Goal: Task Accomplishment & Management: Manage account settings

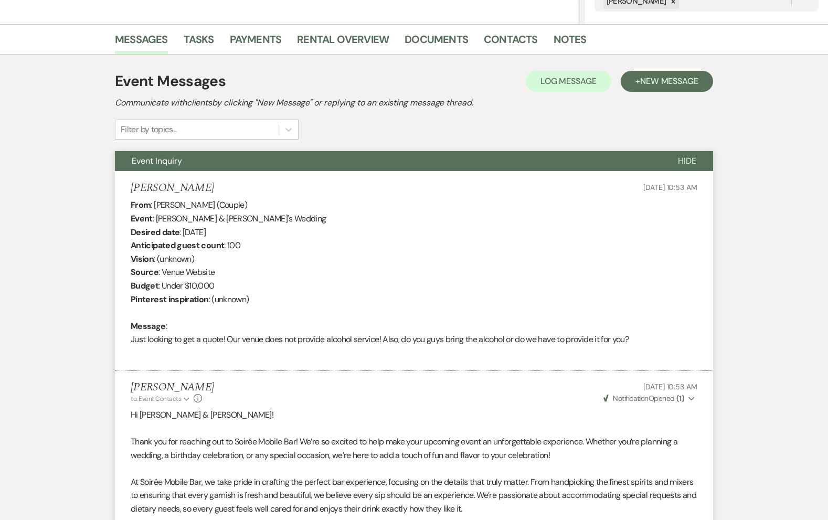
scroll to position [35, 0]
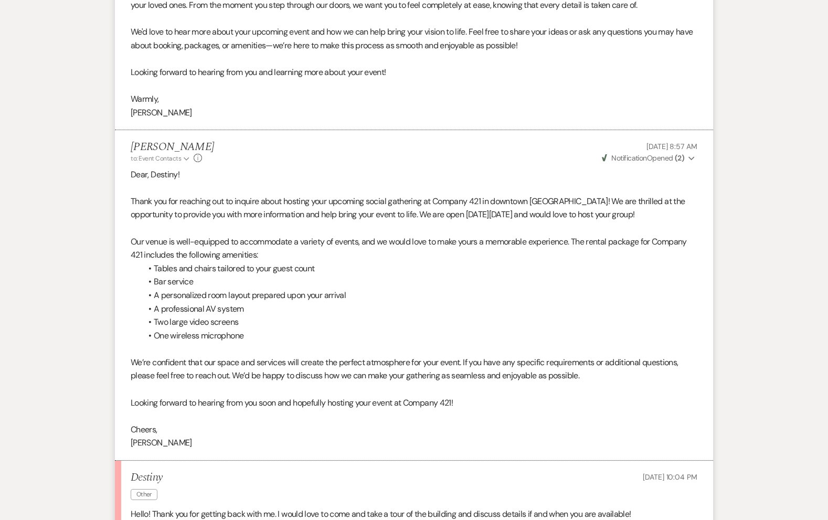
scroll to position [841, 0]
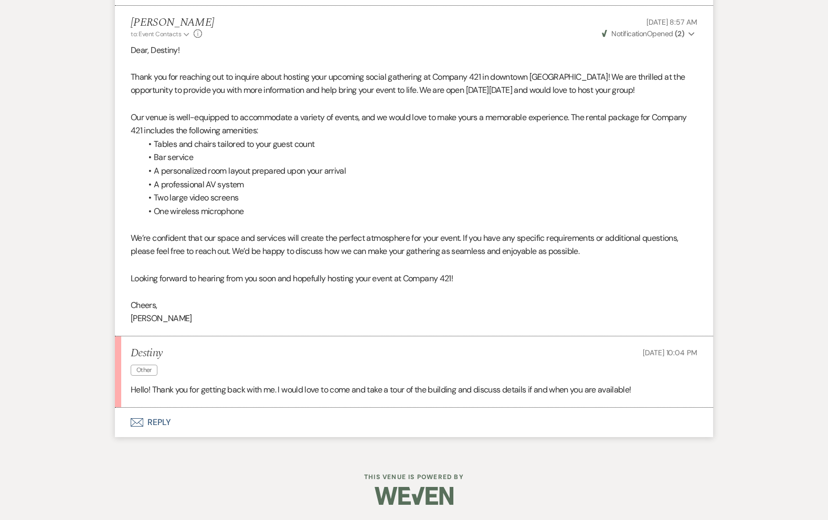
click at [155, 415] on button "Envelope Reply" at bounding box center [414, 422] width 598 height 29
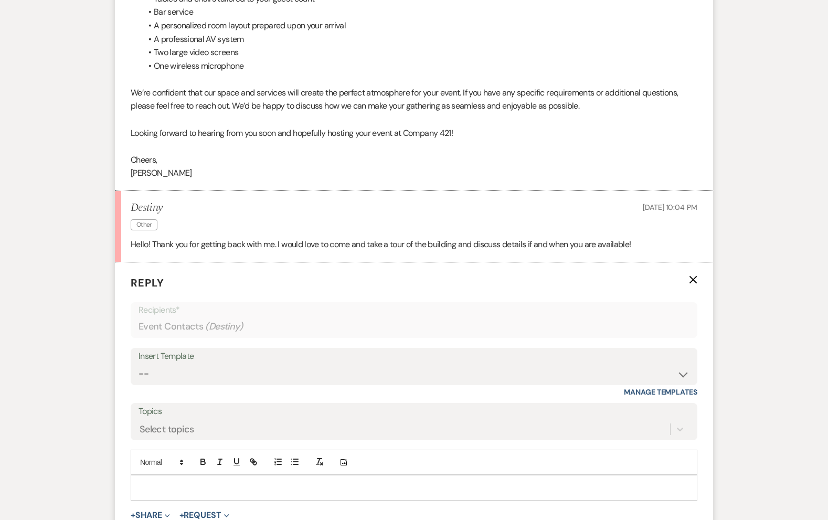
scroll to position [1058, 0]
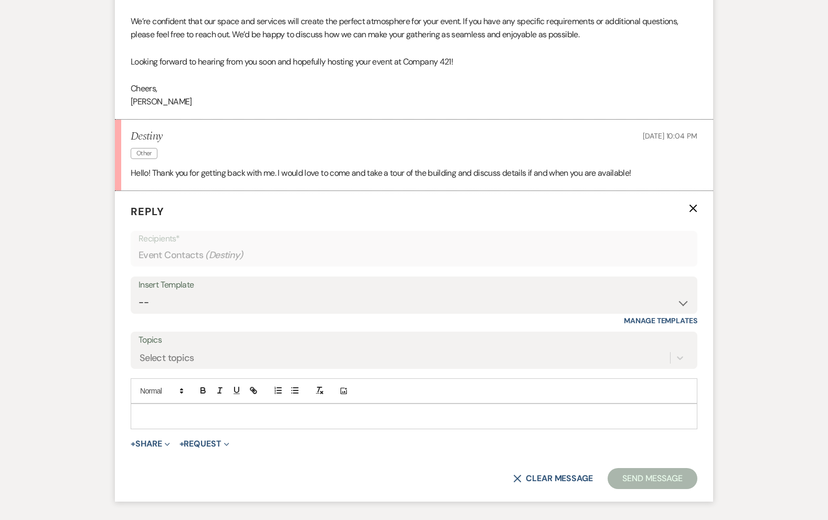
click at [205, 426] on div at bounding box center [414, 416] width 566 height 24
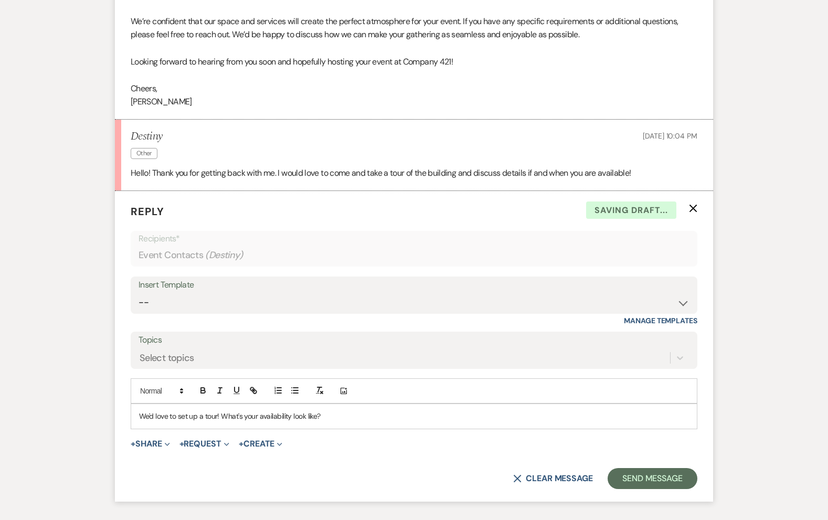
click at [335, 415] on p "We'd love to set up a tour! What's your availability look like?" at bounding box center [414, 417] width 550 height 12
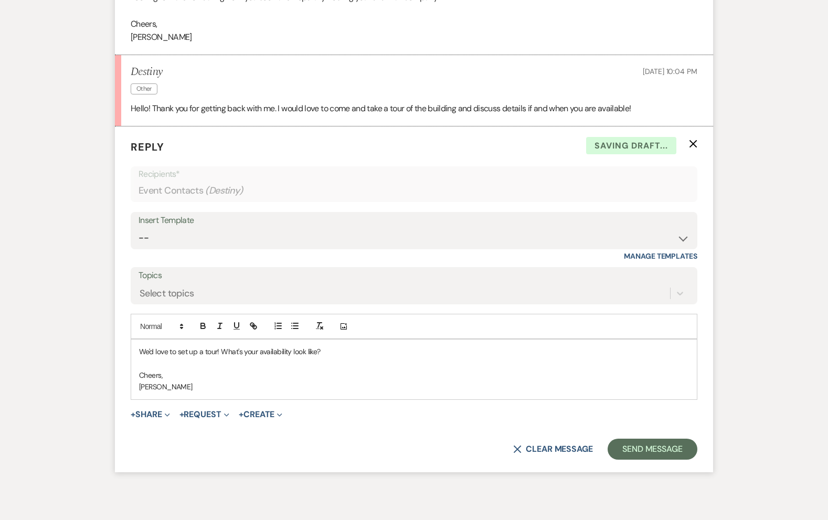
scroll to position [1141, 0]
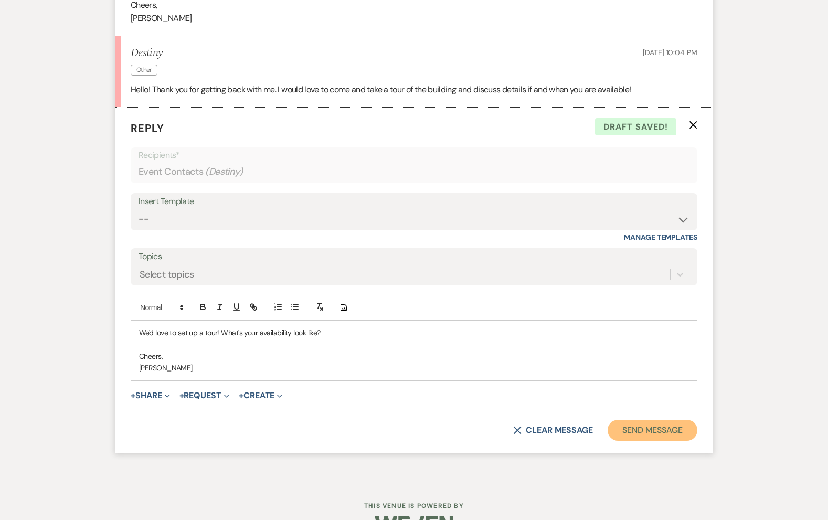
click at [647, 425] on button "Send Message" at bounding box center [653, 430] width 90 height 21
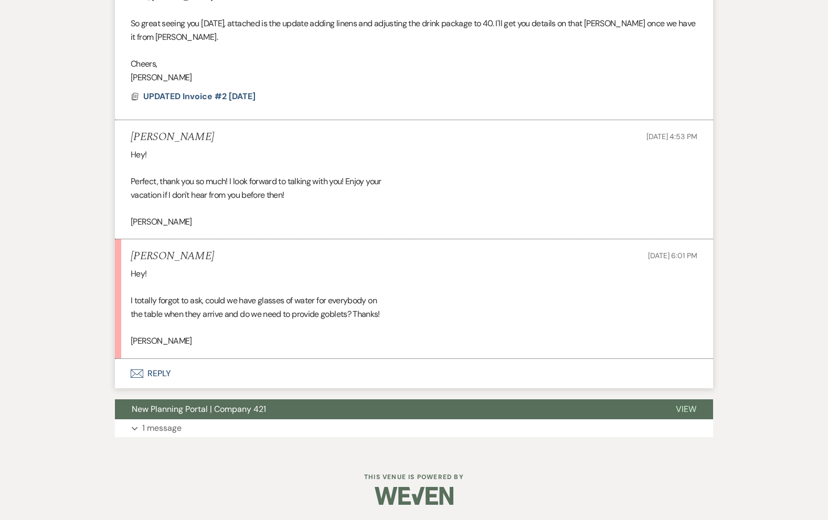
scroll to position [367, 0]
click at [152, 374] on button "Envelope Reply" at bounding box center [414, 373] width 598 height 29
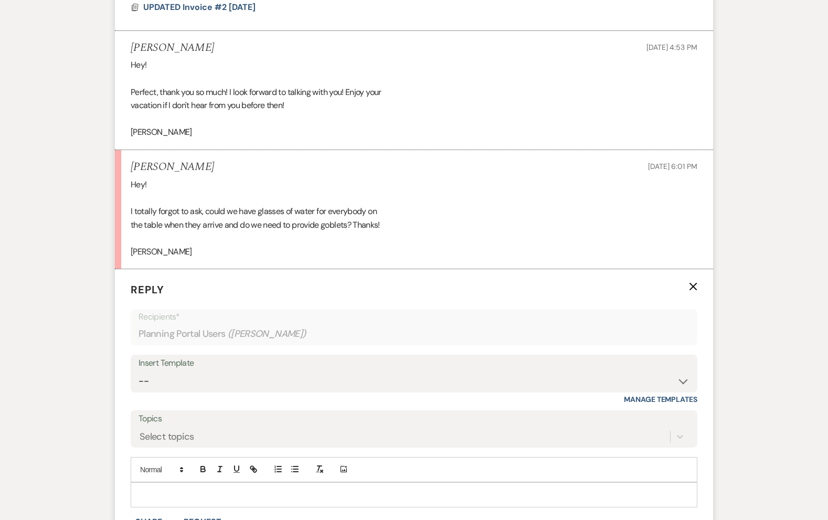
scroll to position [494, 0]
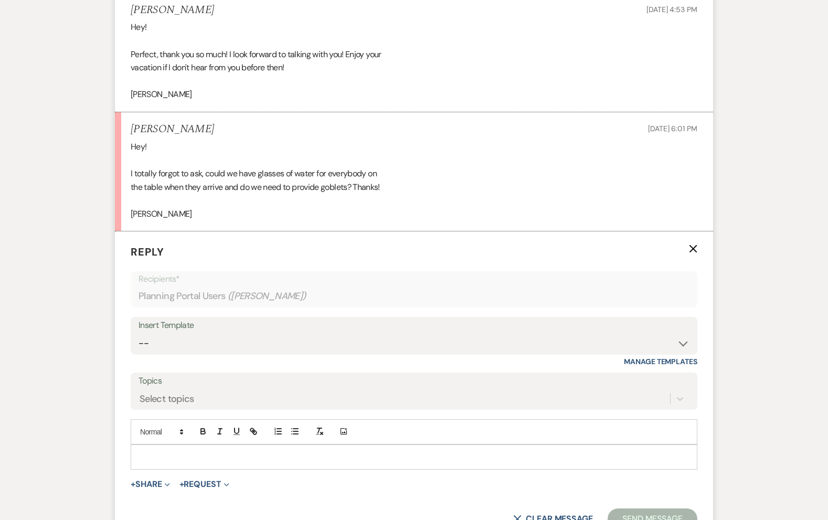
click at [187, 459] on p at bounding box center [414, 457] width 550 height 12
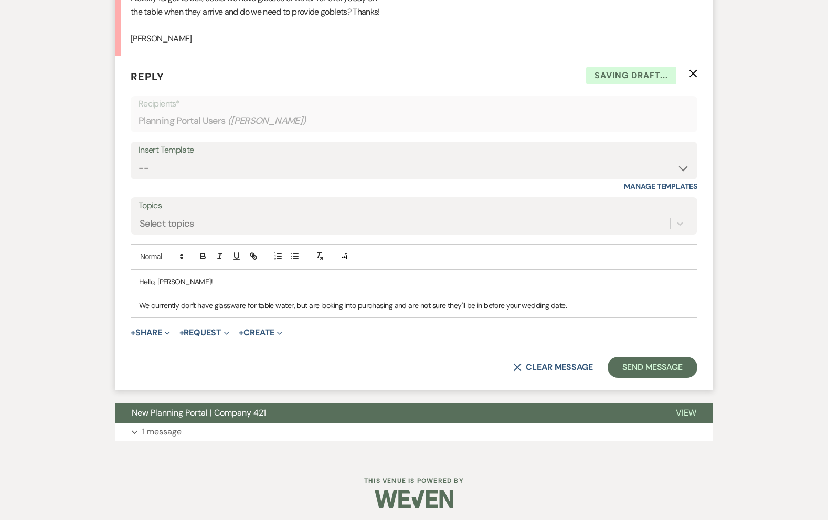
scroll to position [671, 0]
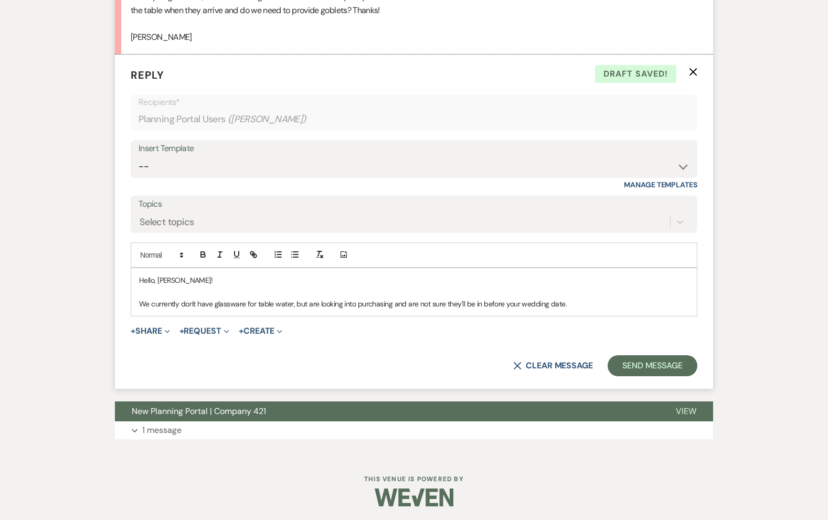
click at [585, 303] on p "We currently don't have glassware for table water, but are looking into purchas…" at bounding box center [414, 304] width 550 height 12
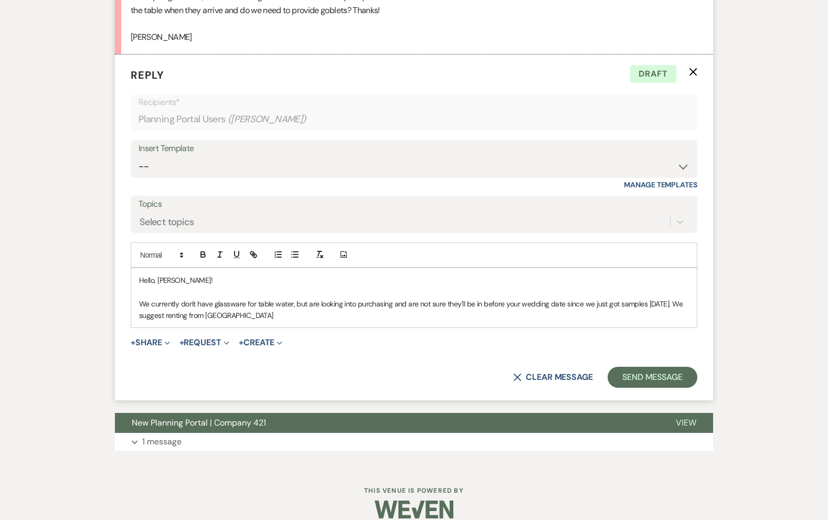
click at [215, 310] on p "We currently don't have glassware for table water, but are looking into purchas…" at bounding box center [414, 310] width 550 height 24
click at [359, 320] on p "We currently don't have glassware for table water, but are looking into purchas…" at bounding box center [414, 310] width 550 height 24
click at [246, 312] on p "We currently don't have glassware for table water, but we are looking into purc…" at bounding box center [414, 310] width 550 height 24
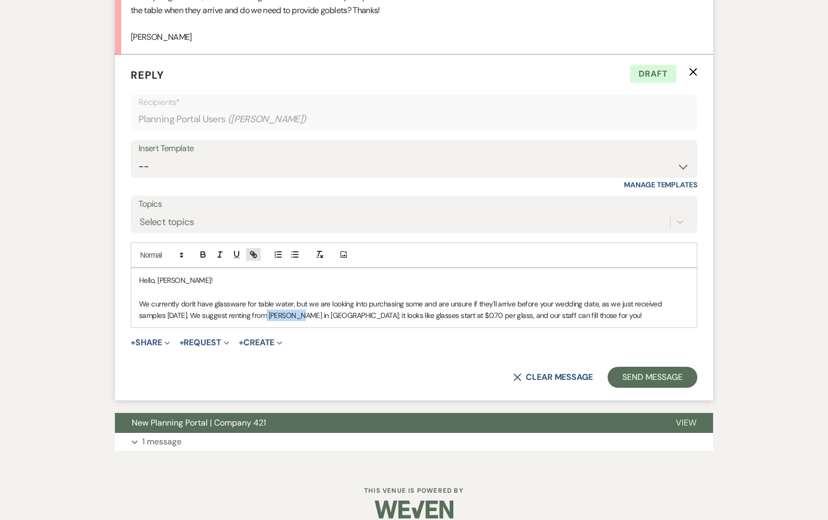
click at [253, 254] on line "button" at bounding box center [254, 255] width 2 height 2
paste input "https://www.herriotts.com/glassware"
type input "https://www.herriotts.com/glassware"
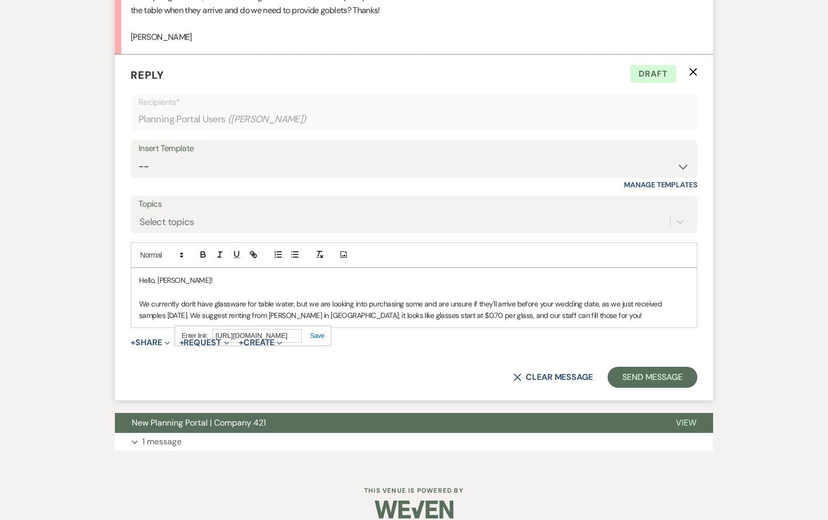
click at [318, 334] on link at bounding box center [313, 336] width 23 height 8
click at [564, 320] on p "We currently don't have glassware for table water, but we are looking into purc…" at bounding box center [414, 310] width 550 height 24
drag, startPoint x: 268, startPoint y: 317, endPoint x: 236, endPoint y: 318, distance: 32.6
click at [236, 318] on p "We currently don't have glassware for table water, but we are looking into purc…" at bounding box center [414, 310] width 550 height 24
click at [203, 255] on icon "button" at bounding box center [202, 254] width 9 height 9
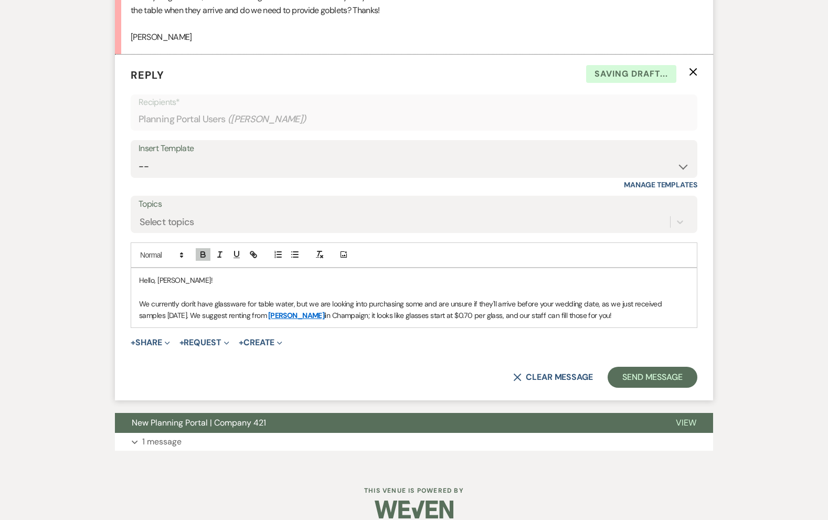
click at [584, 312] on p "We currently don't have glassware for table water, but we are looking into purc…" at bounding box center [414, 310] width 550 height 24
click at [142, 320] on p "We currently don't have glassware for table water, but we are looking into purc…" at bounding box center [414, 310] width 550 height 24
click at [610, 318] on p "We currently don't have glassware for table water, but we are looking into purc…" at bounding box center [414, 310] width 550 height 24
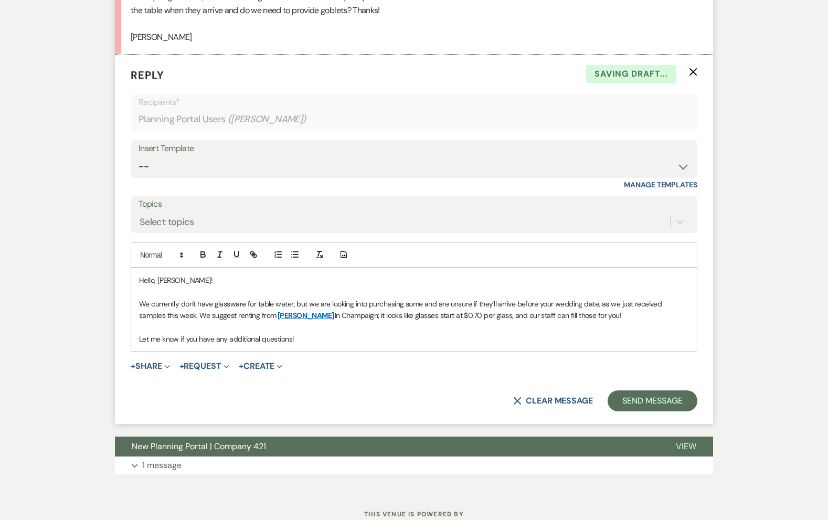
click at [307, 339] on p "Let me know if you have any additional questions!" at bounding box center [414, 339] width 550 height 12
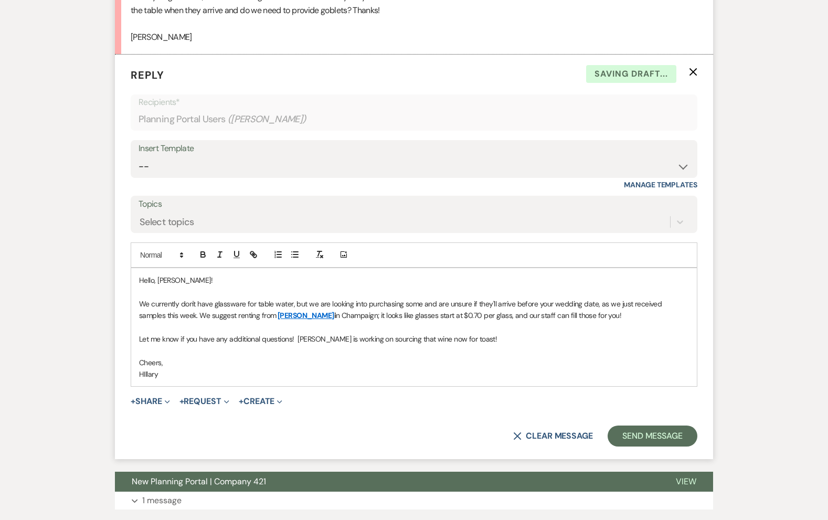
click at [144, 379] on p "HIllary" at bounding box center [414, 375] width 550 height 12
click at [655, 442] on button "Send Message" at bounding box center [653, 436] width 90 height 21
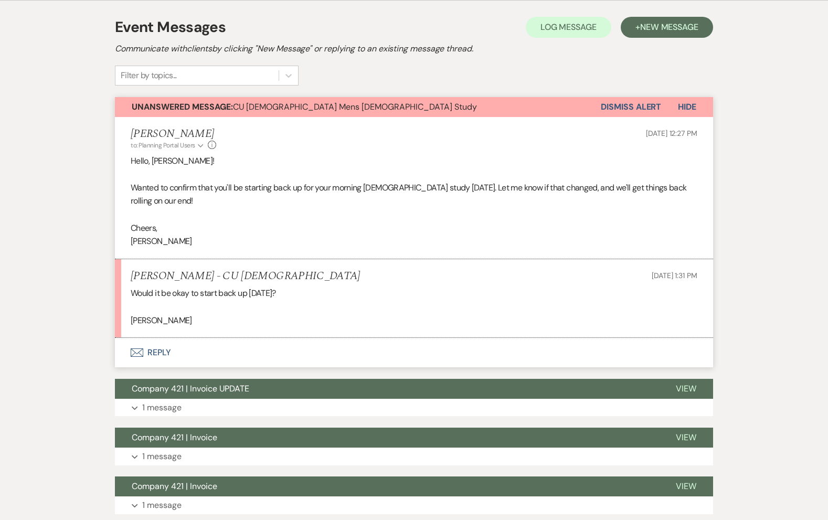
scroll to position [223, 0]
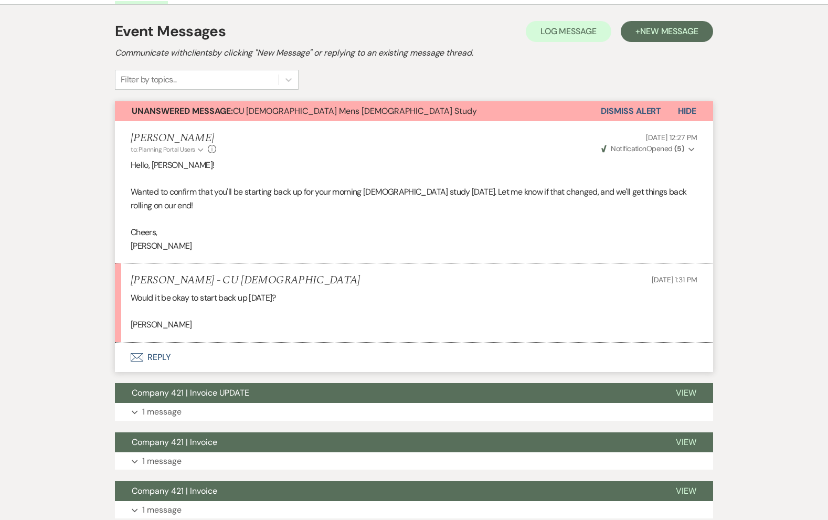
click at [157, 343] on button "Envelope Reply" at bounding box center [414, 357] width 598 height 29
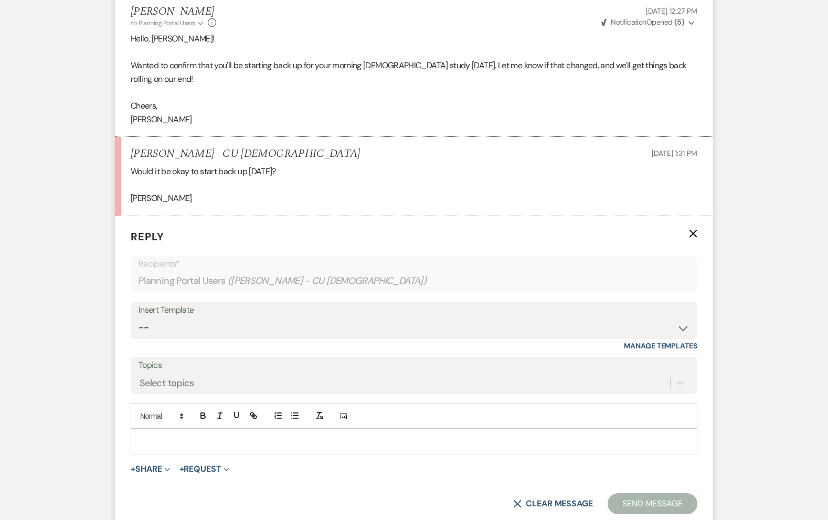
scroll to position [414, 0]
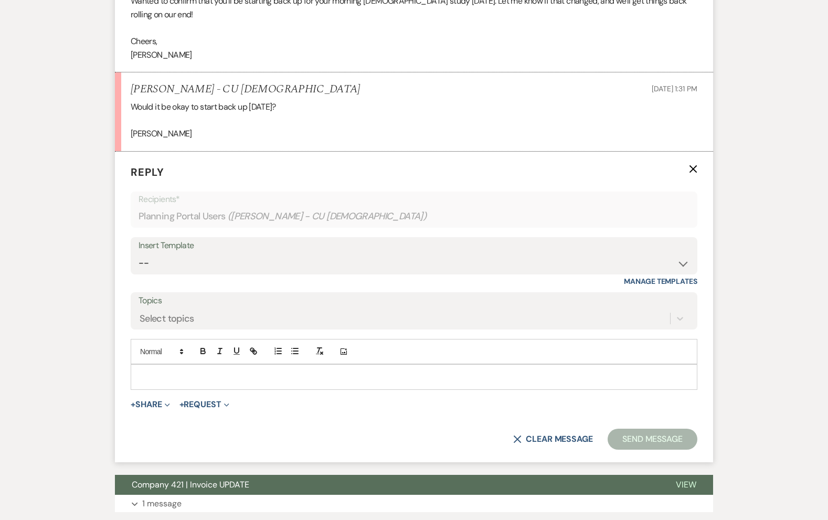
click at [190, 371] on p at bounding box center [414, 377] width 550 height 12
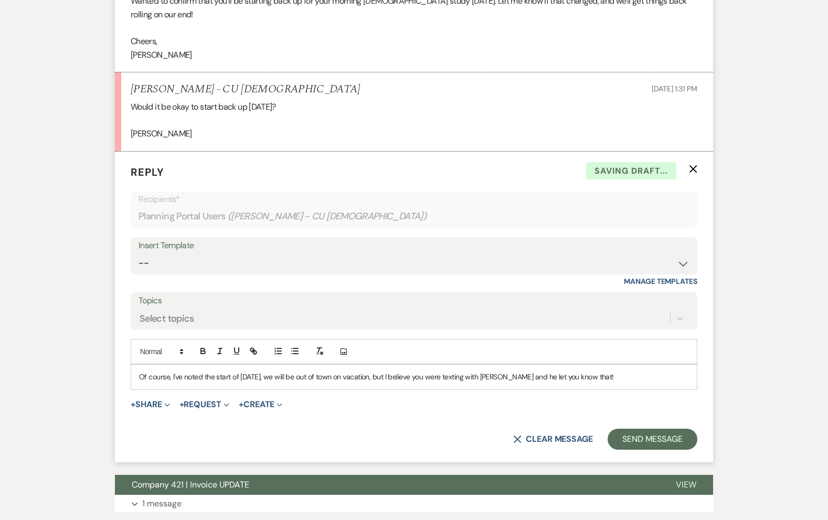
click at [602, 371] on p "Of course, I've noted the start of Aug. 21st, we will be out of town on vacatio…" at bounding box center [414, 377] width 550 height 12
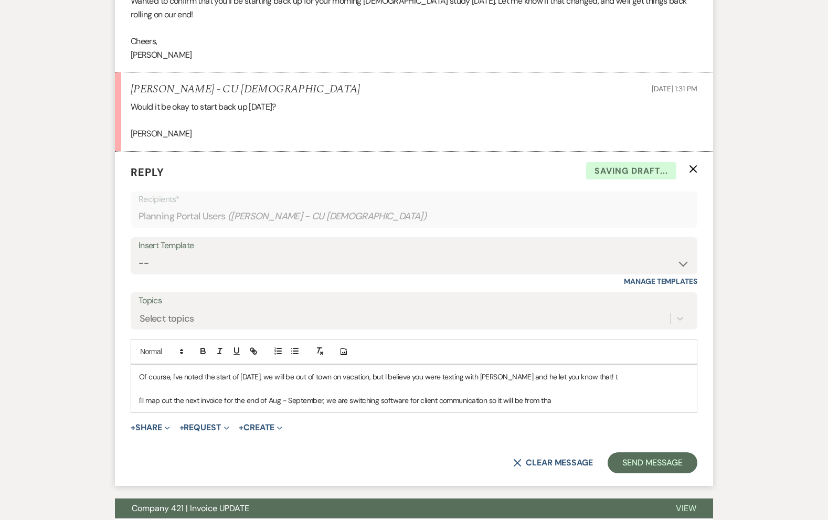
click at [602, 371] on p "Of course, I've noted the start of Aug. 21st, we will be out of town on vacatio…" at bounding box center [414, 377] width 550 height 12
click at [576, 383] on div "Of course, I've noted the start of Aug. 21st, we will be out of town on vacatio…" at bounding box center [414, 389] width 566 height 48
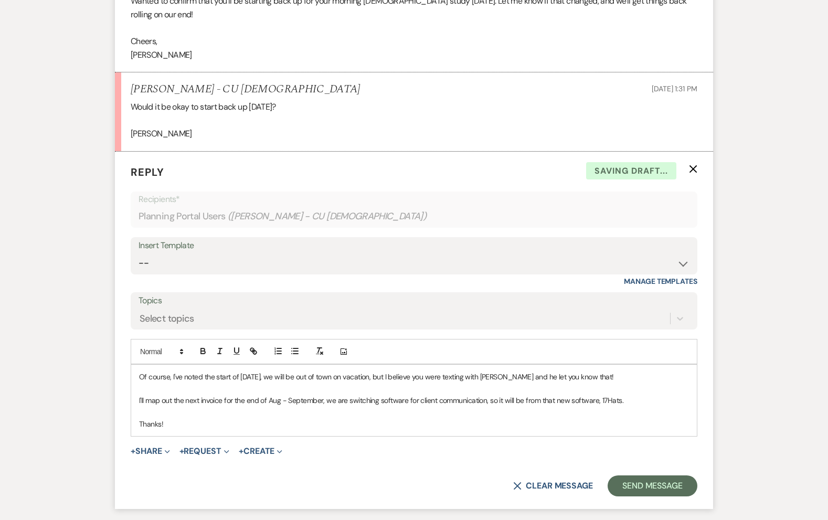
click at [286, 418] on p "Thanks!" at bounding box center [414, 424] width 550 height 12
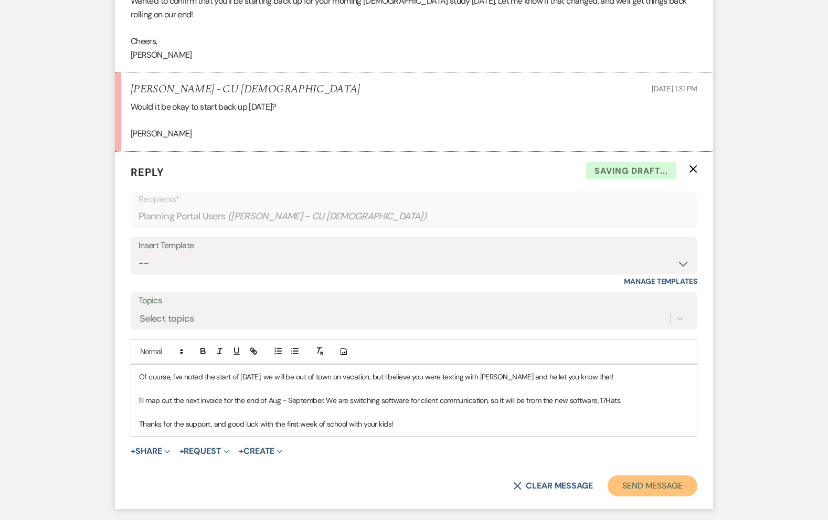
click at [627, 476] on button "Send Message" at bounding box center [653, 486] width 90 height 21
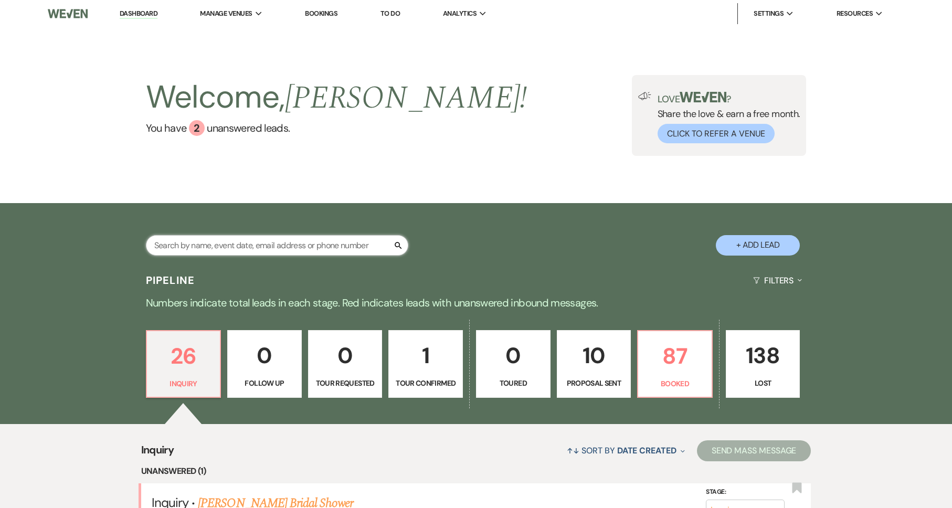
click at [255, 247] on input "text" at bounding box center [277, 245] width 262 height 20
type input "matt"
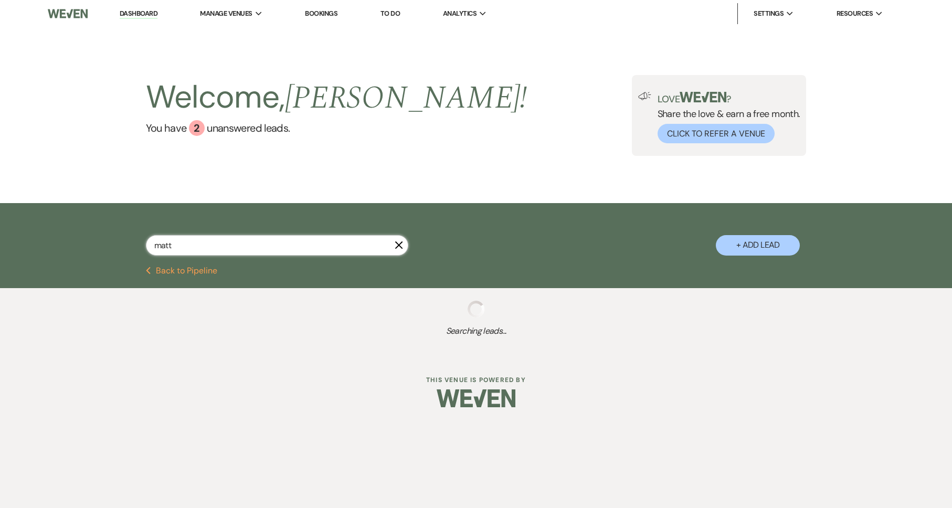
select select "8"
select select "7"
select select "8"
select select "7"
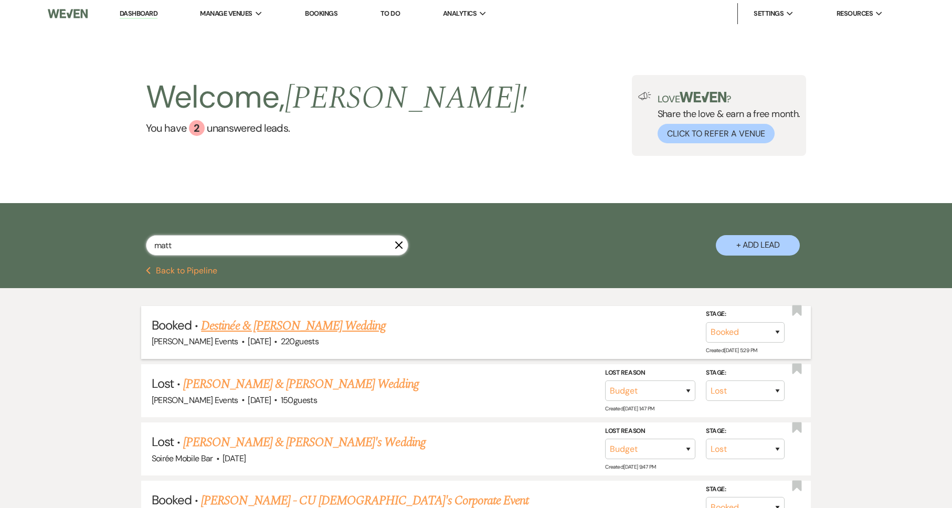
type input "mat"
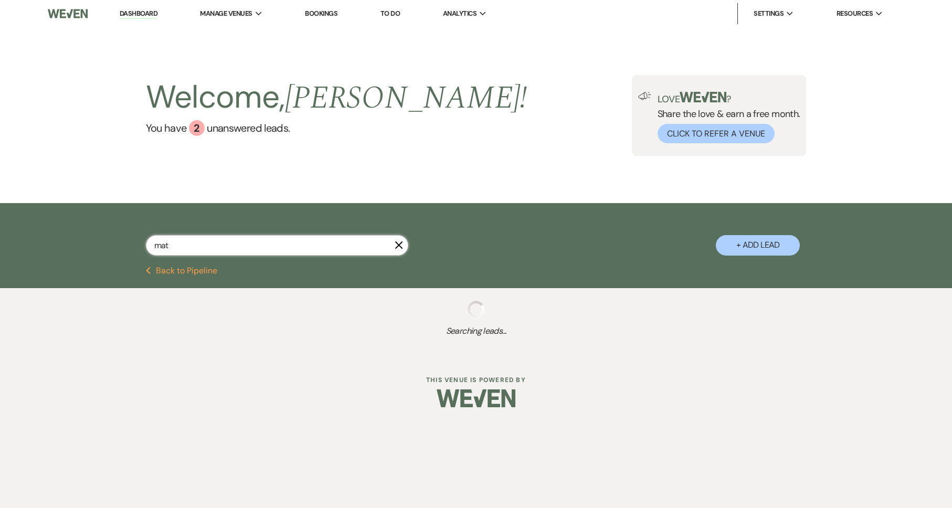
select select "8"
select select "7"
select select "8"
select select "5"
select select "8"
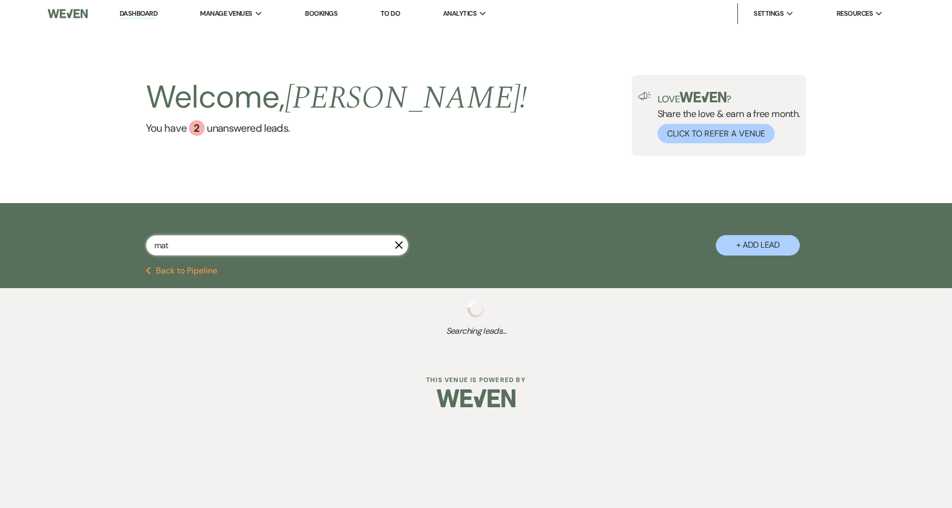
select select "7"
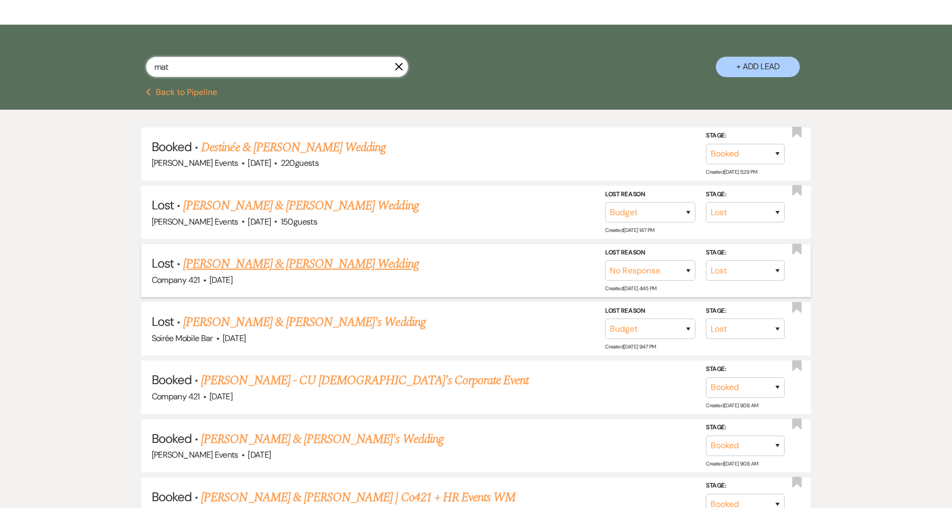
scroll to position [190, 0]
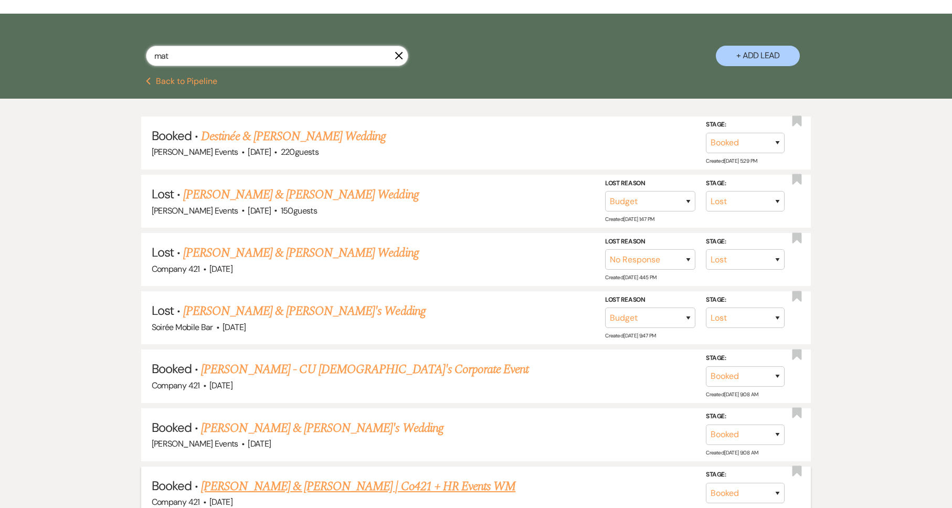
type input "mat"
click at [229, 481] on link "[PERSON_NAME] & [PERSON_NAME] | Co421 + HR Events WM" at bounding box center [358, 486] width 314 height 19
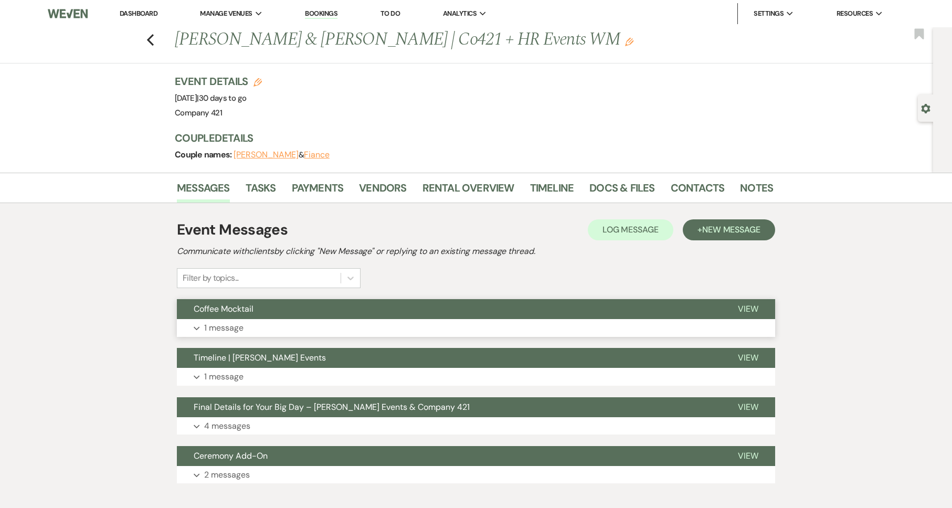
click at [236, 330] on p "1 message" at bounding box center [223, 328] width 39 height 14
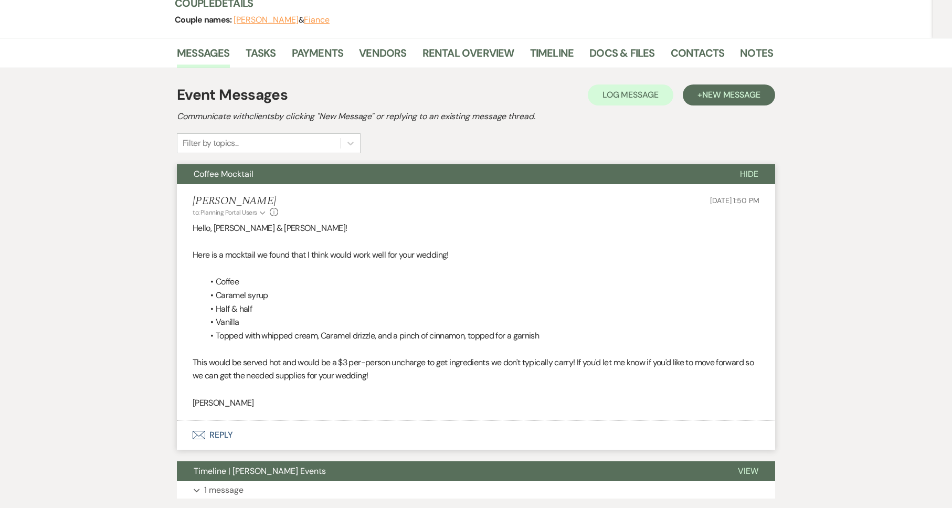
scroll to position [136, 0]
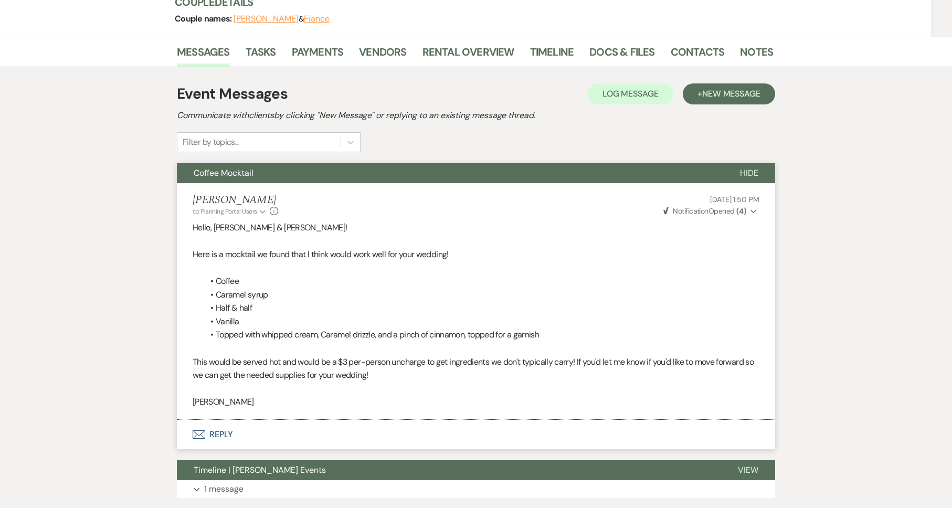
click at [315, 285] on li "Coffee" at bounding box center [481, 282] width 556 height 14
click at [446, 54] on link "Rental Overview" at bounding box center [469, 55] width 92 height 23
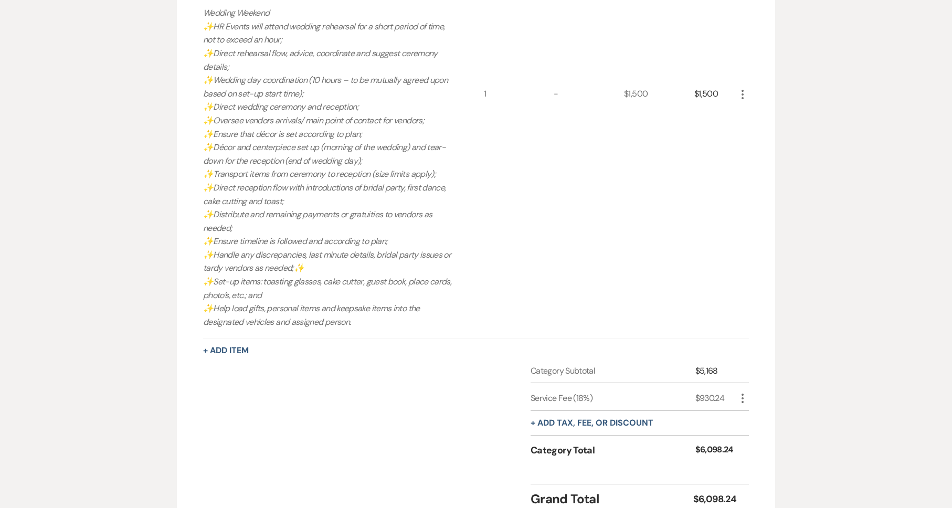
scroll to position [946, 0]
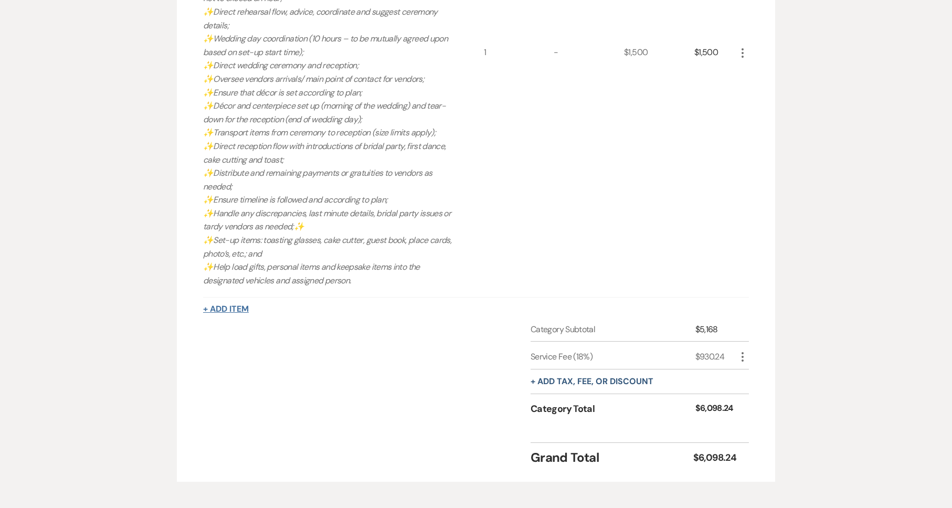
click at [231, 308] on button "+ Add Item" at bounding box center [226, 309] width 46 height 8
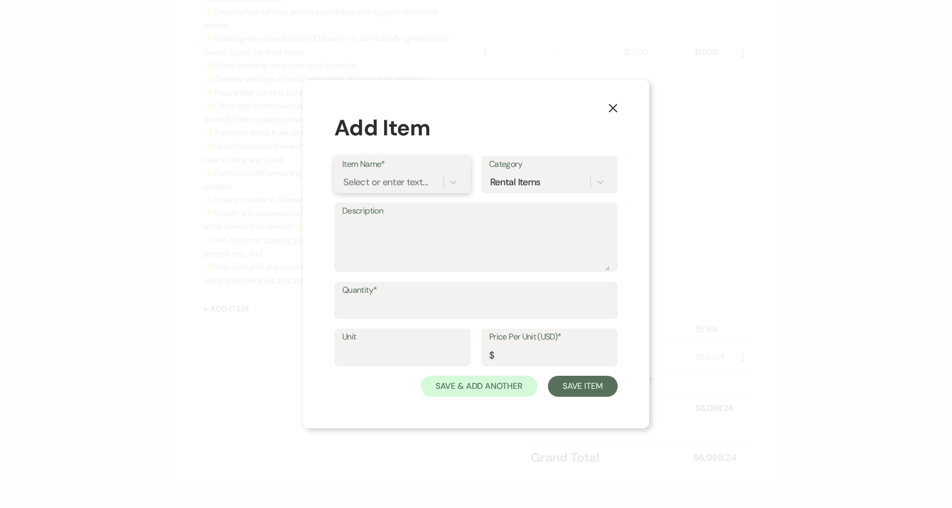
click at [376, 183] on div "Select or enter text..." at bounding box center [385, 182] width 85 height 14
type input "Coffee Mocktail"
click at [375, 212] on div "+ Add "Coffee Mocktail "" at bounding box center [402, 208] width 121 height 21
click at [356, 232] on textarea "Description" at bounding box center [476, 244] width 268 height 52
paste textarea "Coffee Caramel syrup Half & half Vanilla Topped with whipped cream, Caramel dri…"
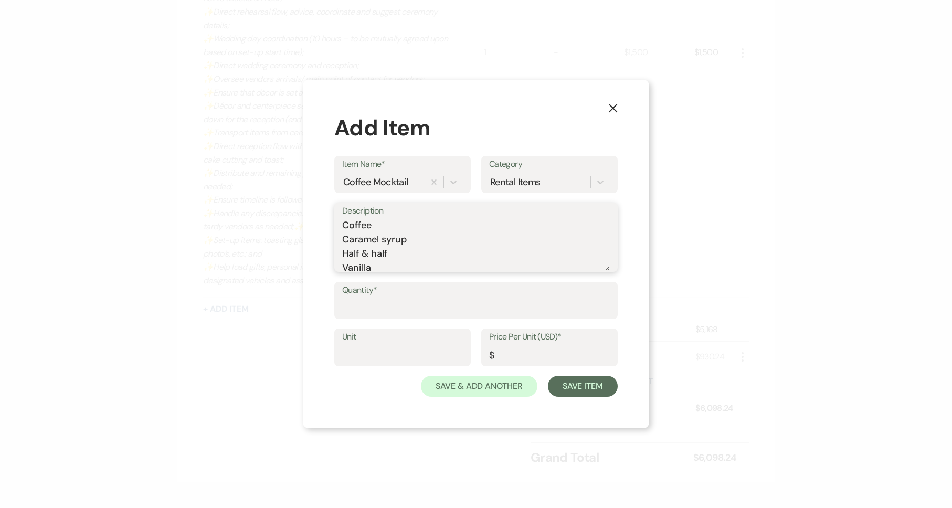
scroll to position [32, 0]
type textarea "Coffee Caramel syrup Half & half Vanilla Topped with whipped cream, Caramel dri…"
click at [414, 293] on label "Quantity*" at bounding box center [476, 290] width 268 height 15
click at [414, 298] on input "Quantity*" at bounding box center [476, 308] width 268 height 20
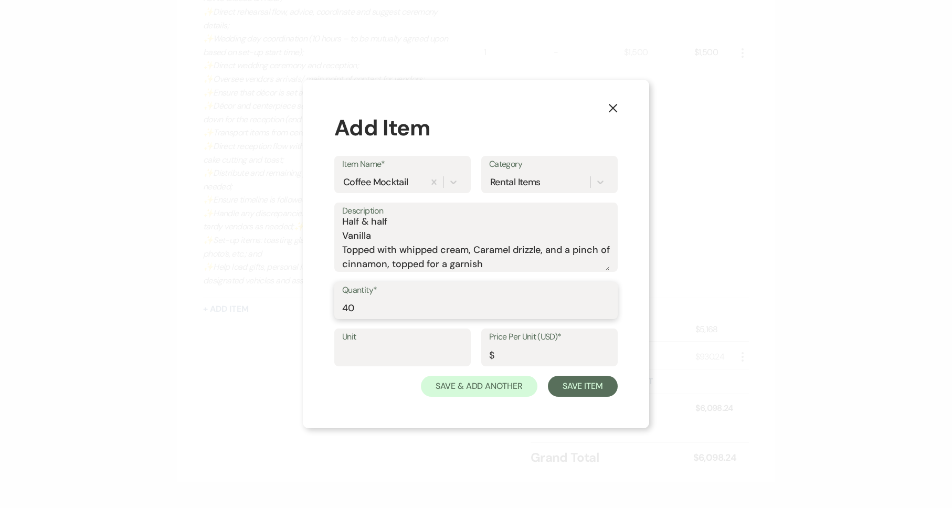
type input "40"
click at [519, 354] on input "Price Per Unit (USD)*" at bounding box center [549, 355] width 121 height 20
type input "3"
click at [564, 386] on button "Save Item" at bounding box center [583, 386] width 70 height 21
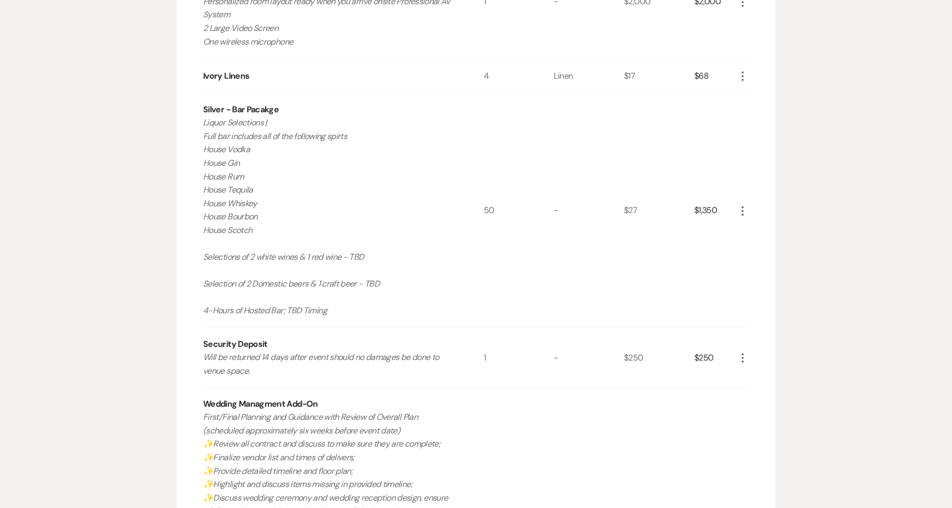
scroll to position [365, 0]
click at [305, 274] on p "Liquor Selections | Full bar includes all of the following spirts House Vodka H…" at bounding box center [329, 218] width 253 height 202
click at [333, 261] on p "Liquor Selections | Full bar includes all of the following spirts House Vodka H…" at bounding box center [329, 218] width 253 height 202
click at [743, 209] on icon "More" at bounding box center [743, 211] width 13 height 13
click at [752, 231] on icon "Pencil" at bounding box center [751, 232] width 6 height 8
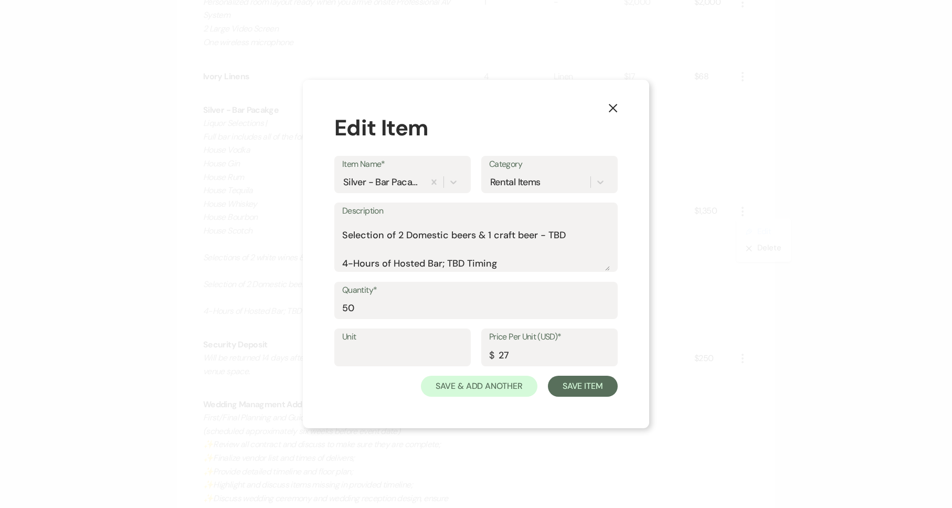
scroll to position [132, 0]
drag, startPoint x: 529, startPoint y: 235, endPoint x: 550, endPoint y: 239, distance: 21.3
click at [550, 239] on textarea "Liquor Selections | Full bar includes all of the following spirts House Vodka H…" at bounding box center [476, 244] width 268 height 52
click at [558, 264] on textarea "Liquor Selections | Full bar includes all of the following spirts House Vodka H…" at bounding box center [476, 244] width 268 height 52
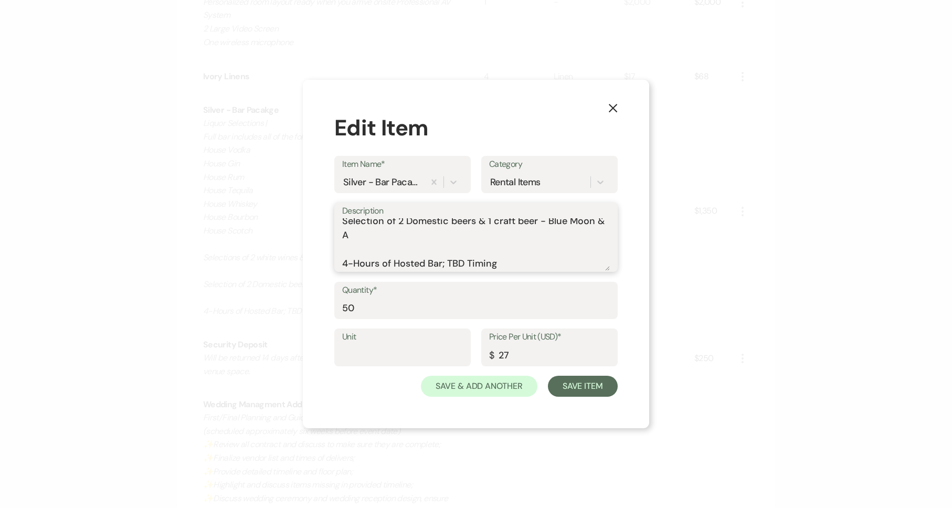
scroll to position [145, 0]
type textarea "Liquor Selections | Full bar includes all of the following spirts House Vodka H…"
click at [421, 324] on div "Quantity* 50" at bounding box center [475, 305] width 283 height 47
click at [417, 310] on input "50" at bounding box center [476, 308] width 268 height 20
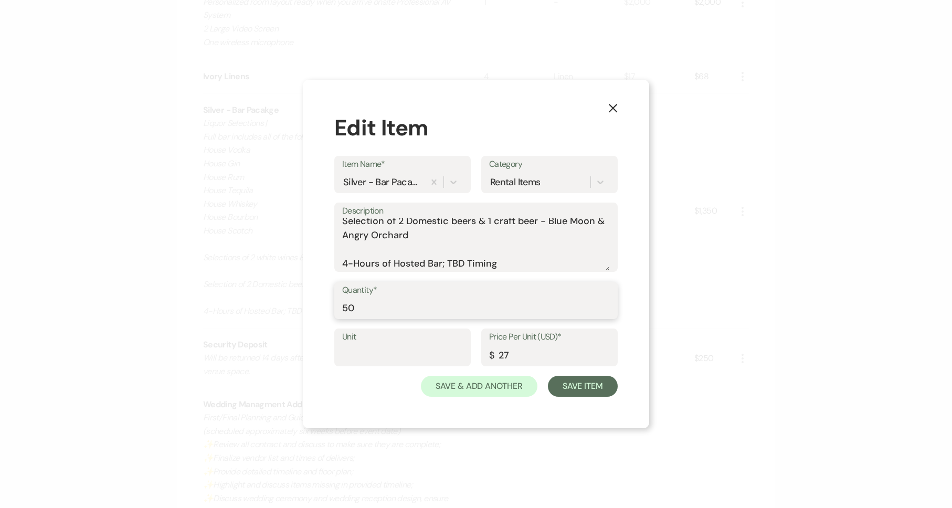
click at [417, 310] on input "50" at bounding box center [476, 308] width 268 height 20
type input "40"
click at [573, 388] on button "Save Item" at bounding box center [583, 386] width 70 height 21
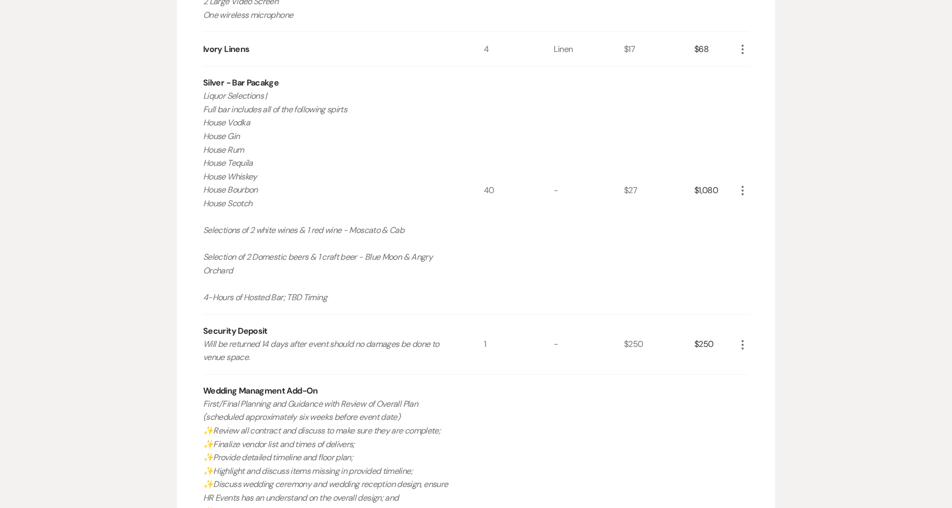
scroll to position [391, 0]
click at [741, 194] on icon "More" at bounding box center [743, 192] width 13 height 13
click at [752, 211] on icon "Pencil" at bounding box center [751, 213] width 6 height 8
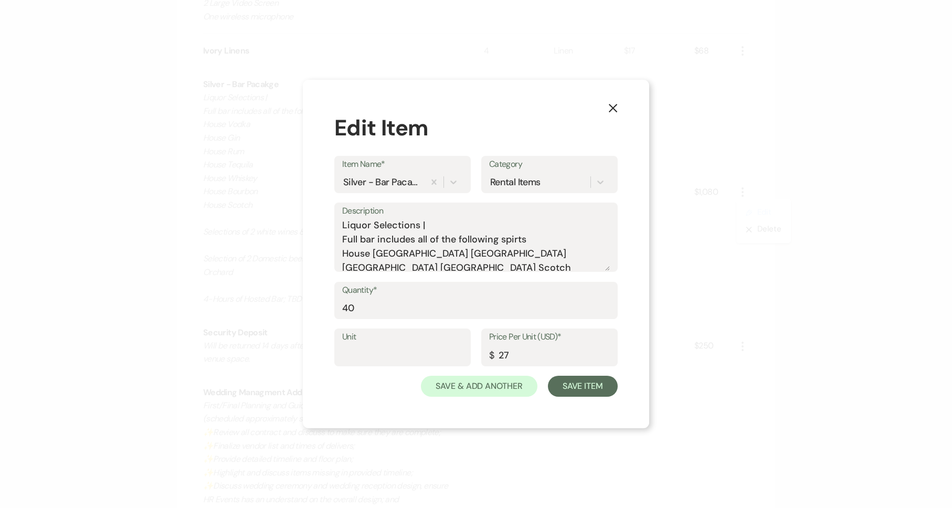
scroll to position [174, 0]
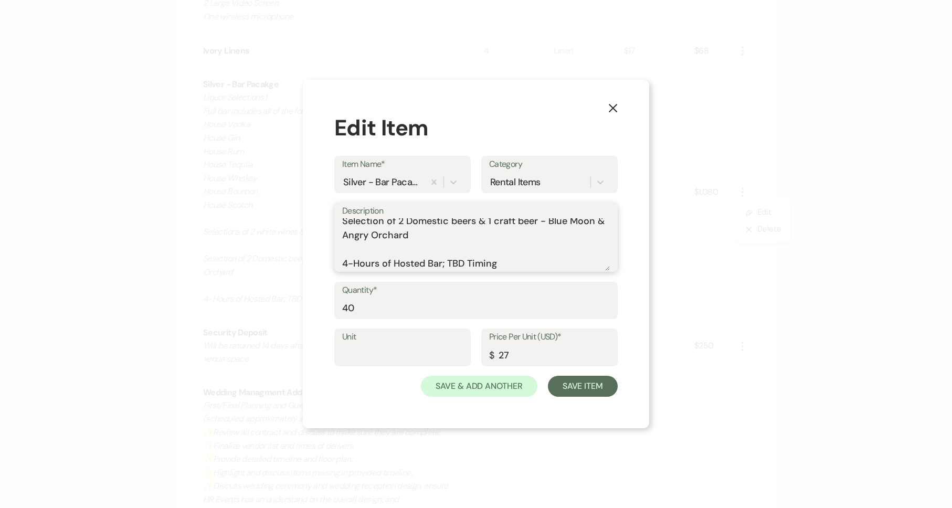
drag, startPoint x: 448, startPoint y: 264, endPoint x: 510, endPoint y: 267, distance: 61.5
click at [510, 267] on textarea "Liquor Selections | Full bar includes all of the following spirts House Vodka H…" at bounding box center [476, 244] width 268 height 52
type textarea "Liquor Selections | Full bar includes all of the following spirts House Vodka H…"
click at [585, 381] on button "Save Item" at bounding box center [583, 386] width 70 height 21
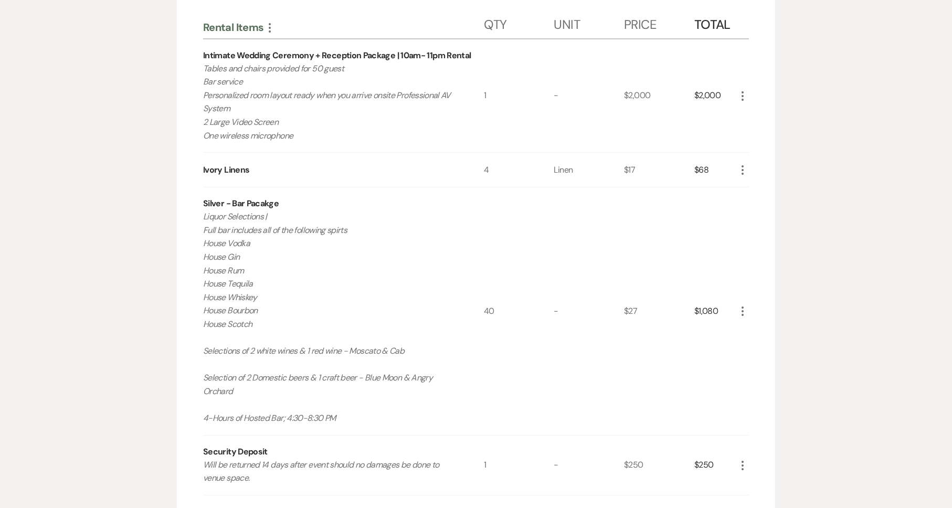
scroll to position [0, 0]
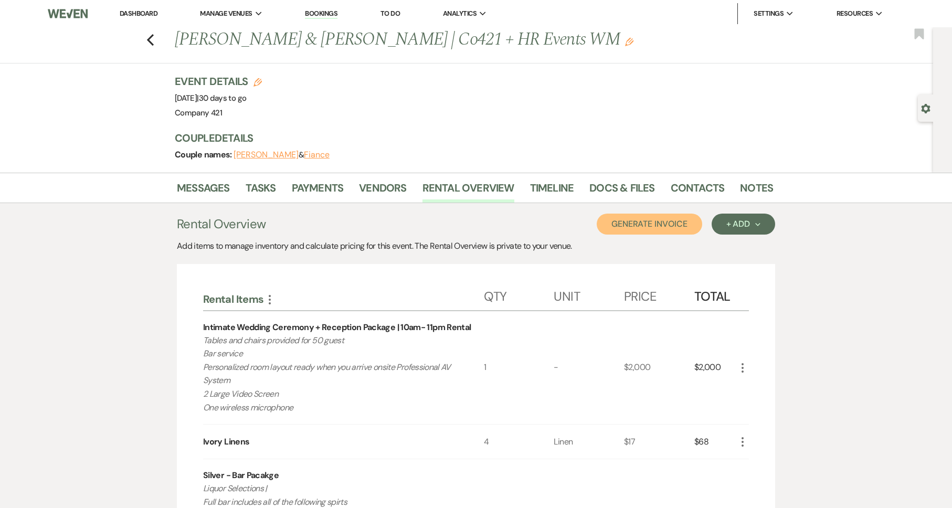
click at [639, 222] on button "Generate Invoice" at bounding box center [650, 224] width 106 height 21
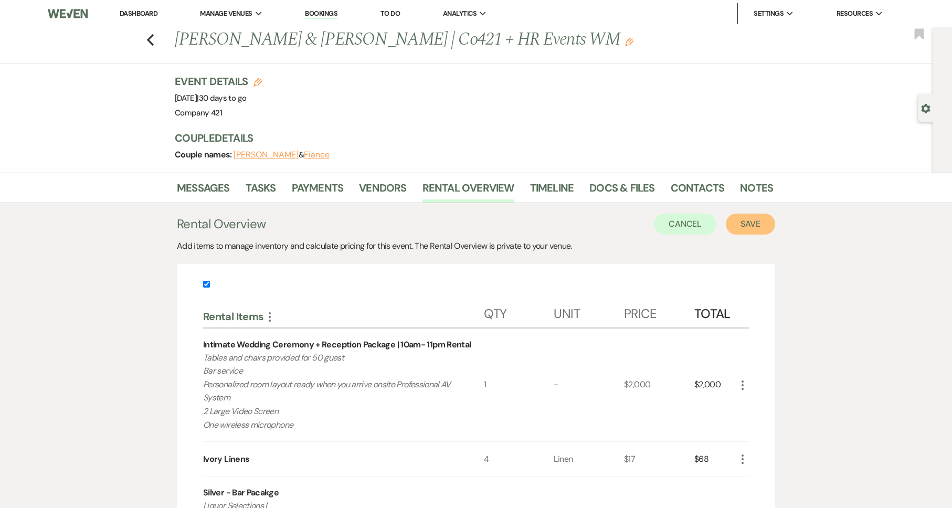
click at [747, 226] on button "Save" at bounding box center [750, 224] width 49 height 21
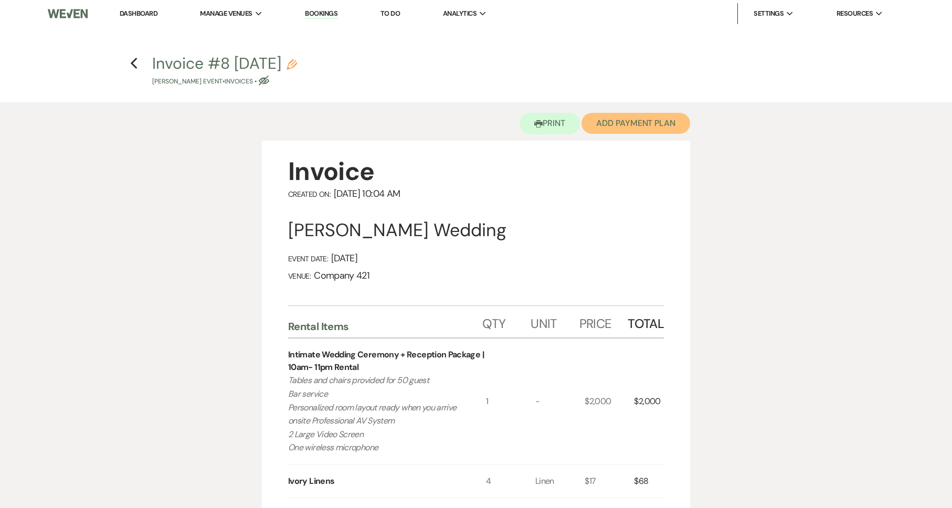
click at [655, 125] on button "Add Payment Plan" at bounding box center [636, 123] width 109 height 21
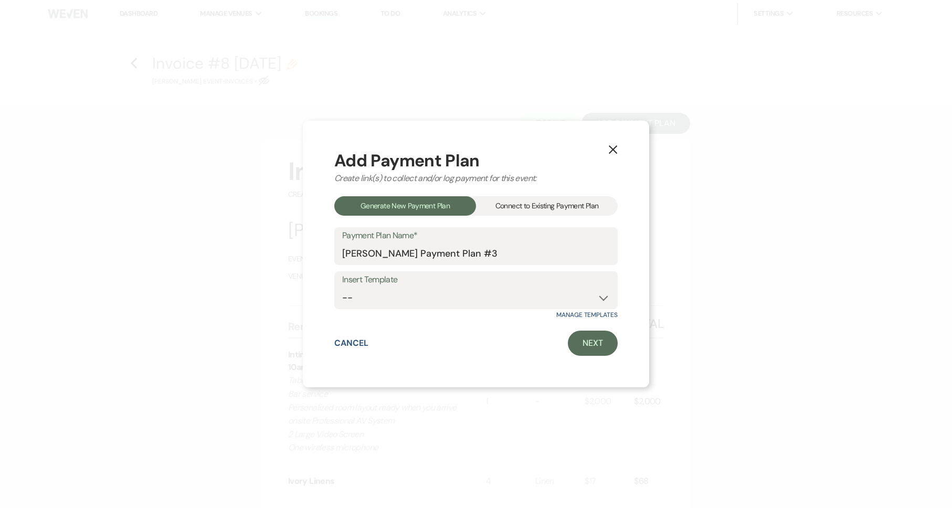
click at [557, 198] on div "Connect to Existing Payment Plan" at bounding box center [547, 205] width 142 height 19
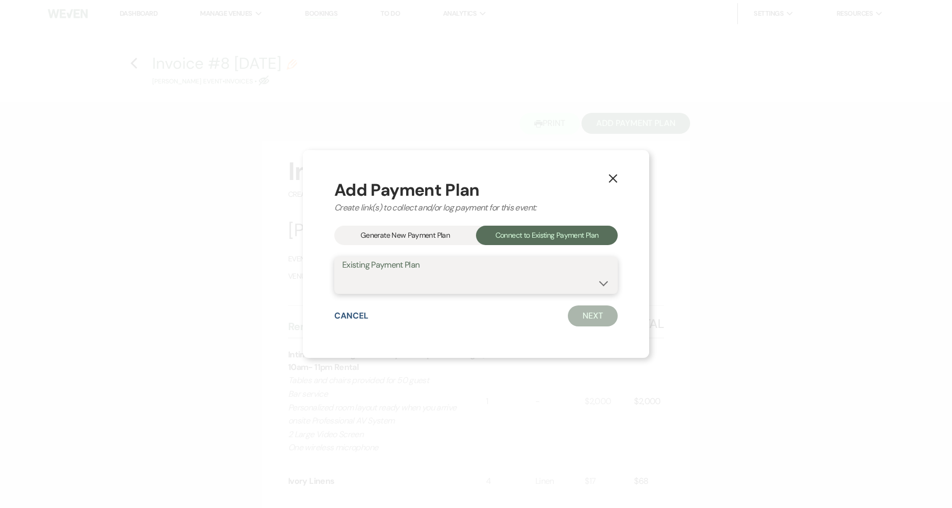
click at [516, 282] on select "Matthew Hoyle's | Ceremony Rental Matthew Hoyle's Payment Plan #1" at bounding box center [476, 282] width 268 height 20
select select "17733"
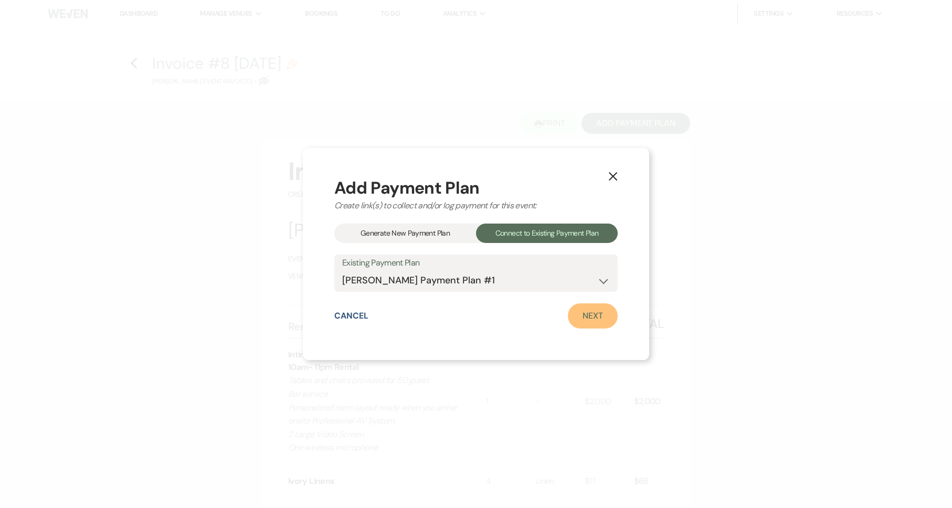
click at [596, 321] on link "Next" at bounding box center [593, 315] width 50 height 25
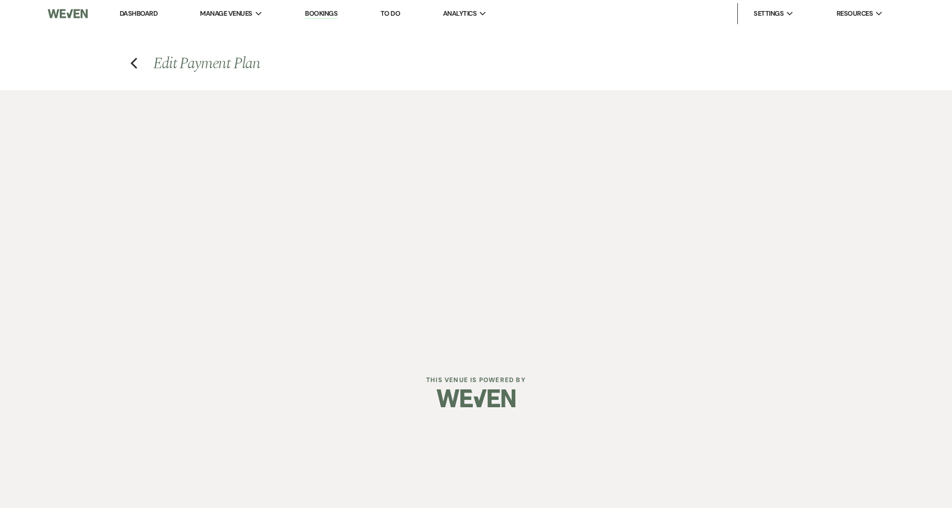
select select "27332"
select select "1"
select select "true"
select select "2"
select select "flat"
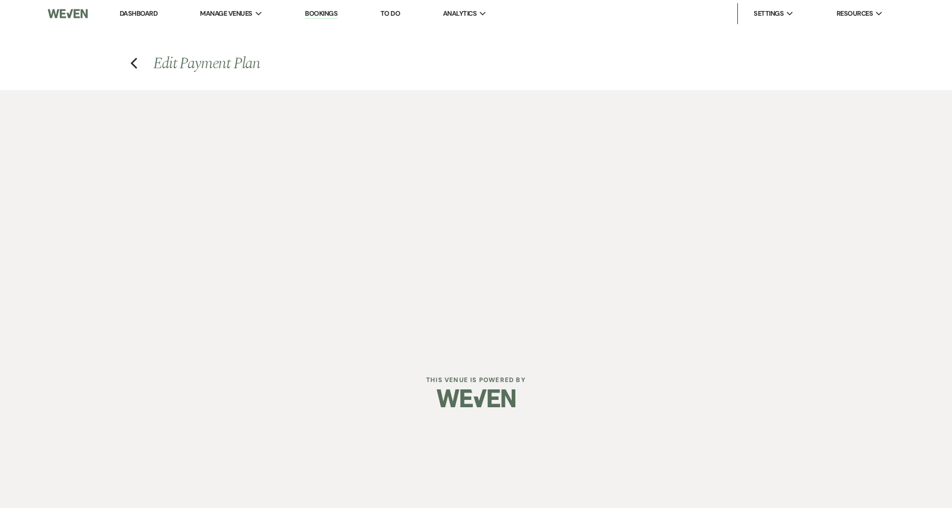
select select "true"
select select "client"
select select "weeks"
select select "client"
select select "days"
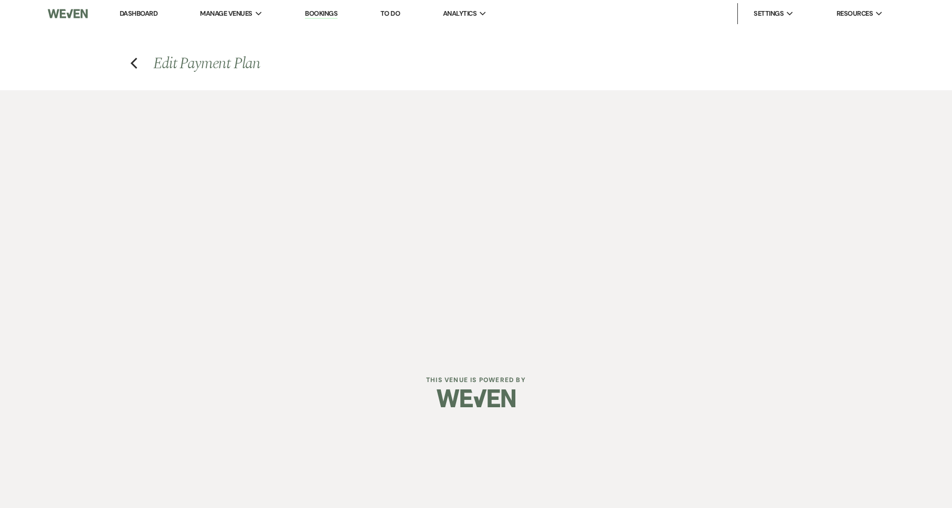
select select "both"
select select "days"
select select "afterDueDate"
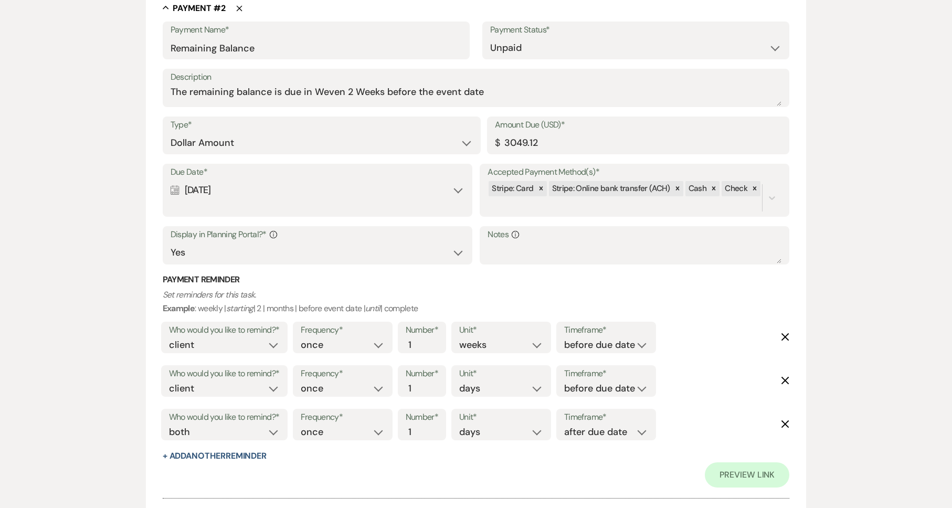
scroll to position [660, 0]
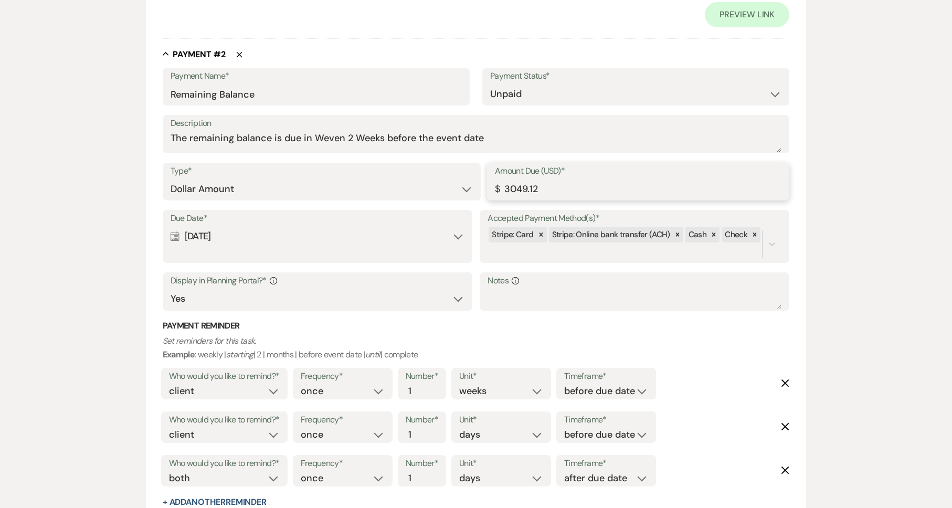
click at [522, 185] on input "3049.12" at bounding box center [638, 189] width 287 height 20
type input "2850.52"
click at [530, 334] on p "Set reminders for this task. Example : weekly | starting | 2 | months | before …" at bounding box center [476, 347] width 627 height 27
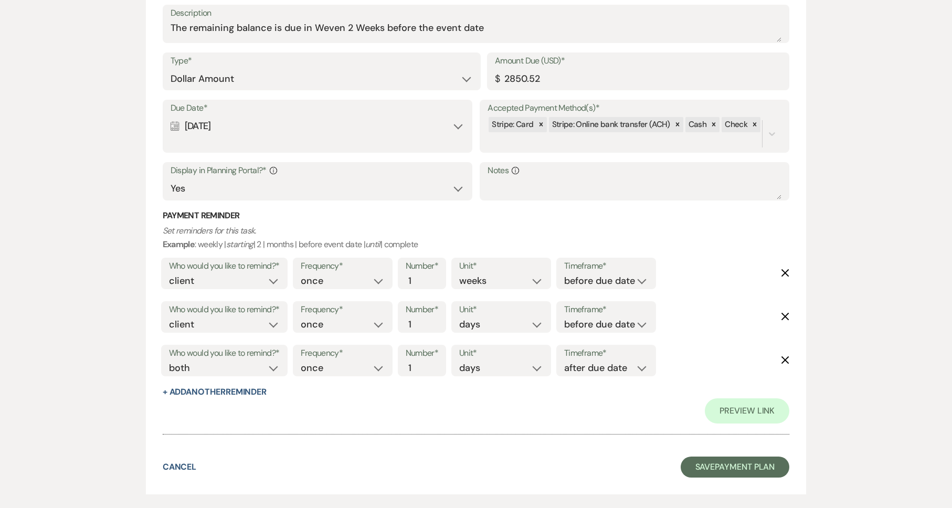
scroll to position [810, 0]
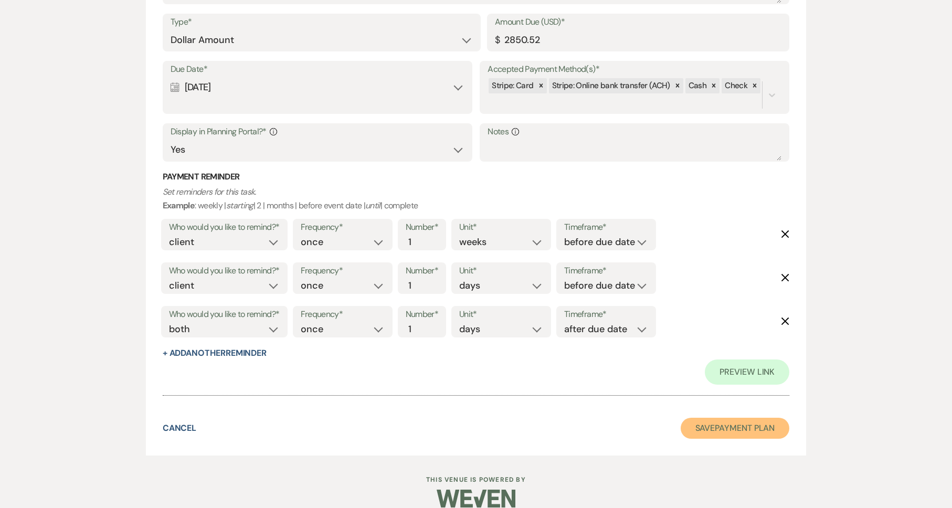
click at [699, 418] on button "Save Payment Plan" at bounding box center [735, 428] width 109 height 21
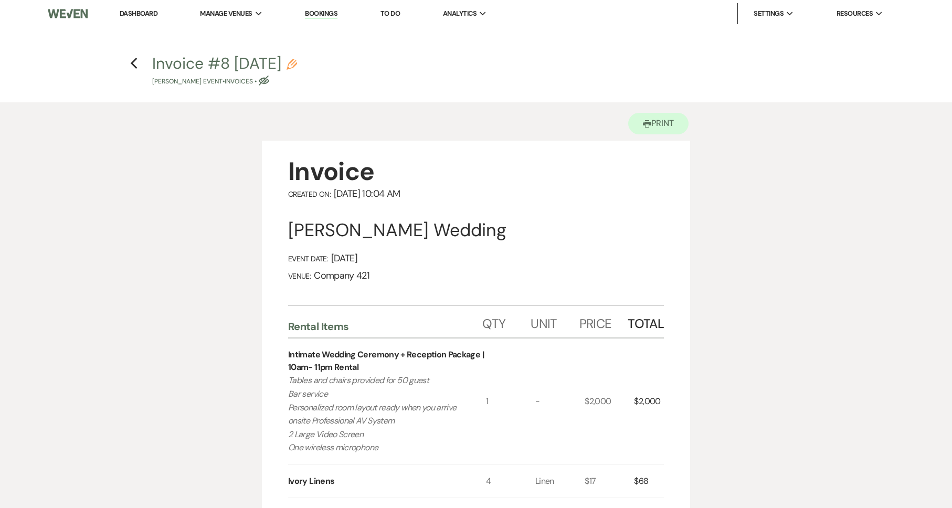
click at [297, 67] on icon "Pencil" at bounding box center [292, 64] width 10 height 10
select select "22"
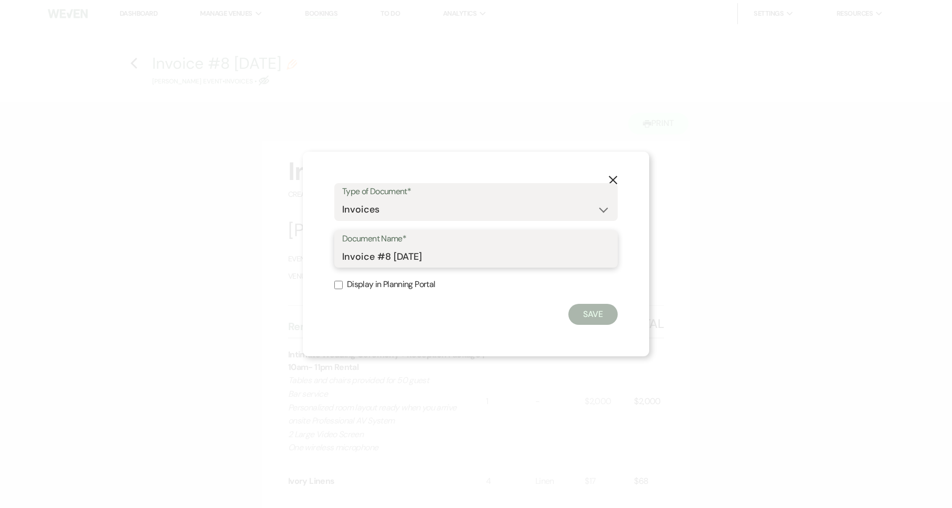
click at [343, 260] on input "Invoice #8 8-13-2025" at bounding box center [476, 256] width 268 height 20
type input "UPDATED Invoice #8 8-13-2025"
click at [586, 308] on button "Save" at bounding box center [593, 314] width 49 height 21
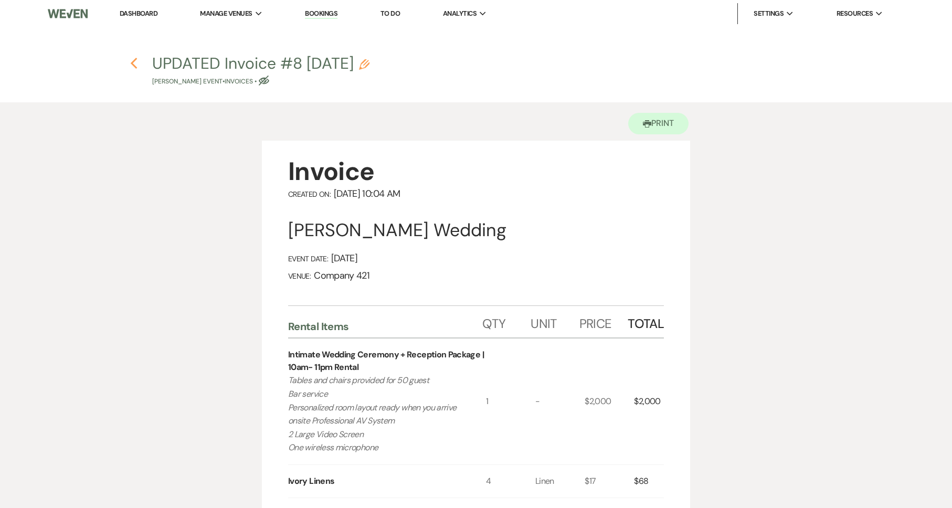
click at [134, 63] on icon "Previous" at bounding box center [134, 63] width 8 height 13
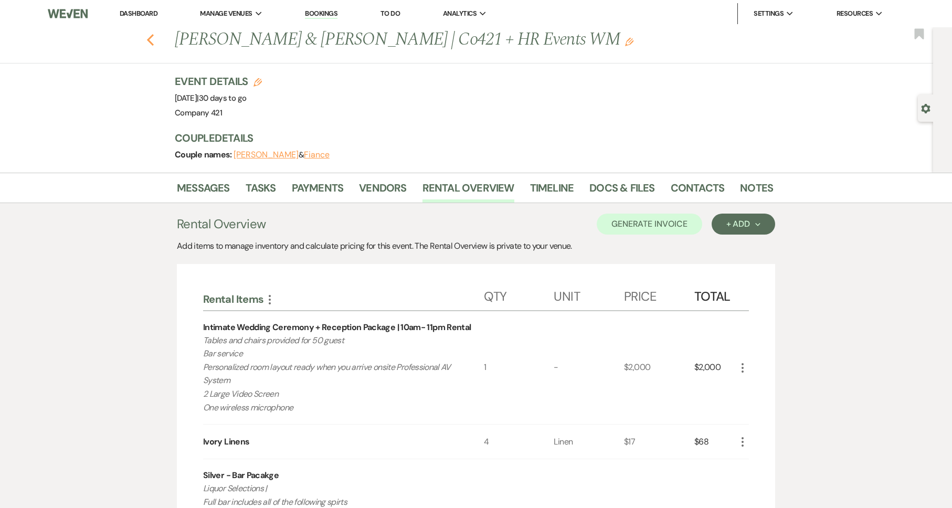
click at [150, 44] on icon "Previous" at bounding box center [150, 40] width 8 height 13
select select "8"
select select "7"
select select "8"
select select "5"
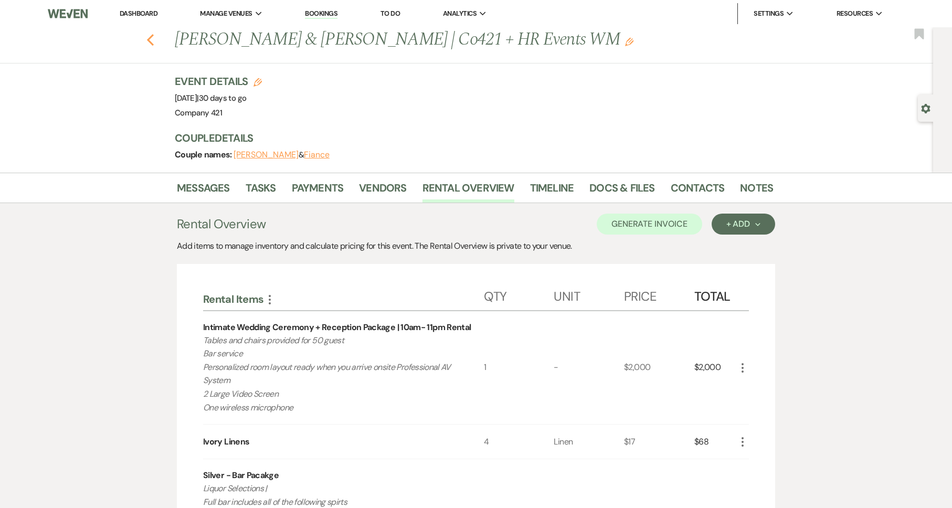
select select "8"
select select "7"
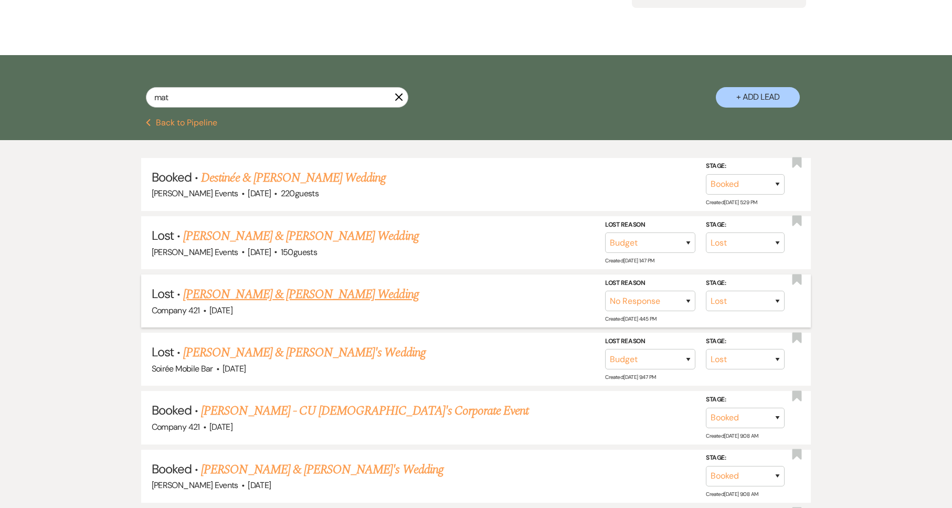
scroll to position [150, 0]
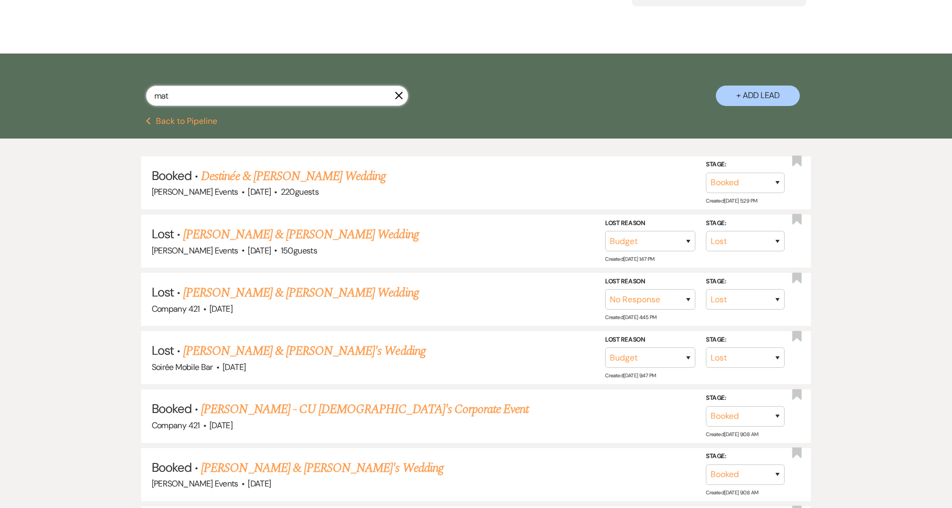
click at [226, 96] on input "mat" at bounding box center [277, 96] width 262 height 20
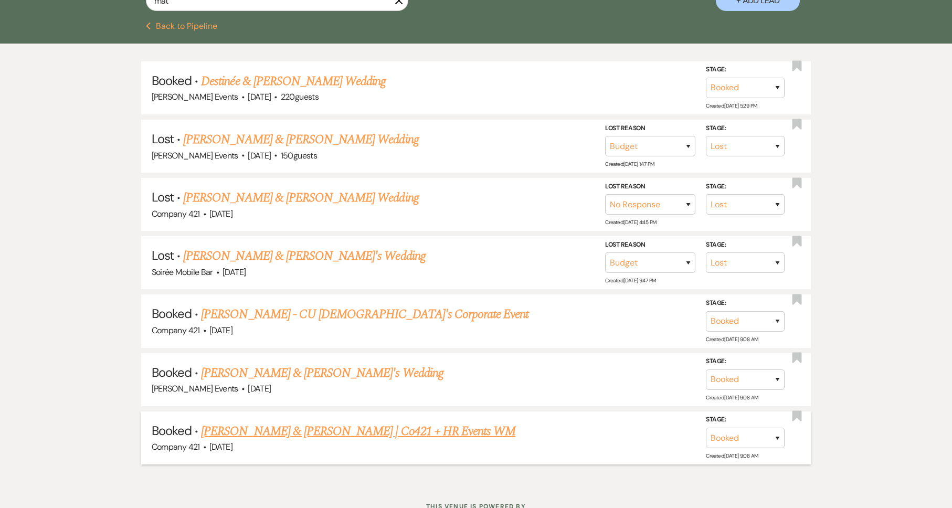
click at [259, 432] on link "[PERSON_NAME] & [PERSON_NAME] | Co421 + HR Events WM" at bounding box center [358, 431] width 314 height 19
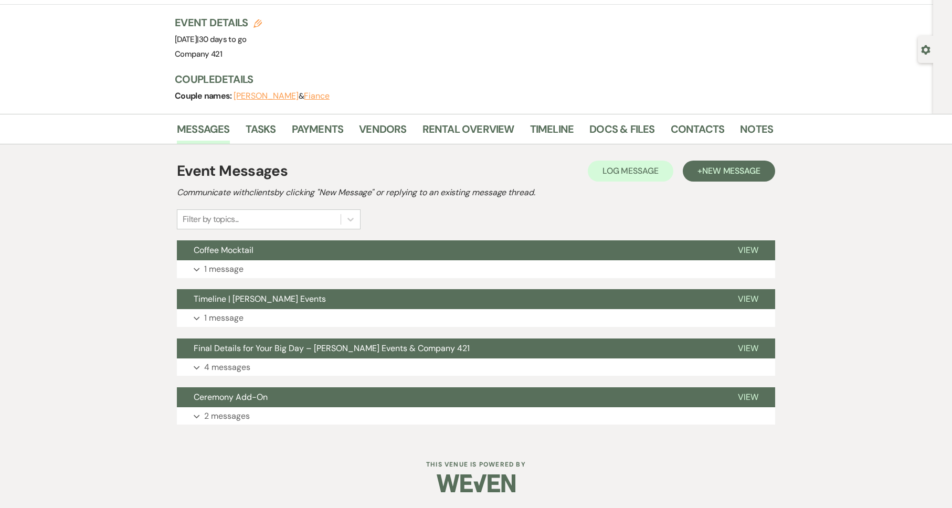
scroll to position [59, 0]
click at [716, 169] on span "New Message" at bounding box center [731, 170] width 58 height 11
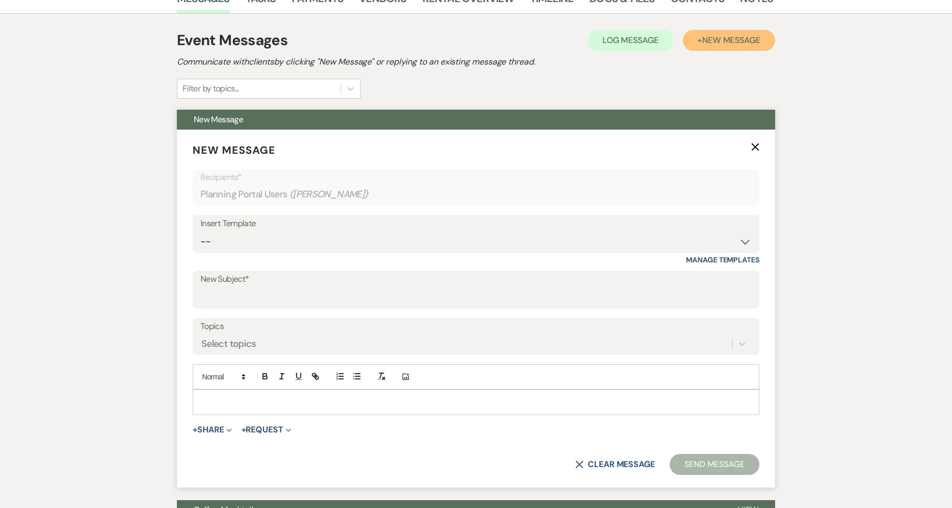
scroll to position [238, 0]
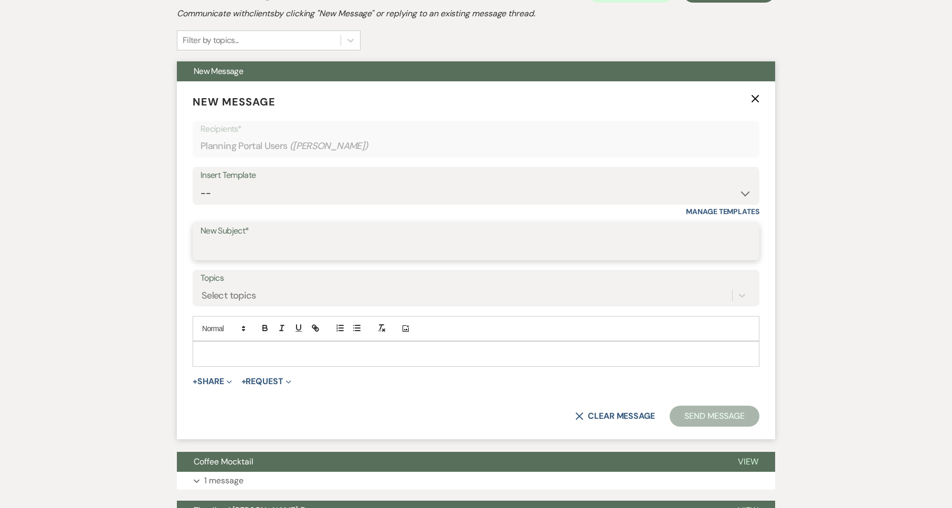
click at [304, 247] on input "New Subject*" at bounding box center [476, 249] width 551 height 20
type input "Y"
type input "Updated Invoice | Company 421"
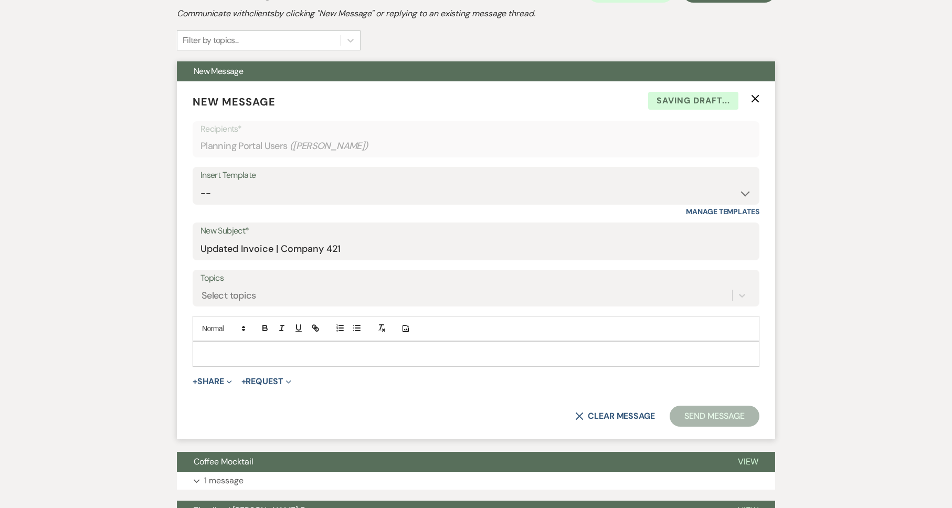
click at [276, 363] on div at bounding box center [476, 354] width 566 height 24
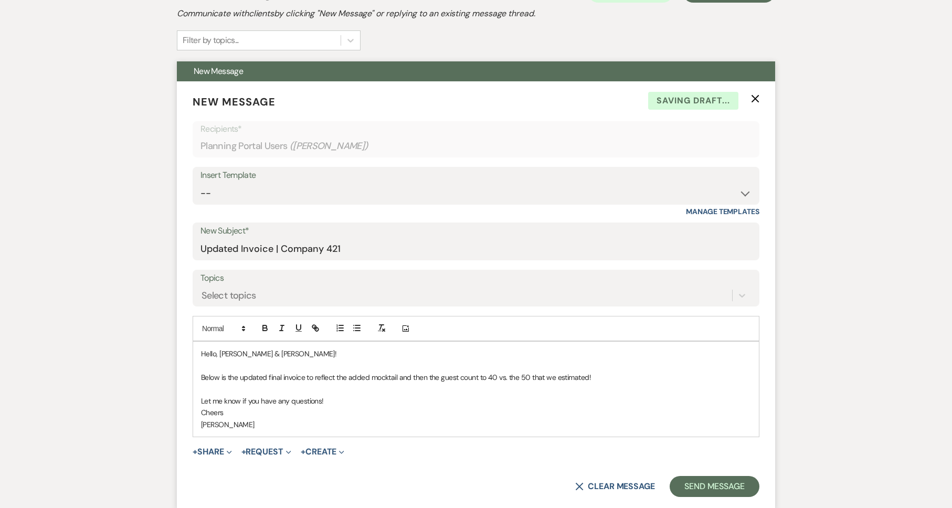
click at [212, 444] on form "New Message X Saving draft... Recipients* Planning Portal Users ( Matthew Hoyle…" at bounding box center [476, 295] width 598 height 428
click at [213, 451] on button "+ Share Expand" at bounding box center [212, 452] width 39 height 8
click at [280, 469] on button "Doc Upload Documents" at bounding box center [266, 473] width 147 height 19
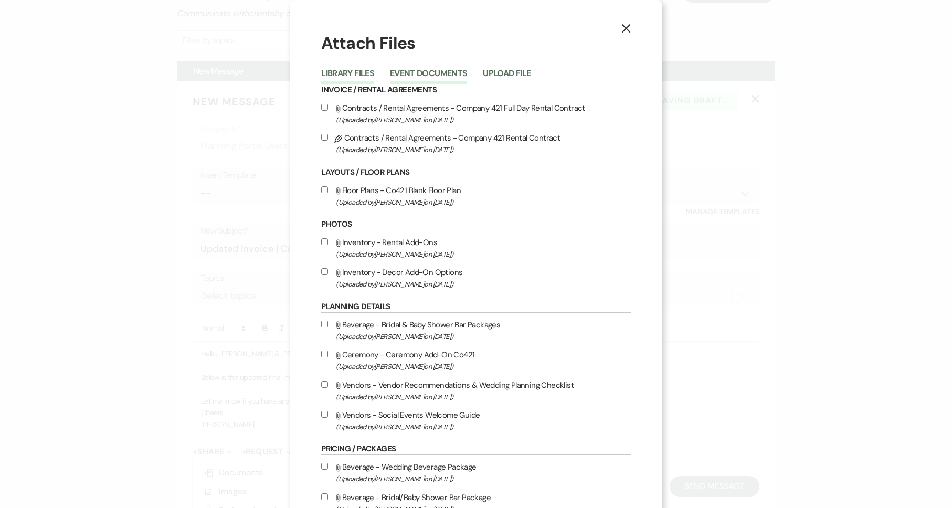
click at [408, 77] on button "Event Documents" at bounding box center [428, 76] width 77 height 15
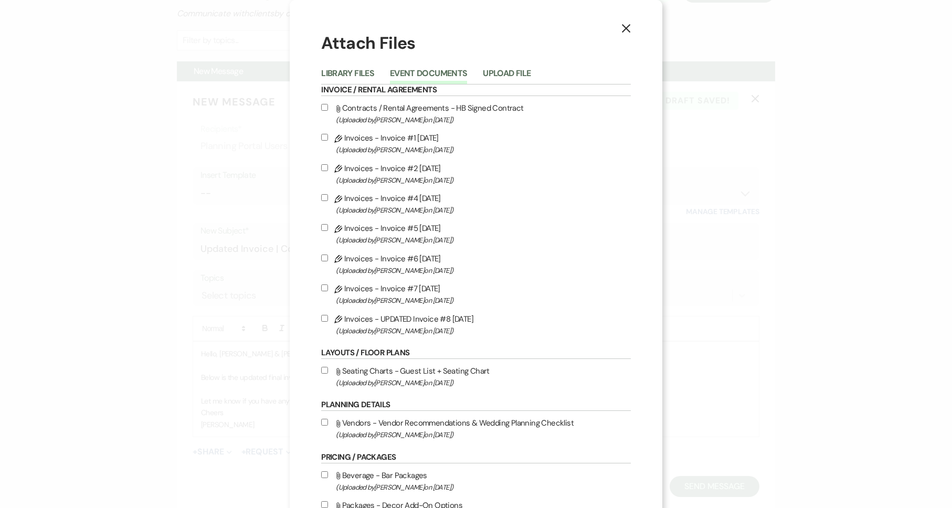
click at [378, 325] on span "(Uploaded by Hillary Isaksen on Aug 13th, 2025 )" at bounding box center [483, 331] width 295 height 12
click at [328, 322] on input "Pencil Invoices - UPDATED Invoice #8 8-13-2025 (Uploaded by Hillary Isaksen on …" at bounding box center [324, 318] width 7 height 7
checkbox input "true"
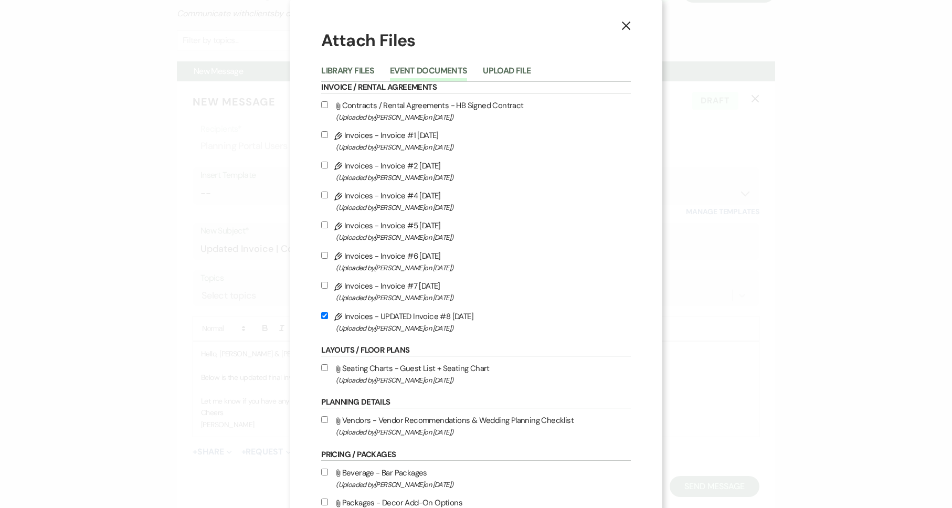
scroll to position [191, 0]
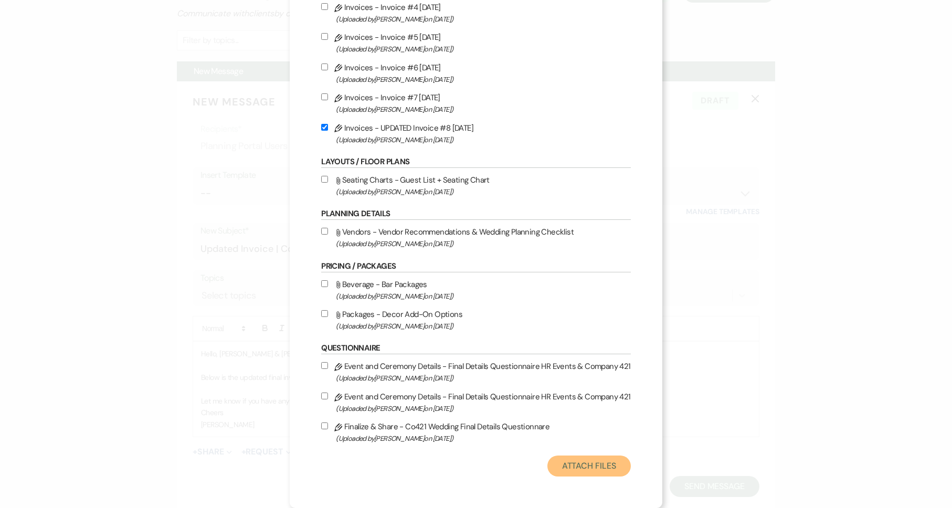
click at [590, 465] on button "Attach Files" at bounding box center [589, 466] width 83 height 21
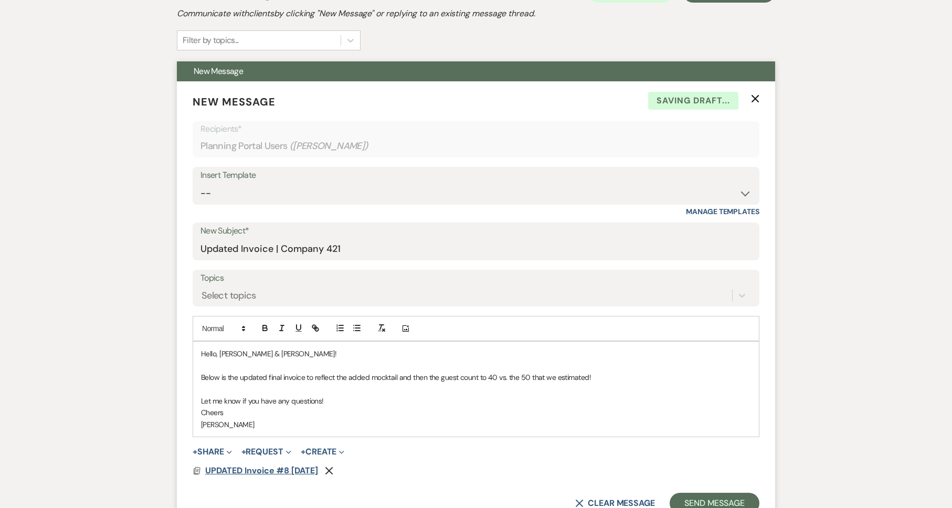
click at [245, 472] on span "UPDATED Invoice #8 8-13-2025" at bounding box center [261, 470] width 113 height 11
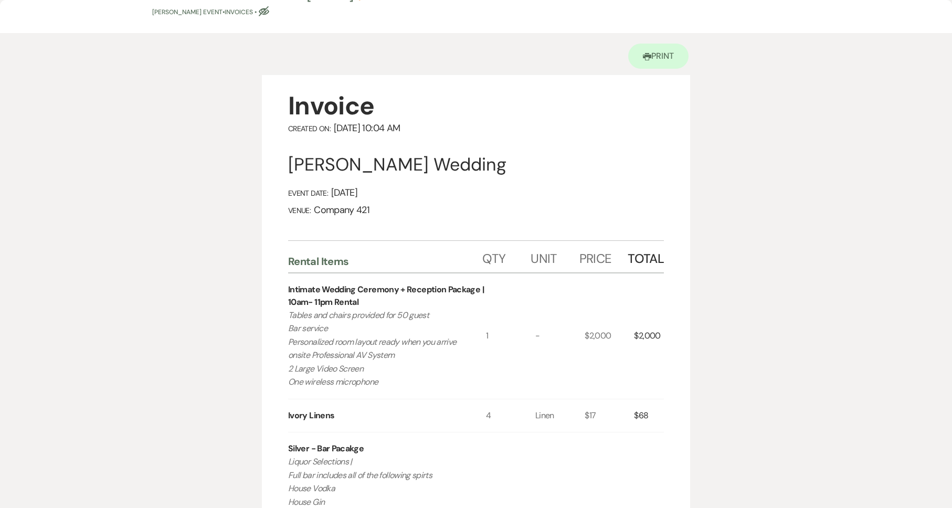
scroll to position [0, 0]
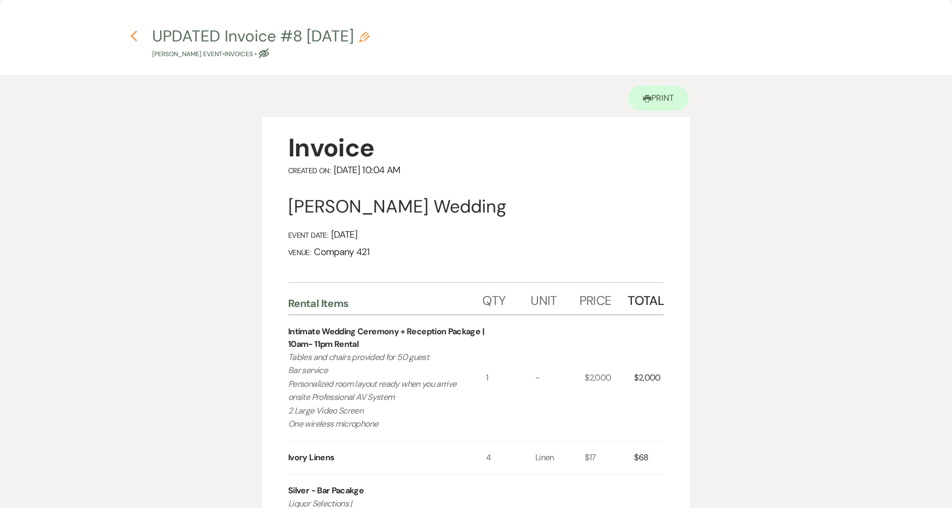
click at [132, 38] on icon "Previous" at bounding box center [134, 36] width 8 height 13
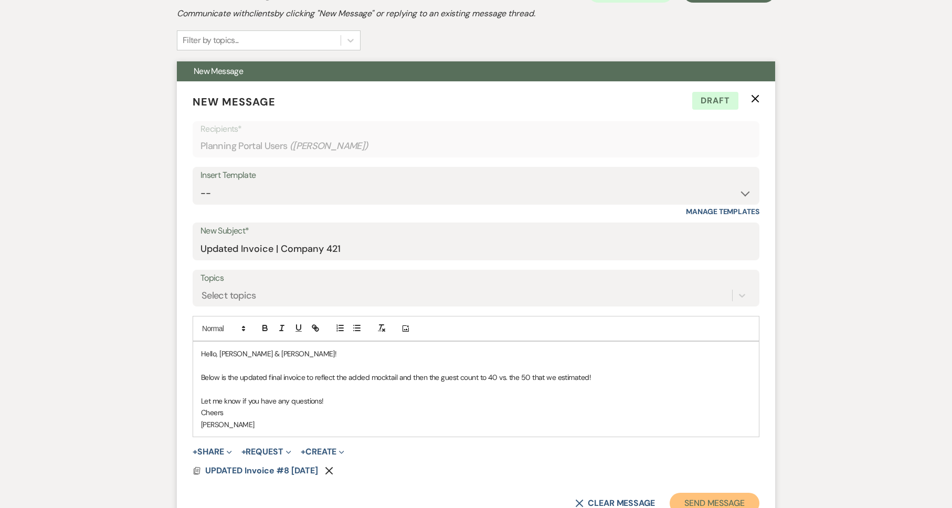
click at [705, 500] on button "Send Message" at bounding box center [715, 503] width 90 height 21
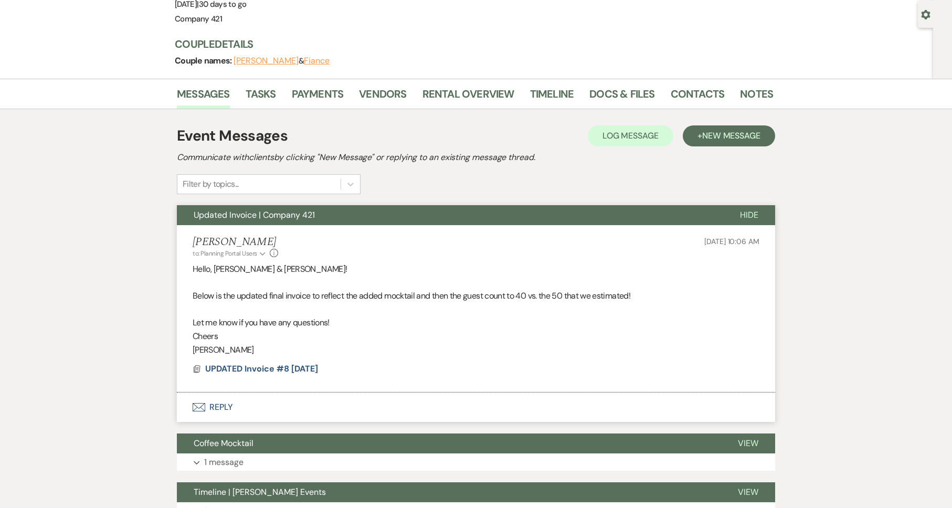
scroll to position [93, 0]
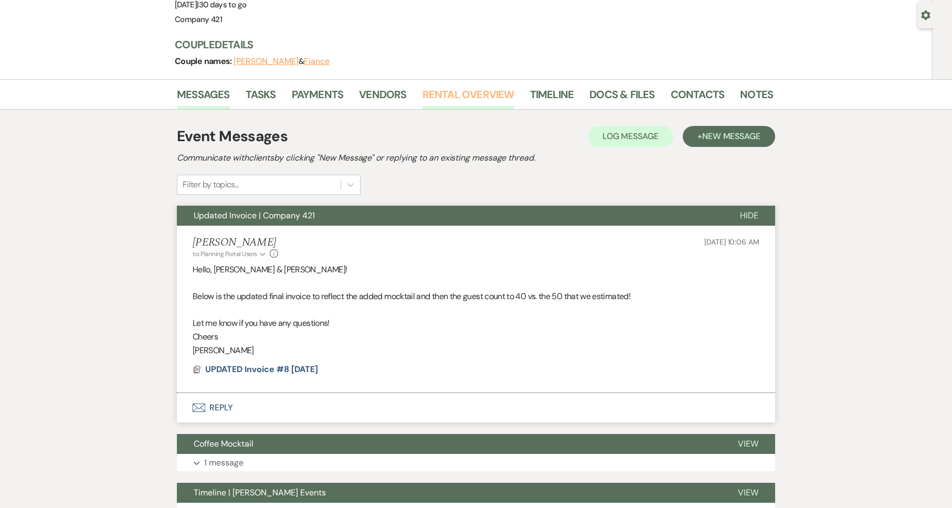
click at [440, 98] on link "Rental Overview" at bounding box center [469, 97] width 92 height 23
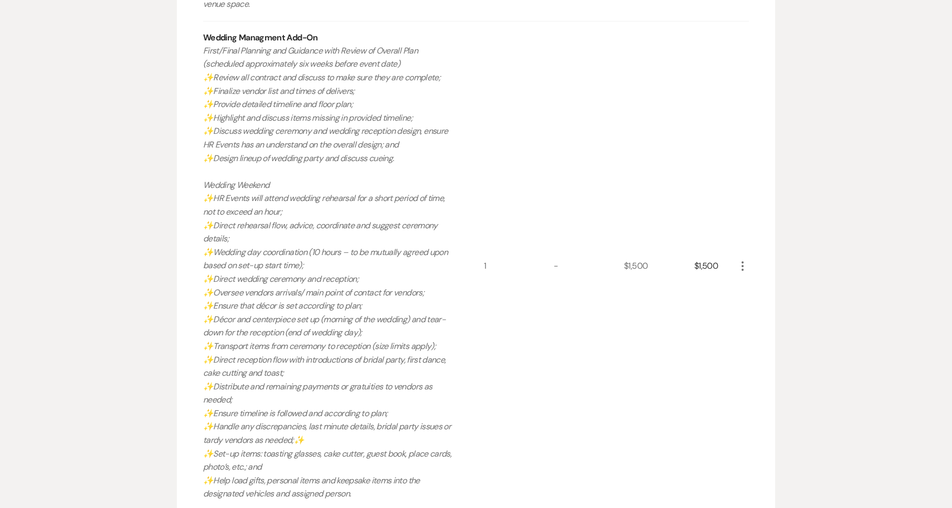
scroll to position [771, 0]
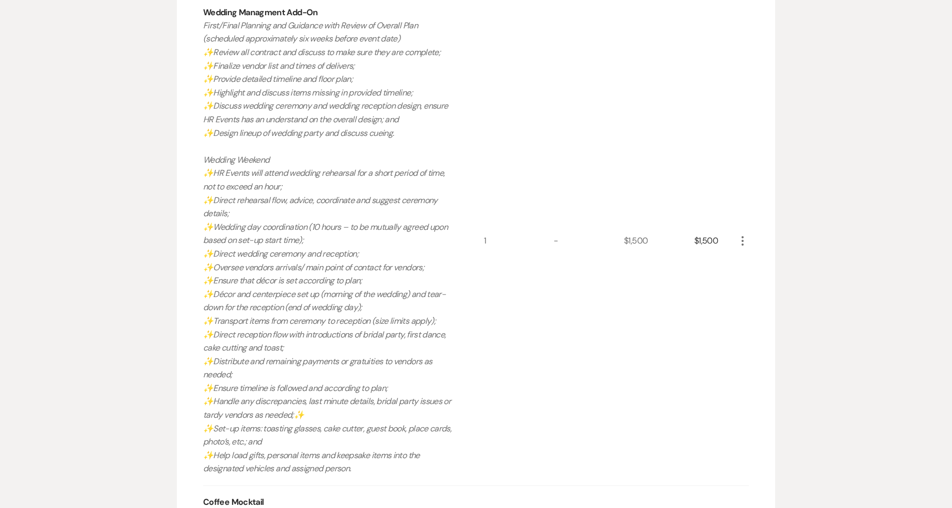
drag, startPoint x: 204, startPoint y: 25, endPoint x: 426, endPoint y: 464, distance: 491.6
click at [426, 464] on p "First/Final Planning and Guidance with Review of Overall Plan (scheduled approx…" at bounding box center [329, 247] width 253 height 457
copy p "First/Final Planning and Guidance with Review of Overall Plan (scheduled approx…"
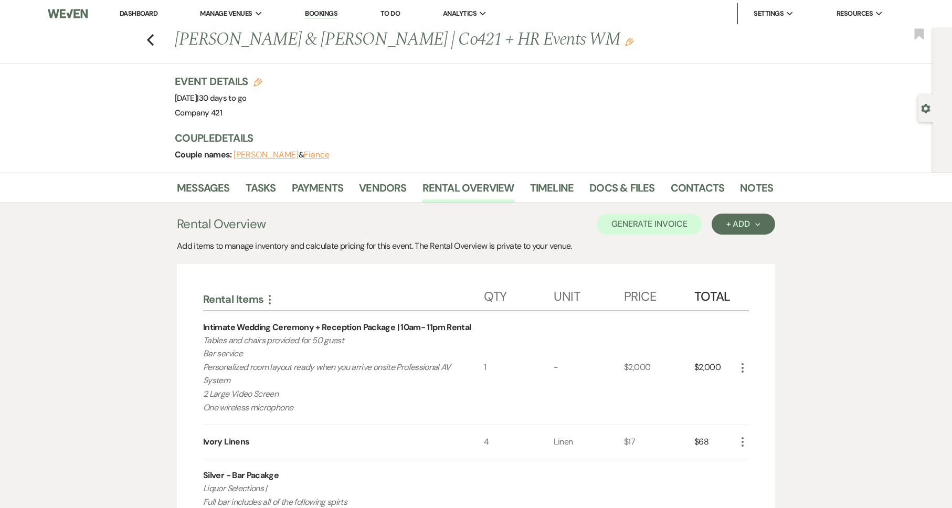
scroll to position [6, 0]
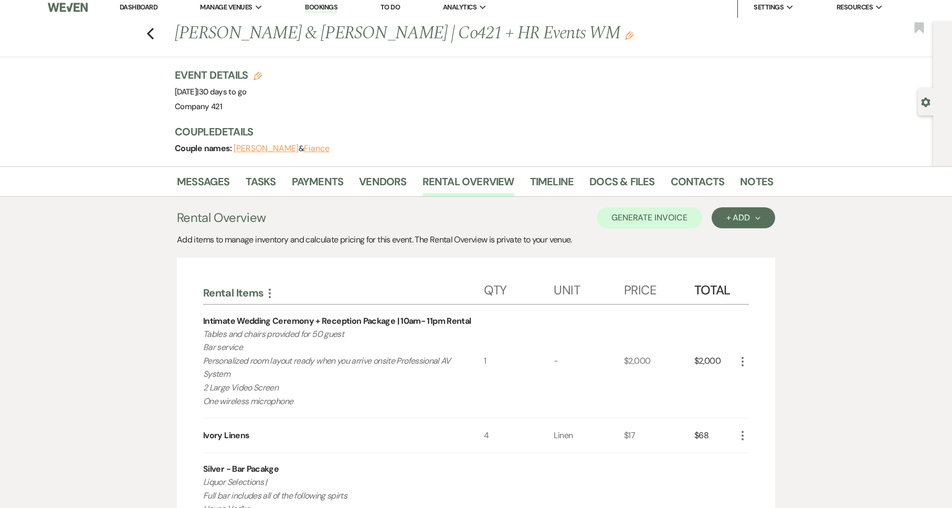
click at [148, 4] on link "Dashboard" at bounding box center [139, 7] width 38 height 9
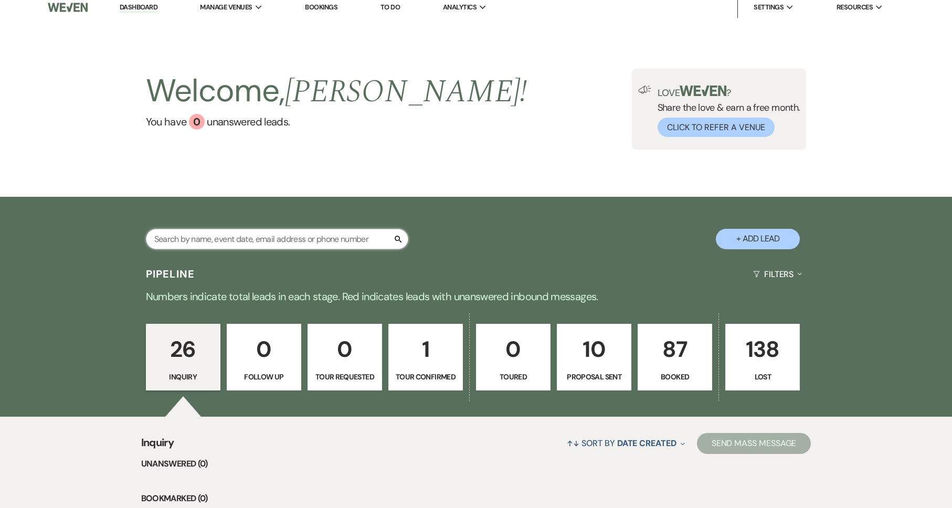
click at [174, 238] on input "text" at bounding box center [277, 239] width 262 height 20
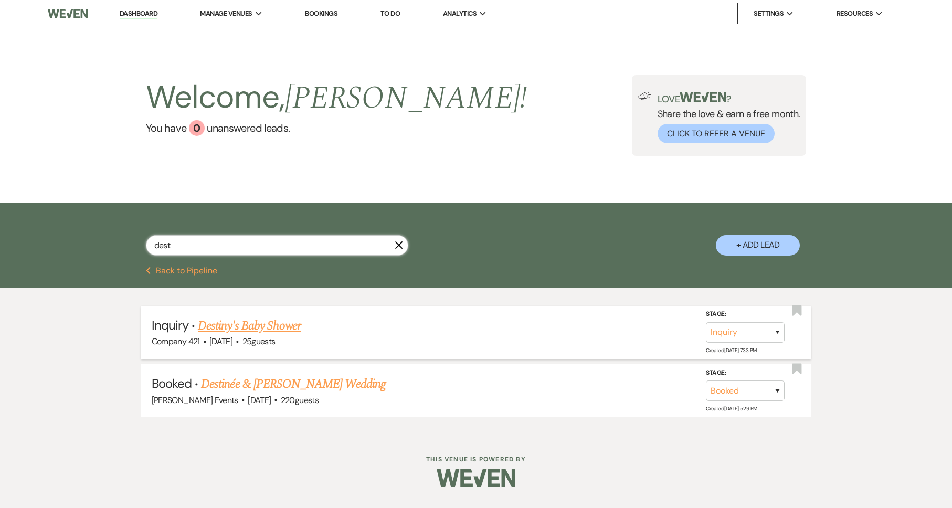
type input "dest"
click at [248, 323] on link "Destiny's Baby Shower" at bounding box center [249, 326] width 103 height 19
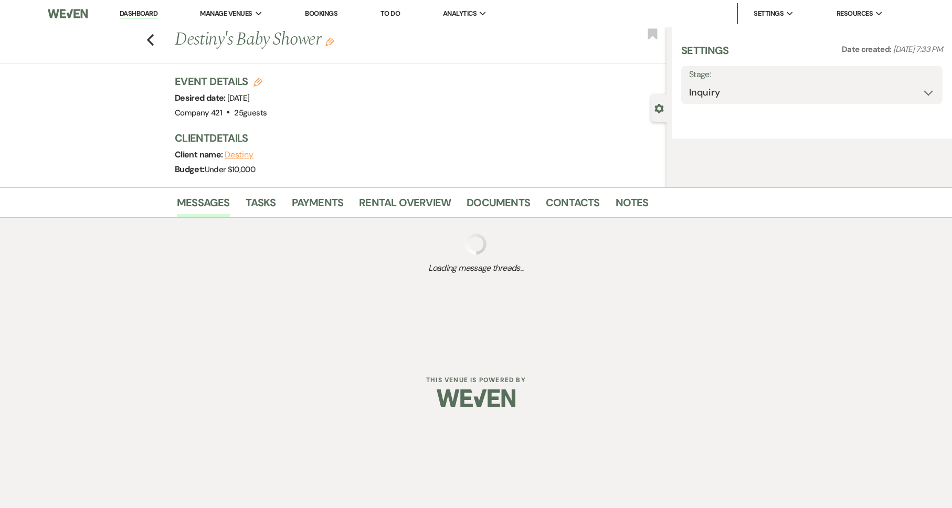
select select "5"
select select "3"
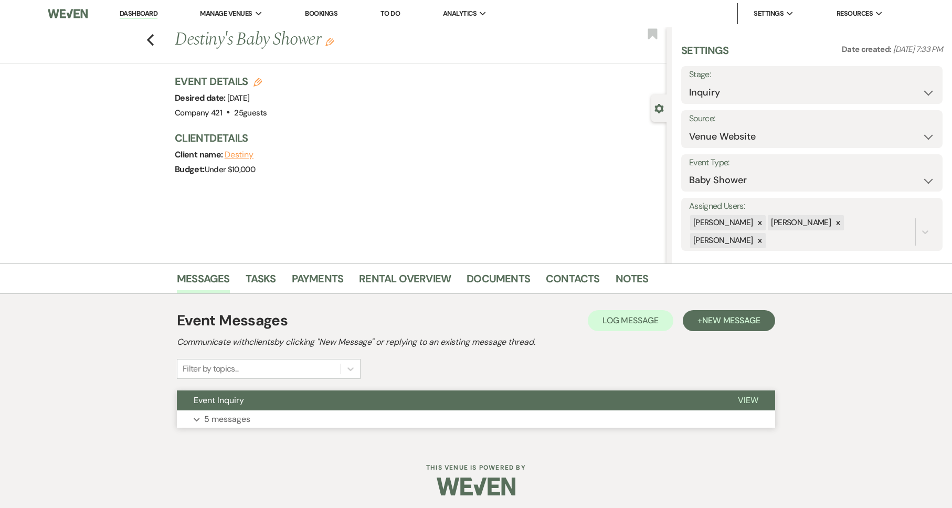
click at [218, 418] on p "5 messages" at bounding box center [227, 420] width 46 height 14
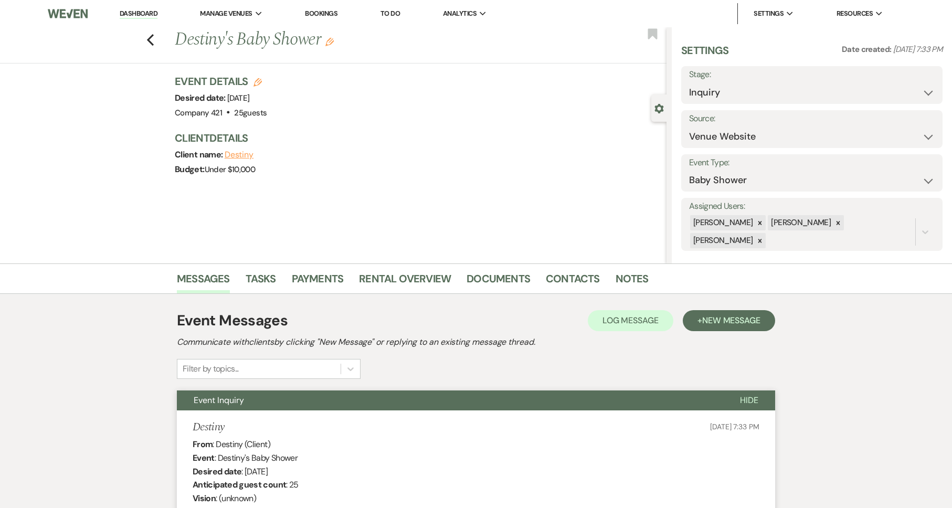
click at [149, 17] on link "Dashboard" at bounding box center [139, 14] width 38 height 10
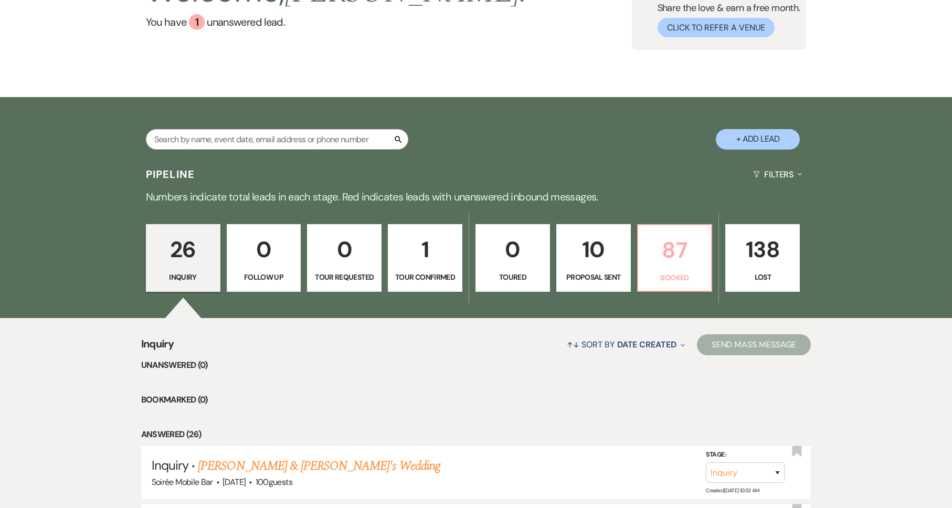
scroll to position [130, 0]
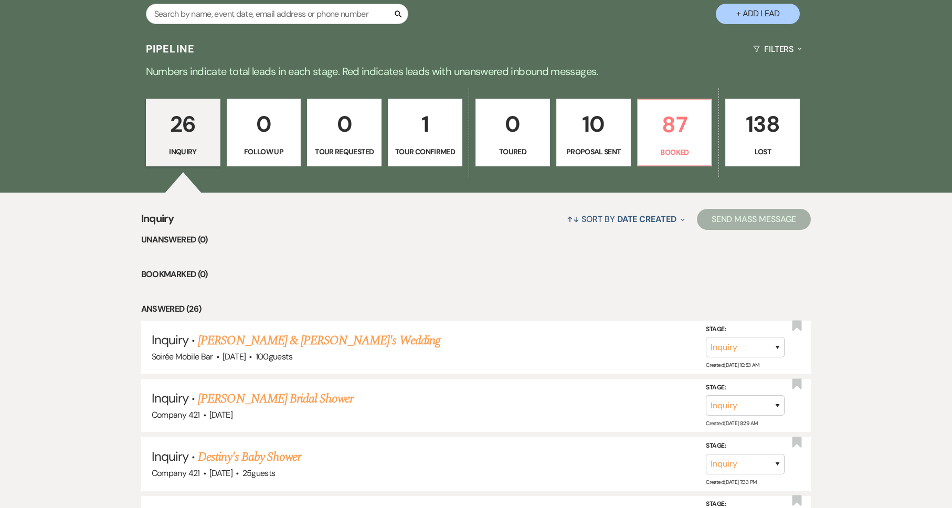
click at [422, 142] on link "1 Tour Confirmed" at bounding box center [425, 133] width 75 height 68
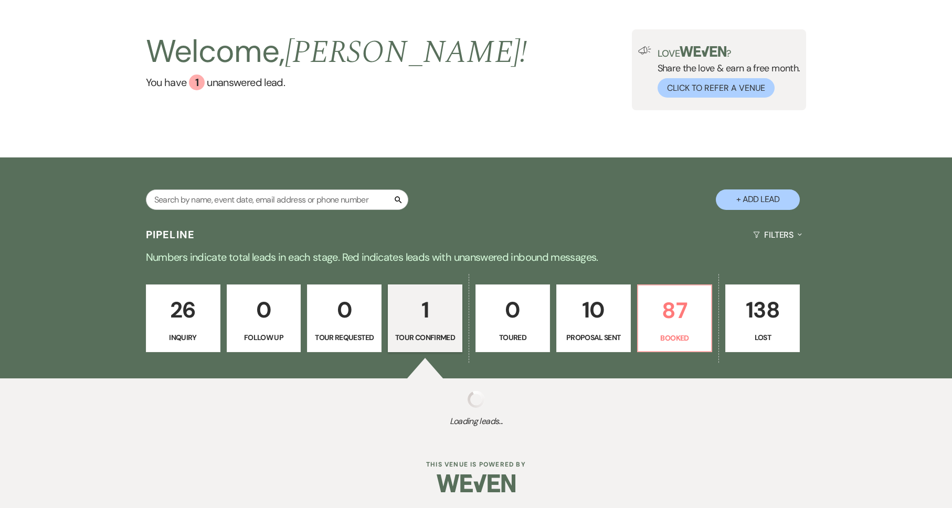
scroll to position [183, 0]
select select "4"
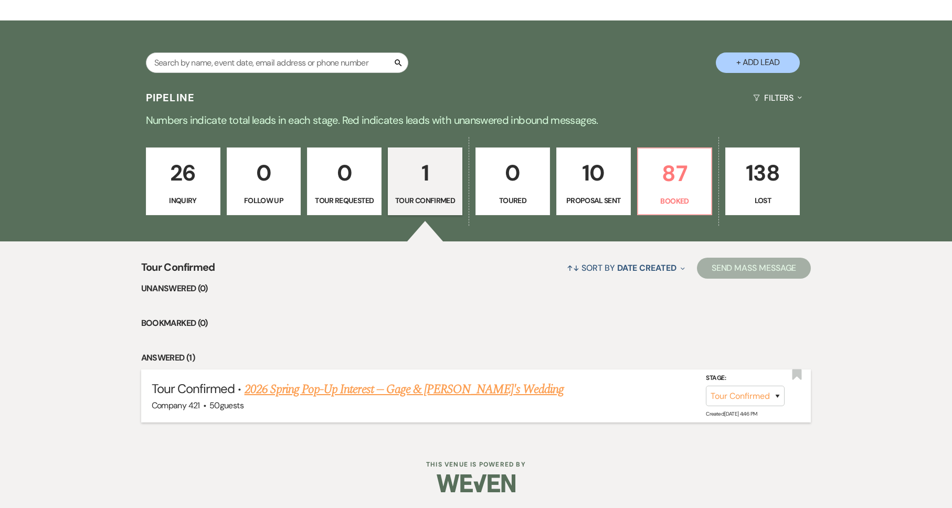
click at [286, 388] on link "2026 Spring Pop-Up Interest -- Gage & Lorena's Wedding" at bounding box center [404, 389] width 319 height 19
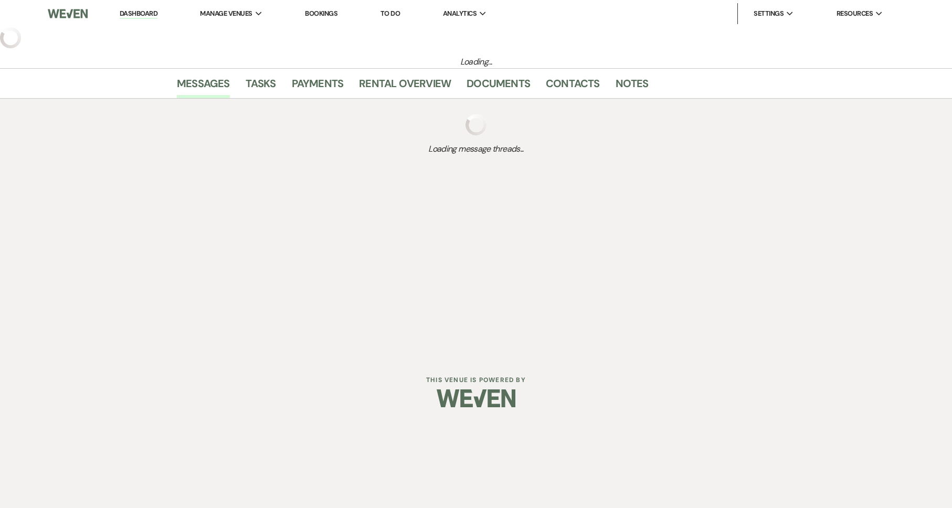
select select "4"
select select "8"
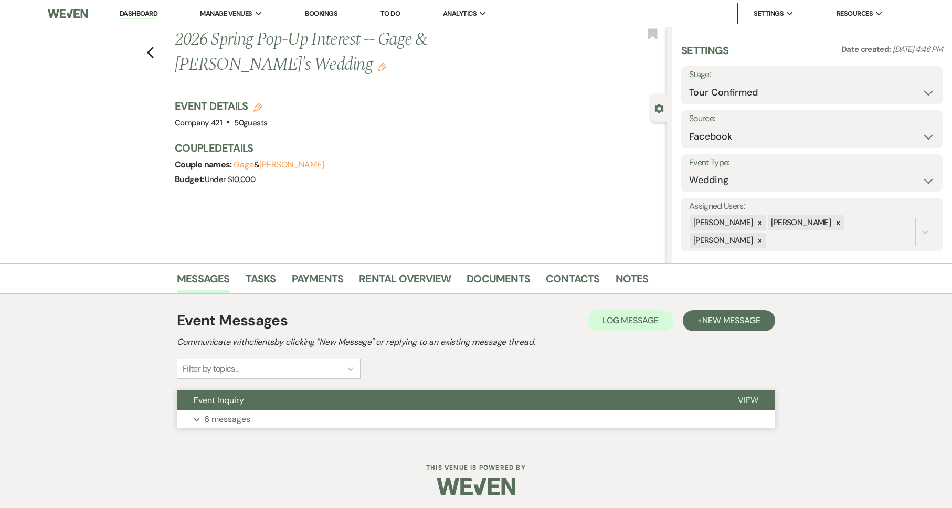
click at [269, 415] on button "Expand 6 messages" at bounding box center [476, 420] width 598 height 18
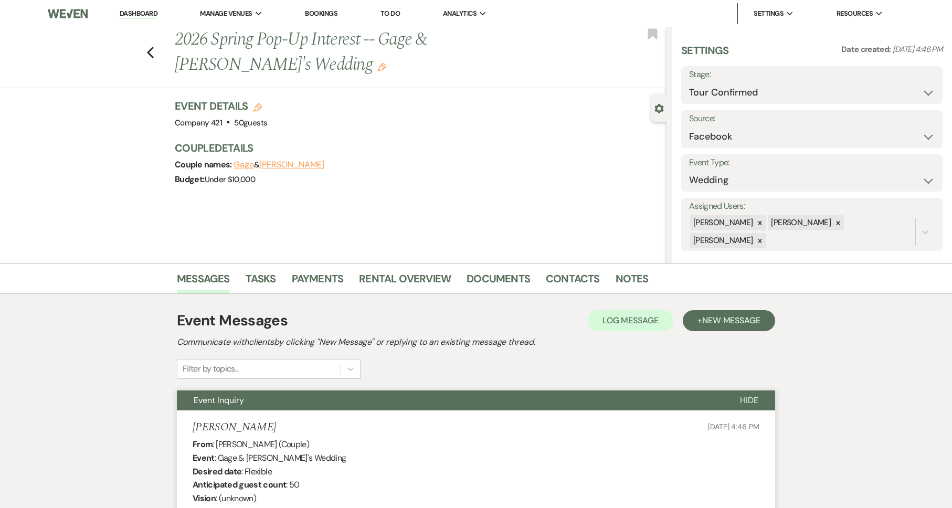
click at [148, 9] on link "Dashboard" at bounding box center [139, 14] width 38 height 10
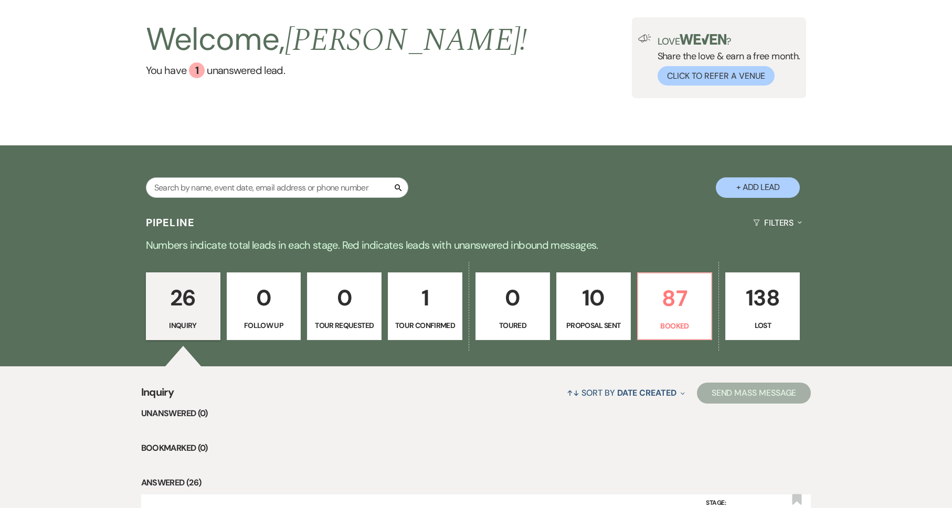
scroll to position [73, 0]
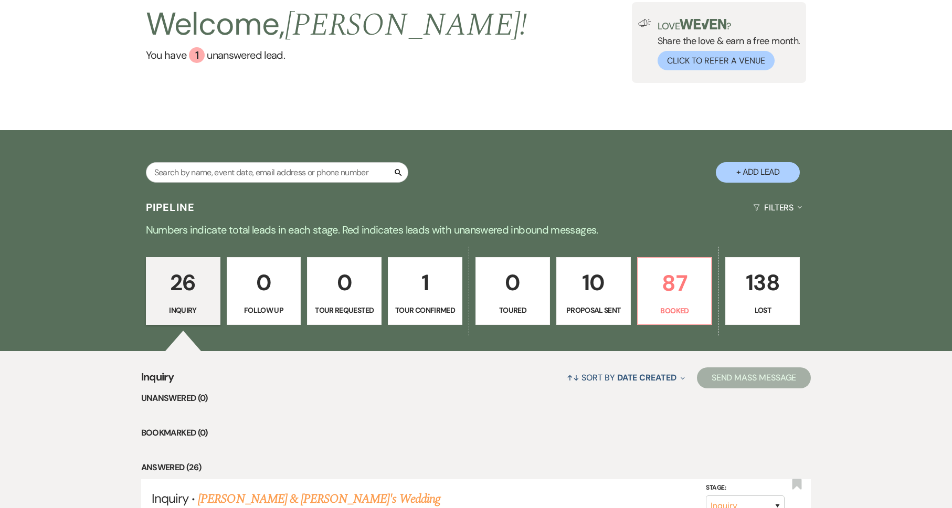
click at [595, 301] on link "10 Proposal Sent" at bounding box center [593, 291] width 75 height 68
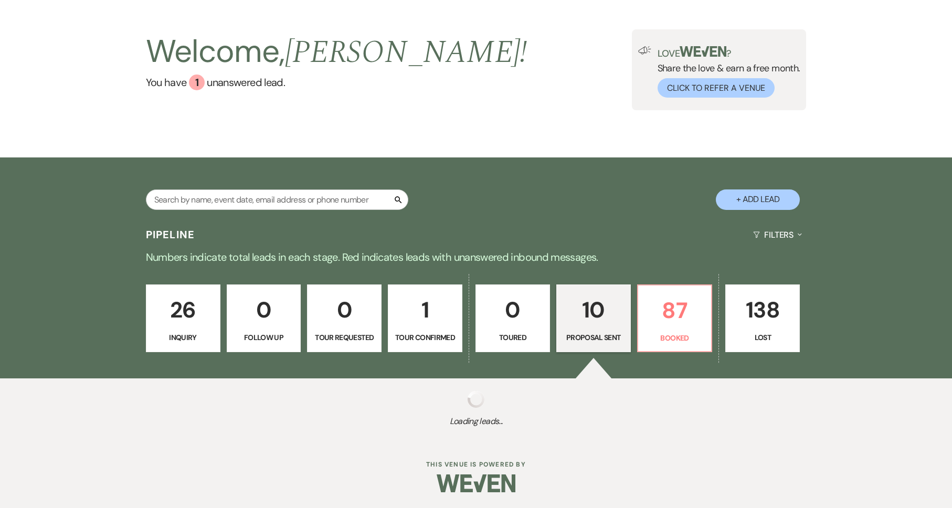
select select "6"
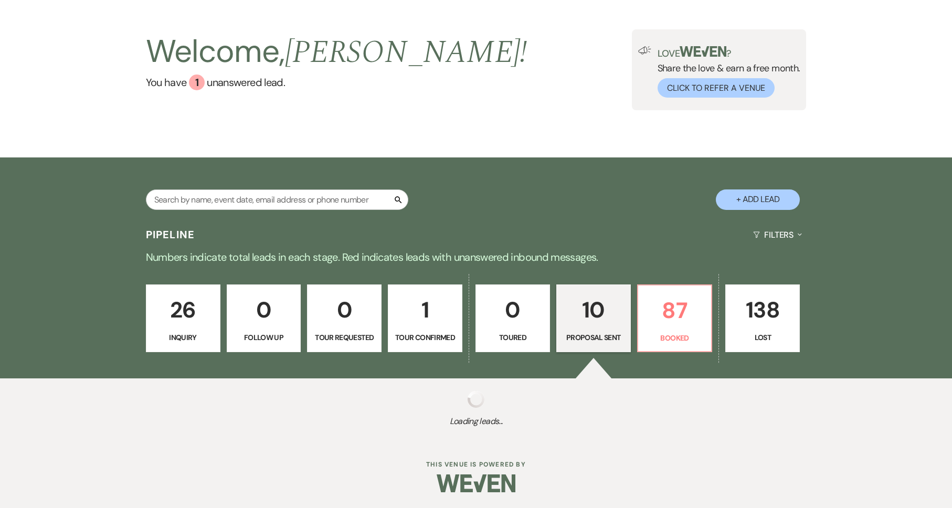
select select "6"
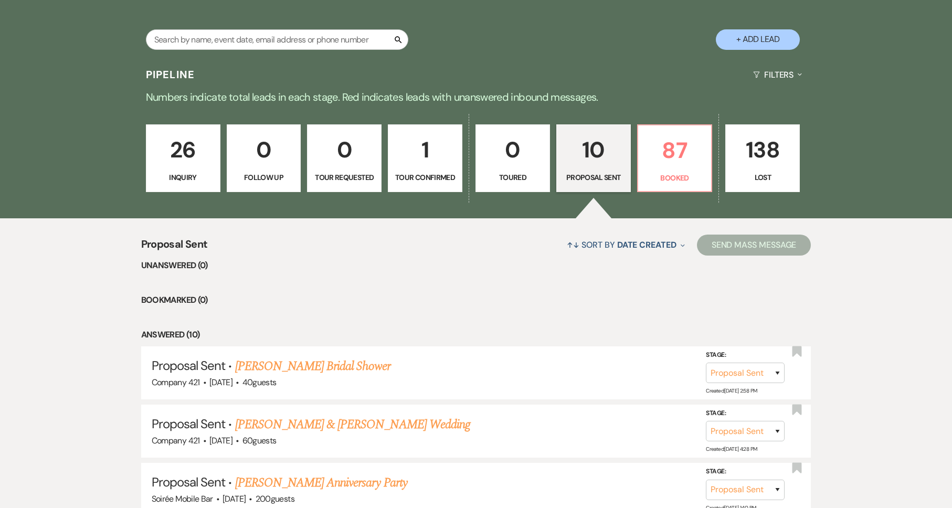
scroll to position [206, 0]
click at [357, 363] on link "Stacy Norton's Bridal Shower" at bounding box center [312, 365] width 155 height 19
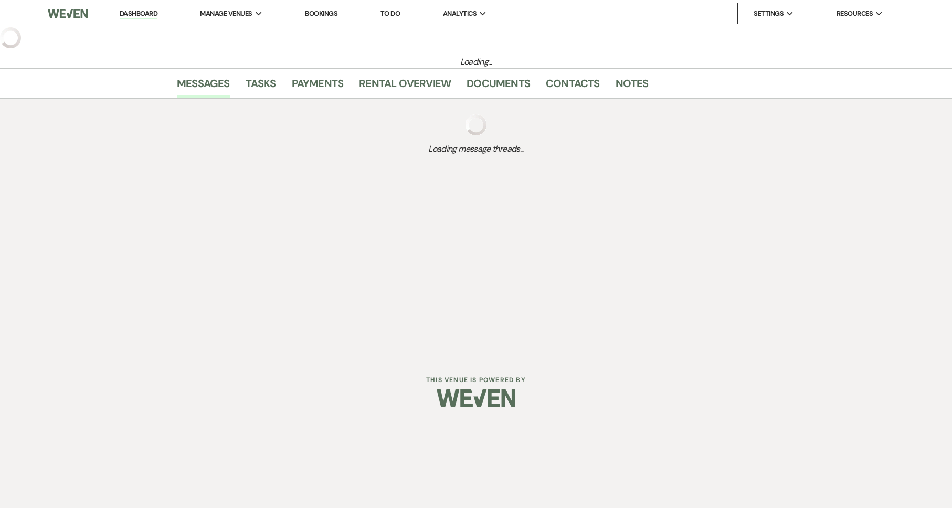
select select "6"
select select "2"
select select "5"
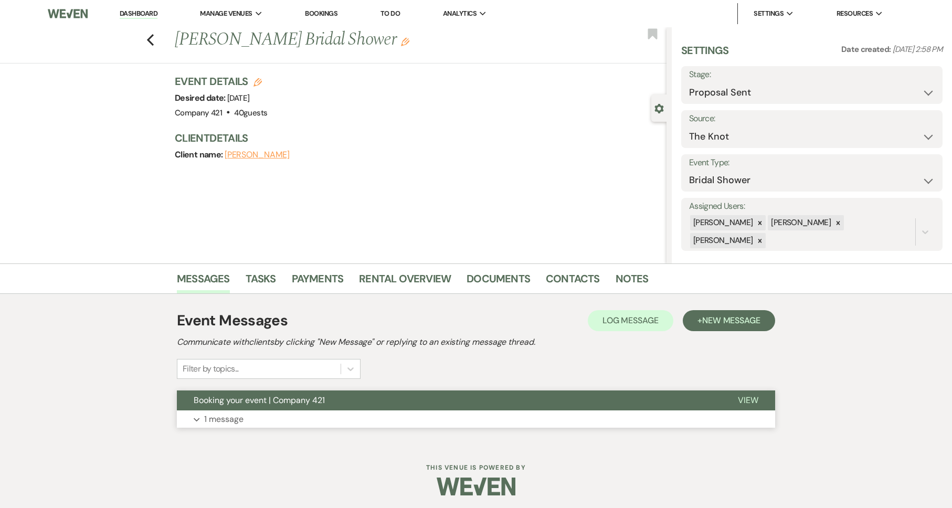
click at [302, 416] on button "Expand 1 message" at bounding box center [476, 420] width 598 height 18
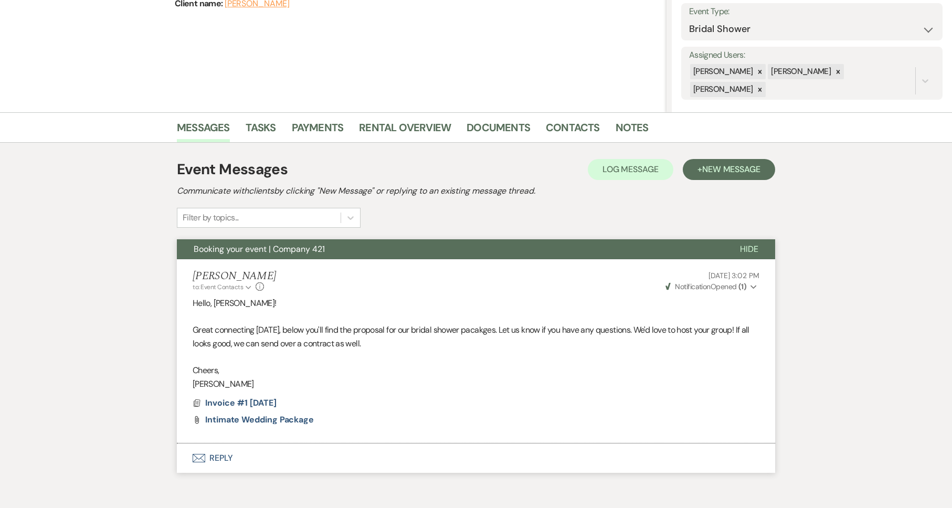
scroll to position [157, 0]
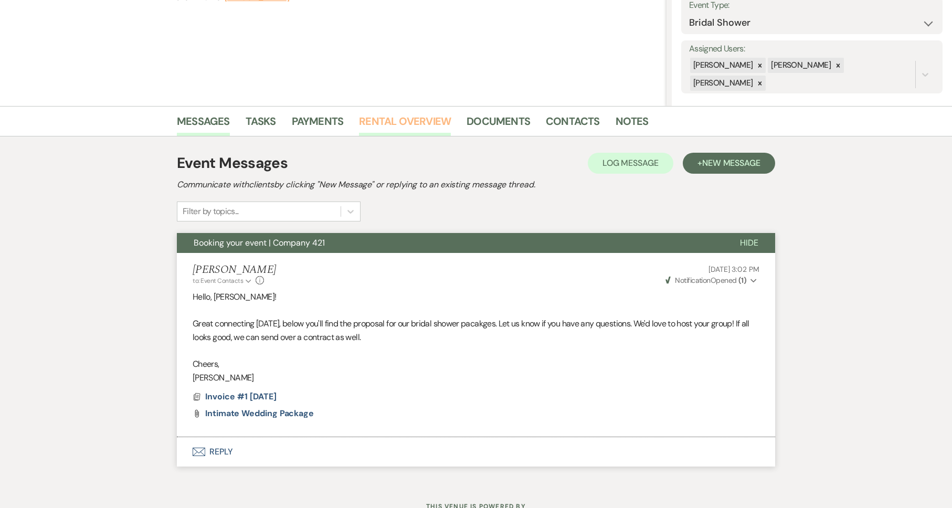
click at [370, 129] on link "Rental Overview" at bounding box center [405, 124] width 92 height 23
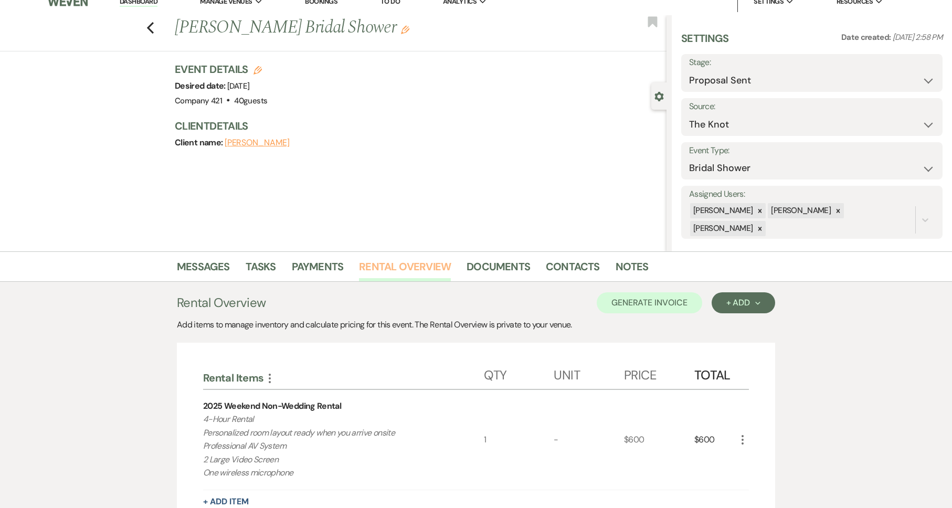
scroll to position [8, 0]
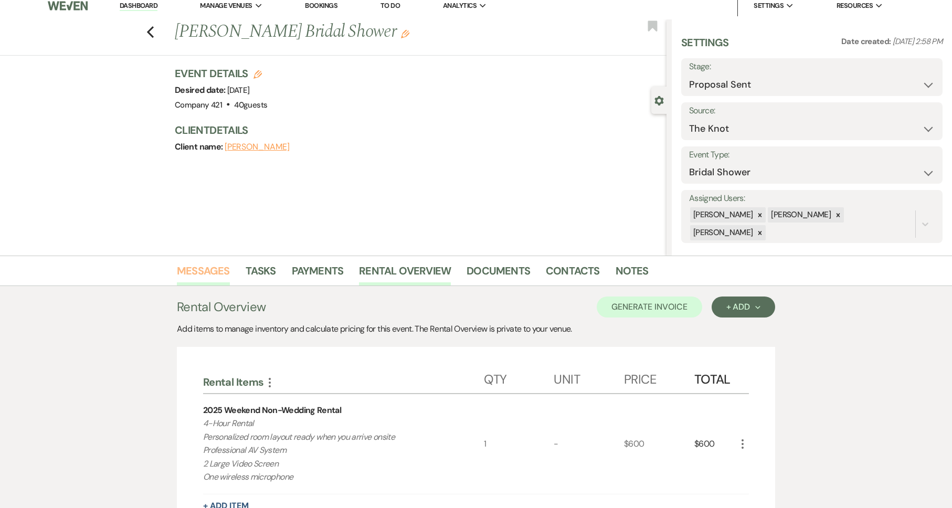
click at [206, 264] on link "Messages" at bounding box center [203, 273] width 53 height 23
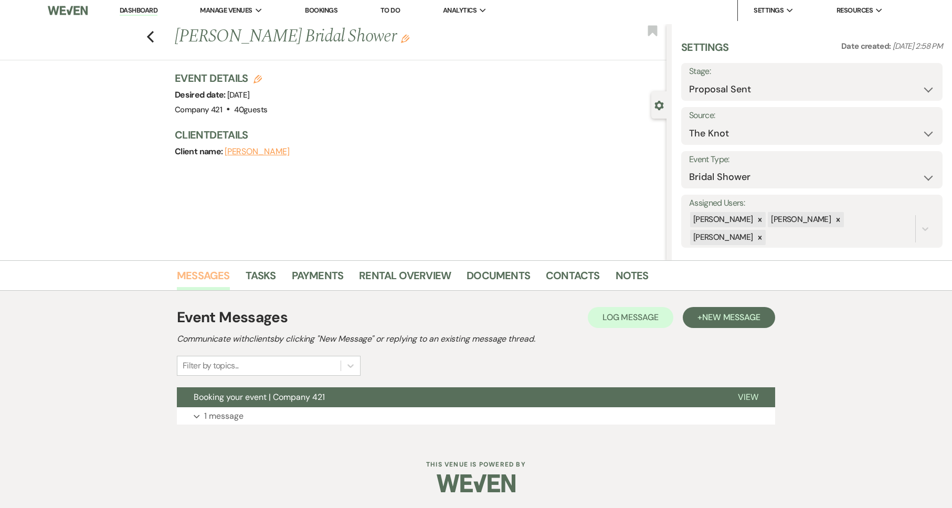
scroll to position [3, 0]
click at [231, 418] on p "1 message" at bounding box center [223, 416] width 39 height 14
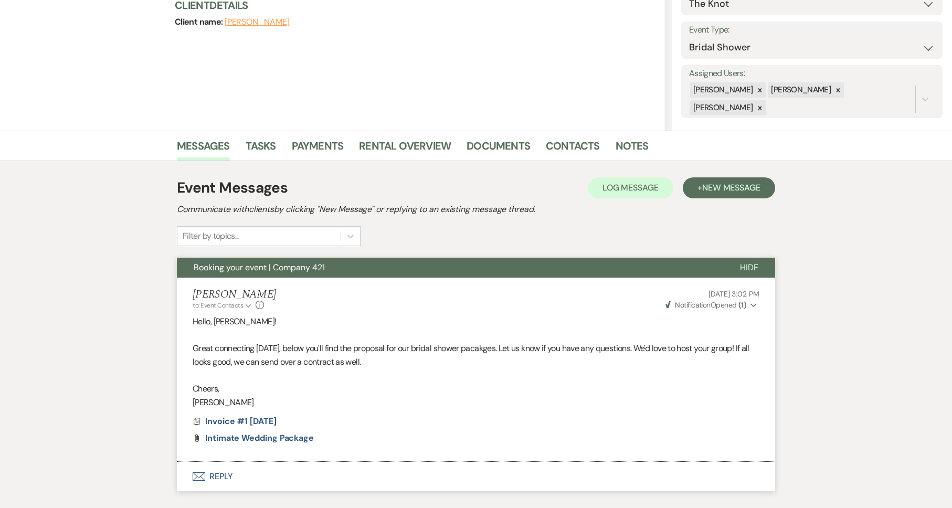
scroll to position [199, 0]
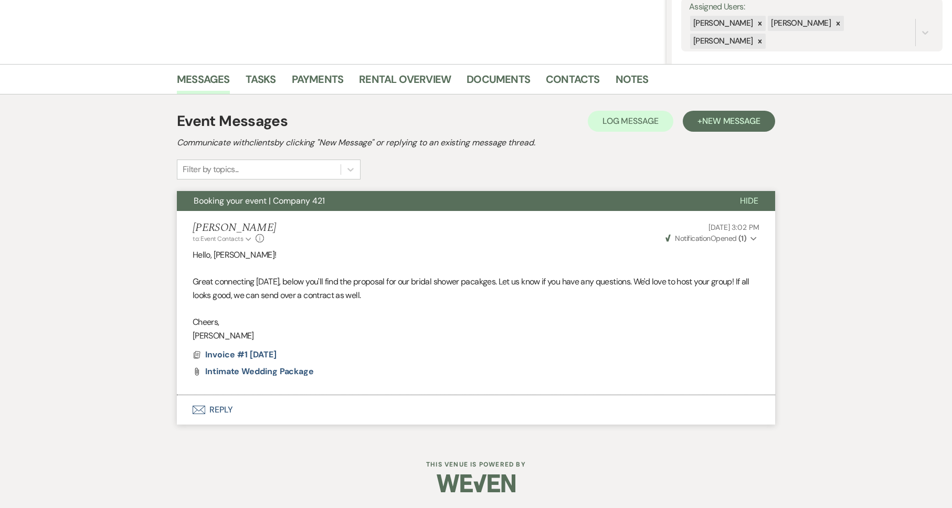
click at [216, 409] on button "Envelope Reply" at bounding box center [476, 409] width 598 height 29
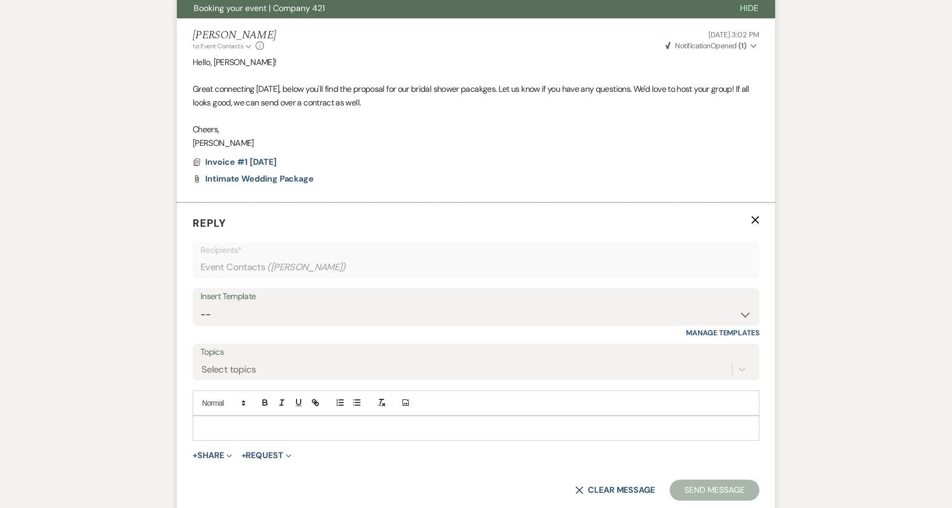
scroll to position [493, 0]
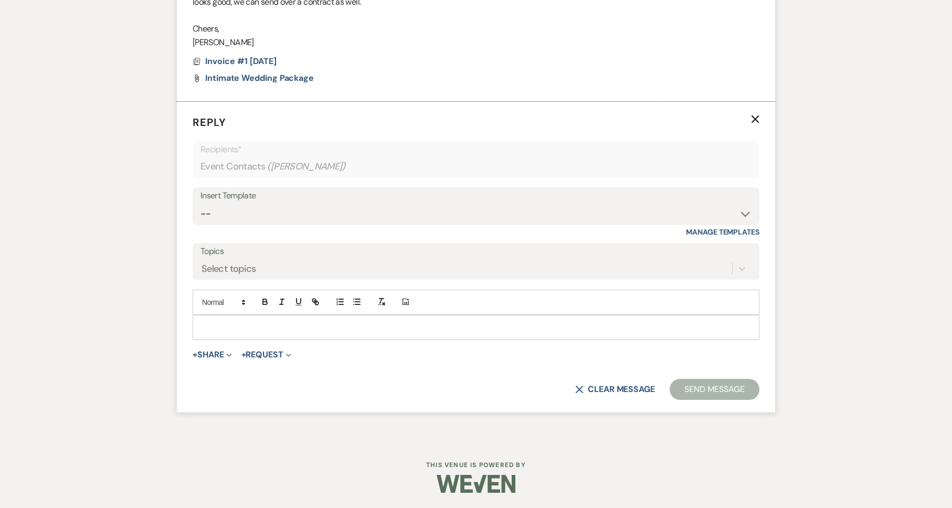
click at [231, 328] on p at bounding box center [476, 328] width 550 height 12
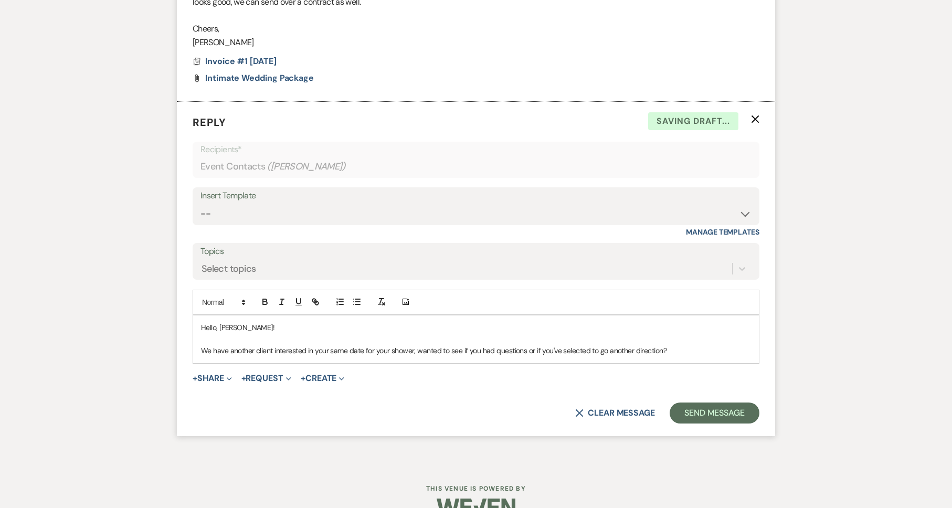
click at [681, 351] on p "We have another client interested in your same date for your shower, wanted to …" at bounding box center [476, 351] width 550 height 12
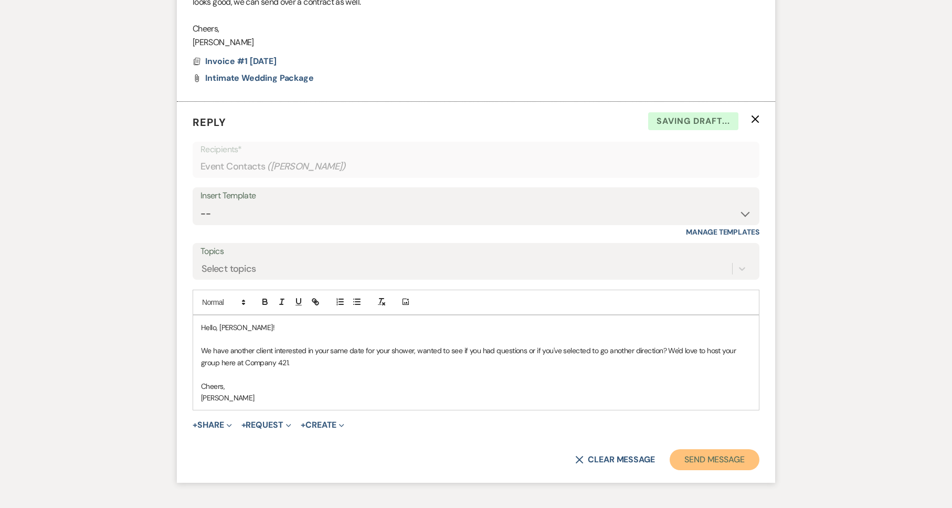
click at [749, 450] on button "Send Message" at bounding box center [715, 459] width 90 height 21
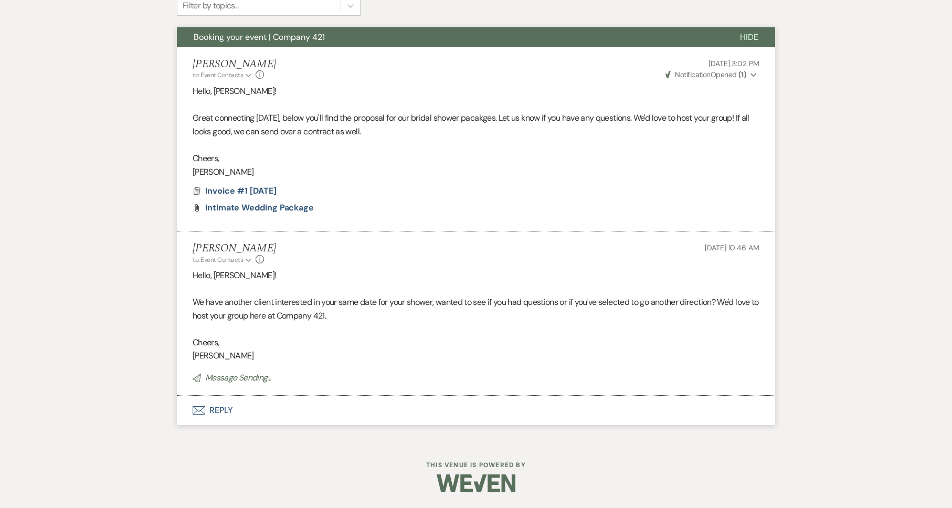
scroll to position [206, 0]
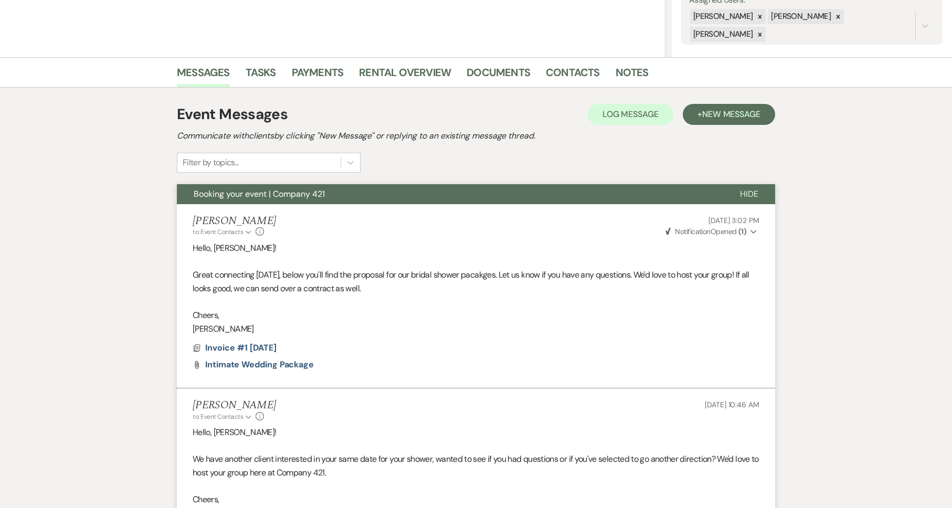
select select "6"
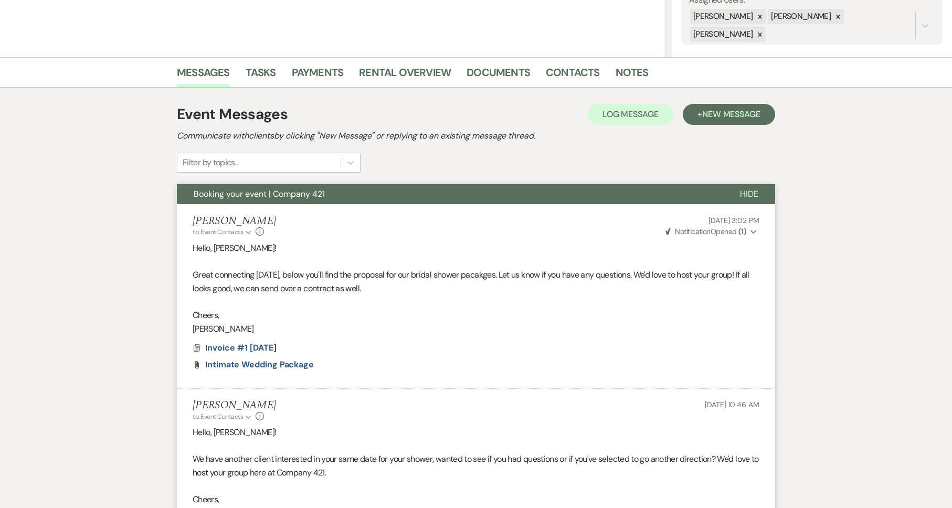
select select "6"
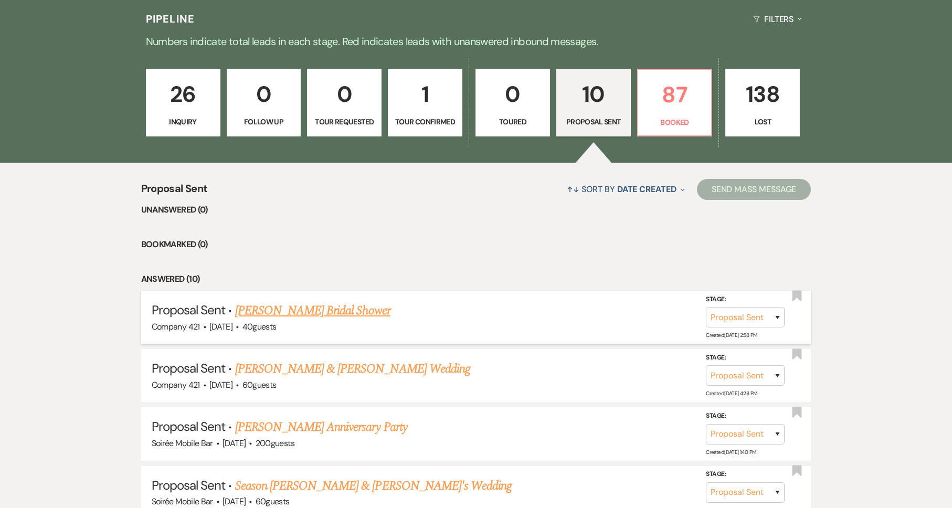
scroll to position [272, 0]
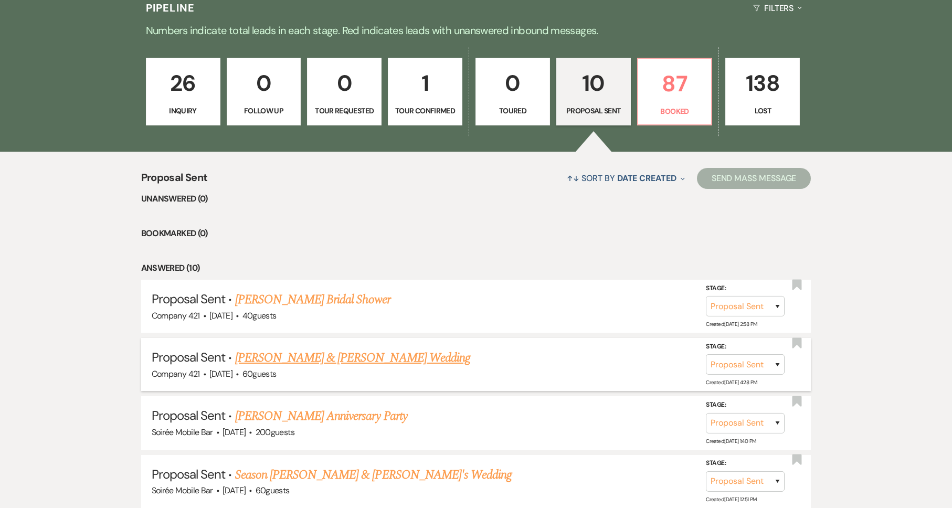
click at [269, 361] on link "Noah Zissman & Hannah Hibbens's Wedding" at bounding box center [352, 358] width 235 height 19
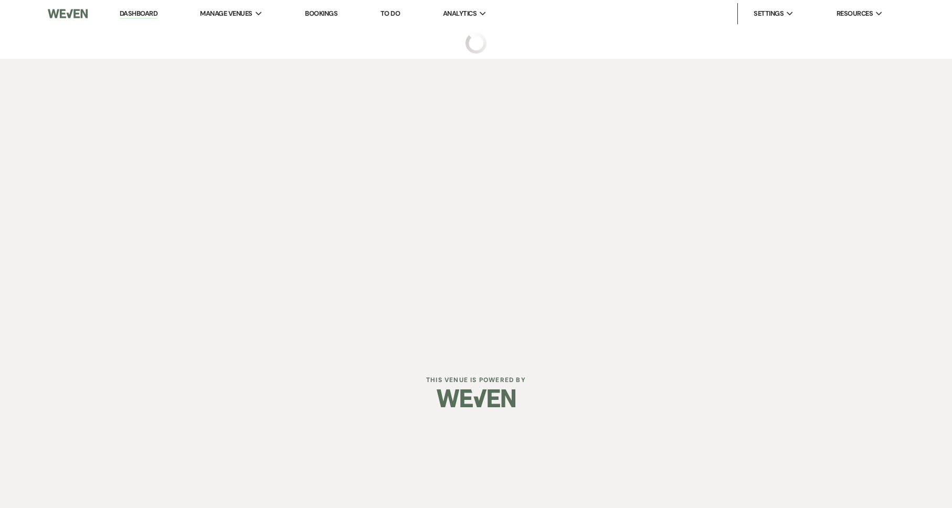
select select "6"
select select "2"
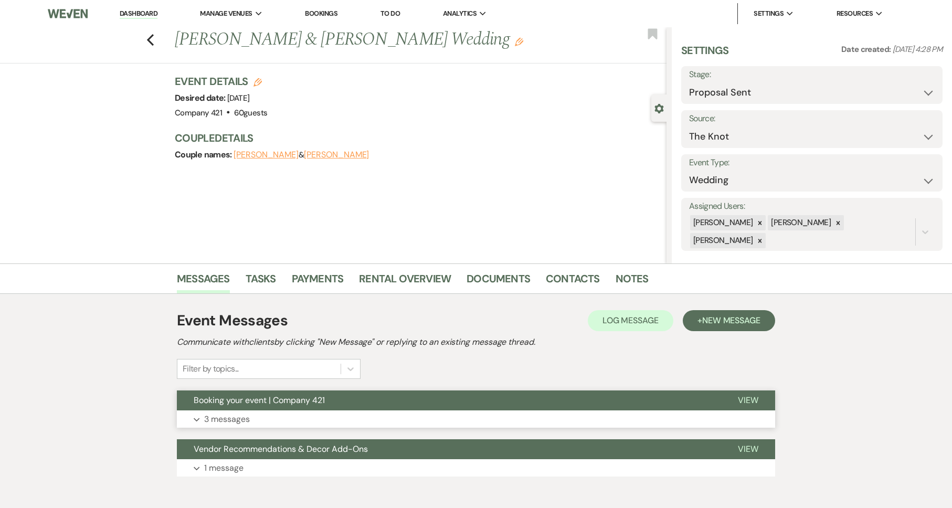
click at [252, 419] on button "Expand 3 messages" at bounding box center [476, 420] width 598 height 18
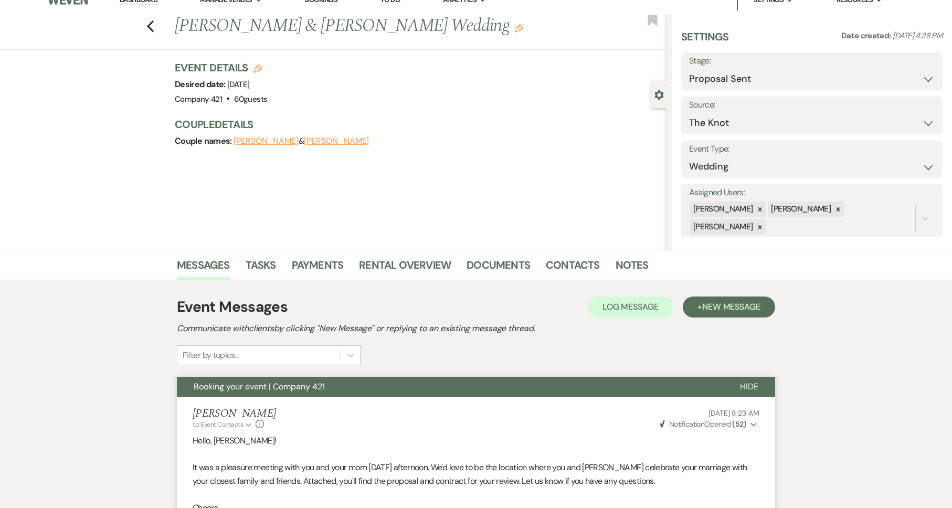
scroll to position [13, 0]
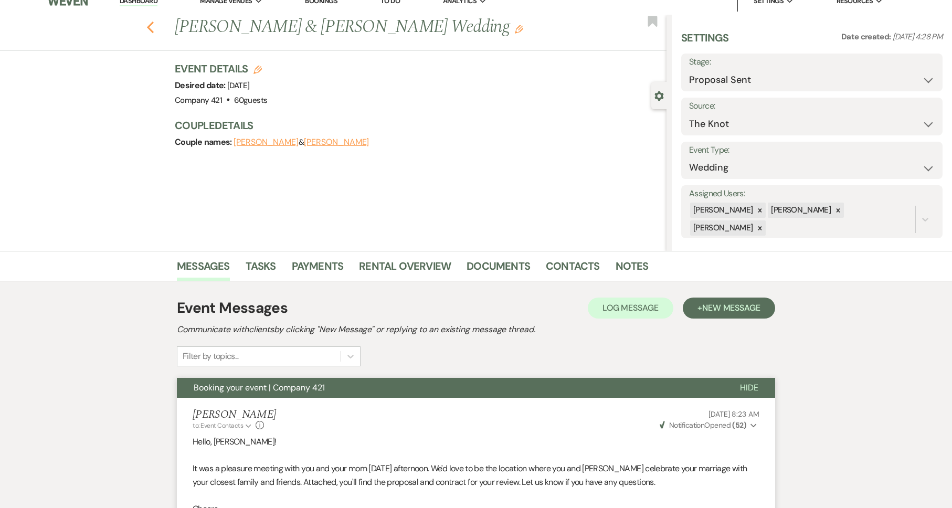
click at [147, 25] on icon "Previous" at bounding box center [150, 27] width 8 height 13
select select "6"
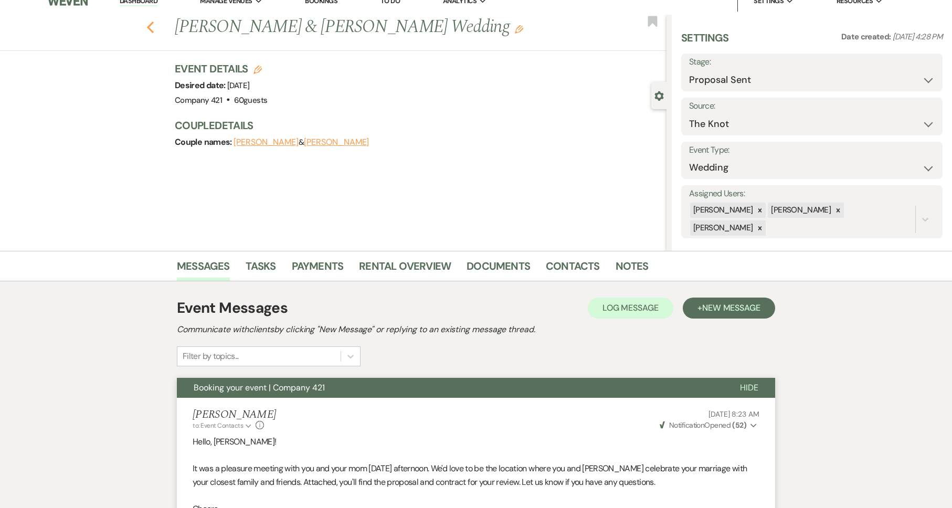
select select "6"
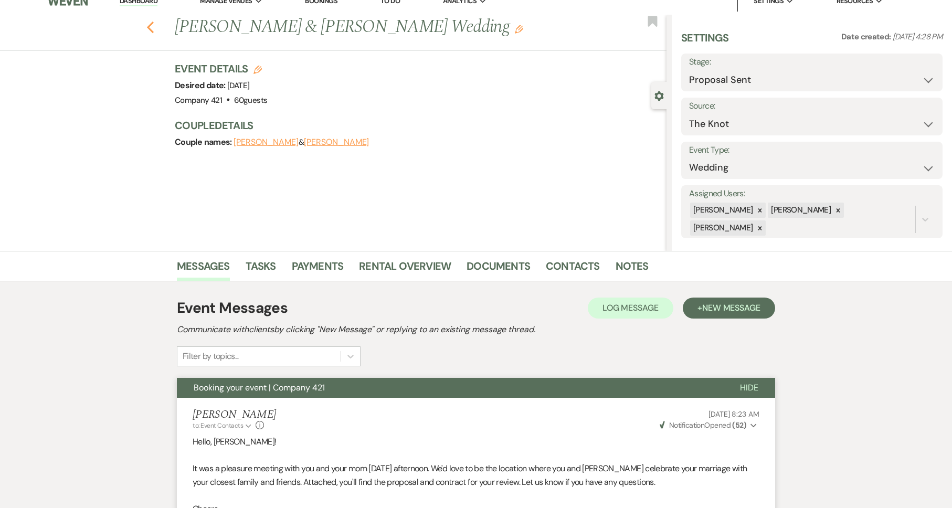
select select "6"
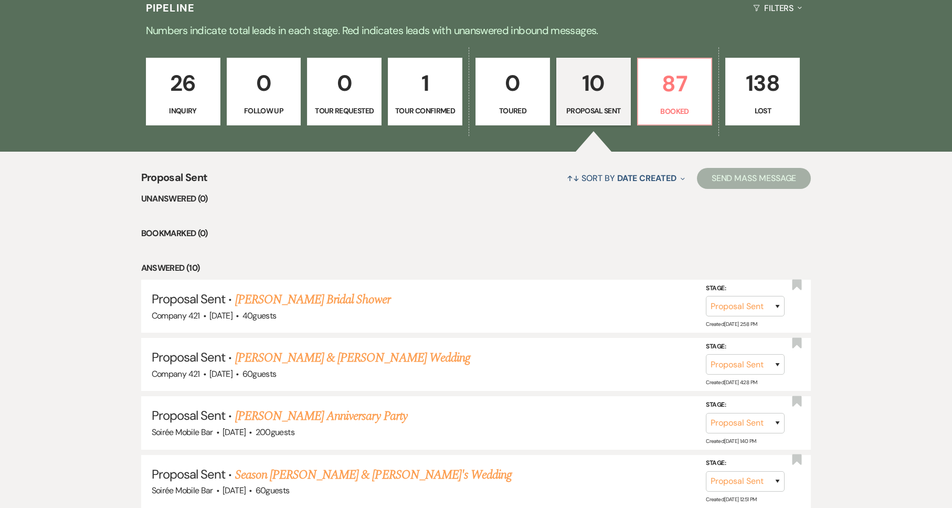
scroll to position [320, 0]
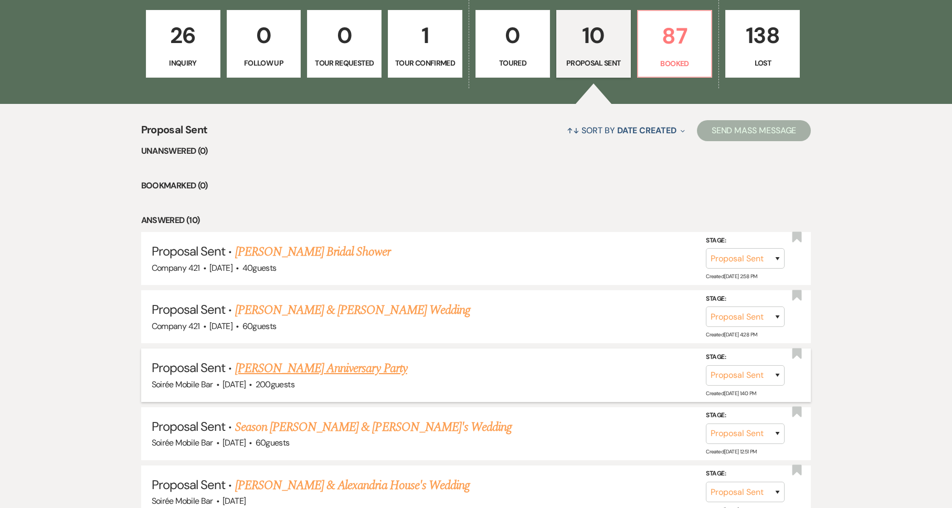
click at [252, 371] on link "Dana Weatherby's Anniversary Party" at bounding box center [321, 368] width 172 height 19
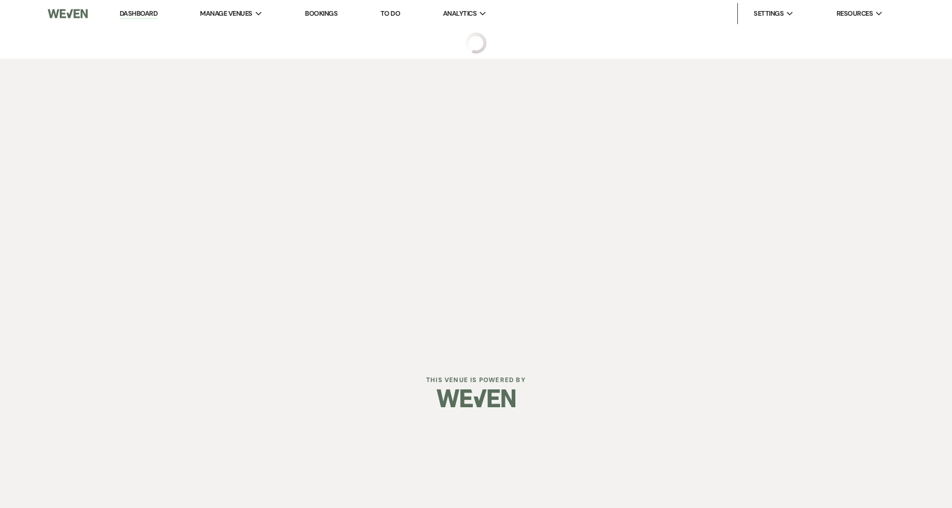
select select "6"
select select "8"
select select "17"
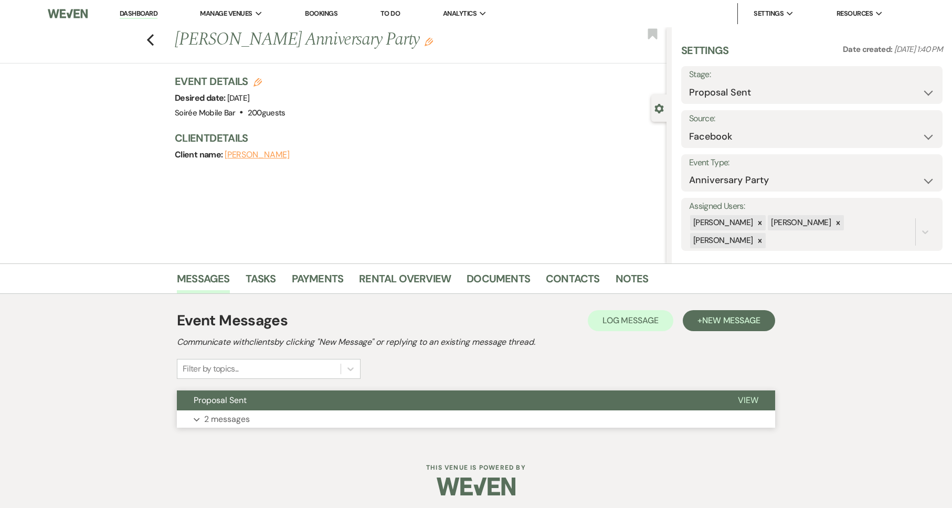
click at [247, 419] on p "2 messages" at bounding box center [227, 420] width 46 height 14
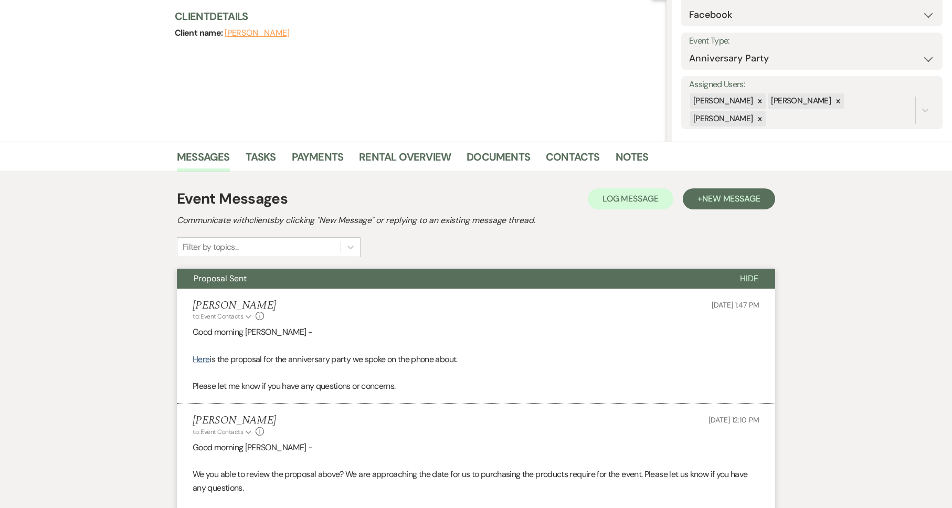
scroll to position [272, 0]
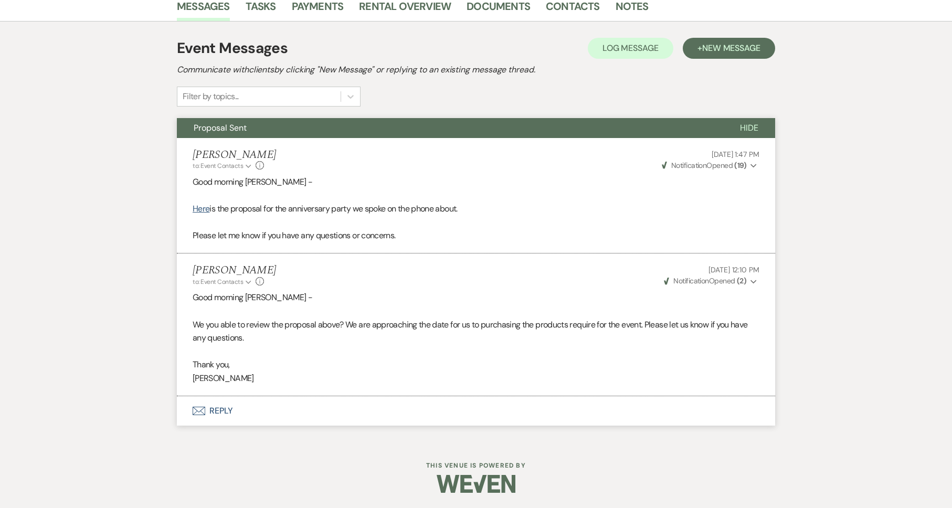
select select "6"
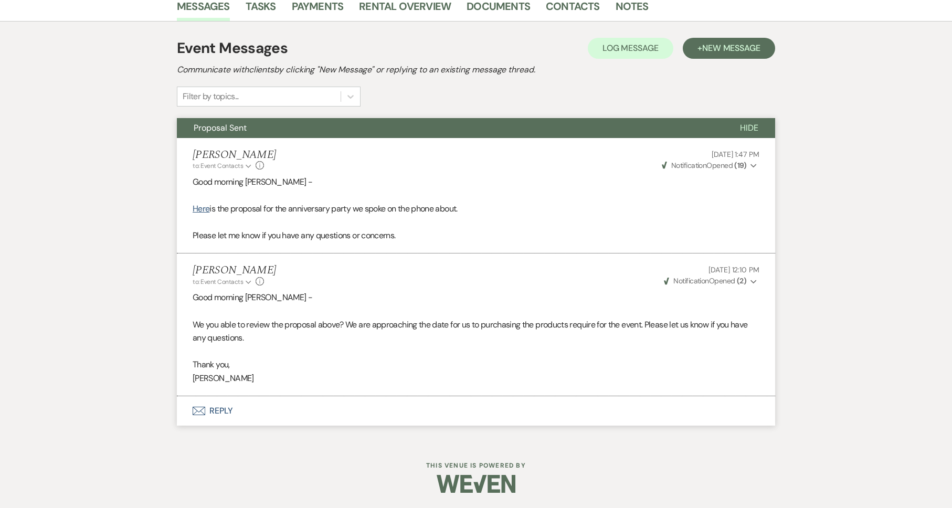
select select "6"
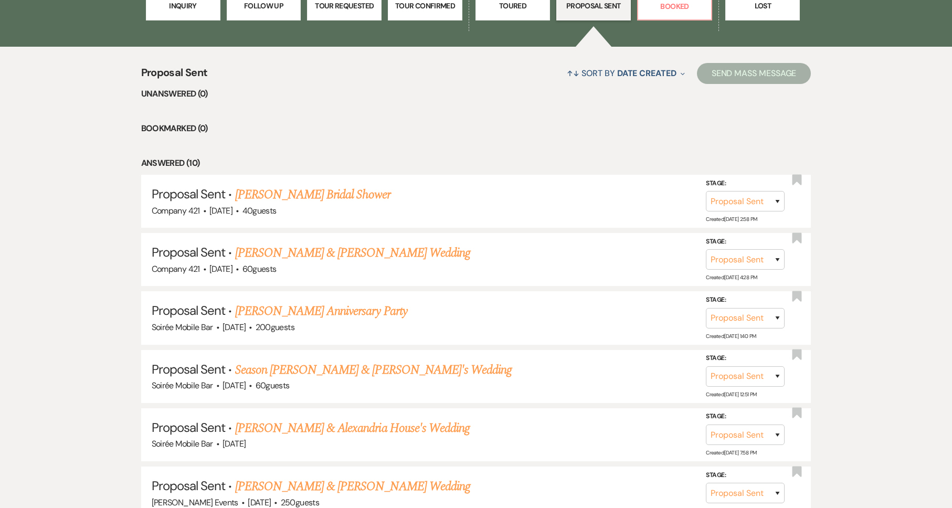
scroll to position [383, 0]
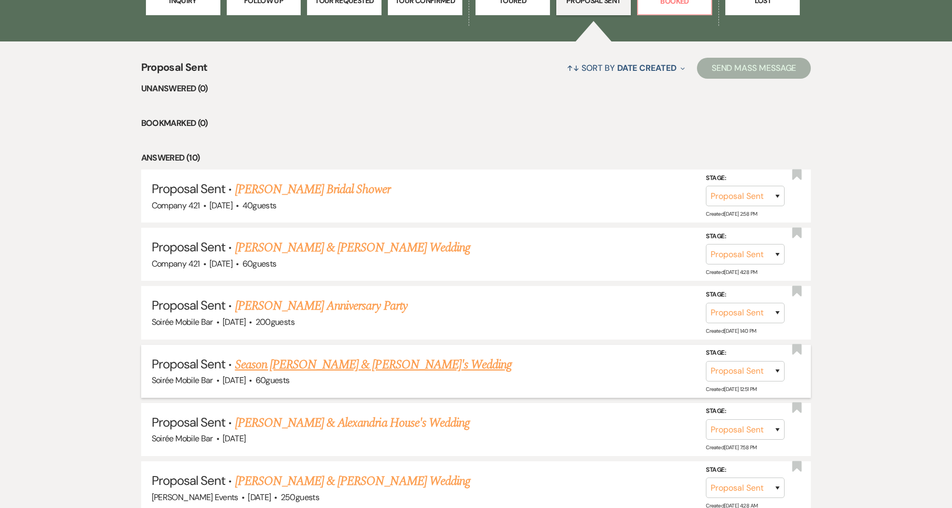
click at [264, 366] on link "Season Barrett & Fiance's Wedding" at bounding box center [373, 364] width 277 height 19
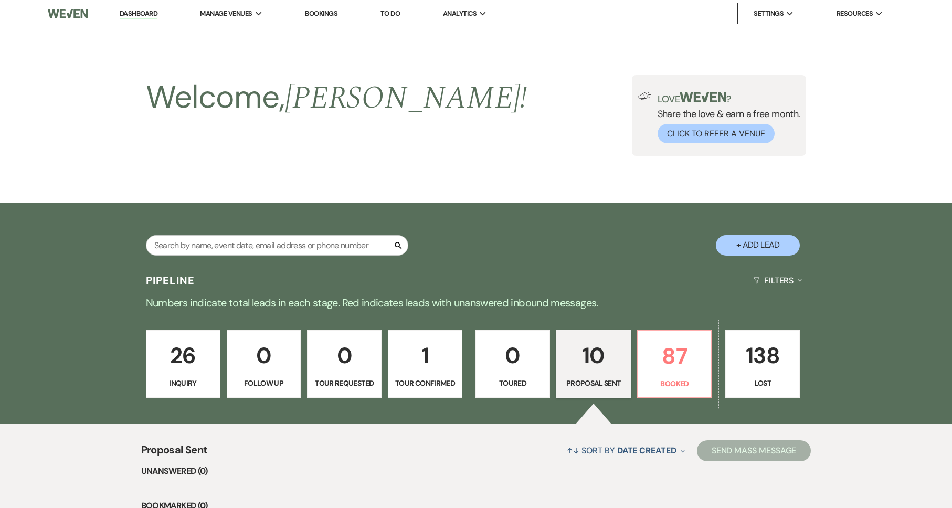
select select "6"
select select "2"
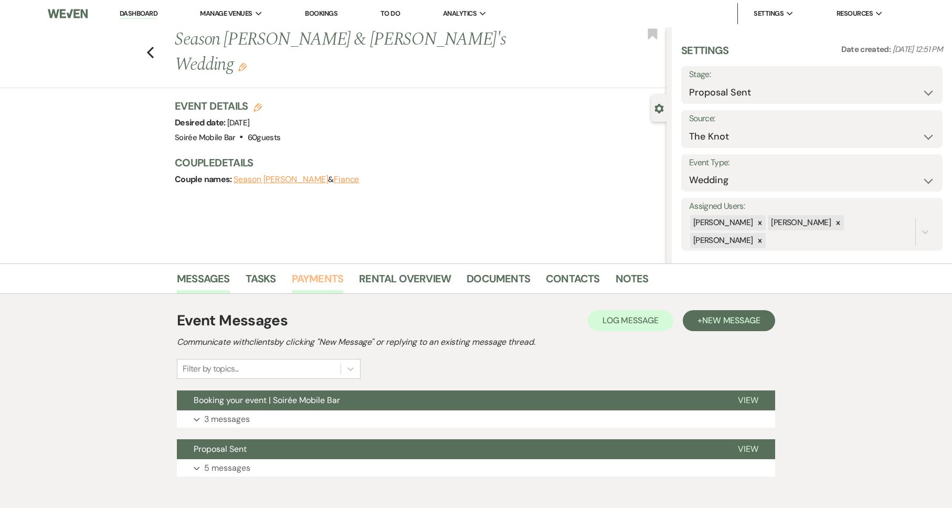
click at [322, 282] on link "Payments" at bounding box center [318, 281] width 52 height 23
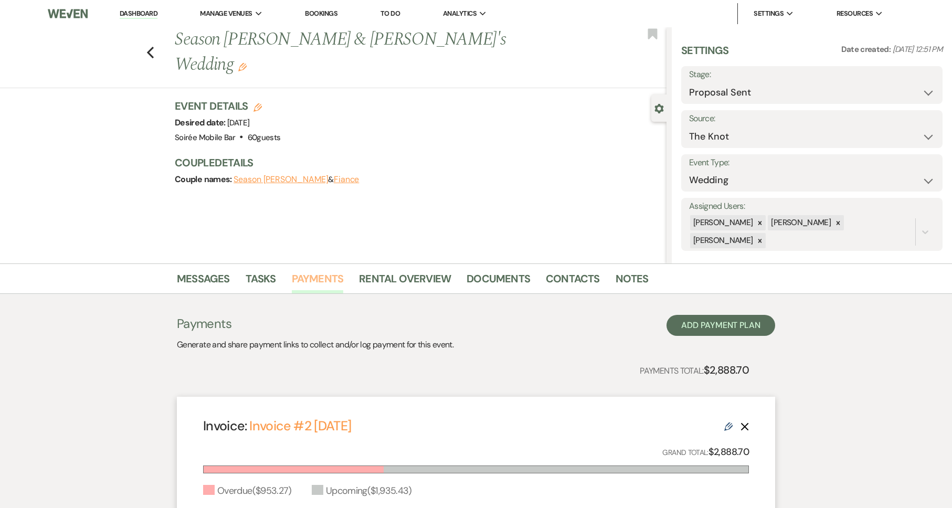
scroll to position [109, 0]
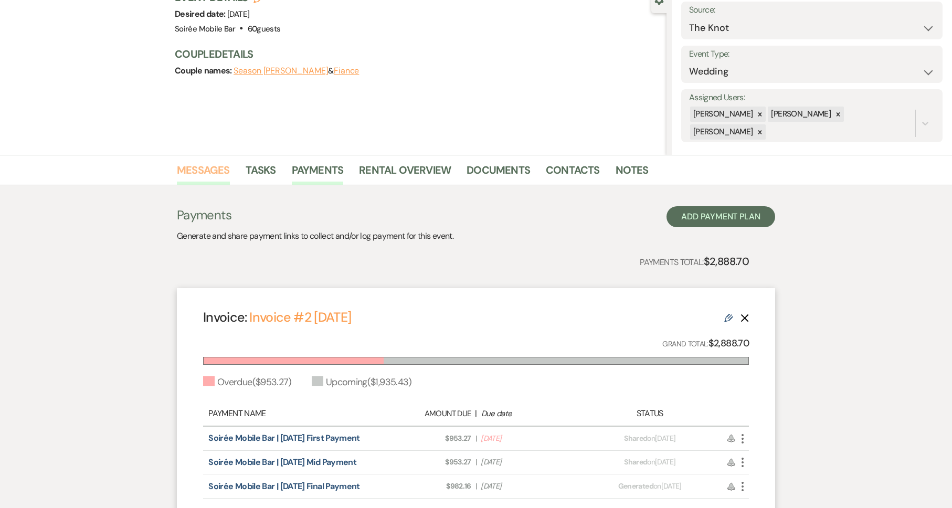
click at [211, 167] on link "Messages" at bounding box center [203, 173] width 53 height 23
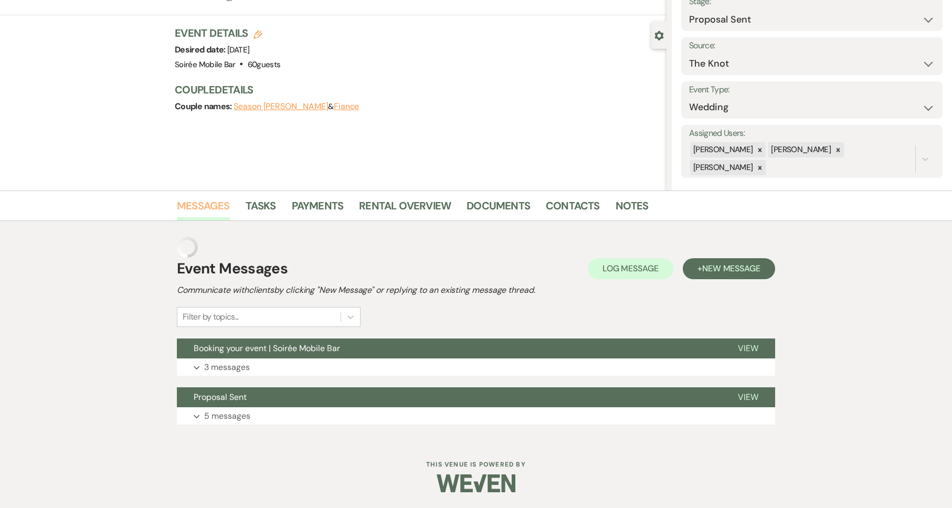
scroll to position [52, 0]
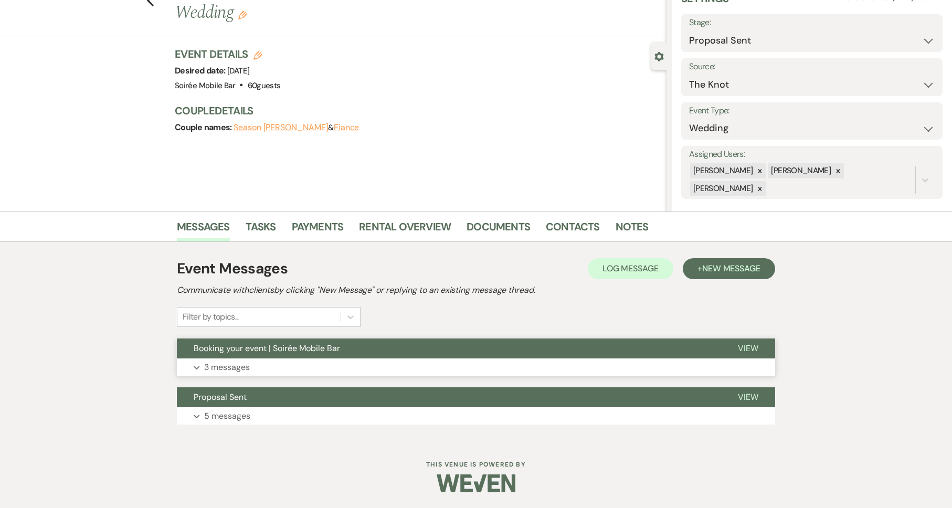
click at [248, 371] on p "3 messages" at bounding box center [227, 368] width 46 height 14
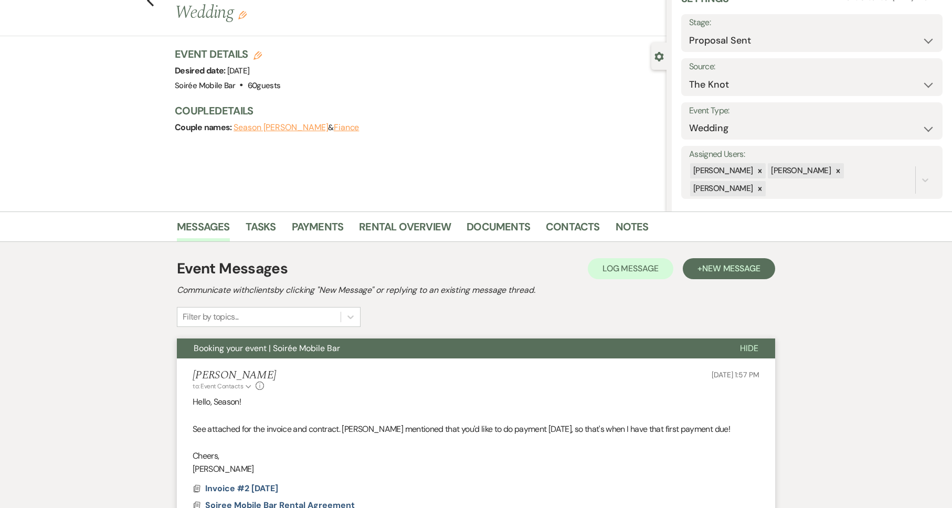
scroll to position [388, 0]
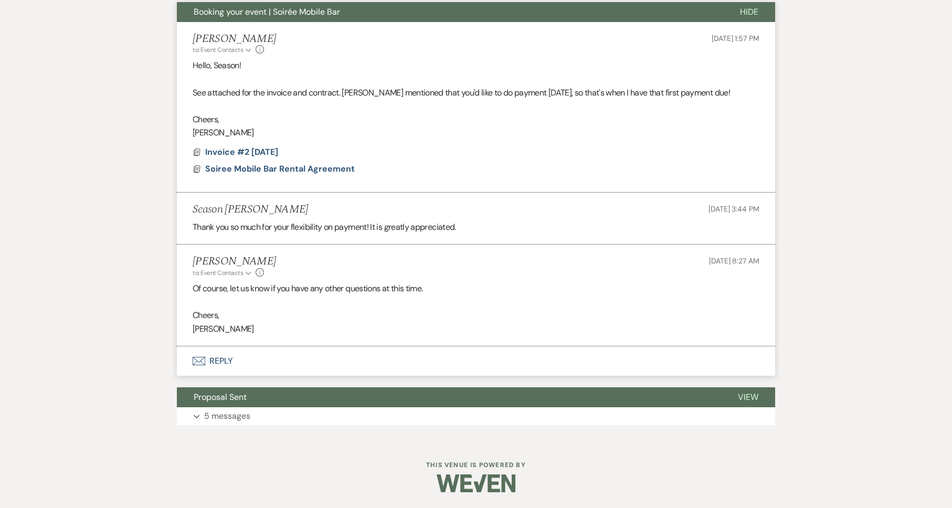
click at [222, 355] on button "Envelope Reply" at bounding box center [476, 360] width 598 height 29
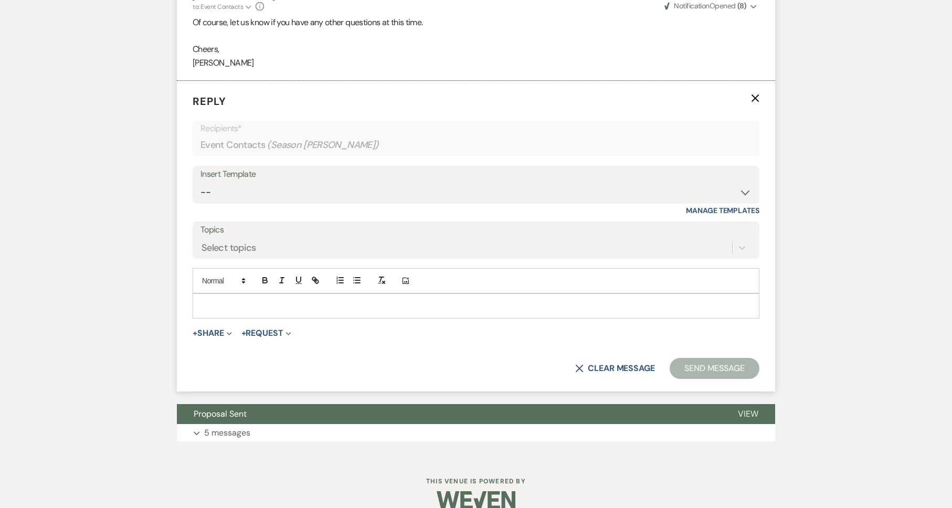
scroll to position [671, 0]
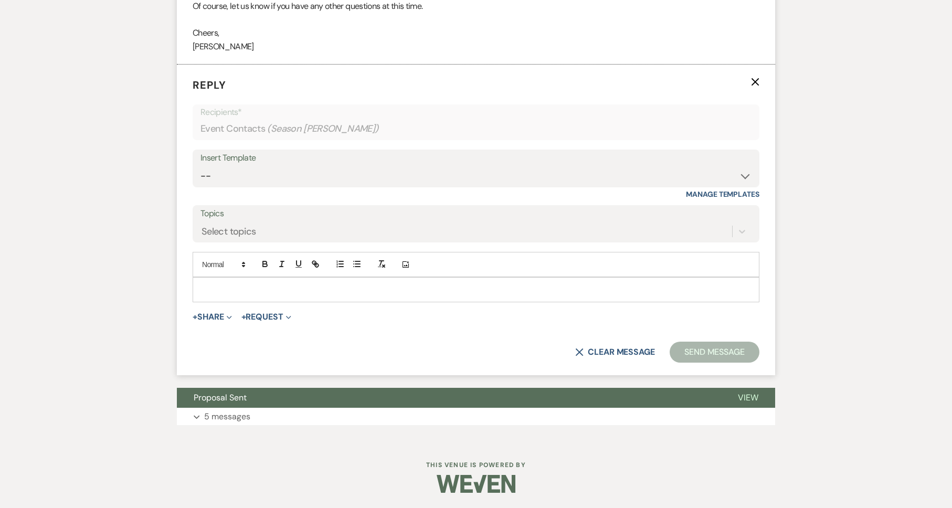
click at [229, 292] on p at bounding box center [476, 290] width 550 height 12
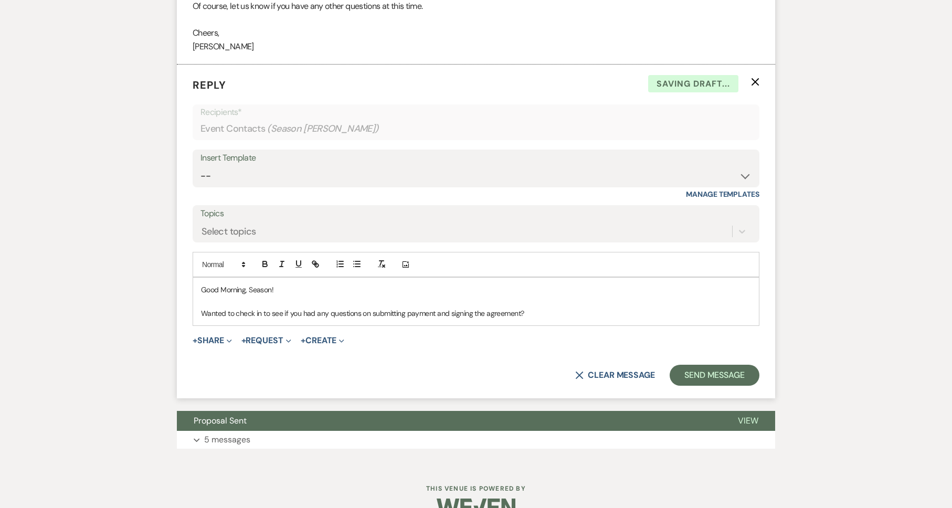
click at [542, 319] on div "Good Morning, Season! Wanted to check in to see if you had any questions on sub…" at bounding box center [476, 302] width 566 height 48
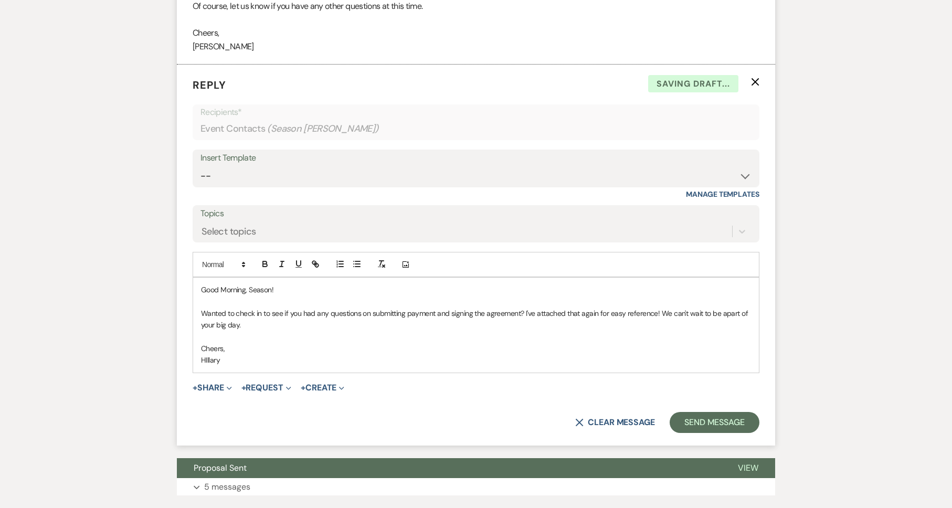
click at [209, 360] on p "HIllary" at bounding box center [476, 360] width 550 height 12
click at [213, 389] on button "+ Share Expand" at bounding box center [212, 388] width 39 height 8
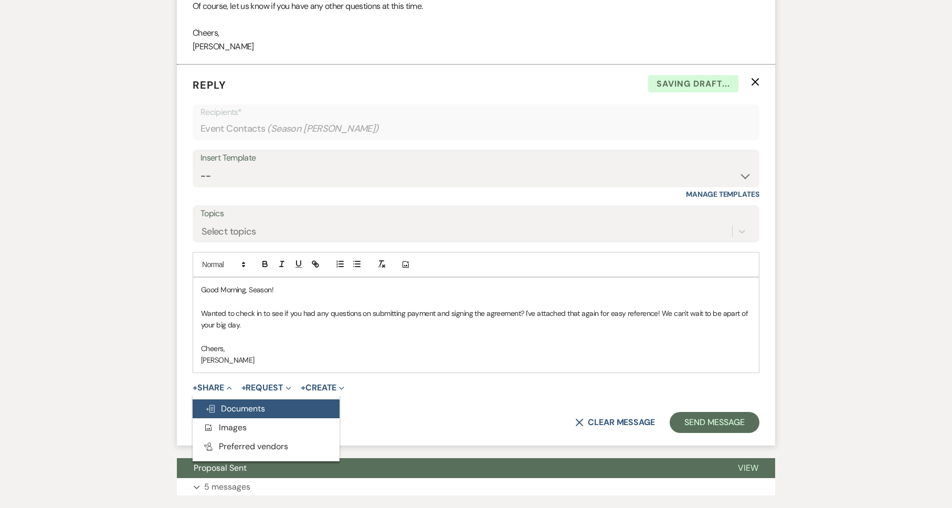
click at [235, 407] on span "Doc Upload Documents" at bounding box center [235, 408] width 60 height 11
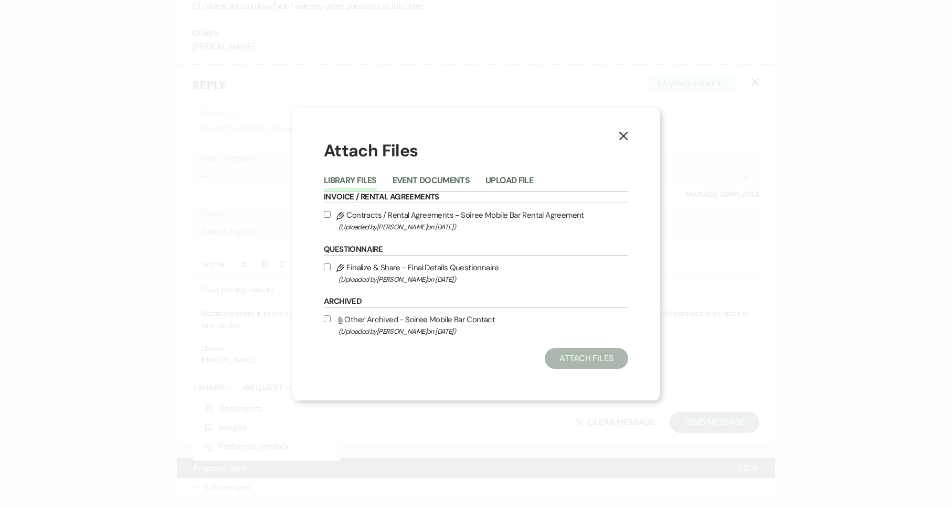
click at [324, 214] on input "Pencil Contracts / Rental Agreements - Soiree Mobile Bar Rental Agreement (Uplo…" at bounding box center [327, 214] width 7 height 7
click at [329, 212] on input "Pencil Contracts / Rental Agreements - Soiree Mobile Bar Rental Agreement (Uplo…" at bounding box center [327, 214] width 7 height 7
checkbox input "false"
click at [424, 176] on button "Event Documents" at bounding box center [431, 183] width 77 height 15
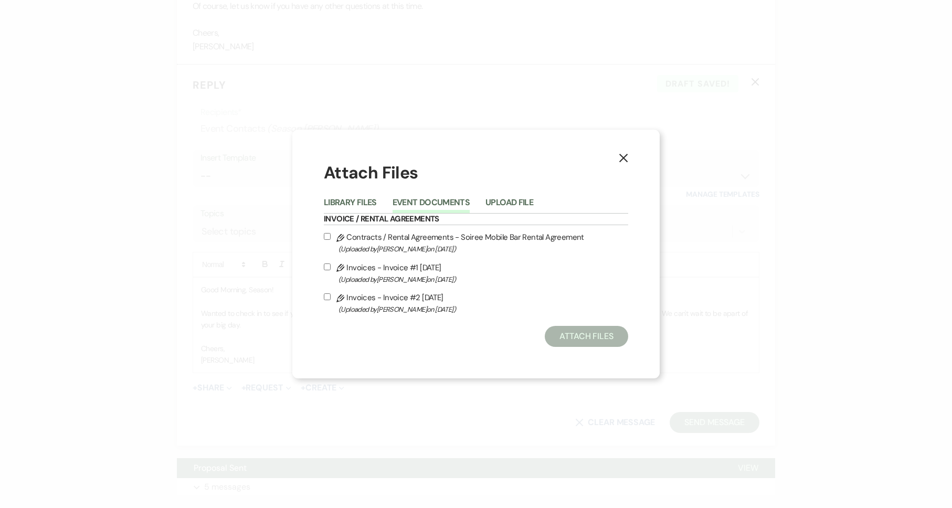
click at [325, 235] on input "Pencil Contracts / Rental Agreements - Soiree Mobile Bar Rental Agreement (Uplo…" at bounding box center [327, 236] width 7 height 7
checkbox input "true"
click at [328, 296] on input "Pencil Invoices - Invoice #2 7-30-2025 (Uploaded by Hillary Isaksen on Jul 30th…" at bounding box center [327, 296] width 7 height 7
checkbox input "true"
click at [573, 341] on button "Attach Files" at bounding box center [586, 336] width 83 height 21
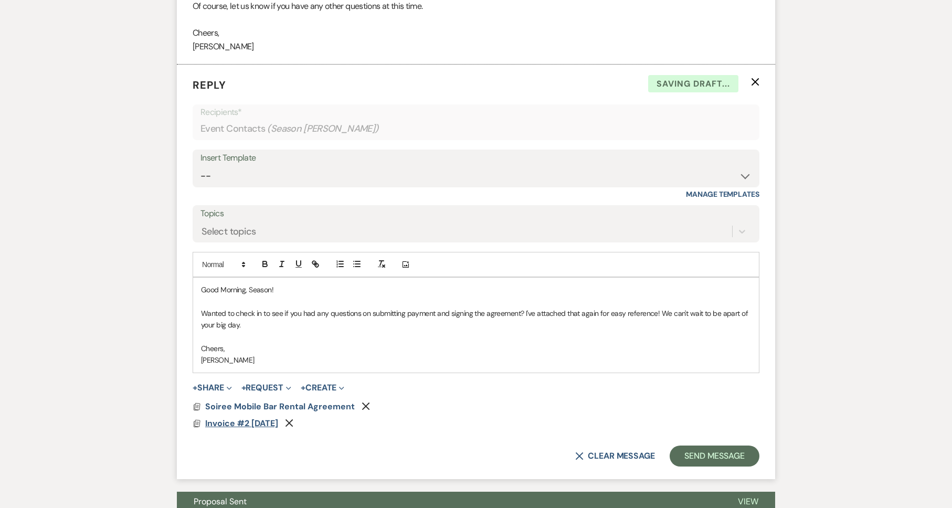
click at [278, 419] on span "Invoice #2 7-30-2025" at bounding box center [241, 423] width 73 height 11
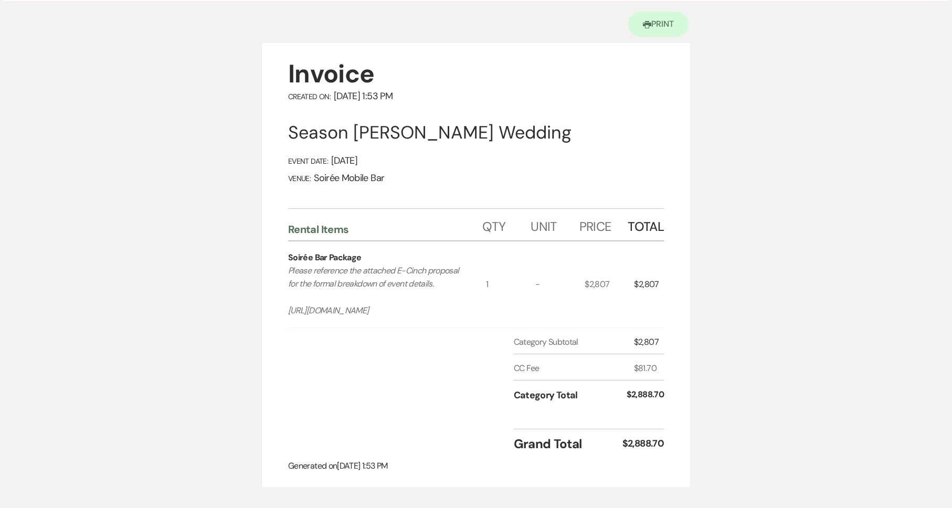
scroll to position [0, 0]
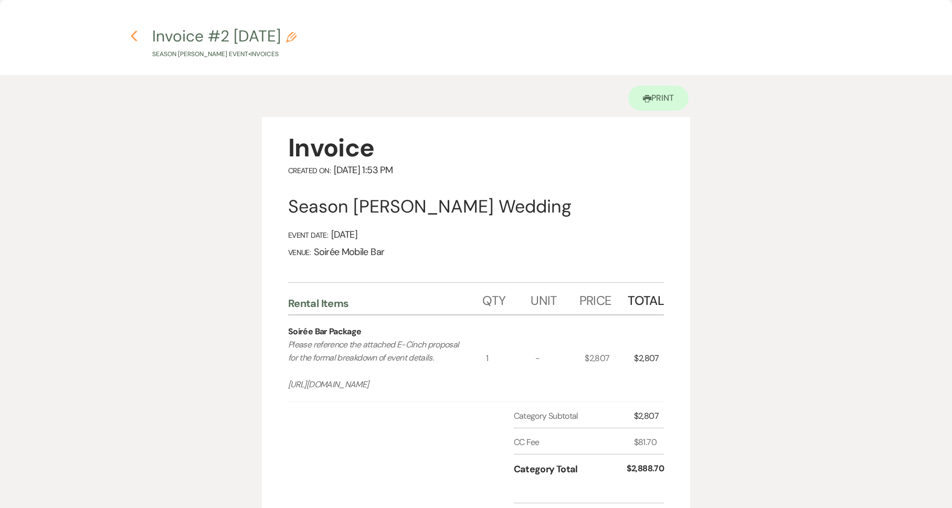
click at [131, 35] on use "button" at bounding box center [133, 36] width 7 height 12
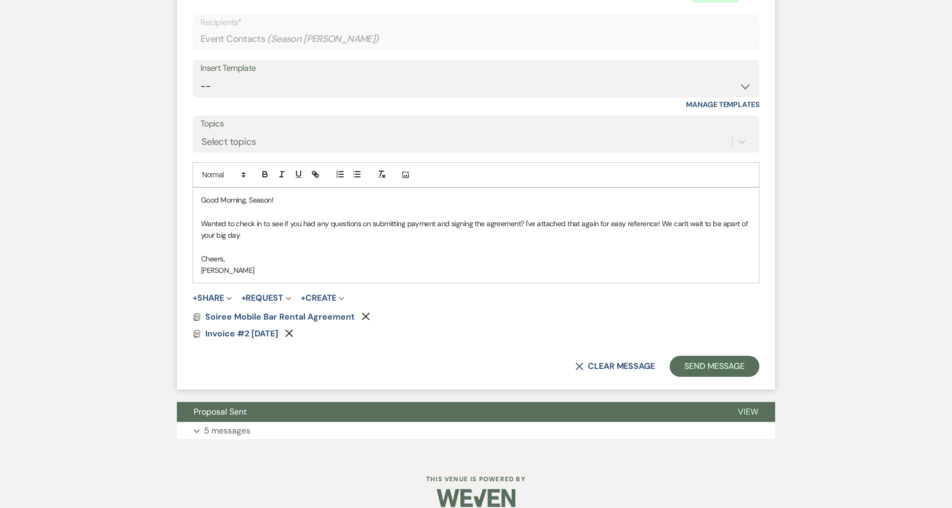
scroll to position [775, 0]
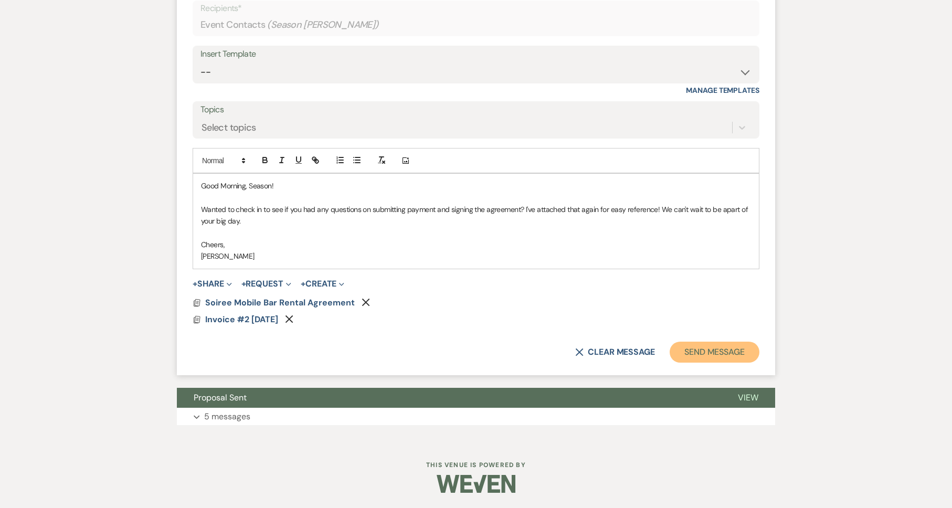
click at [686, 351] on button "Send Message" at bounding box center [715, 352] width 90 height 21
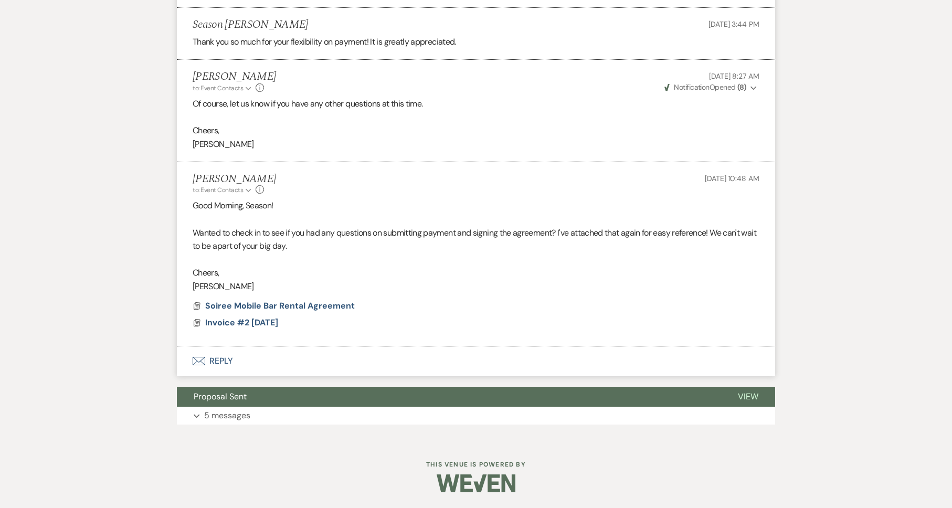
scroll to position [574, 0]
select select "6"
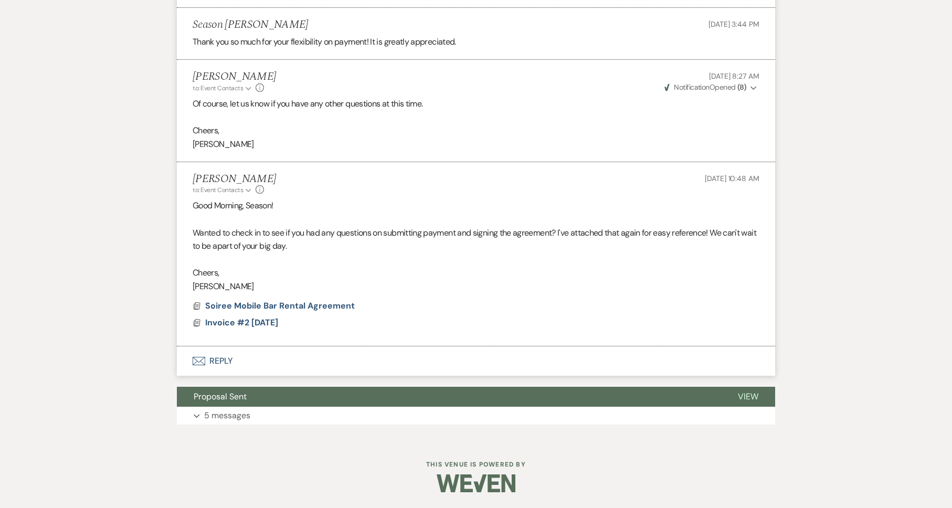
select select "6"
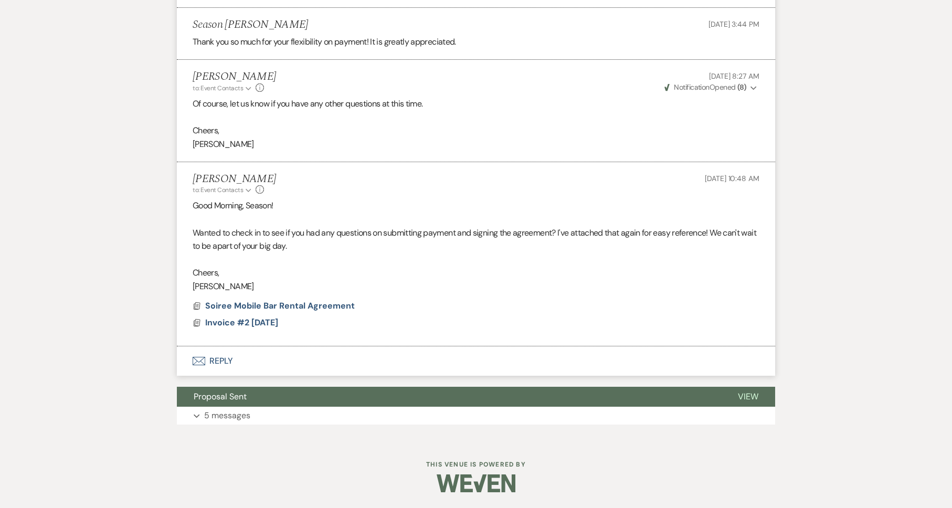
select select "6"
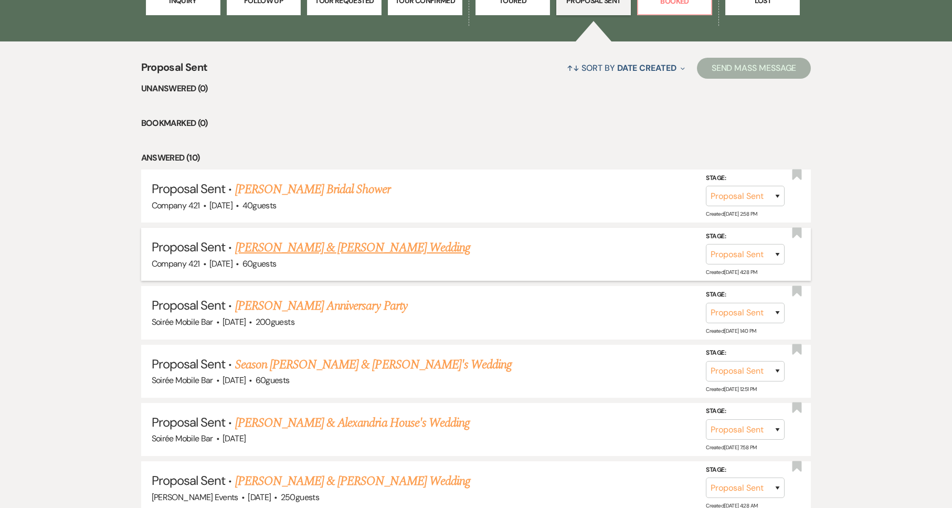
scroll to position [422, 0]
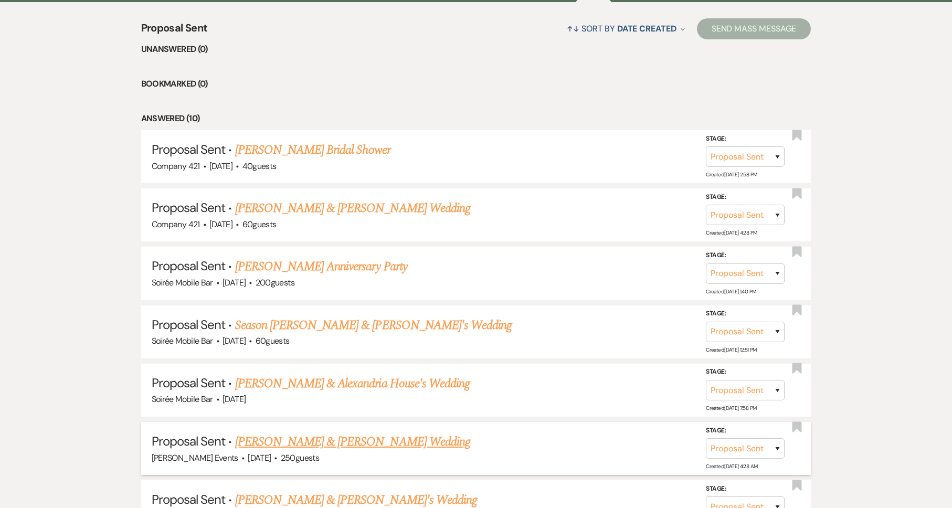
click at [278, 434] on link "Brenna & Casey's Wedding" at bounding box center [352, 442] width 235 height 19
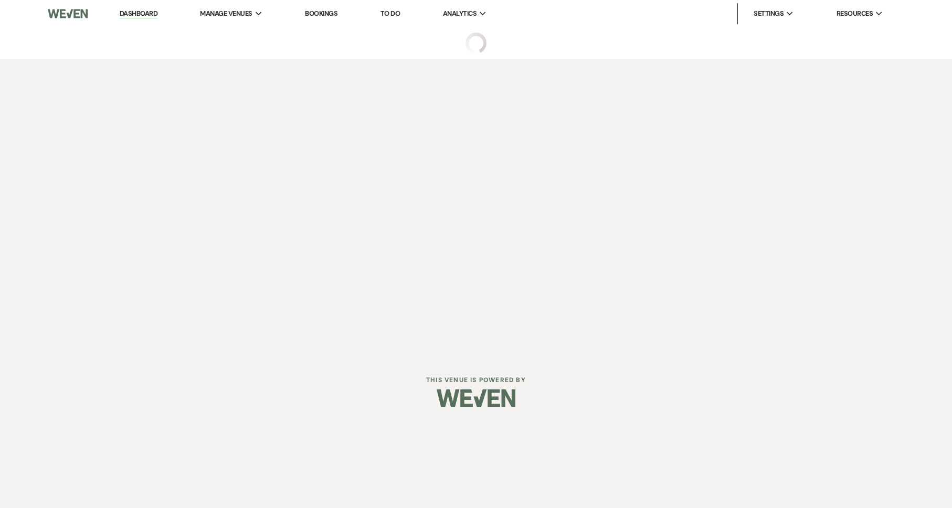
select select "6"
select select "5"
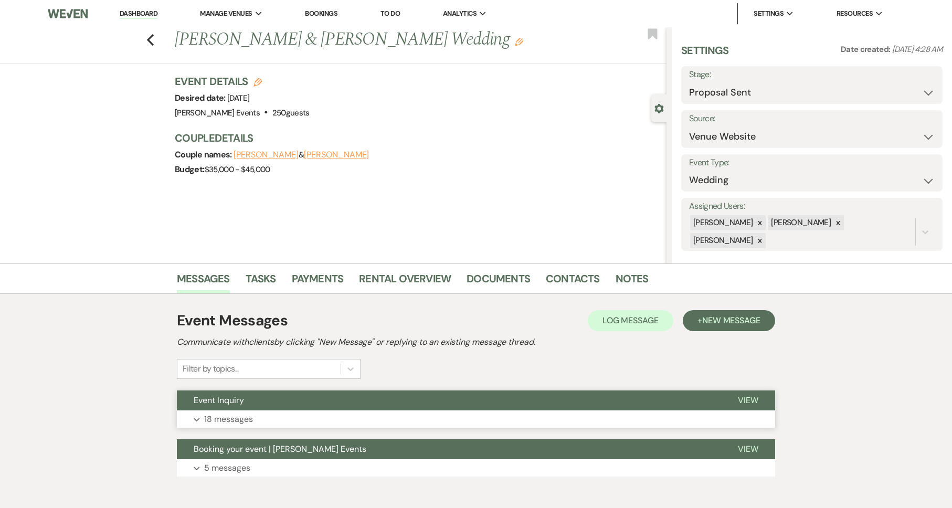
click at [266, 417] on button "Expand 18 messages" at bounding box center [476, 420] width 598 height 18
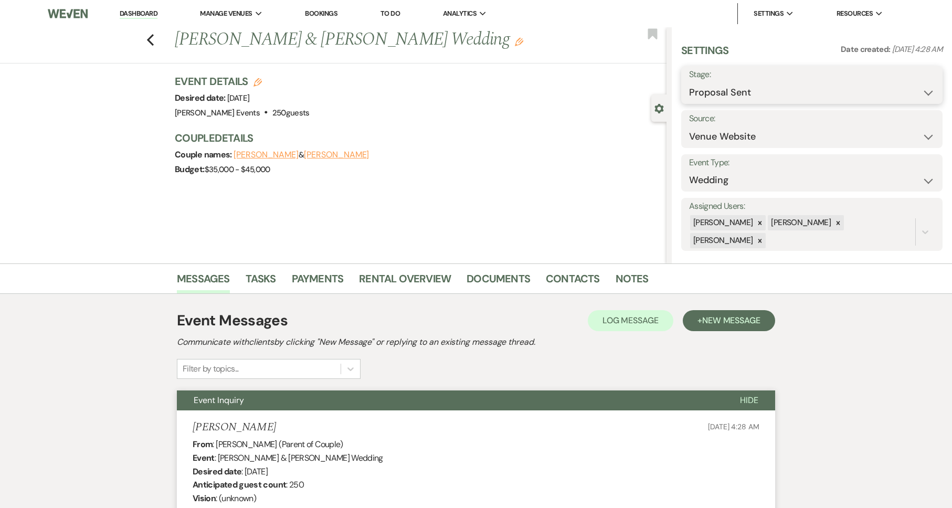
click at [749, 87] on select "Inquiry Follow Up Tour Requested Tour Confirmed Toured Proposal Sent Booked Lost" at bounding box center [812, 92] width 246 height 20
select select "8"
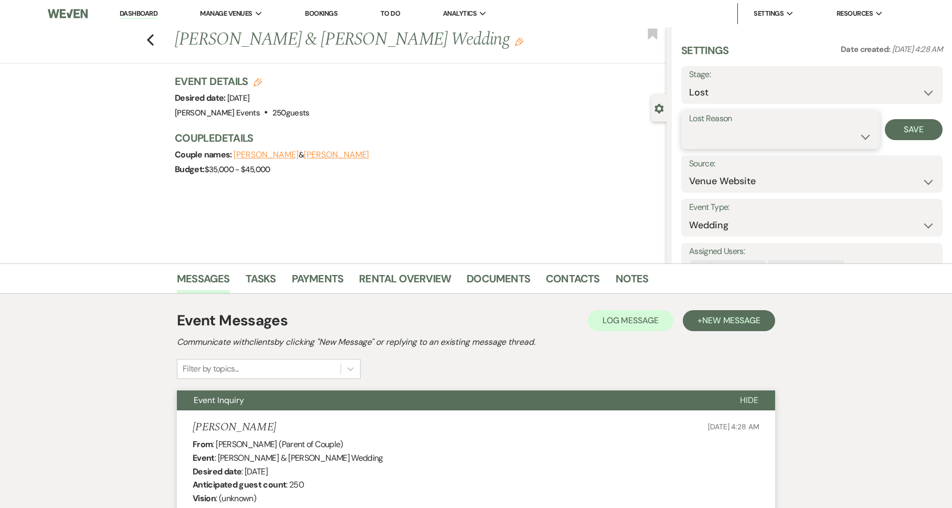
click at [735, 137] on select "Booked Elsewhere Budget Date Unavailable No Response Not a Good Match Capacity …" at bounding box center [780, 137] width 183 height 20
select select "1"
click at [915, 128] on button "Save" at bounding box center [921, 129] width 44 height 21
click at [153, 38] on icon "Previous" at bounding box center [150, 40] width 8 height 13
select select "6"
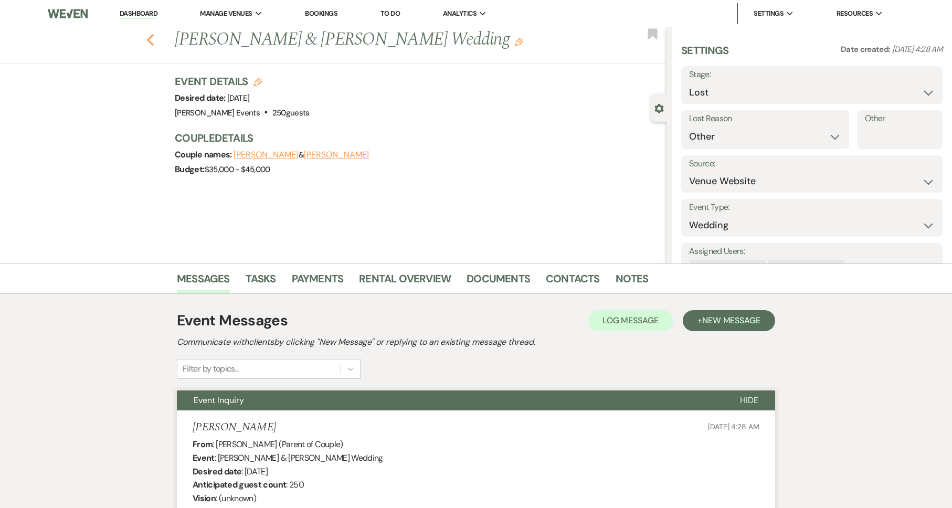
select select "6"
select select "8"
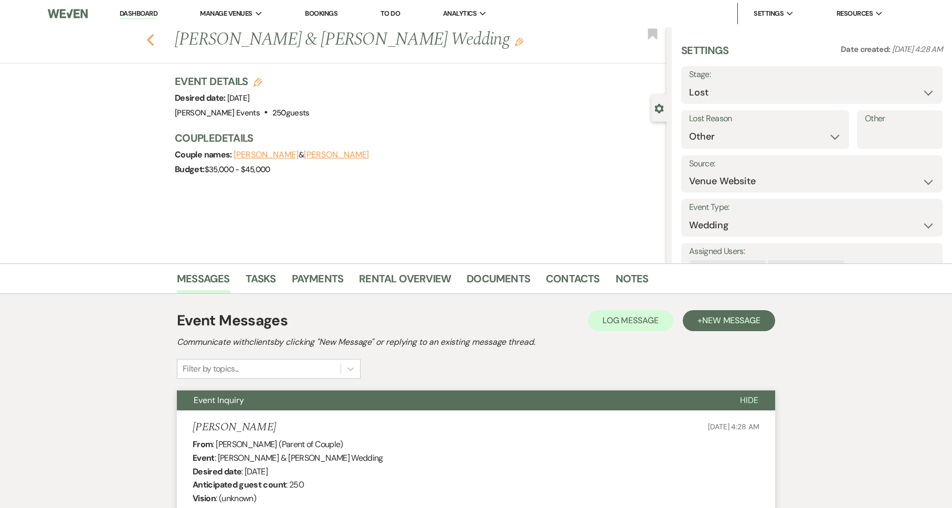
select select "1"
select select "6"
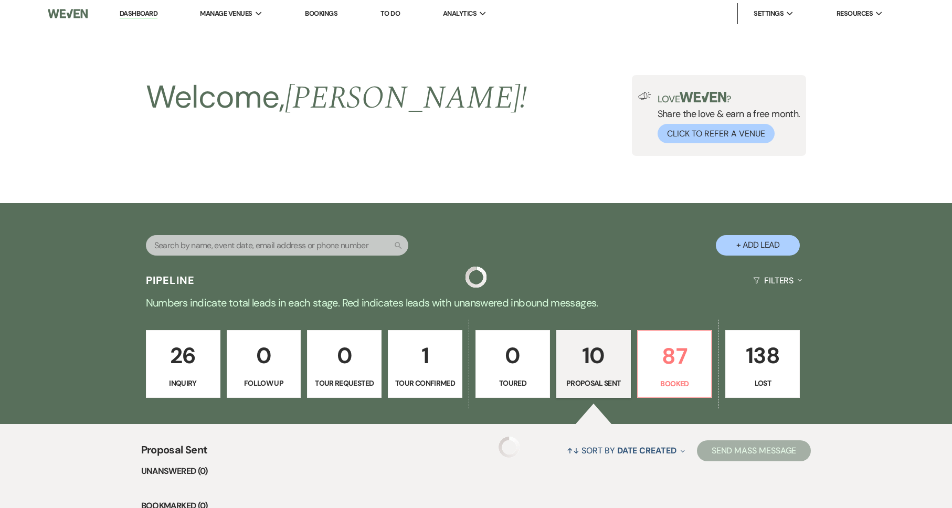
scroll to position [422, 0]
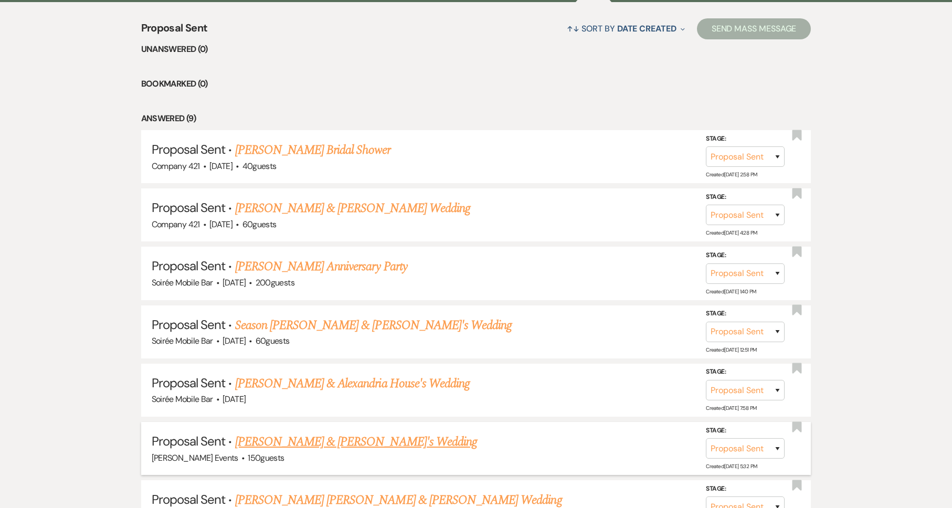
click at [253, 442] on link "Sara & Eric's Wedding" at bounding box center [356, 442] width 243 height 19
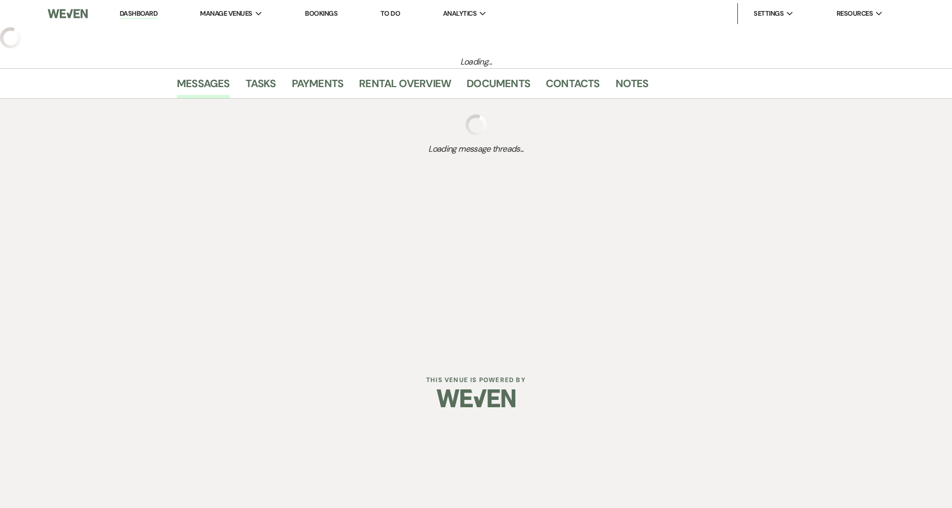
select select "6"
select select "5"
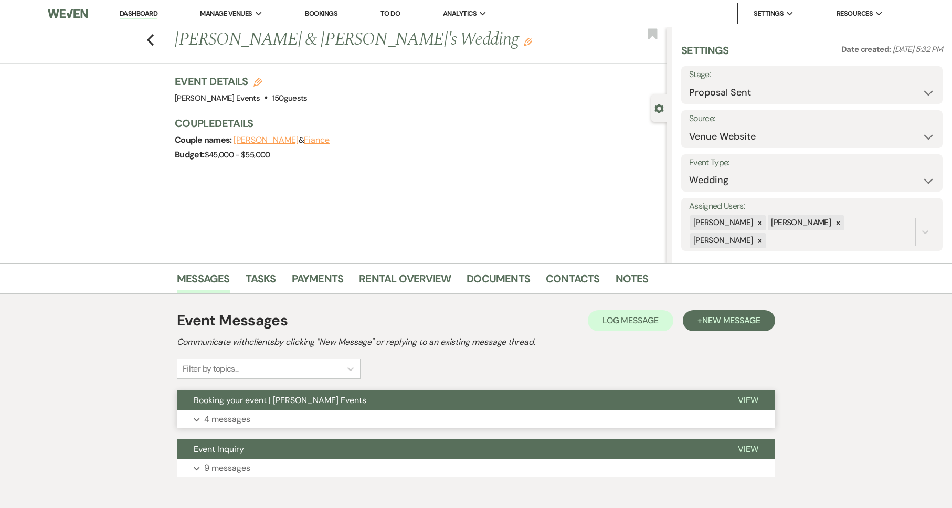
click at [244, 415] on p "4 messages" at bounding box center [227, 420] width 46 height 14
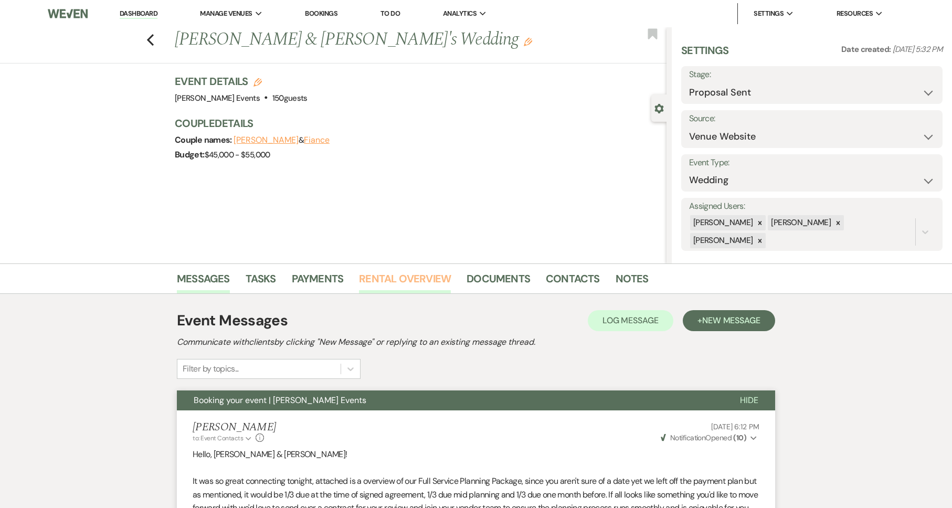
click at [381, 274] on link "Rental Overview" at bounding box center [405, 281] width 92 height 23
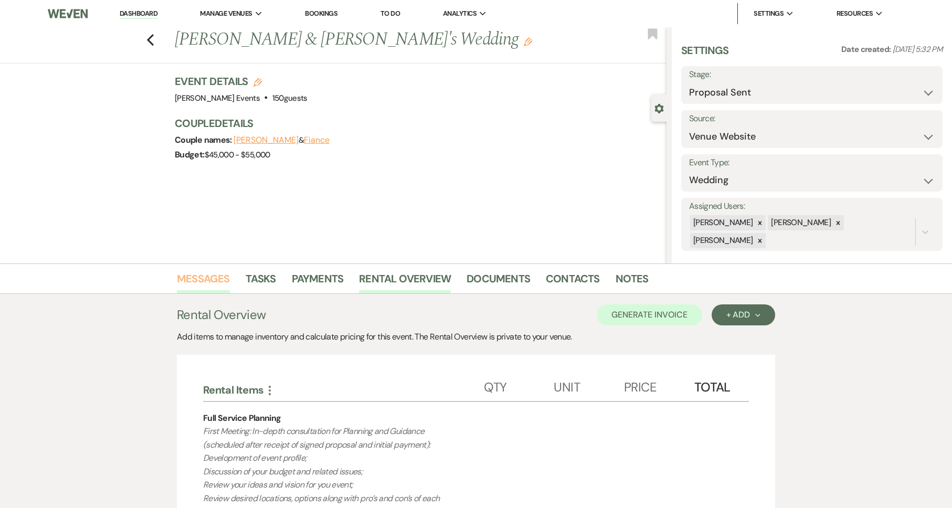
click at [193, 278] on link "Messages" at bounding box center [203, 281] width 53 height 23
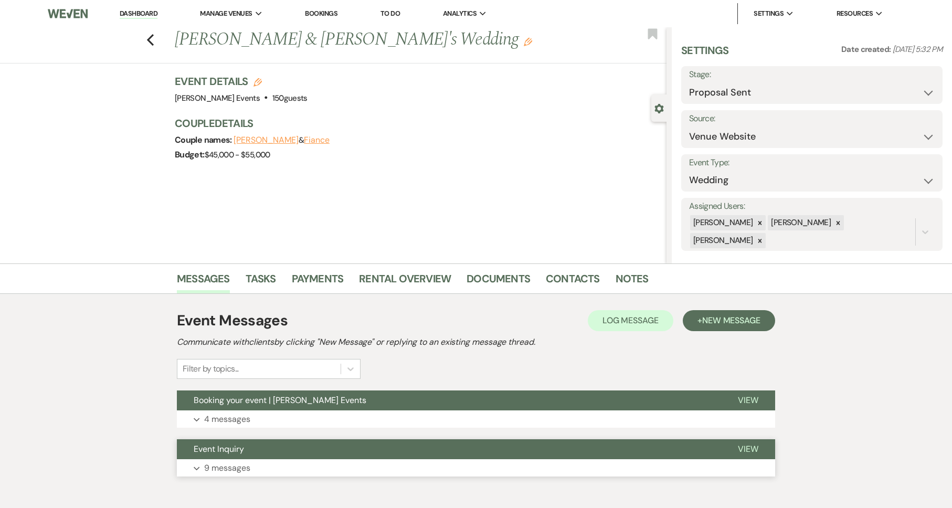
click at [222, 461] on p "9 messages" at bounding box center [227, 468] width 46 height 14
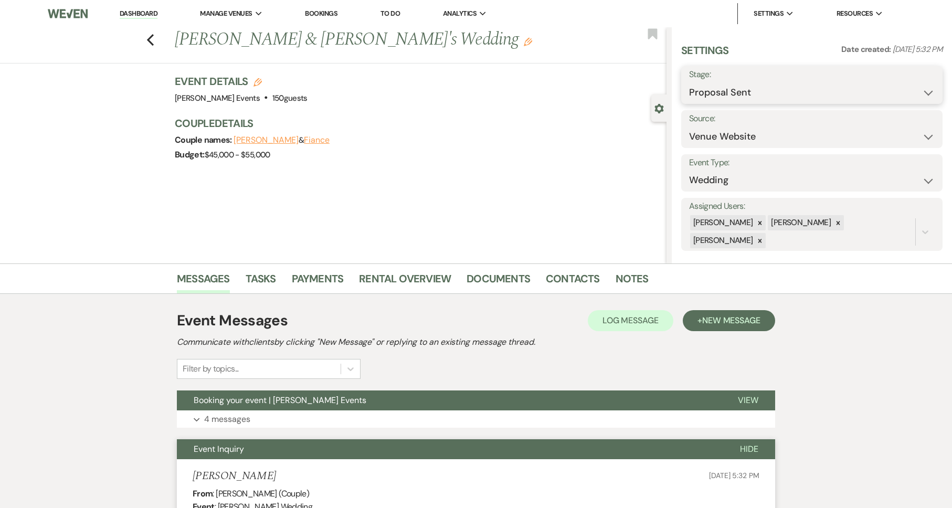
click at [731, 94] on select "Inquiry Follow Up Tour Requested Tour Confirmed Toured Proposal Sent Booked Lost" at bounding box center [812, 92] width 246 height 20
select select "8"
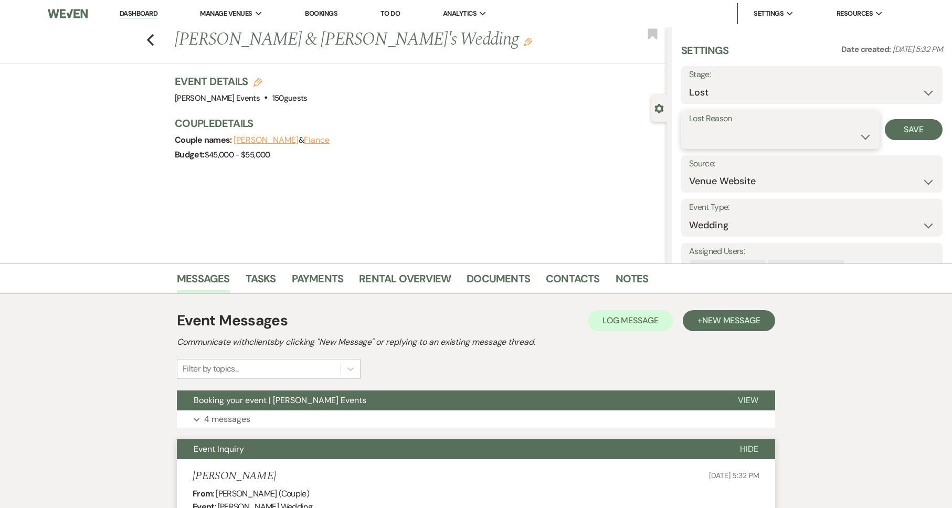
click at [719, 141] on select "Booked Elsewhere Budget Date Unavailable No Response Not a Good Match Capacity …" at bounding box center [780, 137] width 183 height 20
select select "5"
click at [906, 133] on button "Save" at bounding box center [914, 129] width 58 height 21
click at [154, 43] on icon "Previous" at bounding box center [150, 40] width 8 height 13
select select "6"
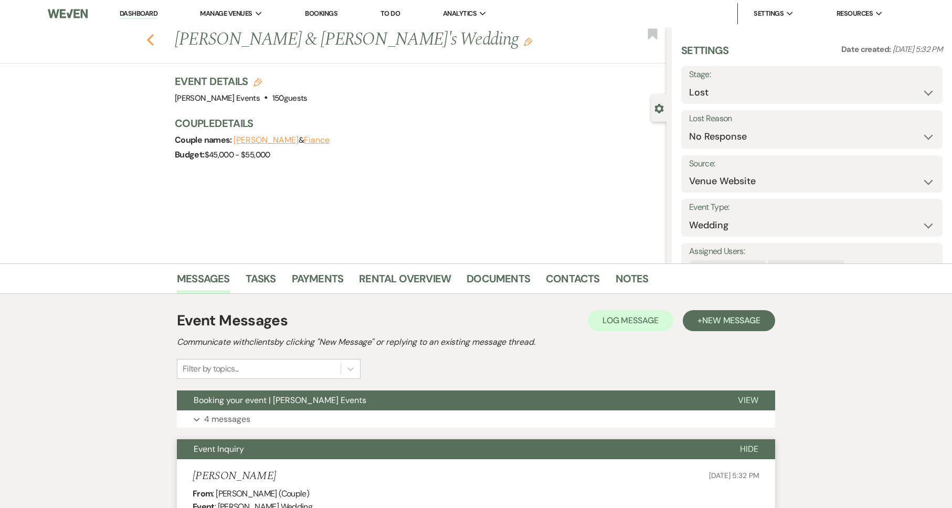
select select "6"
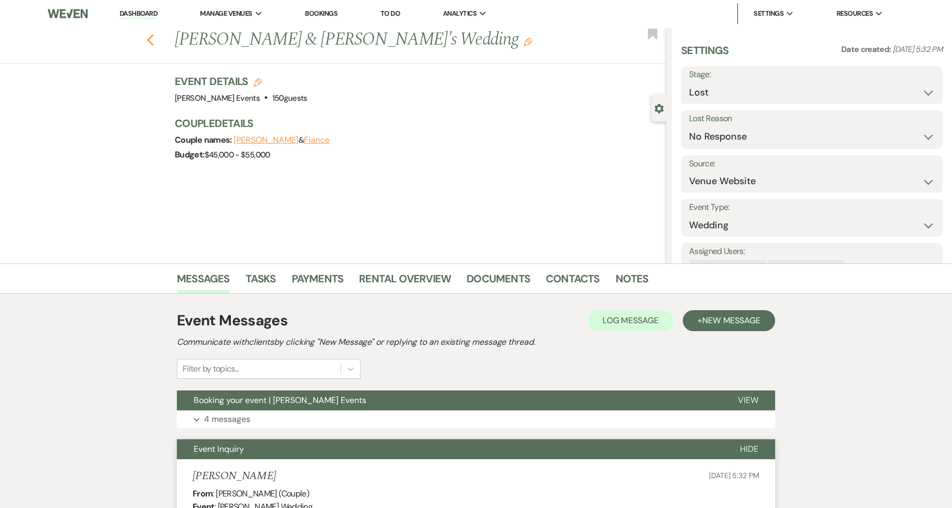
select select "6"
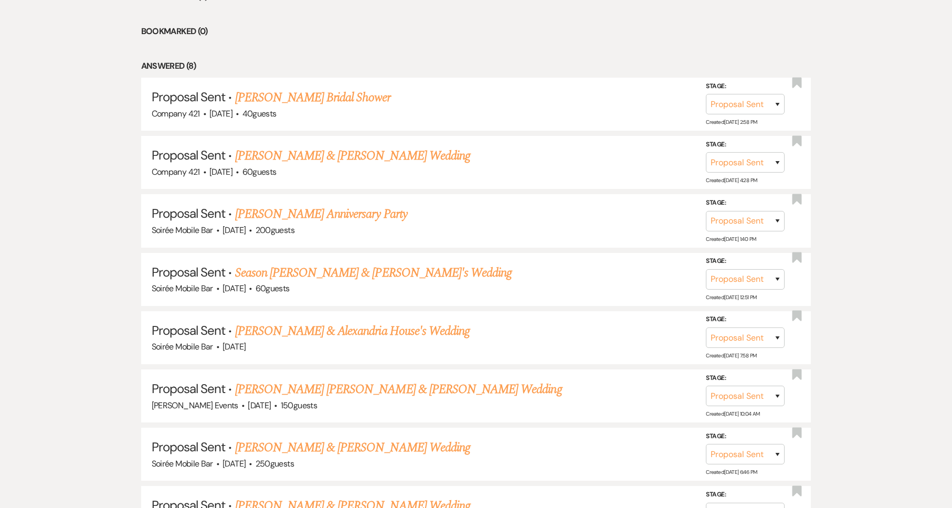
scroll to position [485, 0]
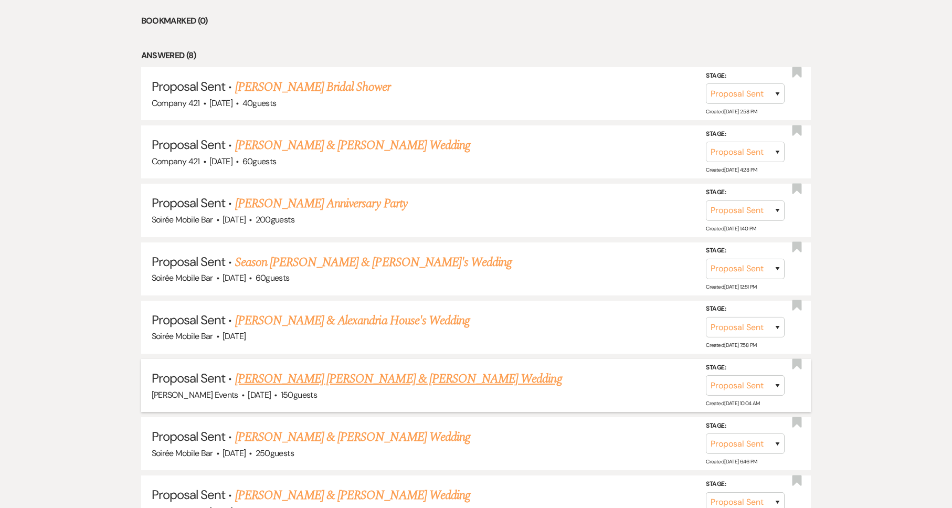
click at [270, 380] on link "Abby Joy Neptun & Ben Hubbard's Wedding" at bounding box center [398, 379] width 327 height 19
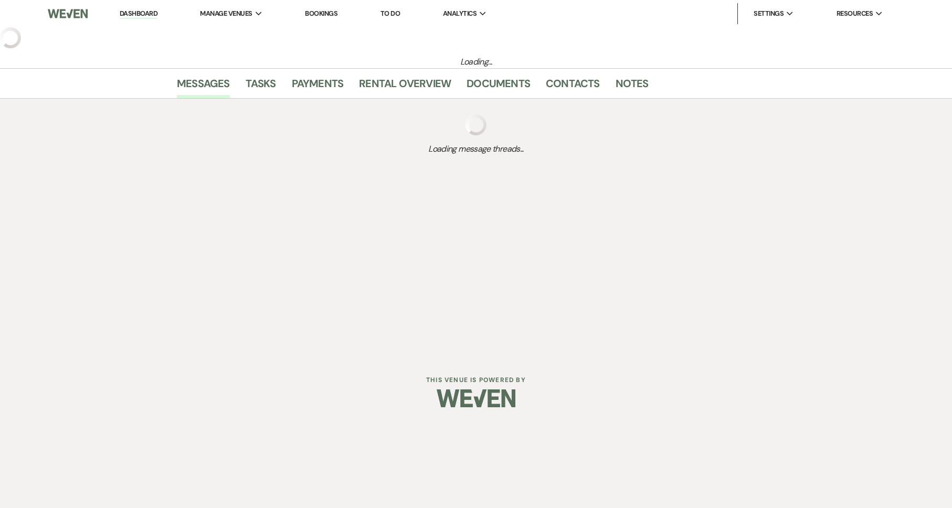
select select "6"
select select "5"
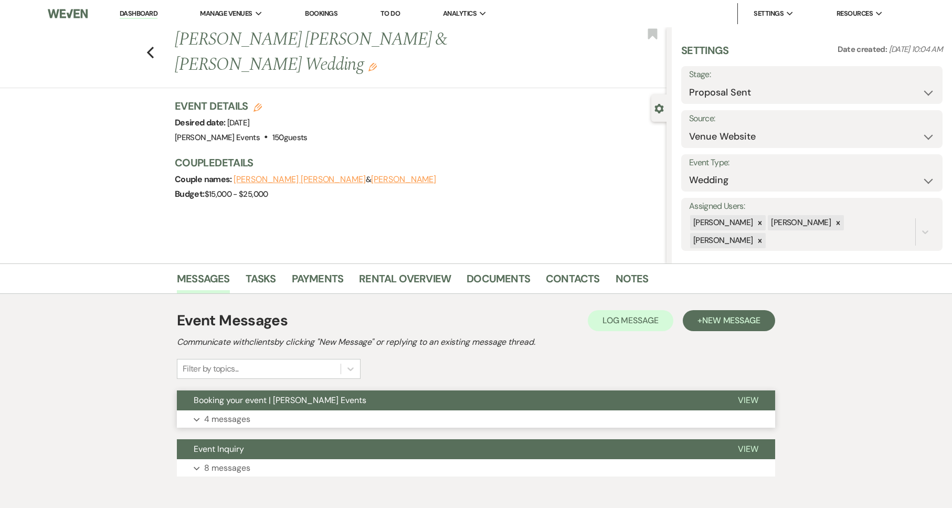
click at [258, 414] on button "Expand 4 messages" at bounding box center [476, 420] width 598 height 18
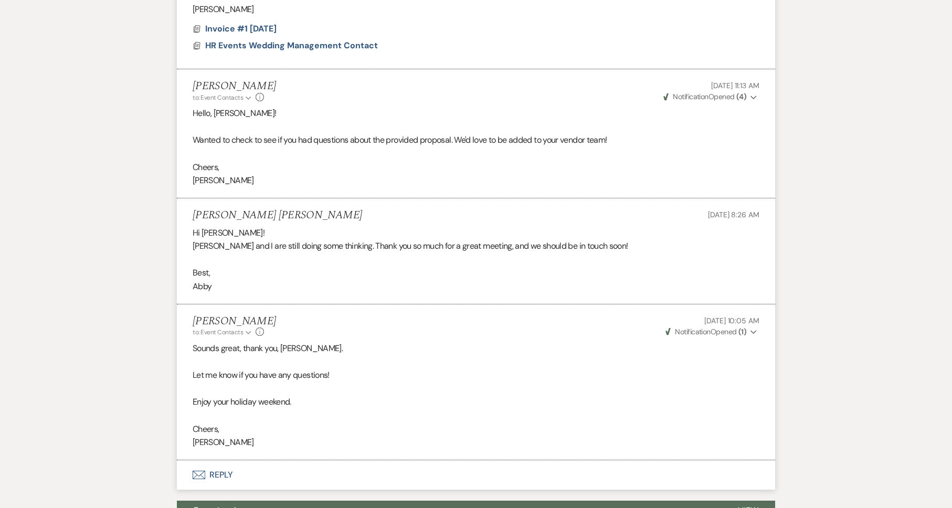
scroll to position [634, 0]
click at [215, 464] on button "Envelope Reply" at bounding box center [476, 474] width 598 height 29
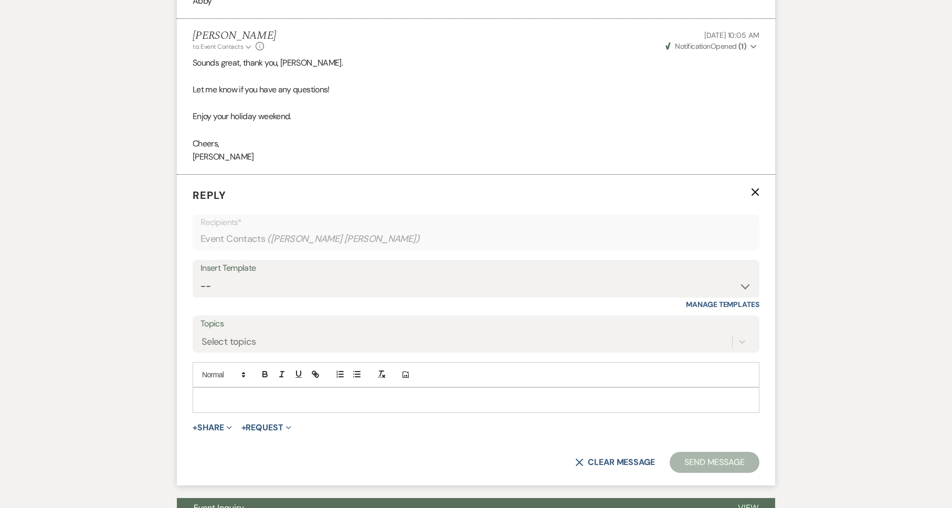
scroll to position [953, 0]
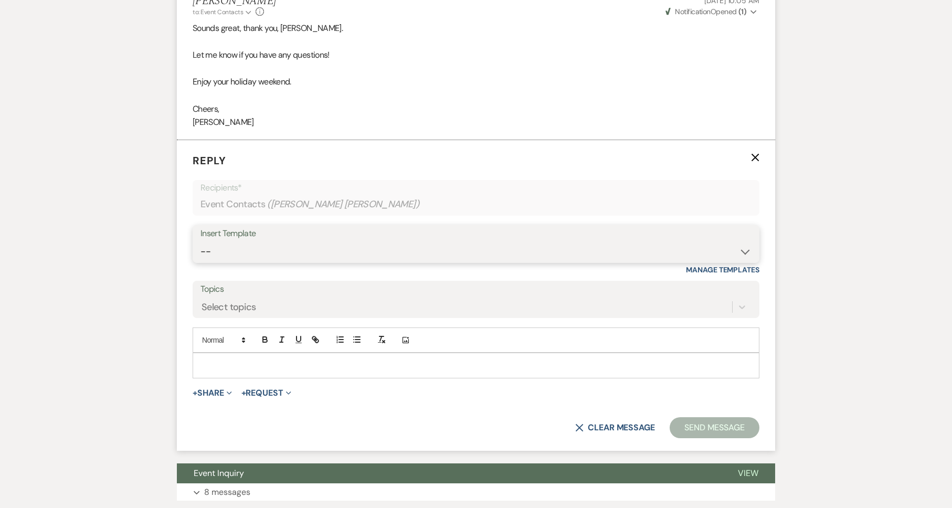
click at [292, 245] on select "-- Weven Planning Portal Introduction (Booked Events) Initial Inquiry Response …" at bounding box center [476, 251] width 551 height 20
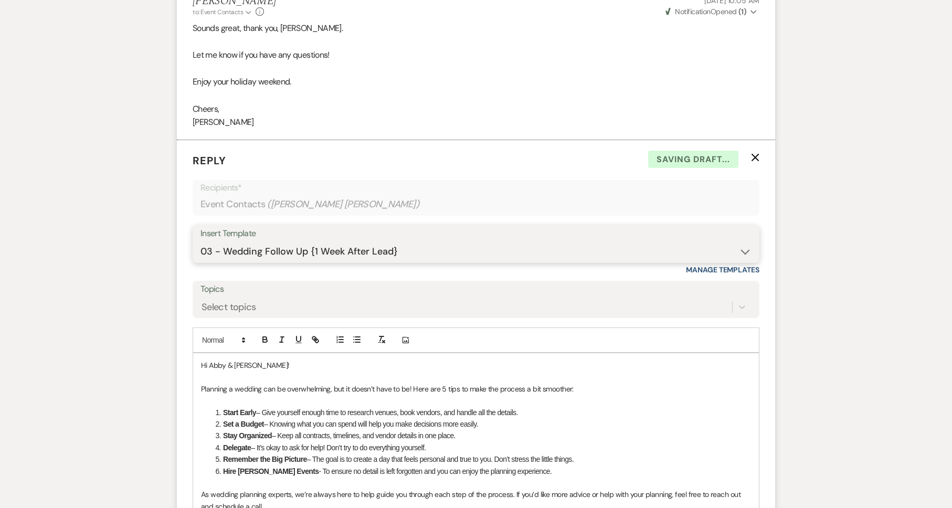
click at [259, 241] on select "-- Weven Planning Portal Introduction (Booked Events) Initial Inquiry Response …" at bounding box center [476, 251] width 551 height 20
select select "4873"
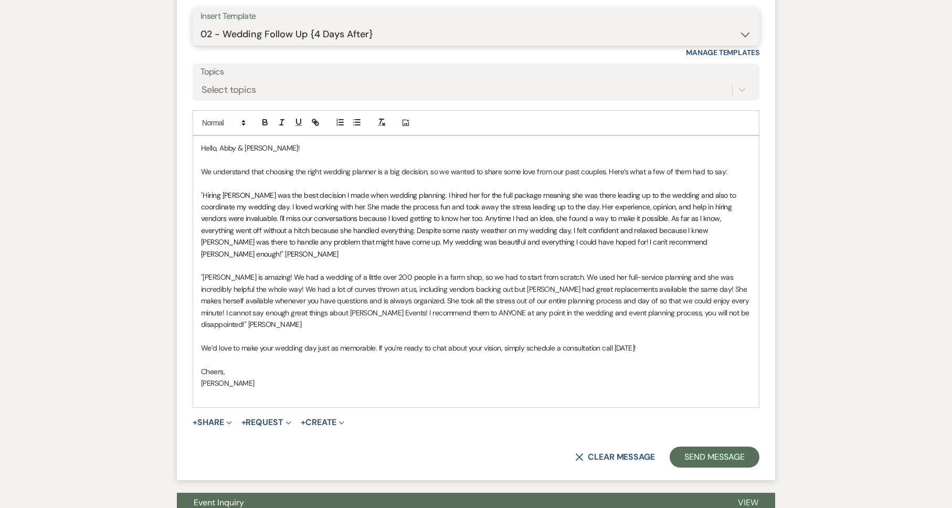
scroll to position [1182, 0]
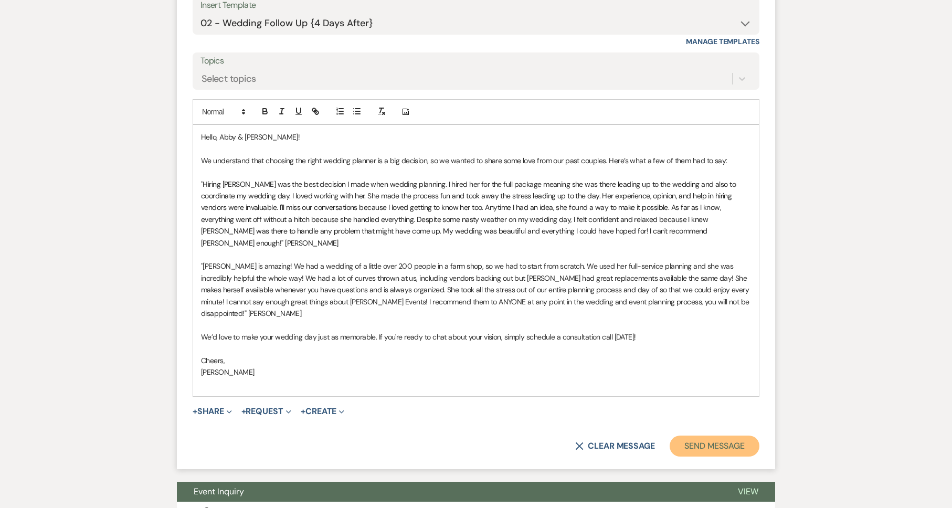
click at [694, 436] on button "Send Message" at bounding box center [715, 446] width 90 height 21
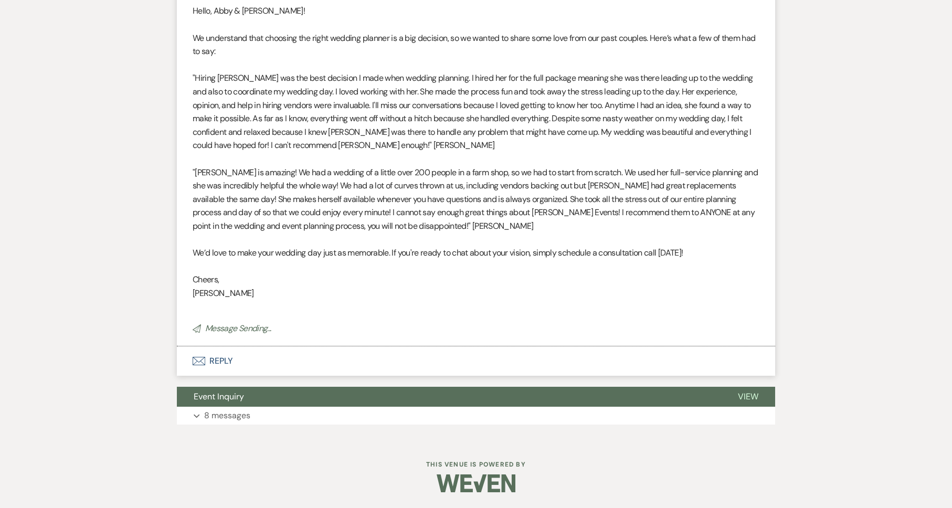
scroll to position [1112, 0]
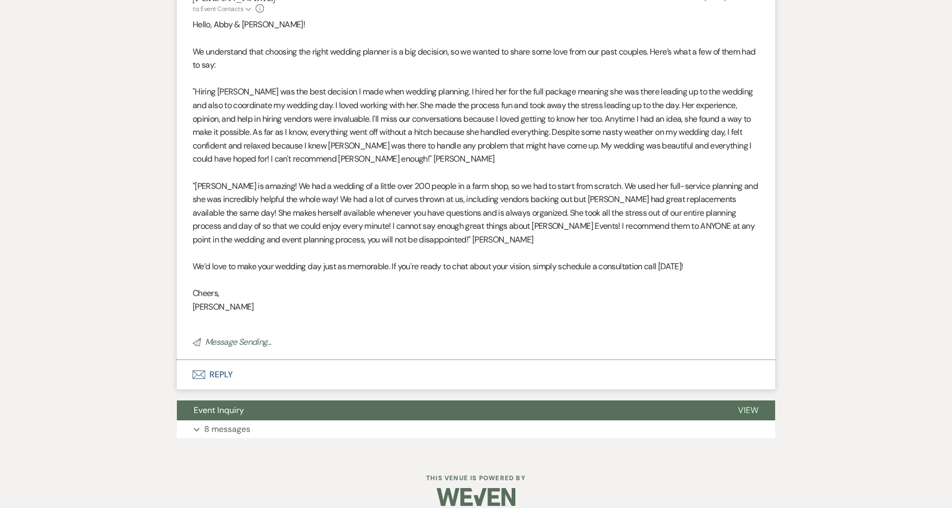
scroll to position [485, 0]
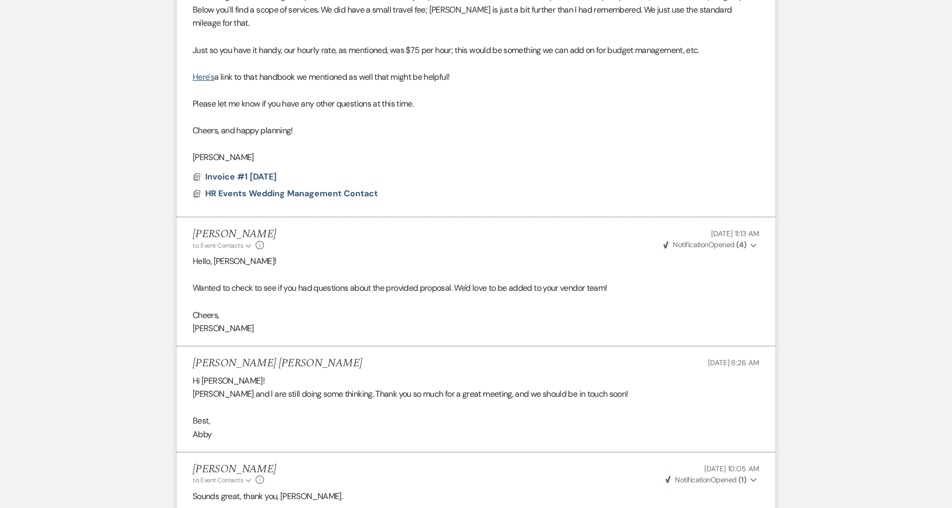
select select "6"
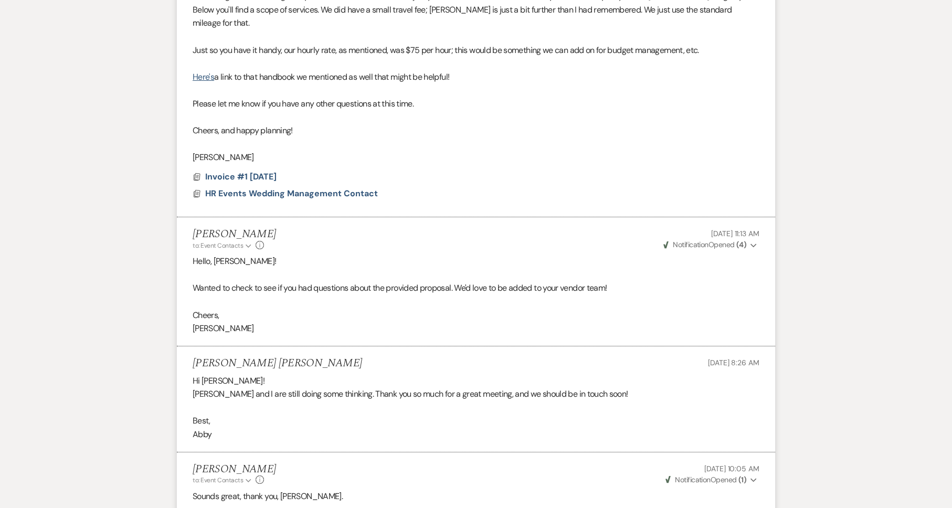
select select "6"
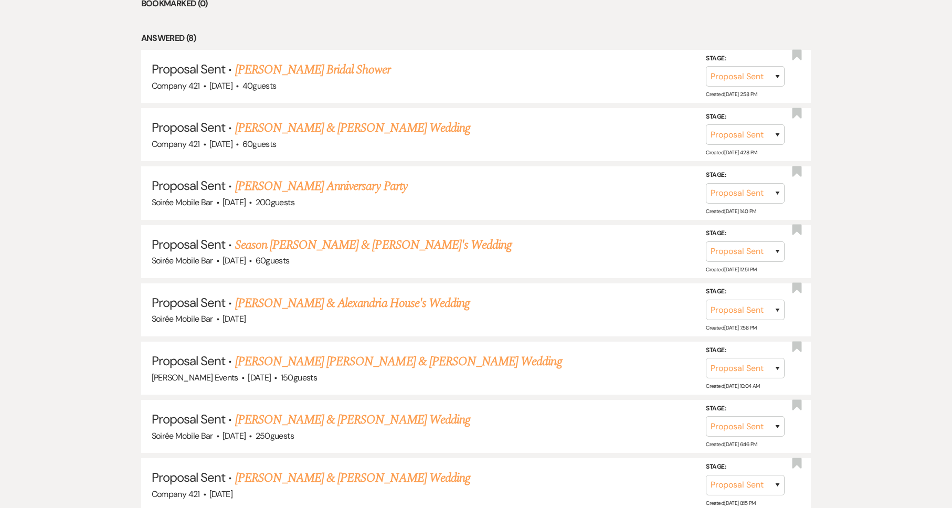
scroll to position [503, 0]
click at [268, 474] on link "Charles Myerscough & Stephanie Leka's Wedding" at bounding box center [352, 477] width 235 height 19
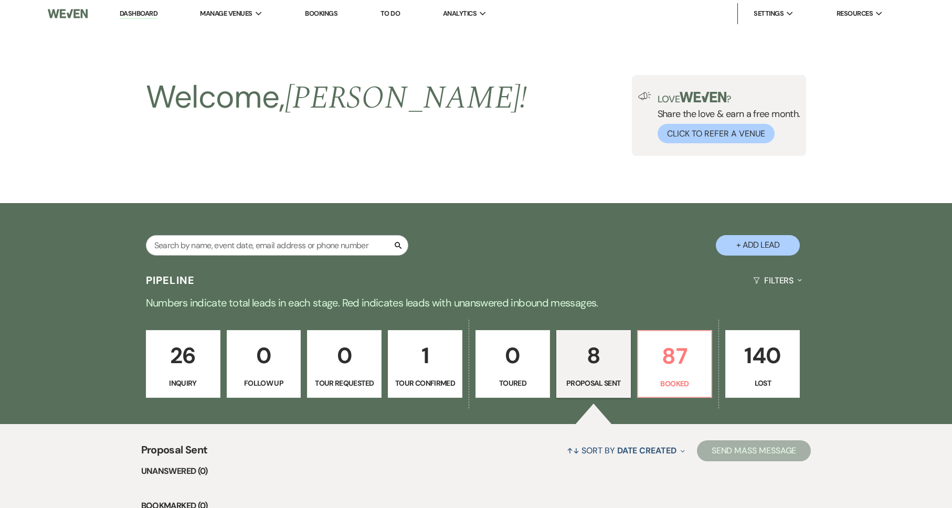
select select "6"
select select "5"
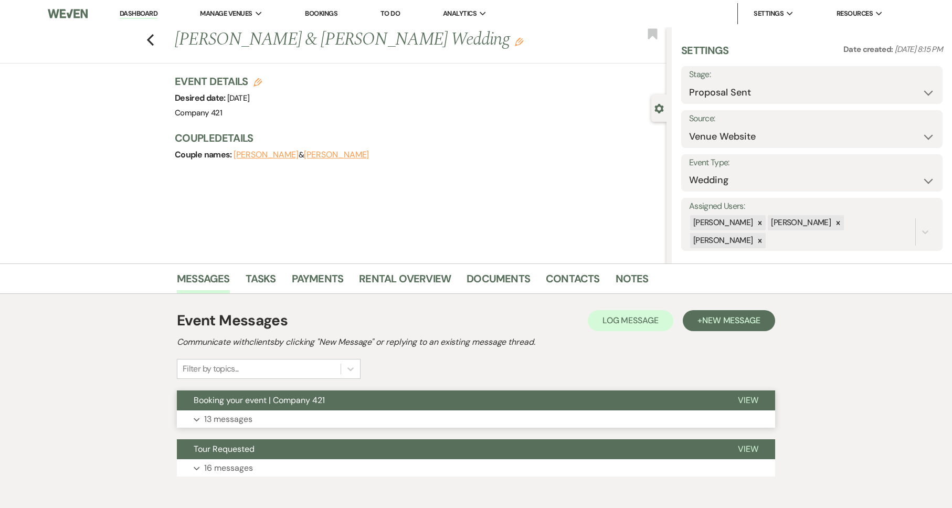
click at [241, 425] on p "13 messages" at bounding box center [228, 420] width 48 height 14
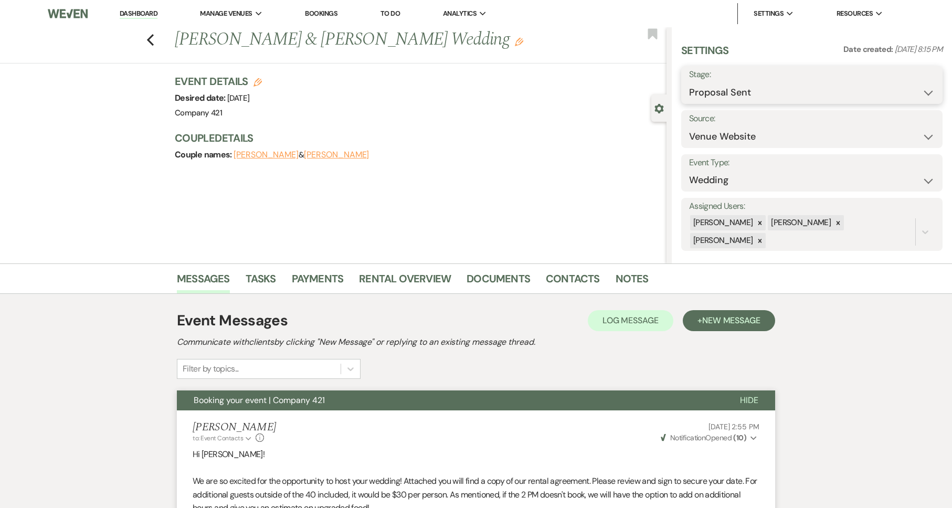
click at [736, 93] on select "Inquiry Follow Up Tour Requested Tour Confirmed Toured Proposal Sent Booked Lost" at bounding box center [812, 92] width 246 height 20
select select "8"
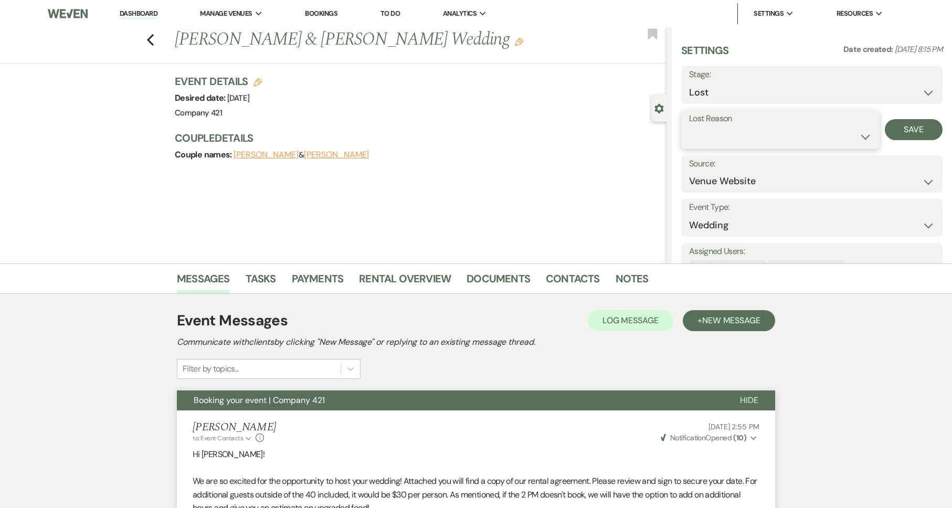
click at [716, 129] on select "Booked Elsewhere Budget Date Unavailable No Response Not a Good Match Capacity …" at bounding box center [780, 137] width 183 height 20
select select "7"
click at [922, 129] on button "Save" at bounding box center [914, 129] width 58 height 21
click at [152, 39] on icon "Previous" at bounding box center [150, 40] width 8 height 13
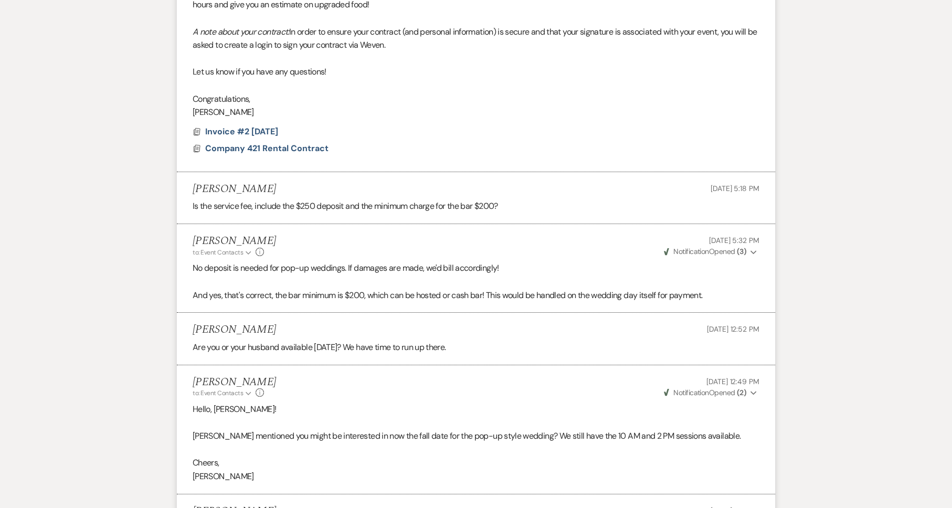
select select "6"
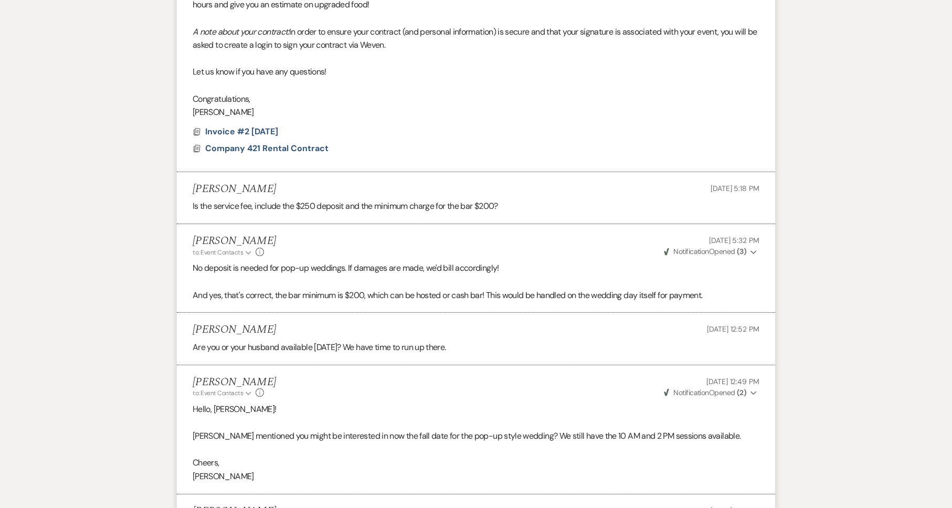
select select "6"
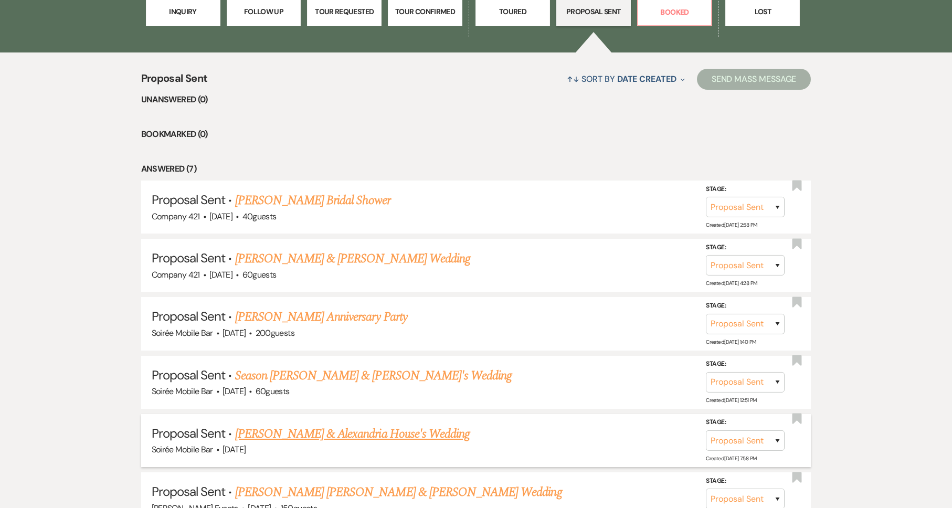
scroll to position [310, 0]
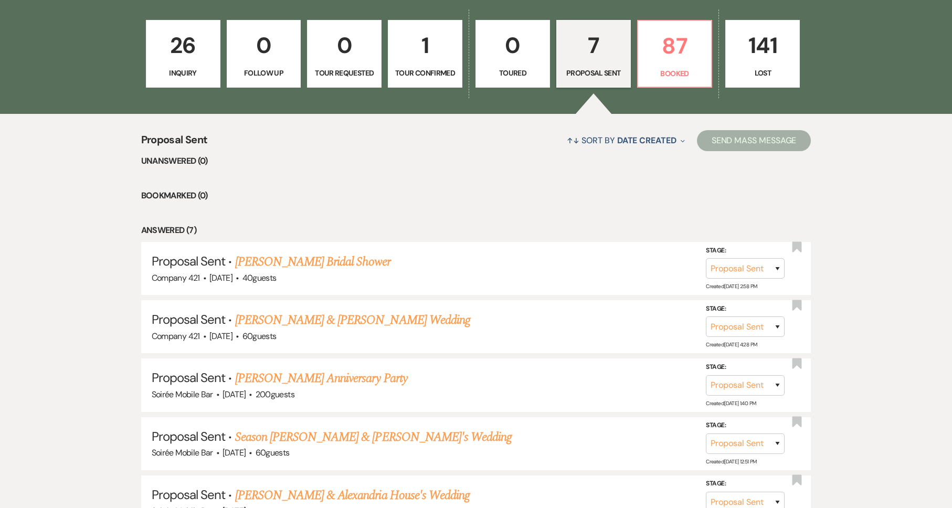
click at [176, 57] on p "26" at bounding box center [183, 45] width 61 height 35
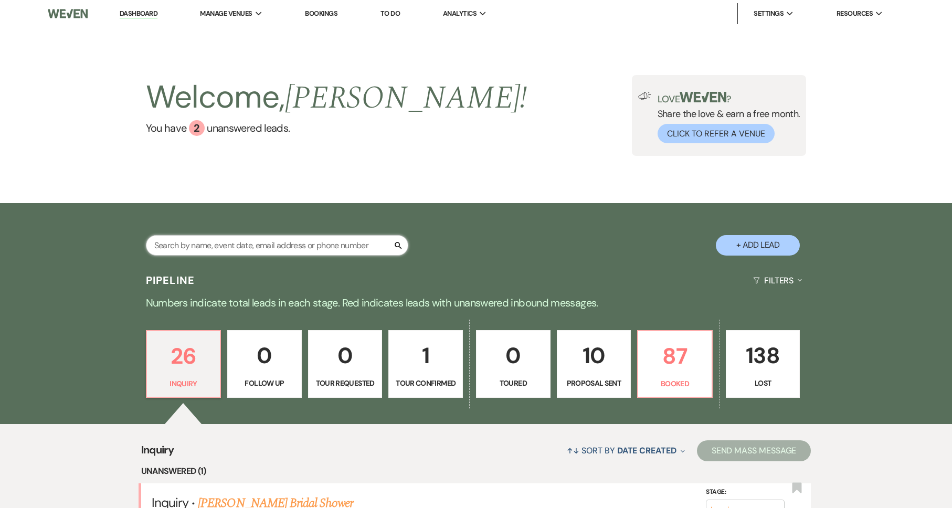
click at [201, 244] on input "text" at bounding box center [277, 245] width 262 height 20
type input "rose"
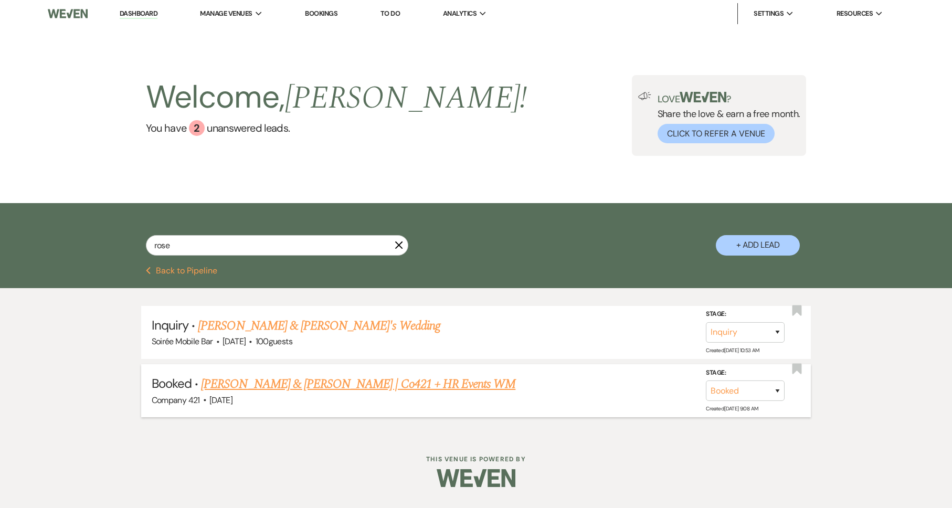
click at [233, 390] on link "[PERSON_NAME] & [PERSON_NAME] | Co421 + HR Events WM" at bounding box center [358, 384] width 314 height 19
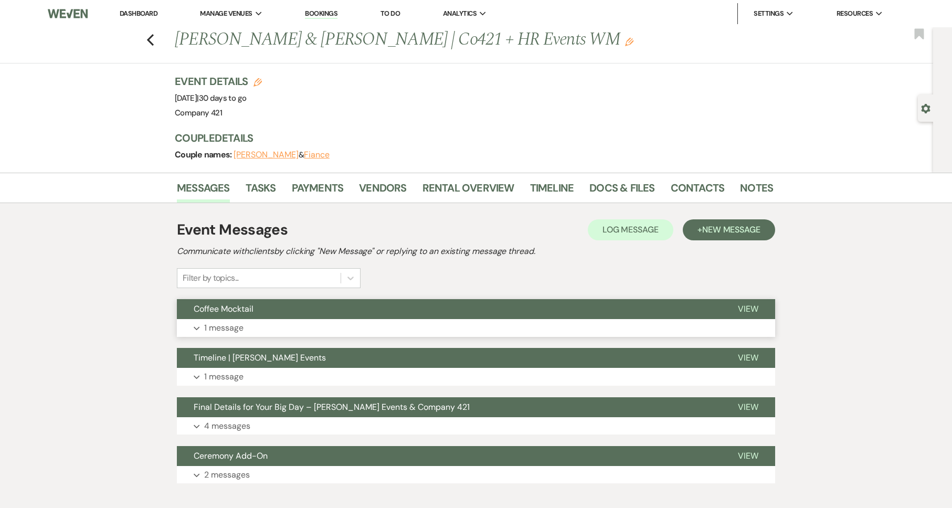
click at [358, 317] on button "Coffee Mocktail" at bounding box center [449, 309] width 544 height 20
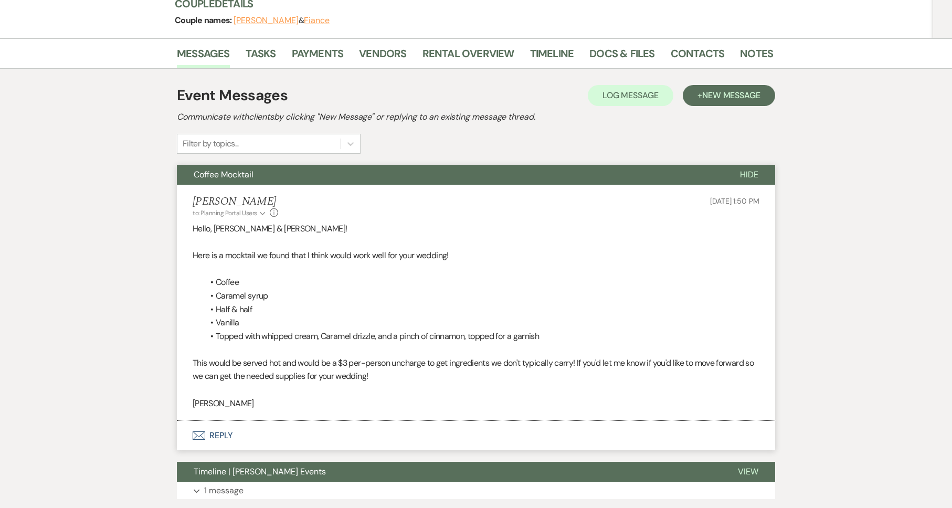
scroll to position [159, 0]
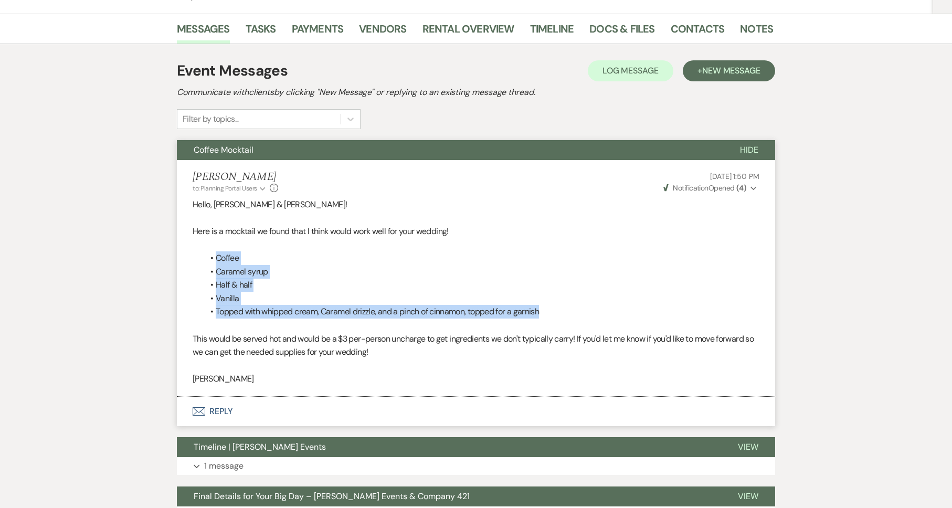
drag, startPoint x: 212, startPoint y: 260, endPoint x: 555, endPoint y: 314, distance: 348.2
click at [555, 314] on ul "Coffee Caramel syrup Half & half Vanilla Topped with whipped cream, Caramel dri…" at bounding box center [481, 284] width 556 height 67
copy ul "Coffee Caramel syrup Half & half Vanilla Topped with whipped cream, Caramel dri…"
click at [373, 26] on link "Vendors" at bounding box center [382, 31] width 47 height 23
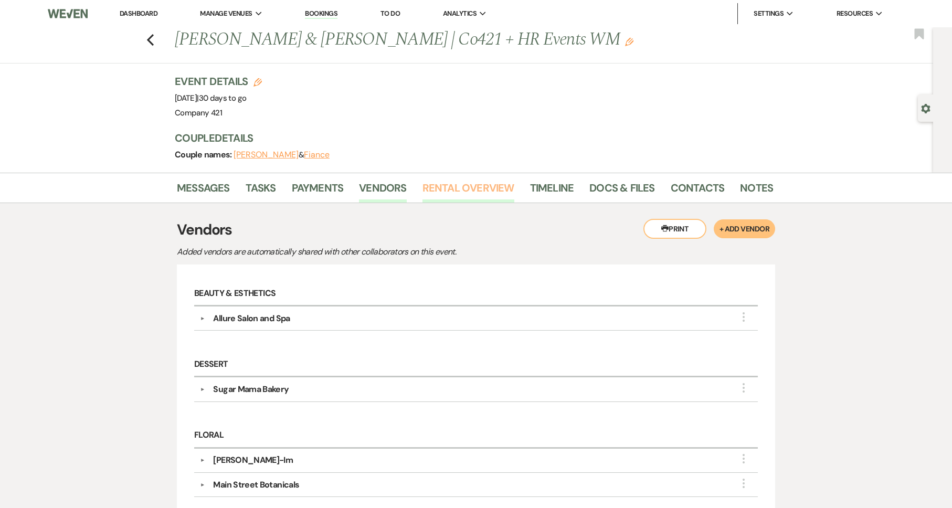
click at [453, 190] on link "Rental Overview" at bounding box center [469, 191] width 92 height 23
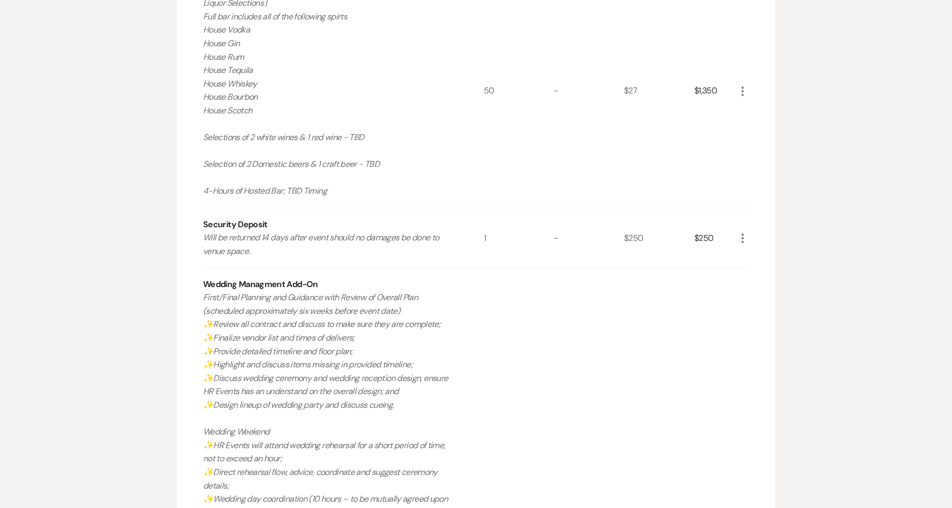
scroll to position [487, 0]
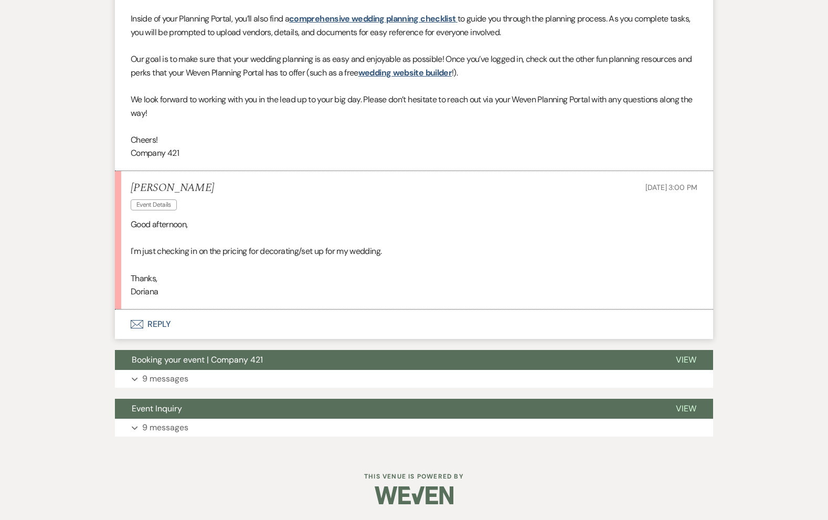
scroll to position [507, 0]
click at [163, 323] on button "Envelope Reply" at bounding box center [414, 324] width 598 height 29
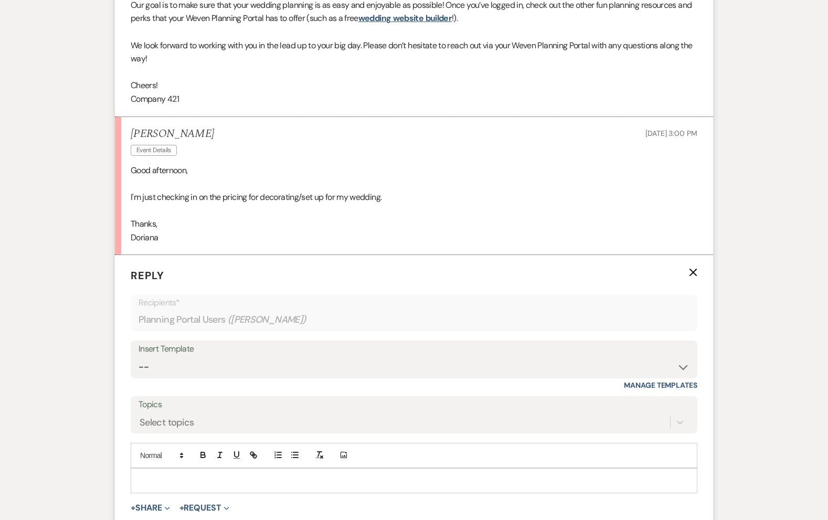
scroll to position [607, 0]
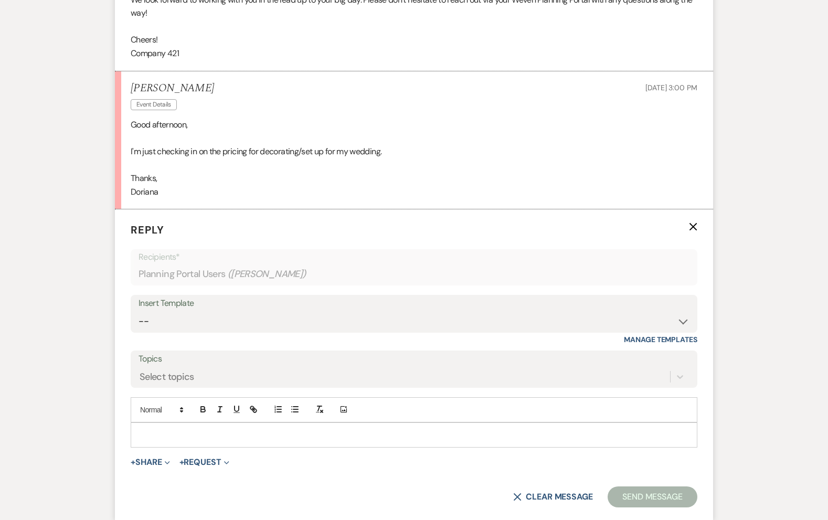
click at [176, 441] on div at bounding box center [414, 435] width 566 height 24
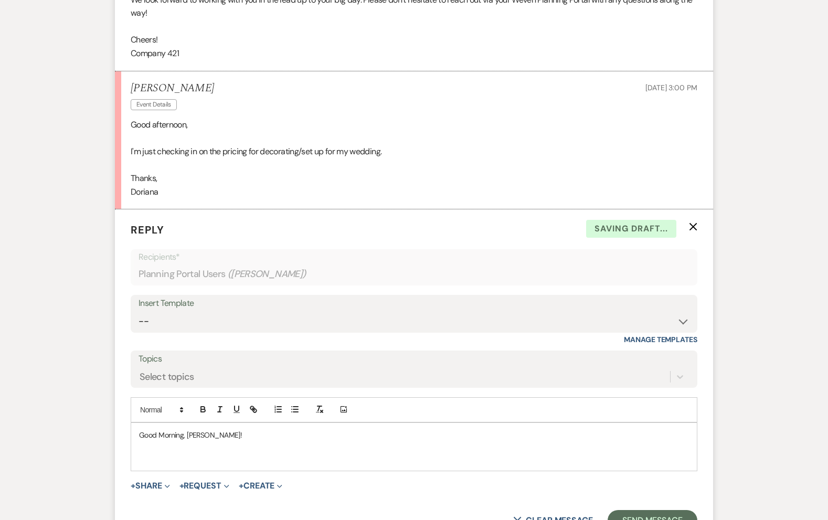
click at [197, 435] on p "Good Morning, [PERSON_NAME]!" at bounding box center [414, 435] width 550 height 12
click at [172, 453] on p at bounding box center [414, 459] width 550 height 12
click at [257, 457] on p "To add our Wedding Management Pacakge" at bounding box center [414, 459] width 550 height 12
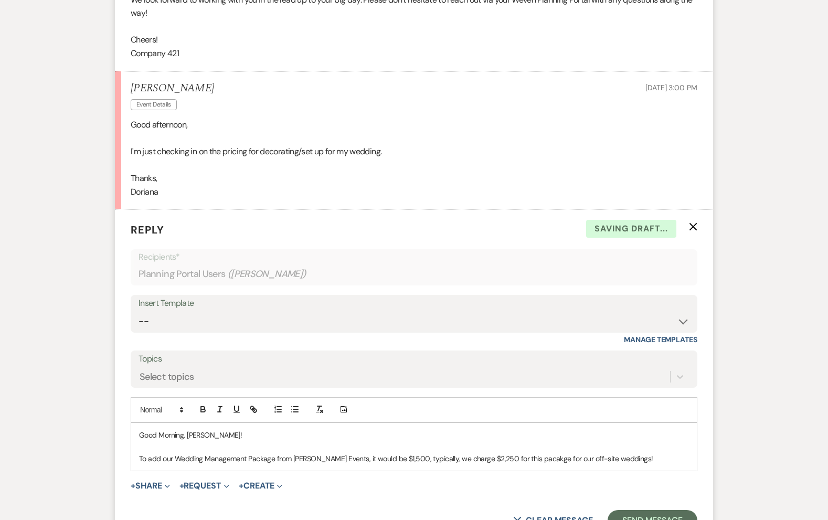
click at [649, 459] on p "To add our Wedding Management Package from Hillary Rae Events, it would be $1,5…" at bounding box center [414, 459] width 550 height 12
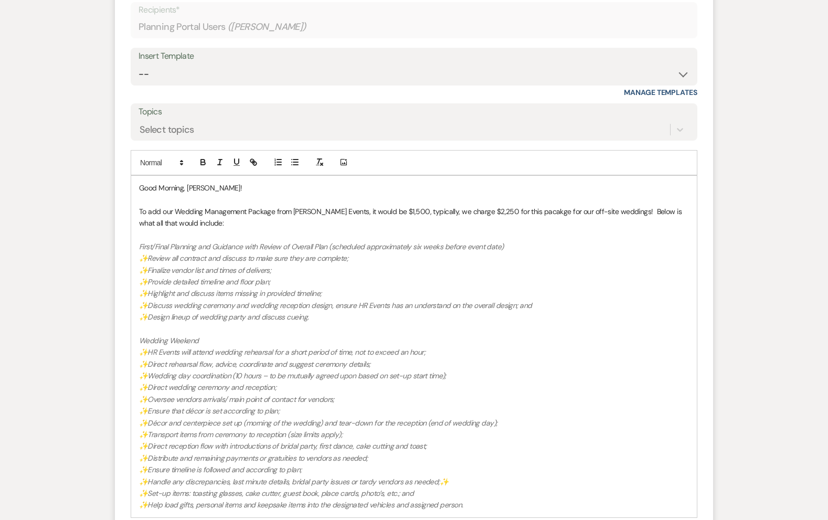
scroll to position [855, 0]
click at [253, 436] on em "✨Transport items from ceremony to reception (size limits apply);" at bounding box center [240, 433] width 203 height 9
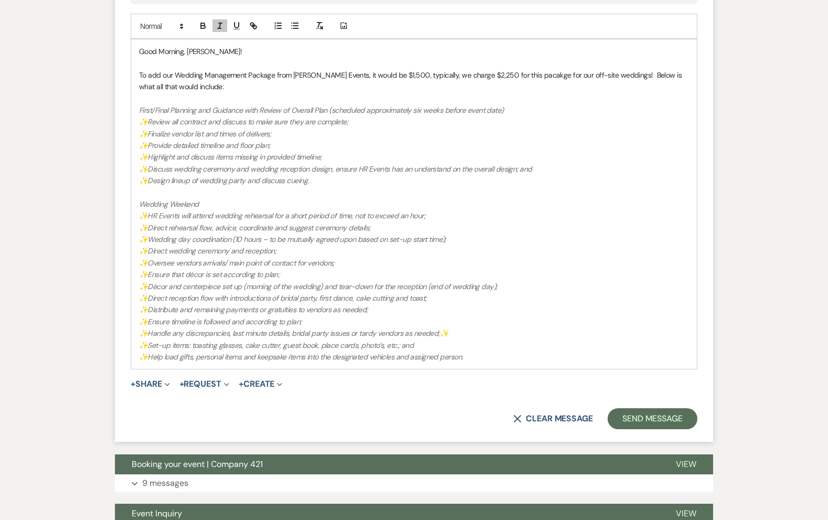
scroll to position [995, 0]
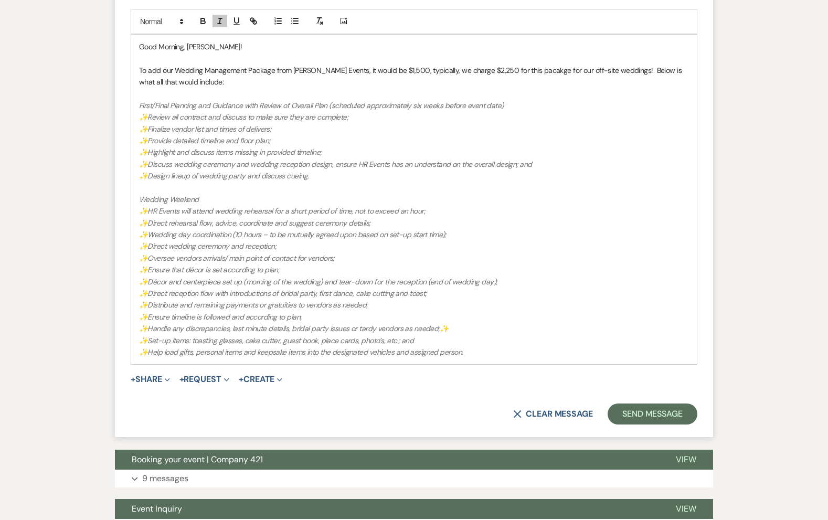
click at [483, 353] on p "✨Help load gifts, personal items and keepsake items into the designated vehicle…" at bounding box center [414, 352] width 550 height 12
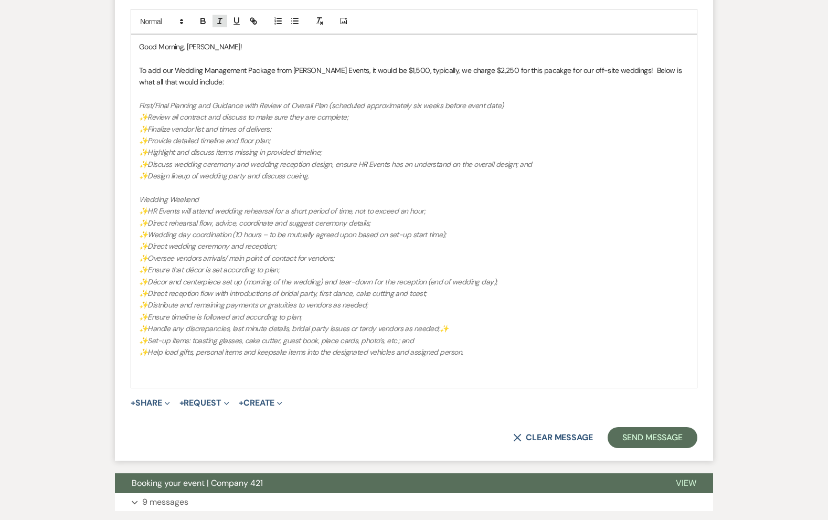
click at [213, 20] on button "button" at bounding box center [220, 21] width 15 height 13
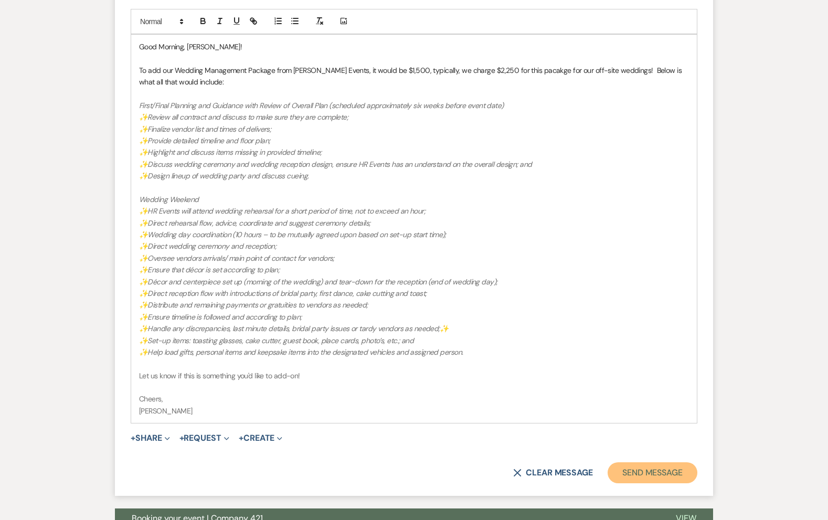
click at [642, 475] on button "Send Message" at bounding box center [653, 473] width 90 height 21
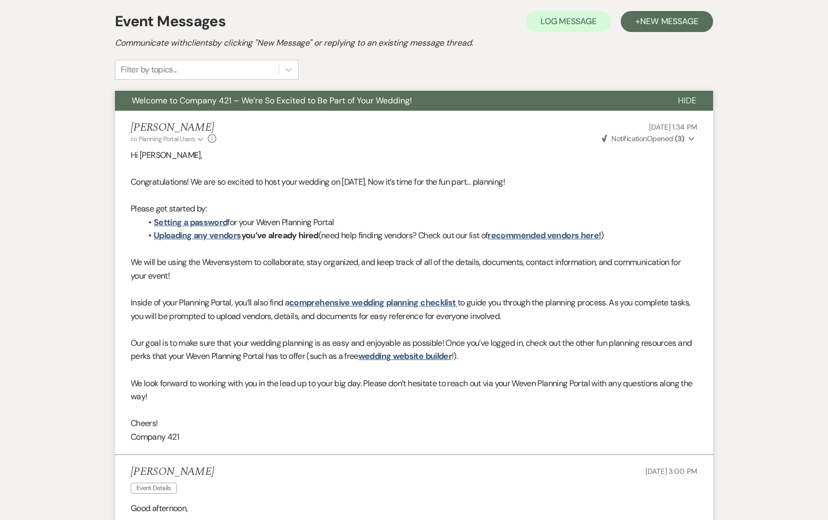
scroll to position [0, 0]
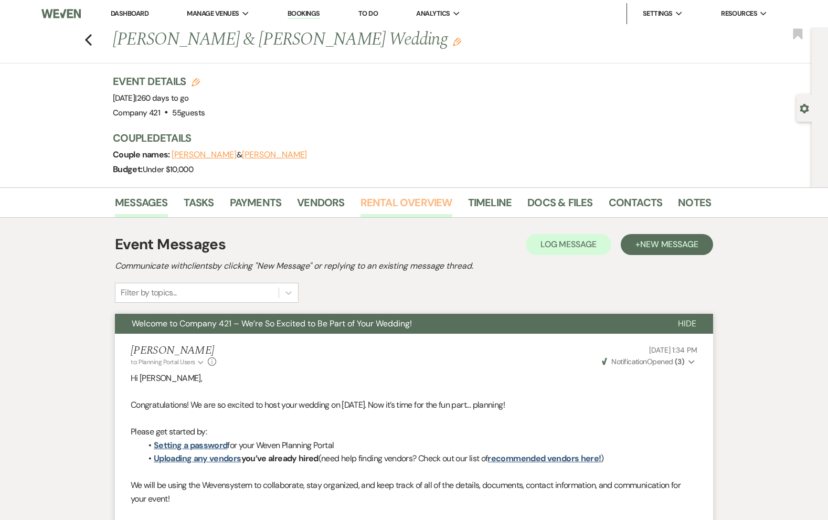
click at [382, 200] on link "Rental Overview" at bounding box center [407, 205] width 92 height 23
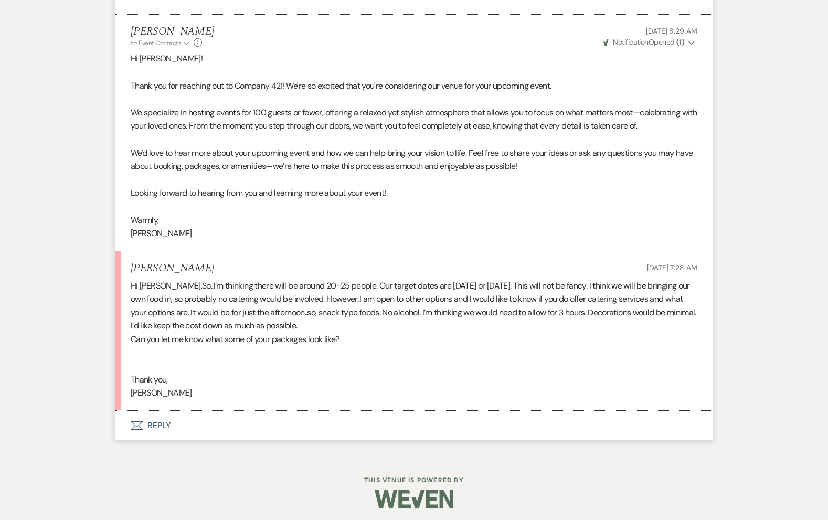
scroll to position [612, 0]
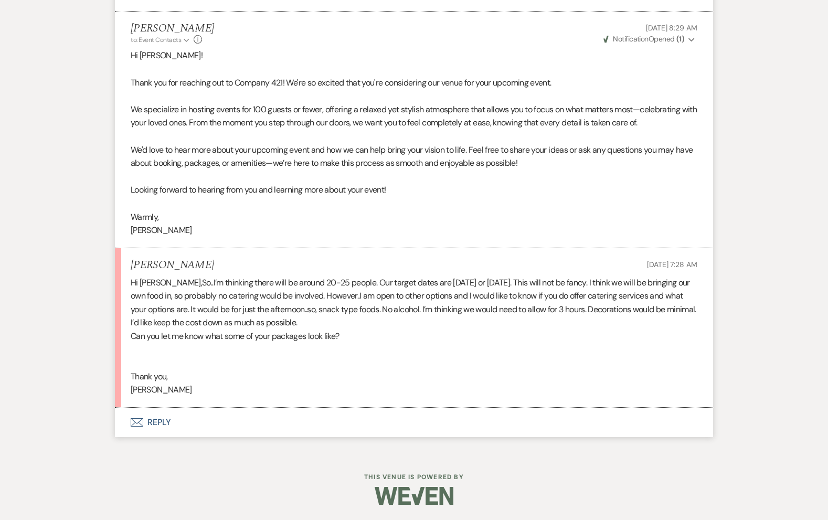
click at [149, 419] on button "Envelope Reply" at bounding box center [414, 422] width 598 height 29
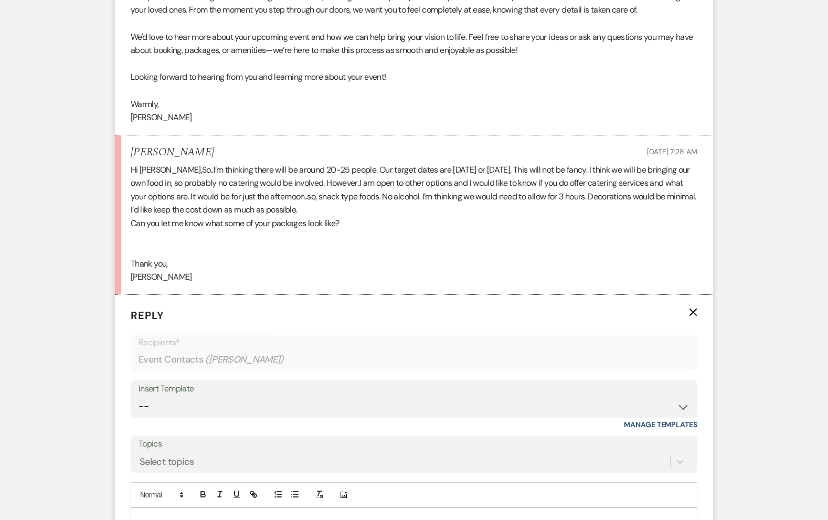
scroll to position [789, 0]
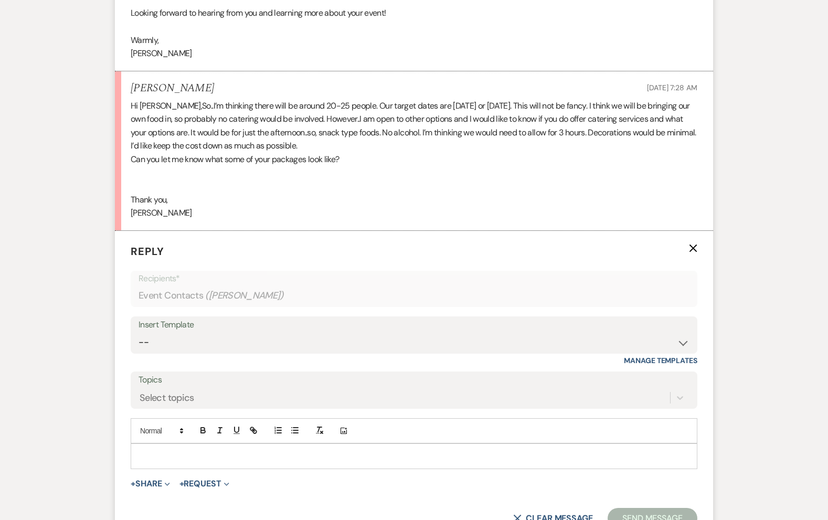
click at [189, 460] on p at bounding box center [414, 456] width 550 height 12
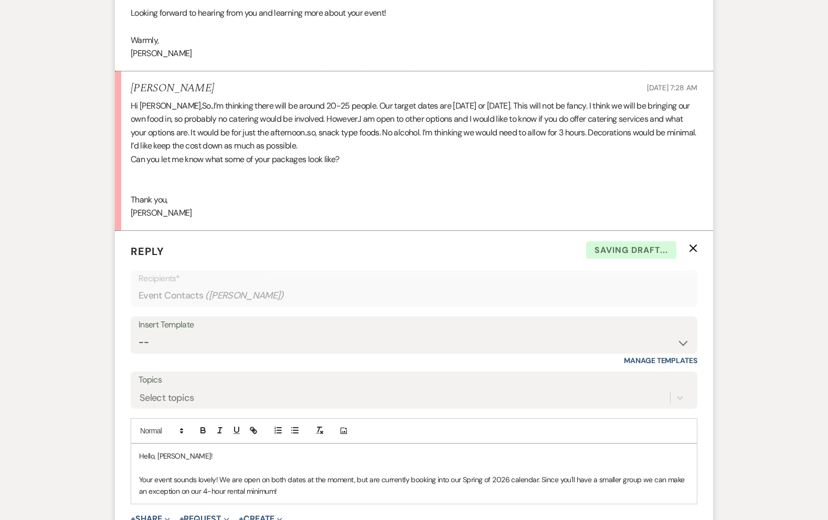
click at [392, 490] on p "Your event sounds lovely! We are open on both dates at the moment, but are curr…" at bounding box center [414, 486] width 550 height 24
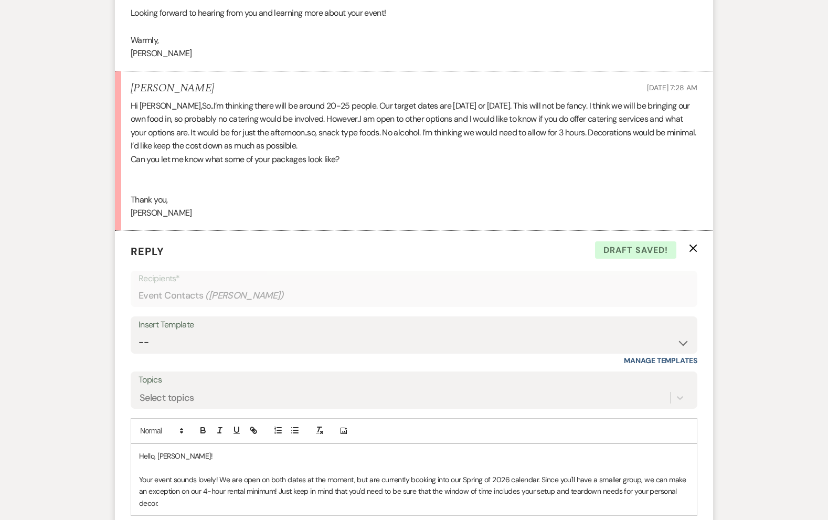
click at [171, 508] on p "Your event sounds lovely! We are open on both dates at the moment, but are curr…" at bounding box center [414, 491] width 550 height 35
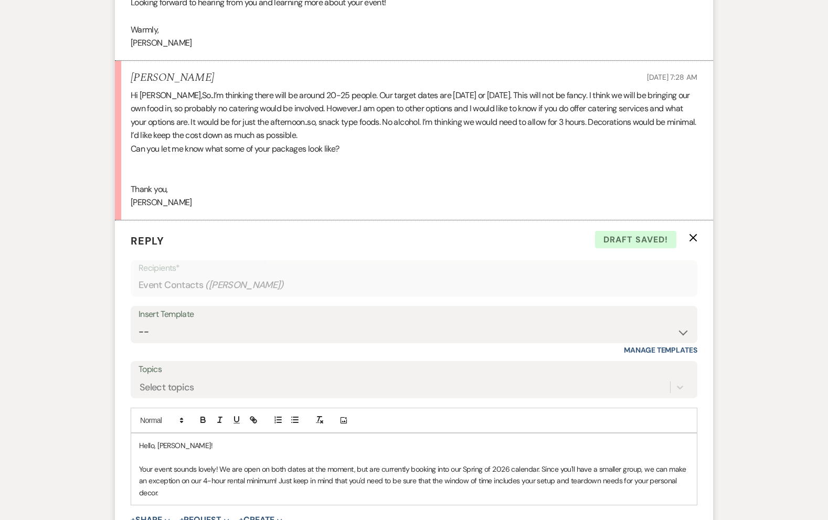
scroll to position [803, 0]
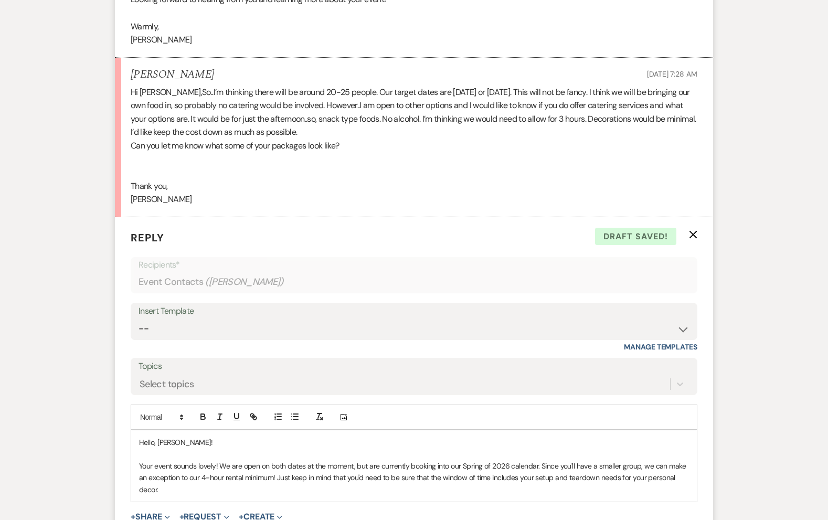
click at [271, 488] on p "Your event sounds lovely! We are open on both dates at the moment, but are curr…" at bounding box center [414, 477] width 550 height 35
click at [317, 491] on p "Your event sounds lovely! We are open on both dates at the moment, but are curr…" at bounding box center [414, 477] width 550 height 35
click at [566, 491] on p "Your event sounds lovely! We are open on both dates at the moment, but are curr…" at bounding box center [414, 477] width 550 height 35
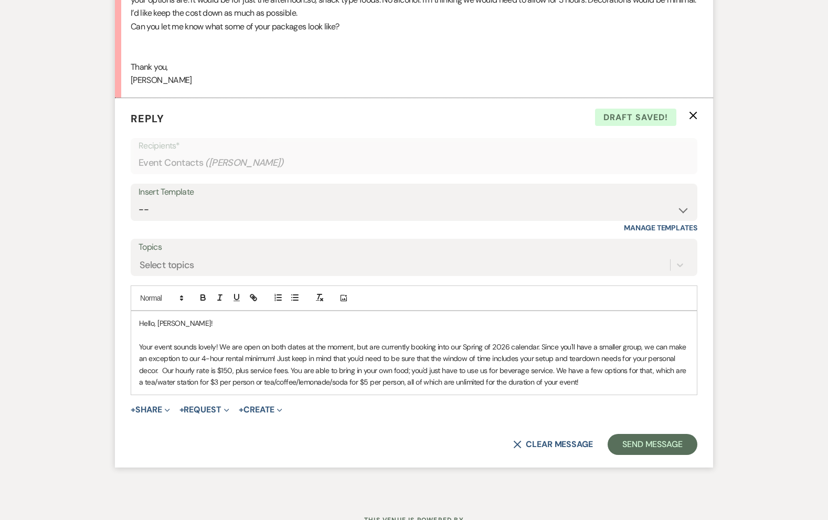
scroll to position [965, 0]
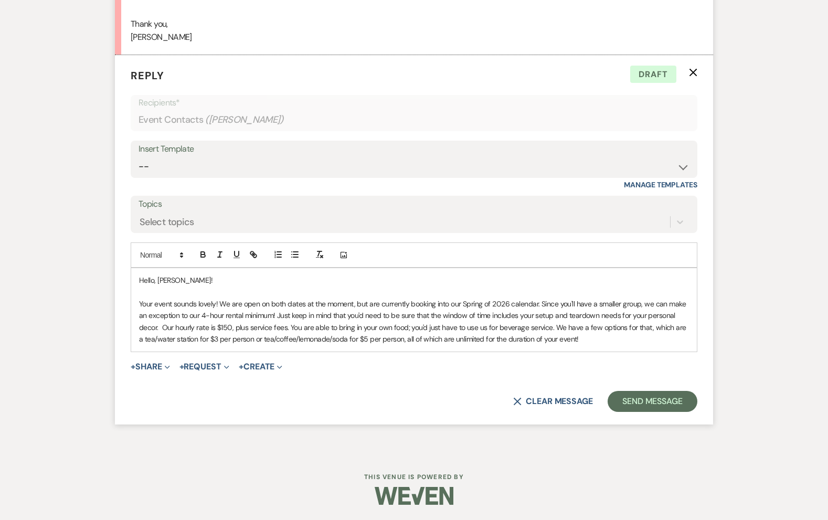
click at [612, 342] on p "Your event sounds lovely! We are open on both dates at the moment, but are curr…" at bounding box center [414, 321] width 550 height 47
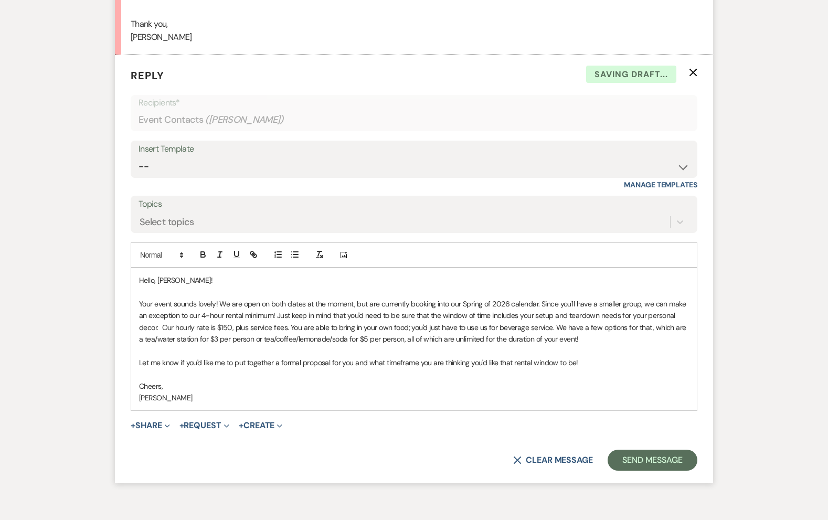
click at [306, 387] on p "Cheers," at bounding box center [414, 387] width 550 height 12
click at [401, 395] on p "[PERSON_NAME]" at bounding box center [414, 398] width 550 height 12
click at [624, 460] on button "Send Message" at bounding box center [653, 460] width 90 height 21
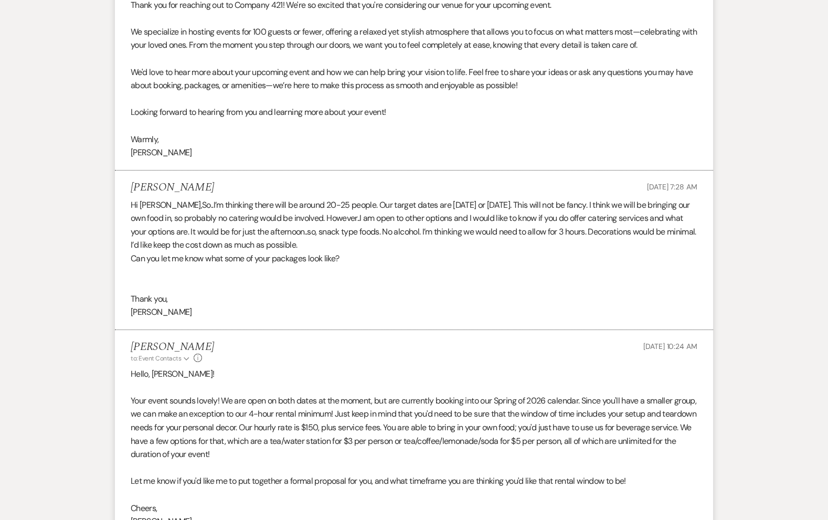
scroll to position [683, 0]
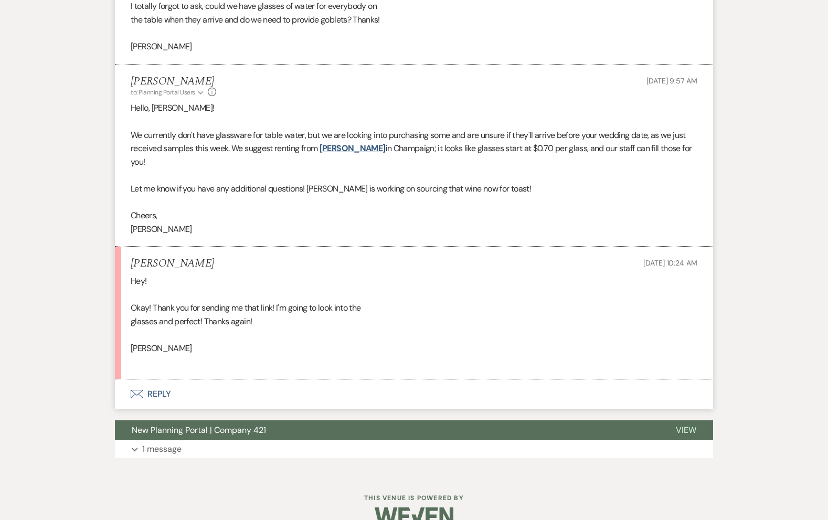
scroll to position [668, 0]
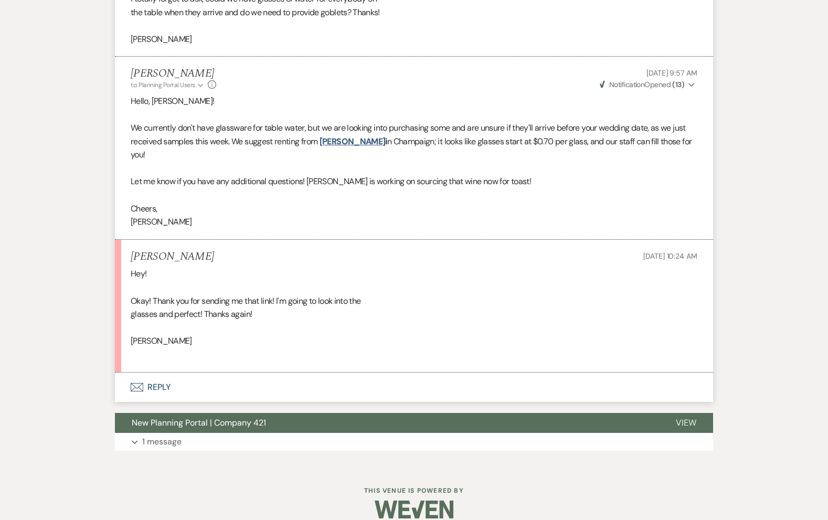
click at [142, 383] on icon "Envelope" at bounding box center [137, 387] width 13 height 8
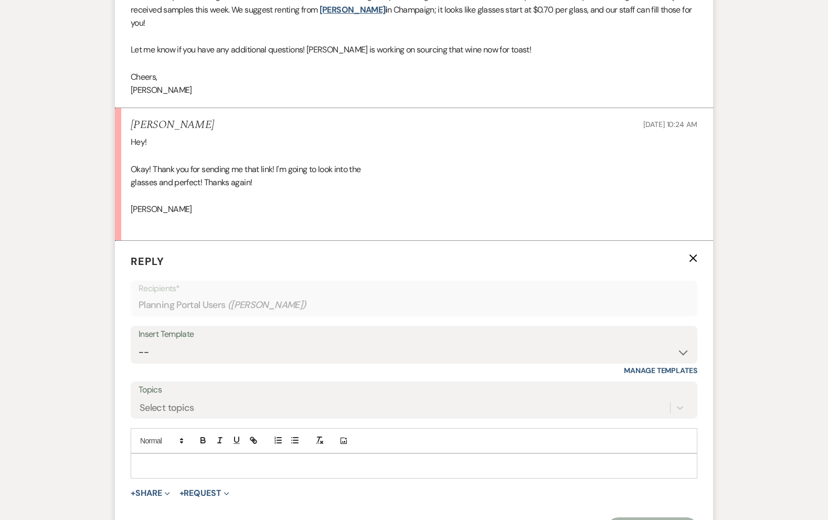
scroll to position [803, 0]
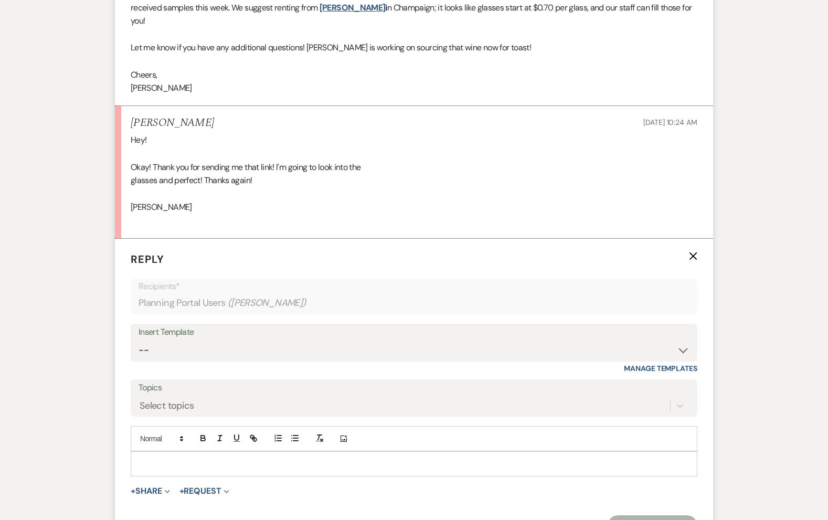
click at [187, 458] on p at bounding box center [414, 464] width 550 height 12
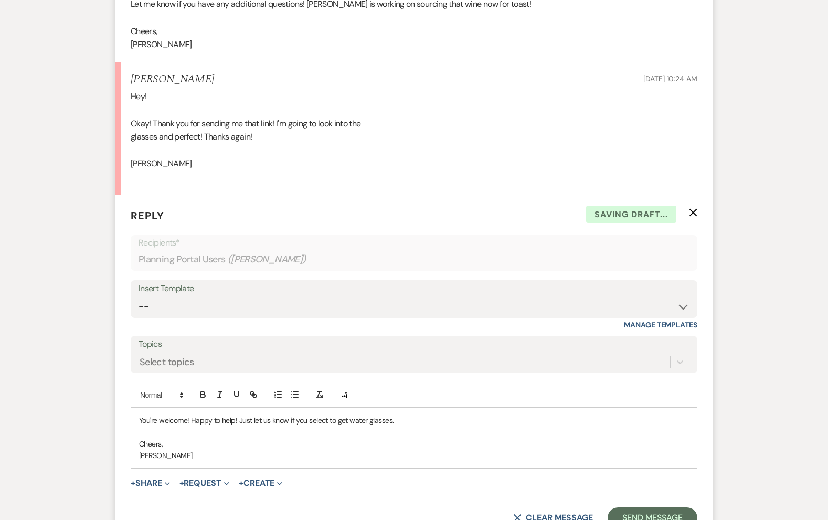
scroll to position [987, 0]
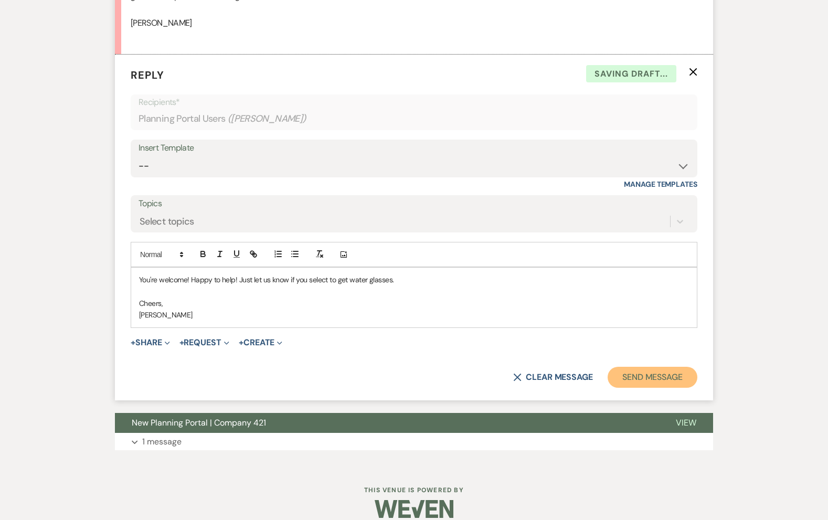
click at [632, 367] on button "Send Message" at bounding box center [653, 377] width 90 height 21
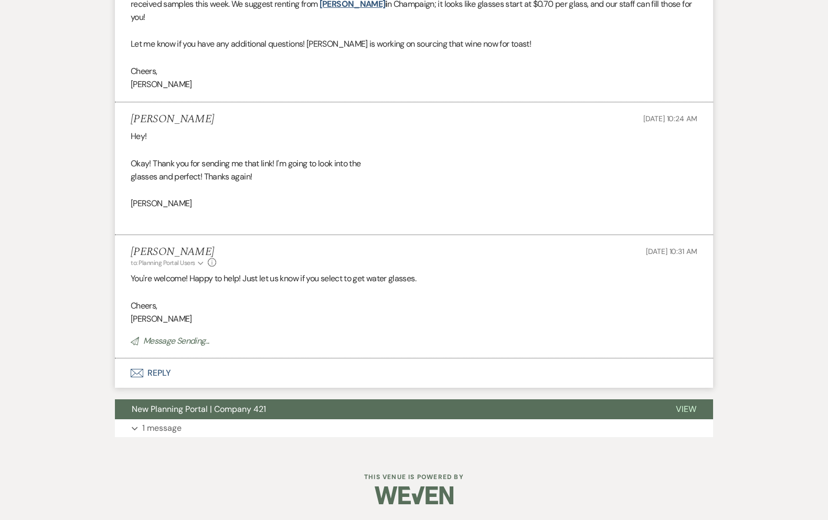
scroll to position [793, 0]
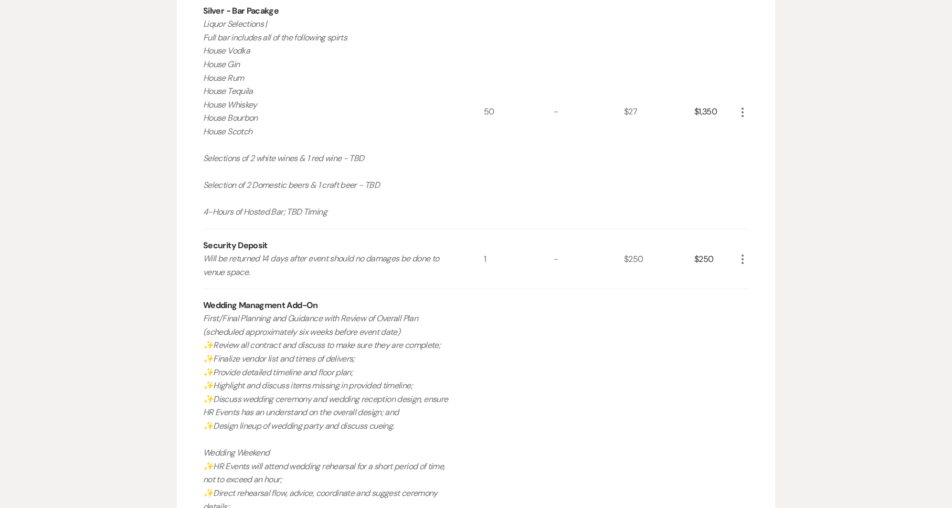
scroll to position [460, 0]
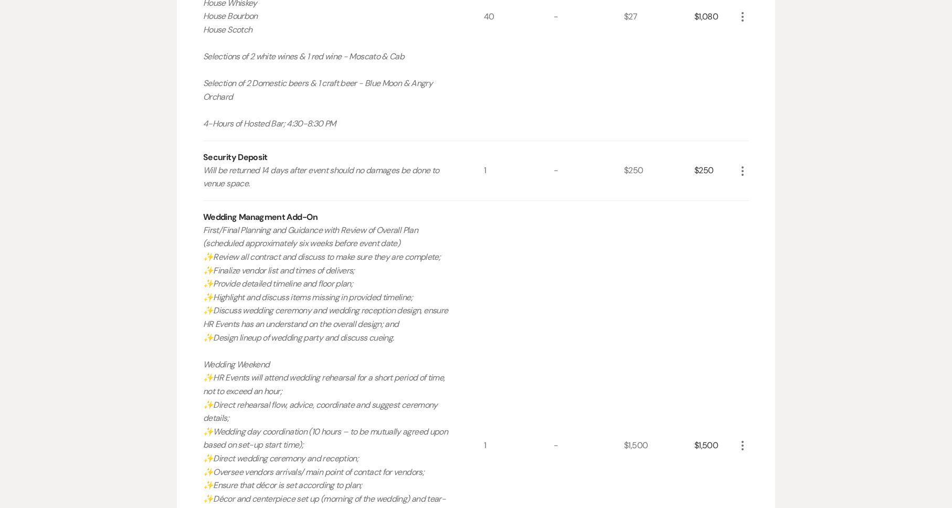
scroll to position [568, 0]
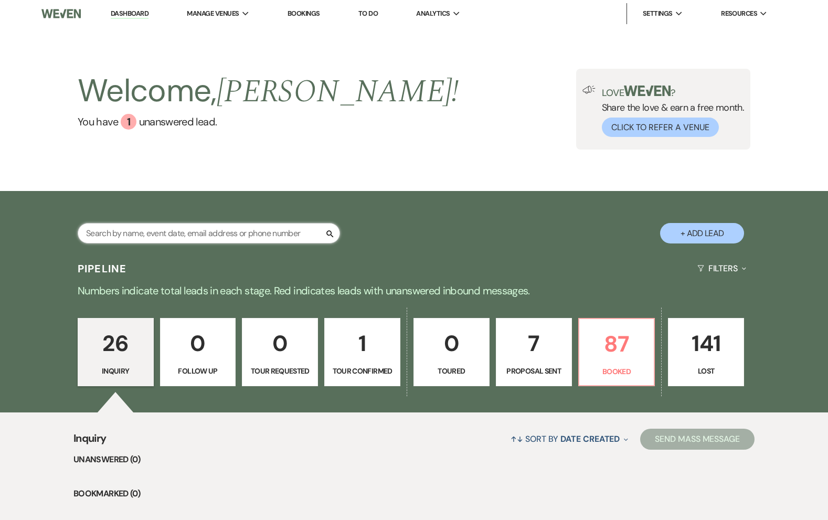
click at [221, 233] on input "text" at bounding box center [209, 233] width 262 height 20
type input "matt"
select select "8"
select select "7"
select select "8"
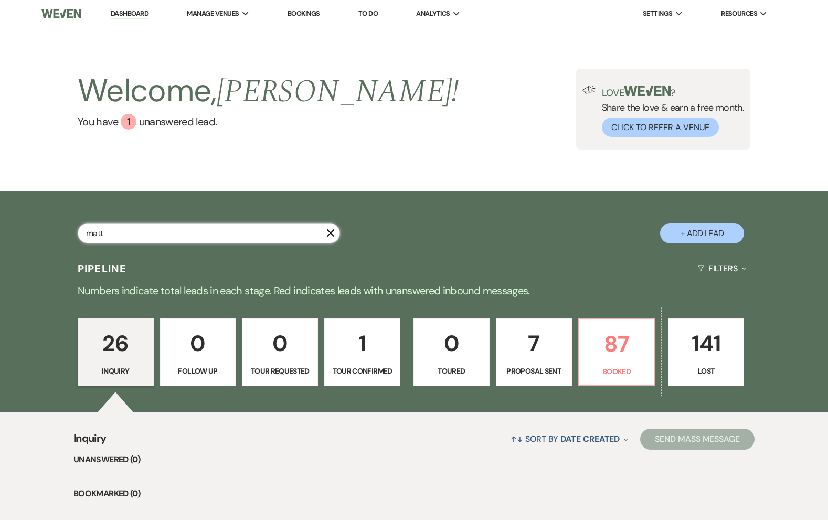
select select "7"
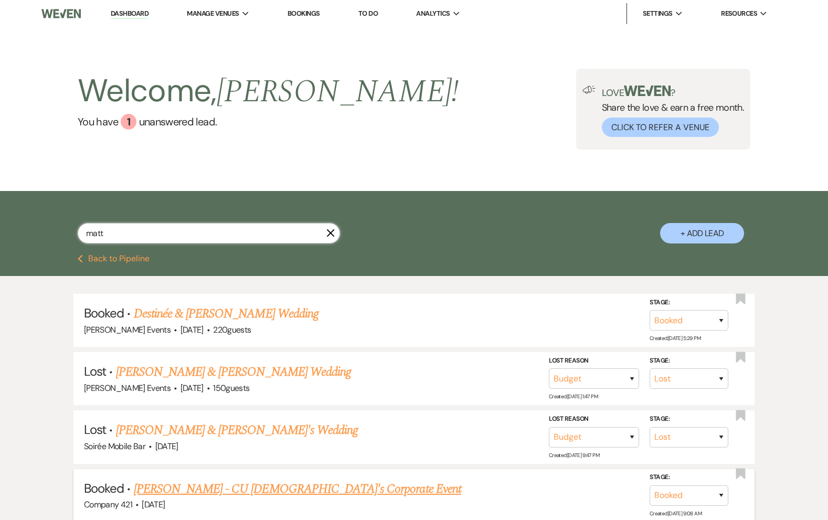
type input "matt"
click at [178, 482] on link "Matt Clark - CU Church's Corporate Event" at bounding box center [298, 489] width 328 height 19
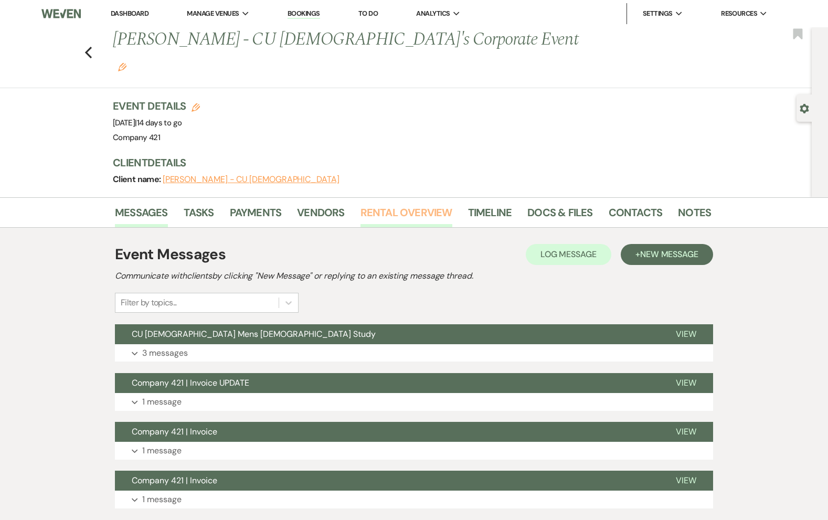
click at [388, 204] on link "Rental Overview" at bounding box center [407, 215] width 92 height 23
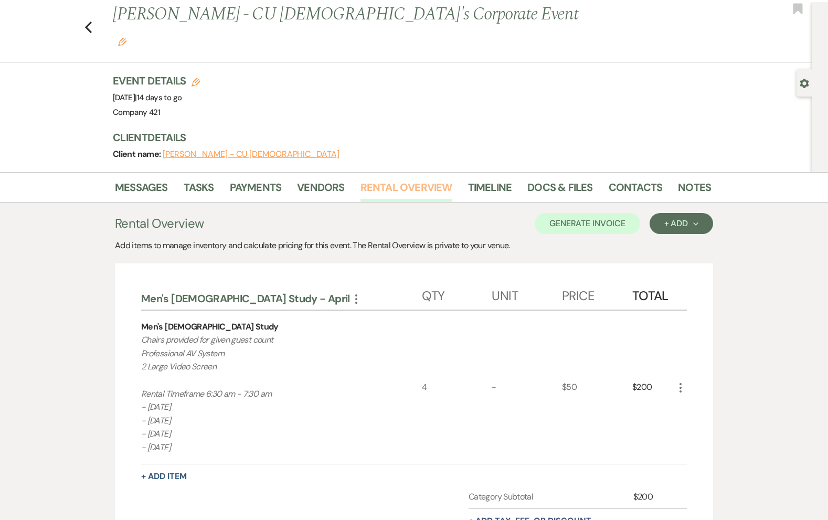
scroll to position [33, 0]
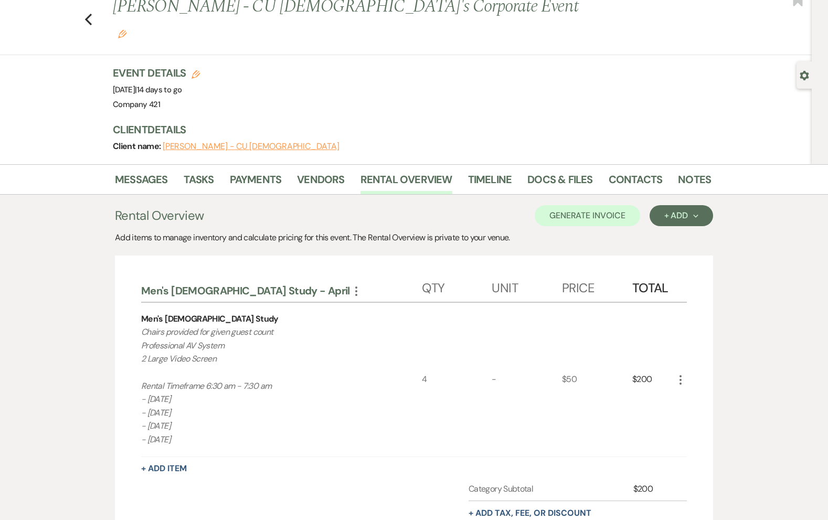
drag, startPoint x: 139, startPoint y: 308, endPoint x: 217, endPoint y: 414, distance: 131.5
copy p "Chairs provided for given guest count Professional AV System 2 Large Video Scre…"
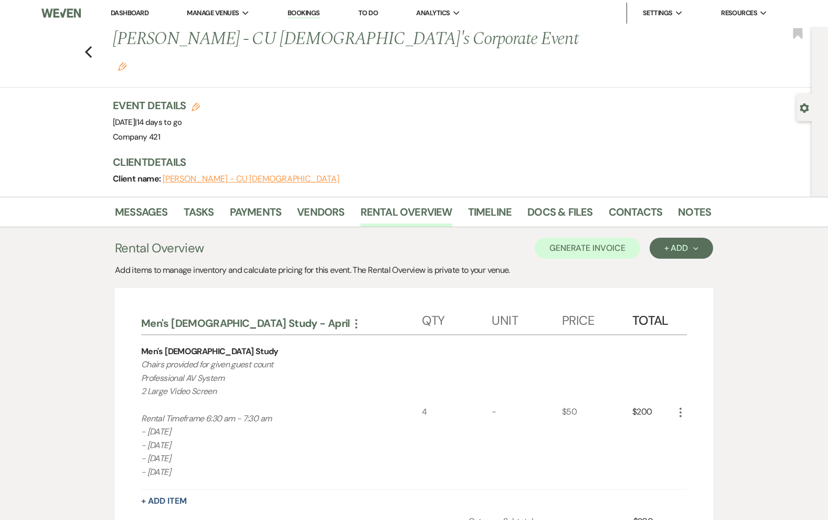
scroll to position [0, 0]
click at [619, 204] on link "Contacts" at bounding box center [636, 215] width 54 height 23
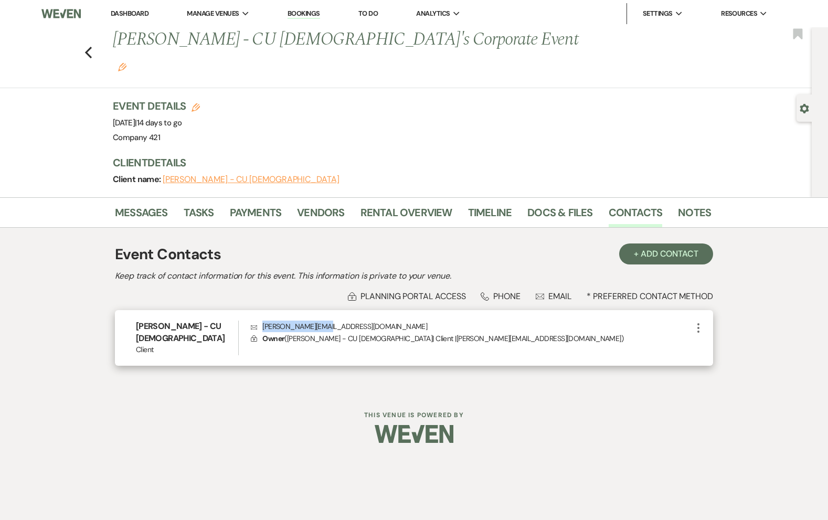
drag, startPoint x: 262, startPoint y: 302, endPoint x: 338, endPoint y: 303, distance: 75.6
click at [338, 321] on p "Envelope clark@cuchurch.com" at bounding box center [472, 327] width 442 height 12
copy p "clark@cuchurch.com"
click at [217, 244] on h1 "Event Contacts" at bounding box center [168, 255] width 106 height 22
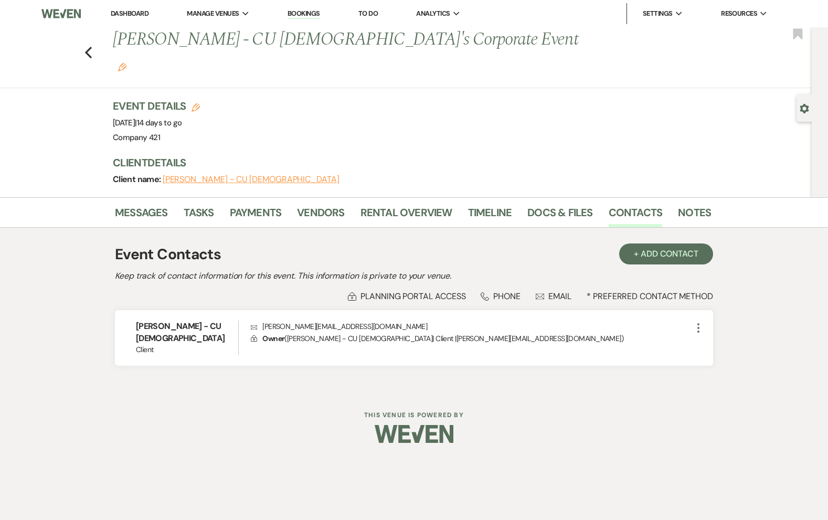
click at [217, 244] on h1 "Event Contacts" at bounding box center [168, 255] width 106 height 22
click at [241, 244] on div "Event Contacts + Add Contact" at bounding box center [414, 255] width 598 height 22
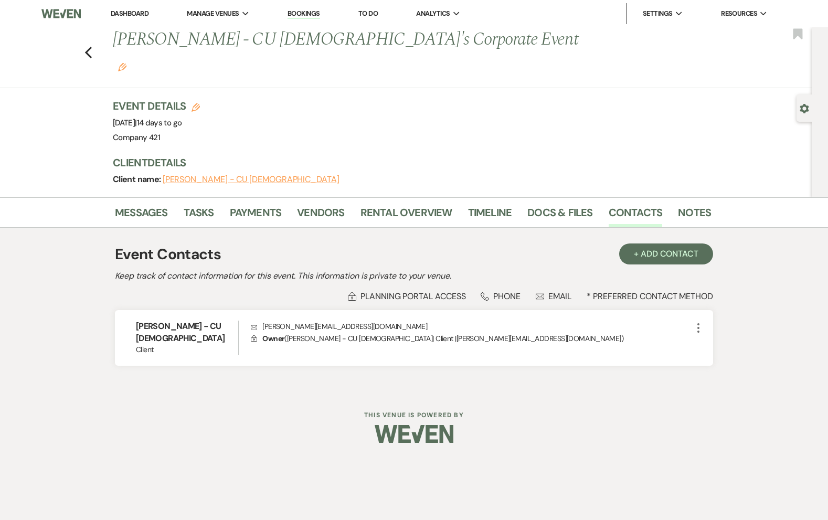
click at [222, 244] on div "Event Contacts + Add Contact" at bounding box center [414, 255] width 598 height 22
click at [258, 240] on div "Event Contacts + Add Contact Keep track of contact information for this event. …" at bounding box center [414, 309] width 598 height 142
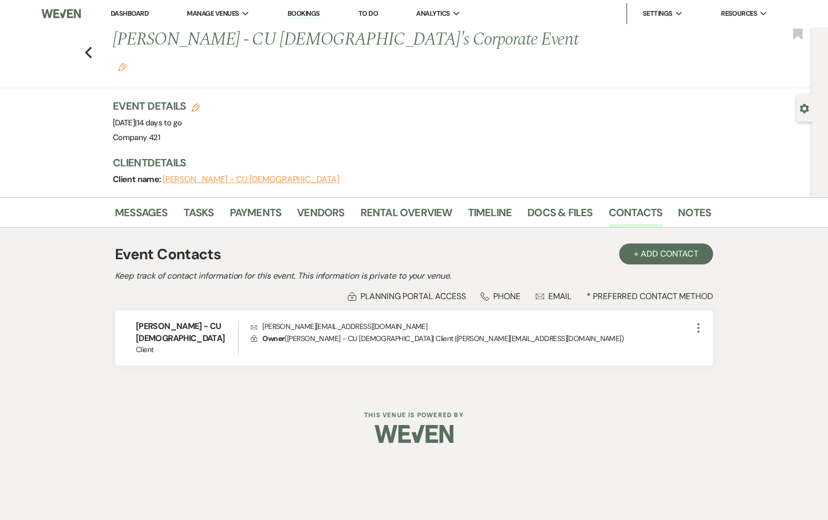
click at [249, 270] on h2 "Keep track of contact information for this event. This information is private t…" at bounding box center [414, 276] width 598 height 13
click at [72, 312] on div "Messages Tasks Payments Vendors Rental Overview Timeline Docs & Files Contacts …" at bounding box center [414, 294] width 828 height 194
click at [145, 18] on li "Dashboard" at bounding box center [130, 13] width 48 height 21
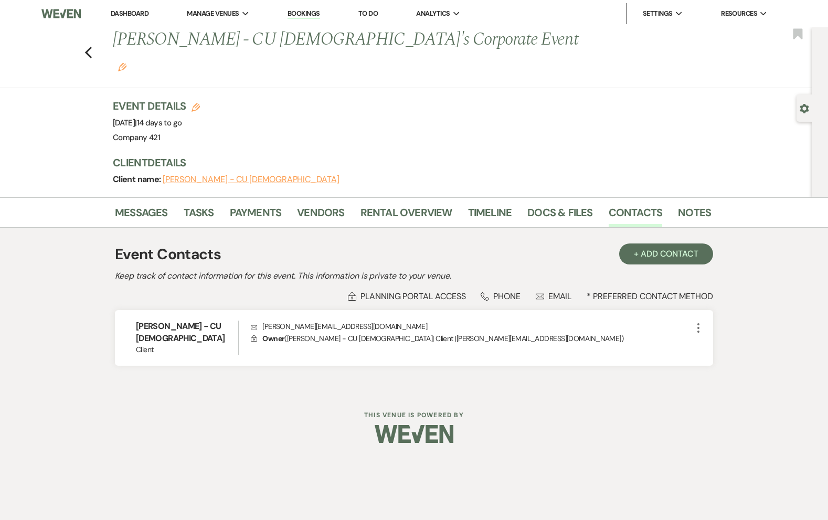
click at [134, 8] on li "Dashboard" at bounding box center [130, 13] width 48 height 21
click at [133, 10] on link "Dashboard" at bounding box center [130, 13] width 38 height 9
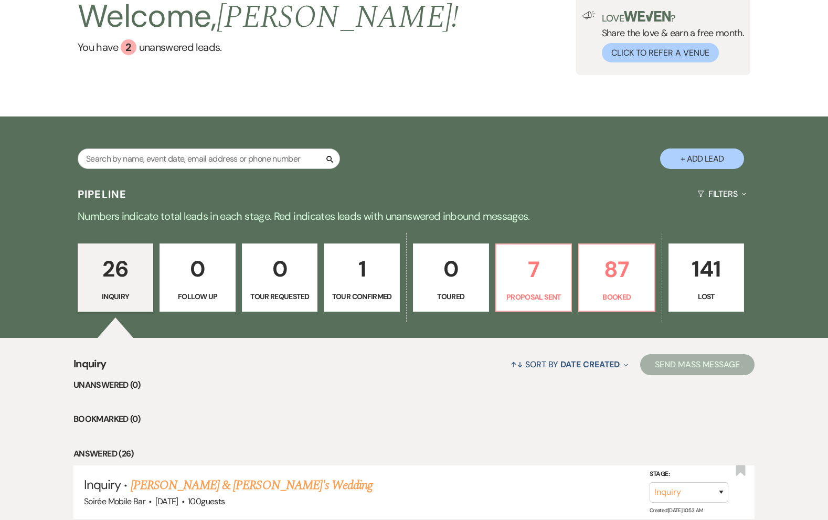
scroll to position [28, 0]
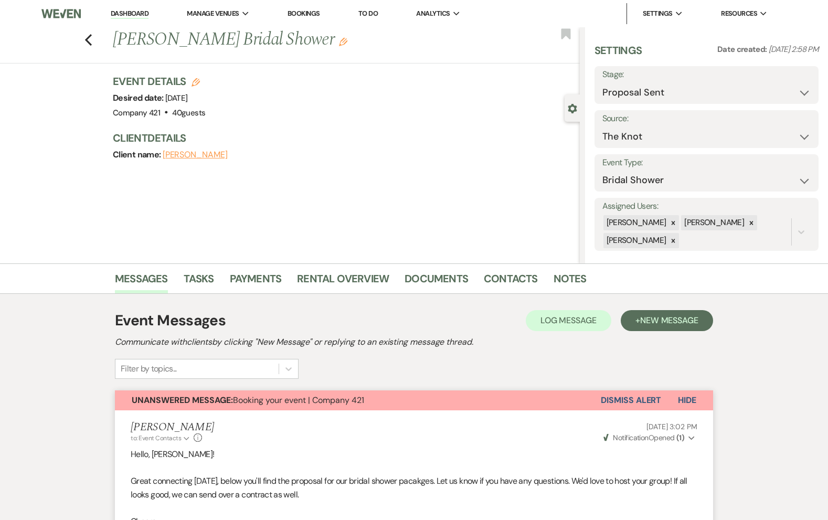
click at [630, 400] on button "Dismiss Alert" at bounding box center [631, 401] width 60 height 20
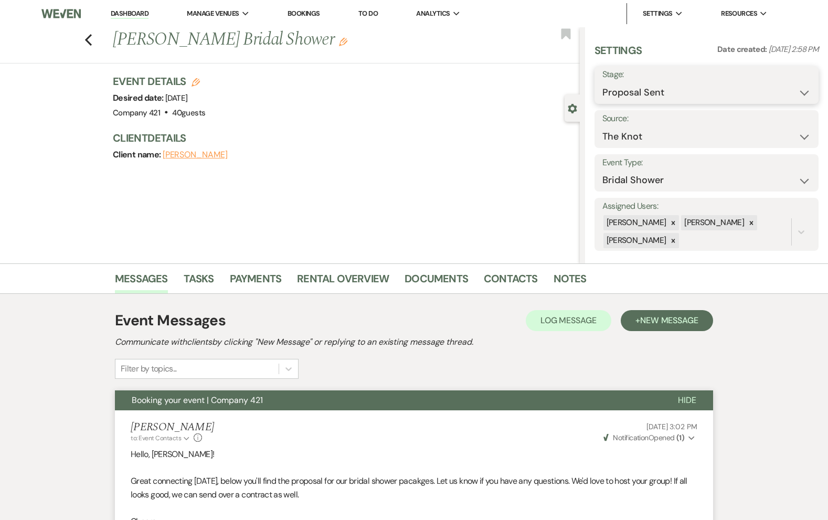
click at [653, 89] on select "Inquiry Follow Up Tour Requested Tour Confirmed Toured Proposal Sent Booked Lost" at bounding box center [707, 92] width 208 height 20
select select "8"
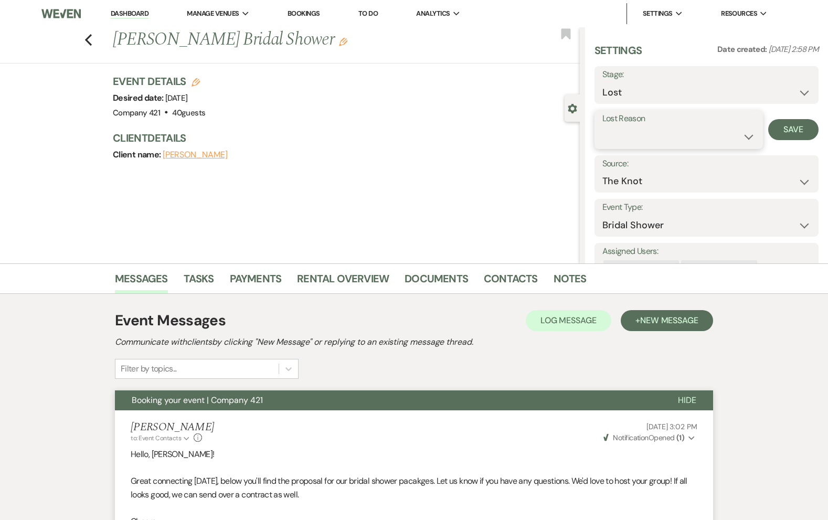
click at [646, 128] on select "Booked Elsewhere Budget Date Unavailable No Response Not a Good Match Capacity …" at bounding box center [679, 137] width 153 height 20
select select "7"
click at [786, 131] on button "Save" at bounding box center [794, 129] width 50 height 21
click at [131, 13] on link "Dashboard" at bounding box center [130, 14] width 38 height 10
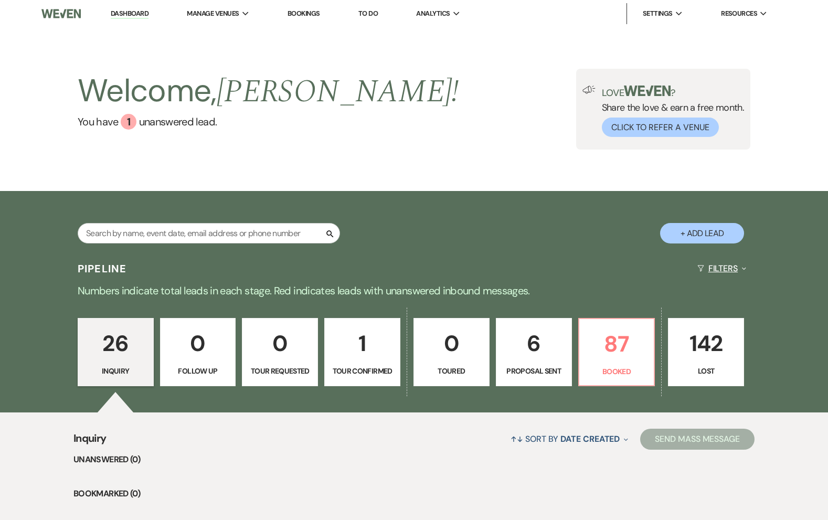
click at [713, 270] on button "Filters Expand" at bounding box center [722, 269] width 57 height 28
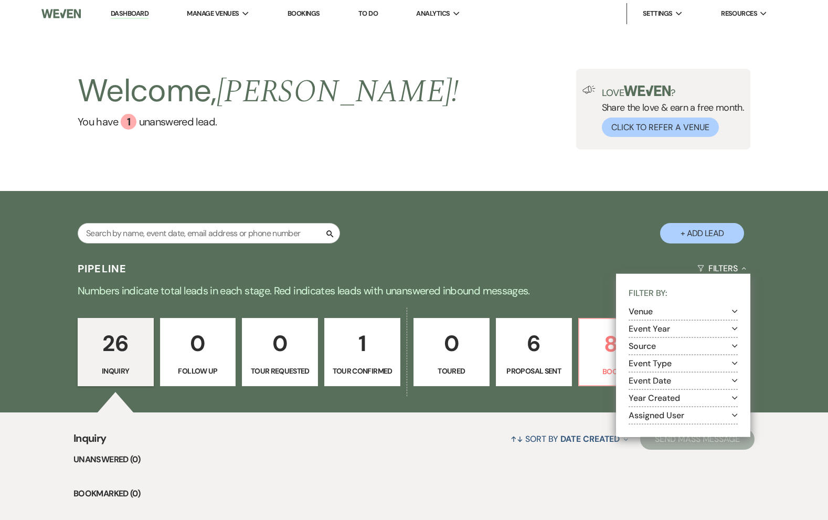
click at [682, 310] on button "Venue Expand" at bounding box center [683, 312] width 109 height 8
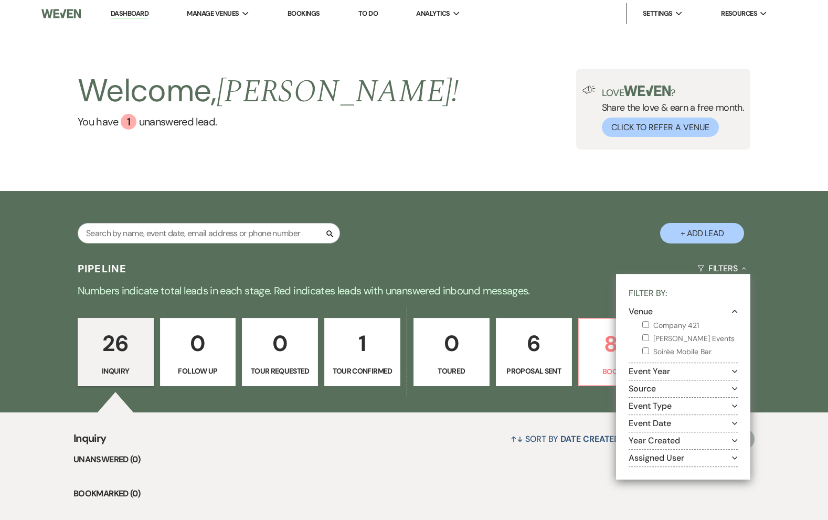
click at [676, 328] on label "Company 421" at bounding box center [691, 325] width 96 height 13
click at [649, 328] on input "Company 421" at bounding box center [646, 324] width 7 height 7
checkbox input "true"
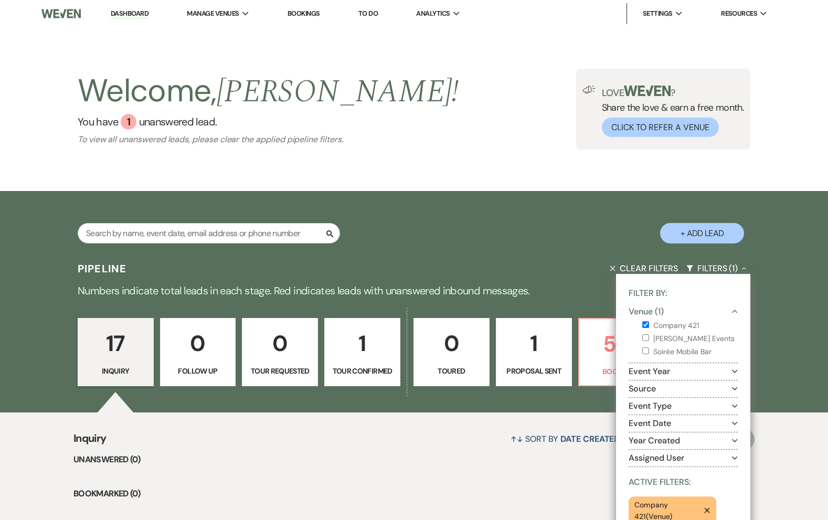
click at [561, 455] on li "Unanswered (0)" at bounding box center [413, 460] width 681 height 14
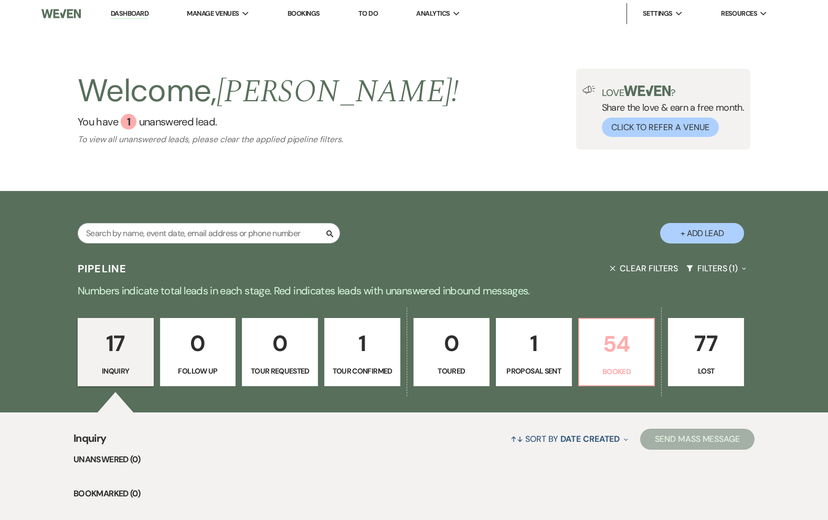
click at [600, 370] on p "Booked" at bounding box center [617, 372] width 62 height 12
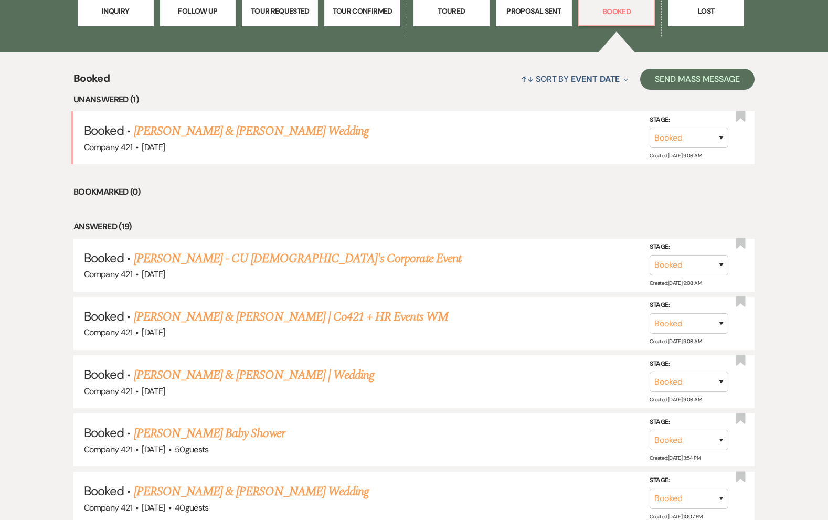
scroll to position [361, 0]
click at [245, 431] on link "[PERSON_NAME] Baby Shower" at bounding box center [209, 433] width 151 height 19
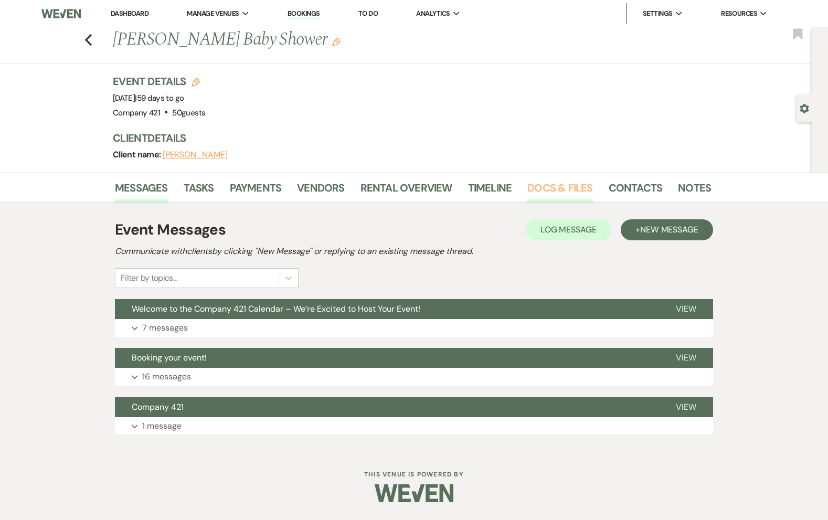
click at [540, 187] on link "Docs & Files" at bounding box center [560, 191] width 65 height 23
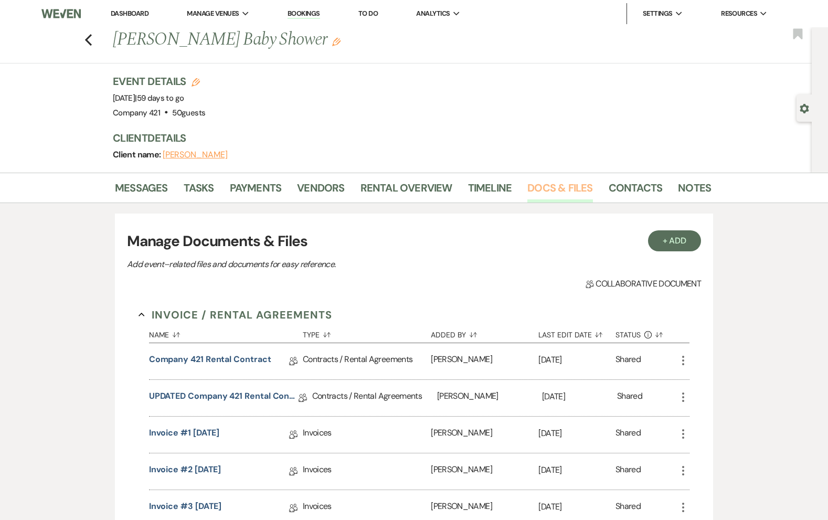
scroll to position [41, 0]
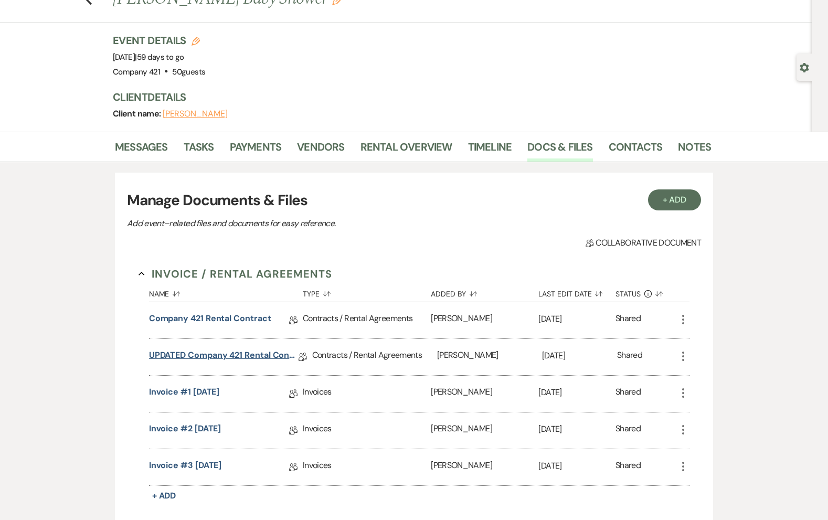
click at [230, 352] on link "UPDATED Company 421 Rental Contract" at bounding box center [224, 357] width 150 height 16
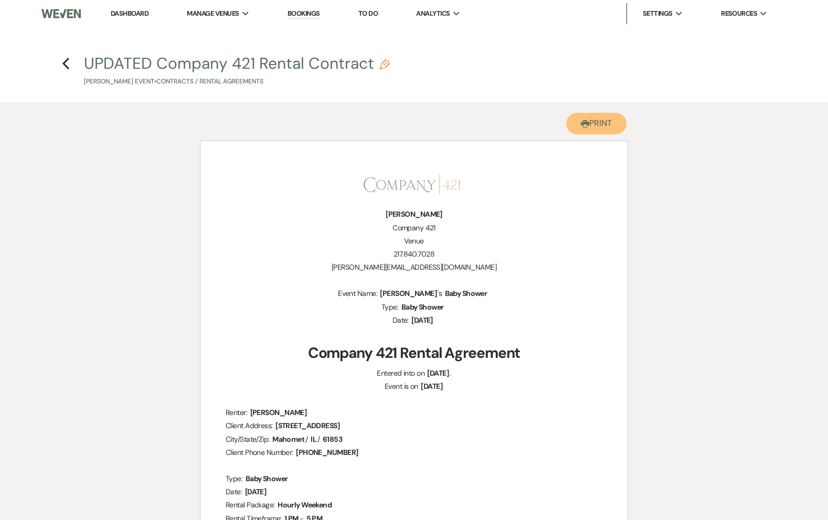
click at [604, 125] on button "Printer Print" at bounding box center [596, 124] width 60 height 22
click at [64, 59] on icon "Previous" at bounding box center [66, 63] width 8 height 13
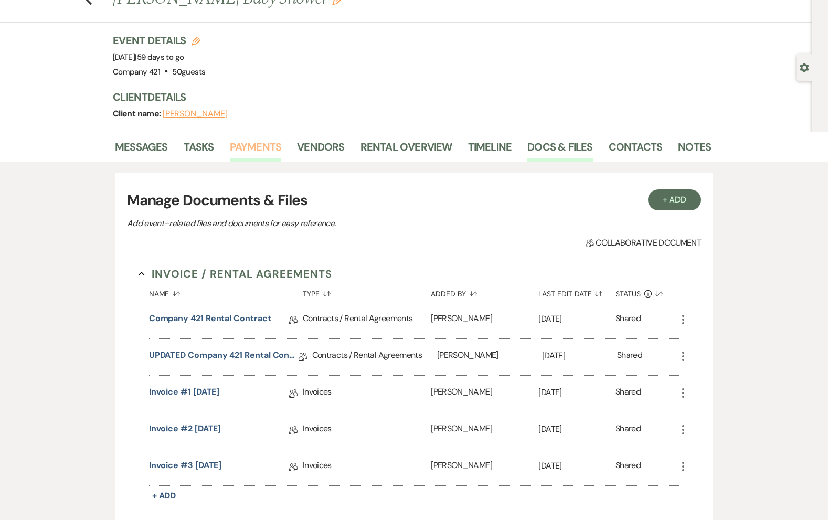
click at [263, 145] on link "Payments" at bounding box center [256, 150] width 52 height 23
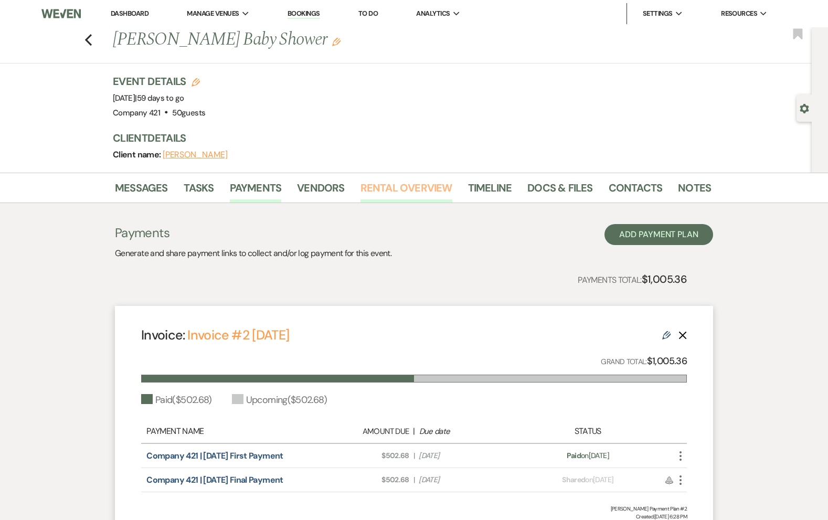
click at [390, 192] on link "Rental Overview" at bounding box center [407, 191] width 92 height 23
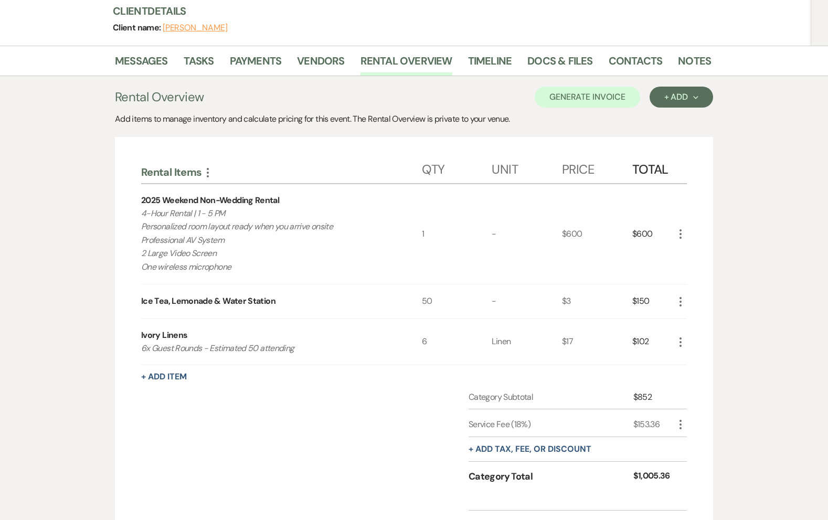
scroll to position [128, 0]
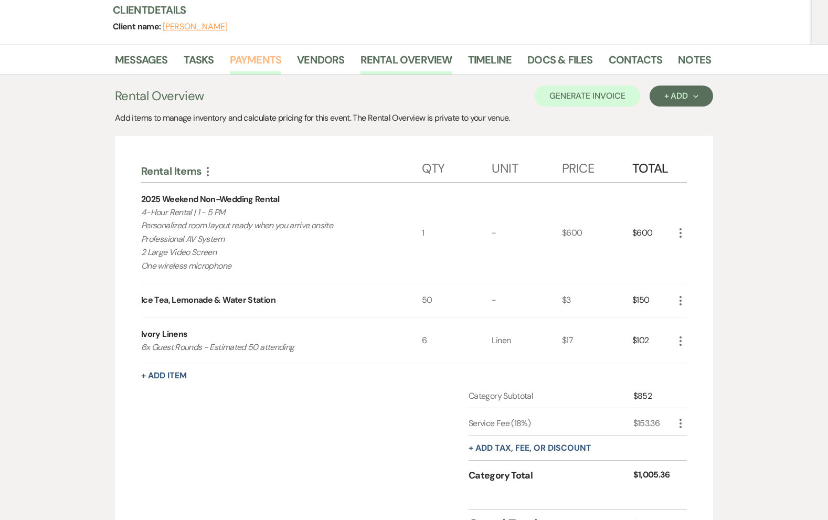
click at [267, 62] on link "Payments" at bounding box center [256, 62] width 52 height 23
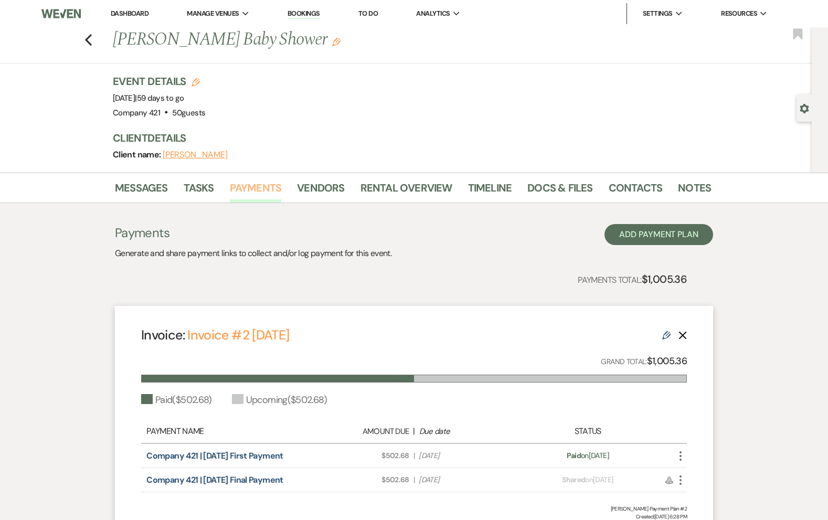
scroll to position [99, 0]
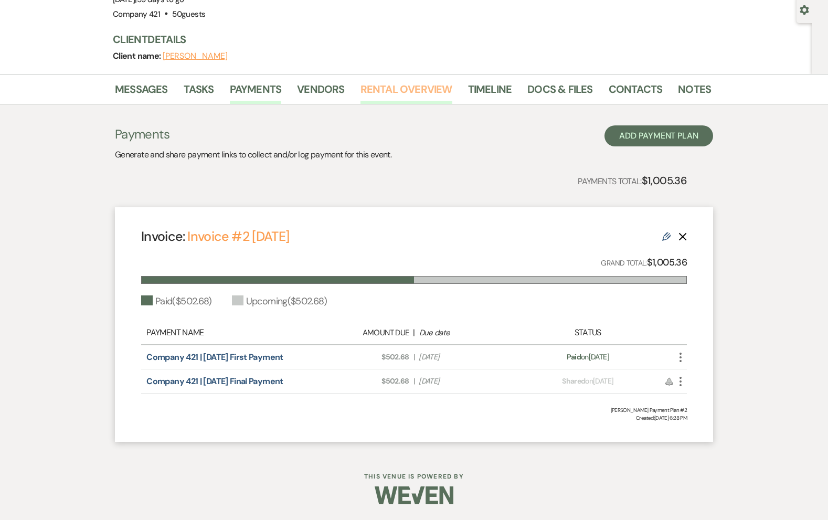
click at [400, 88] on link "Rental Overview" at bounding box center [407, 92] width 92 height 23
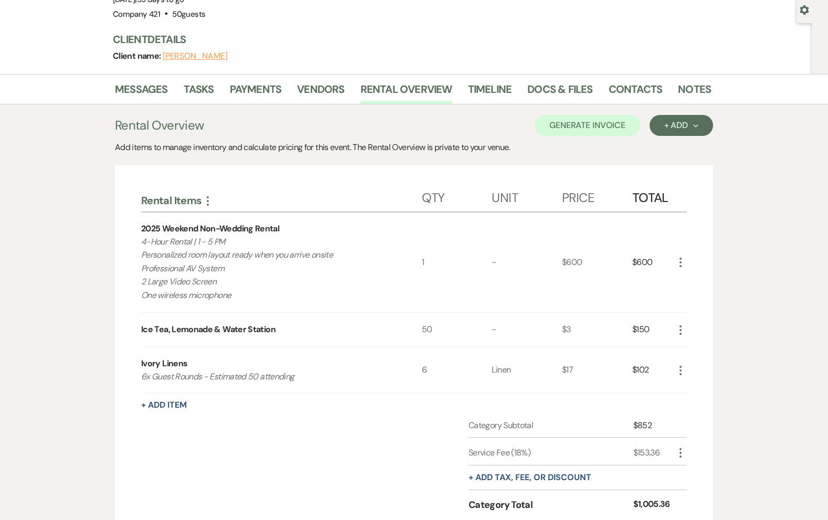
click at [277, 229] on div "2025 Weekend Non-Wedding Rental" at bounding box center [210, 229] width 138 height 13
copy div "2025 Weekend Non-Wedding Rental"
drag, startPoint x: 239, startPoint y: 298, endPoint x: 139, endPoint y: 246, distance: 113.2
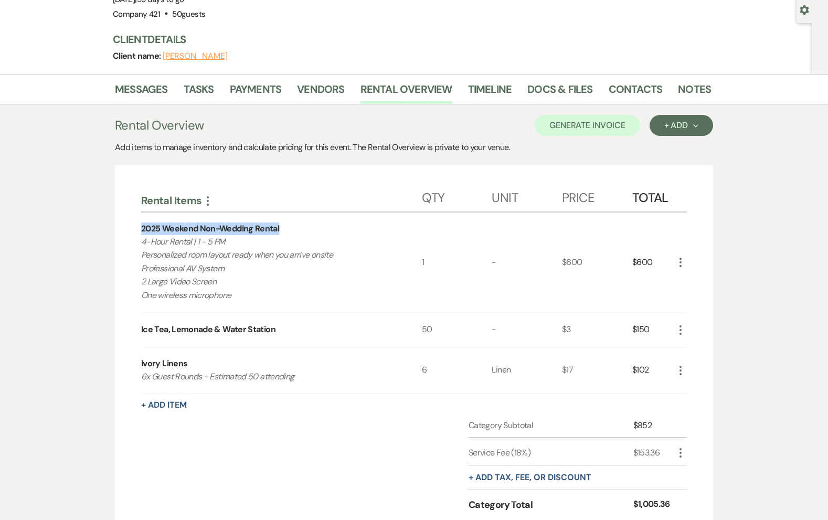
click at [139, 246] on div "Rental Items More Qty Unit Price Total 2025 Weekend Non-Wedding Rental 4-Hour R…" at bounding box center [414, 371] width 598 height 413
copy p "4-Hour Rental | 1 - 5 PM Personalized room layout ready when you arrive onsite …"
click at [240, 324] on div "Ice Tea, Lemonade & Water Station" at bounding box center [208, 329] width 134 height 13
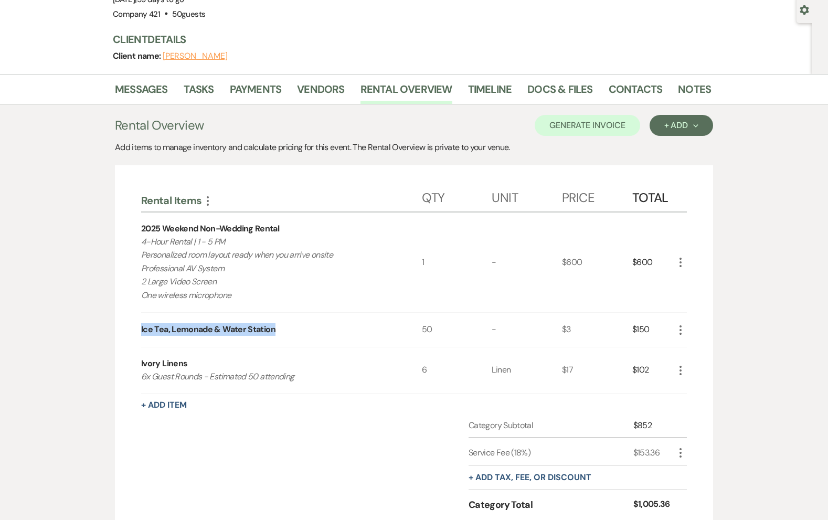
copy div "Ice Tea, Lemonade & Water Station"
click at [255, 89] on link "Payments" at bounding box center [256, 92] width 52 height 23
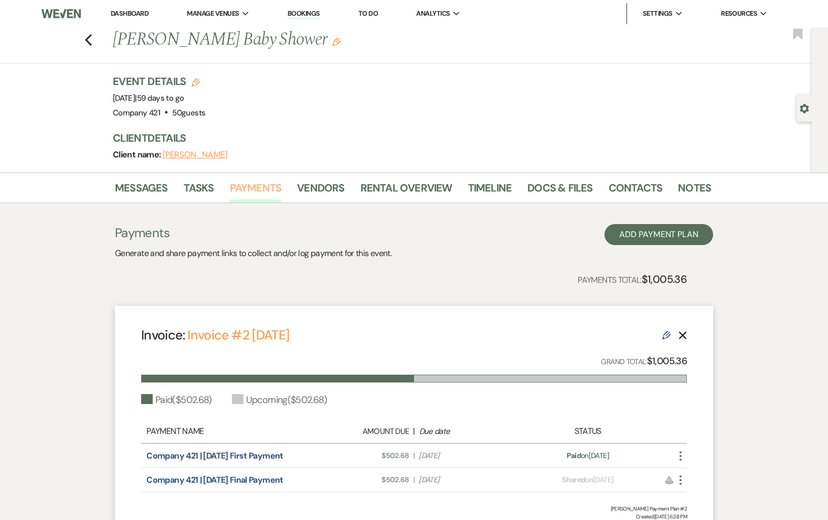
scroll to position [99, 0]
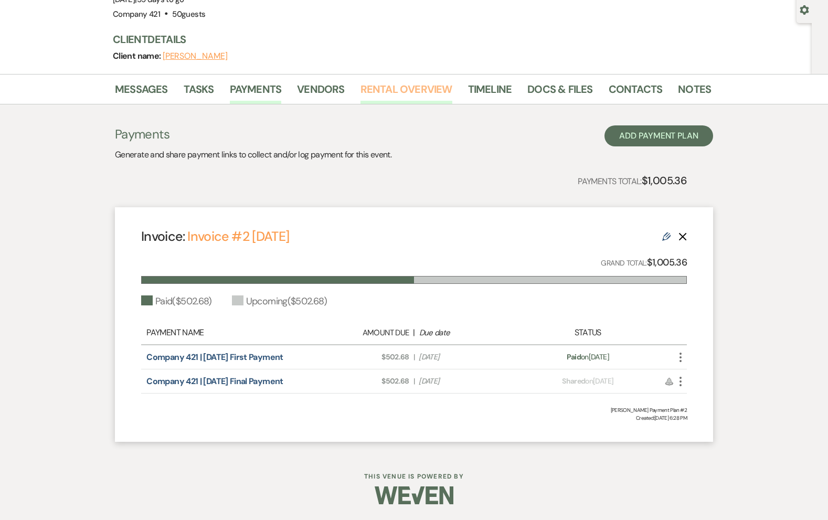
click at [392, 88] on link "Rental Overview" at bounding box center [407, 92] width 92 height 23
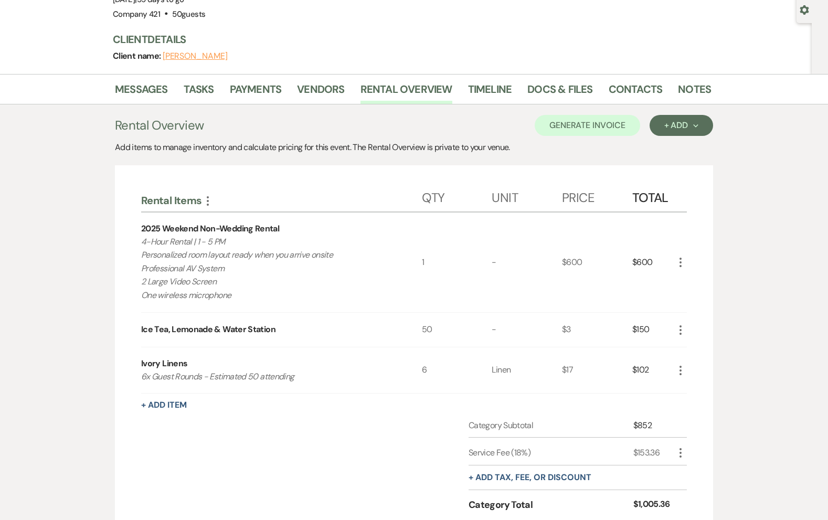
click at [249, 228] on div "2025 Weekend Non-Wedding Rental" at bounding box center [210, 229] width 138 height 13
click at [211, 332] on div "Ice Tea, Lemonade & Water Station" at bounding box center [208, 329] width 134 height 13
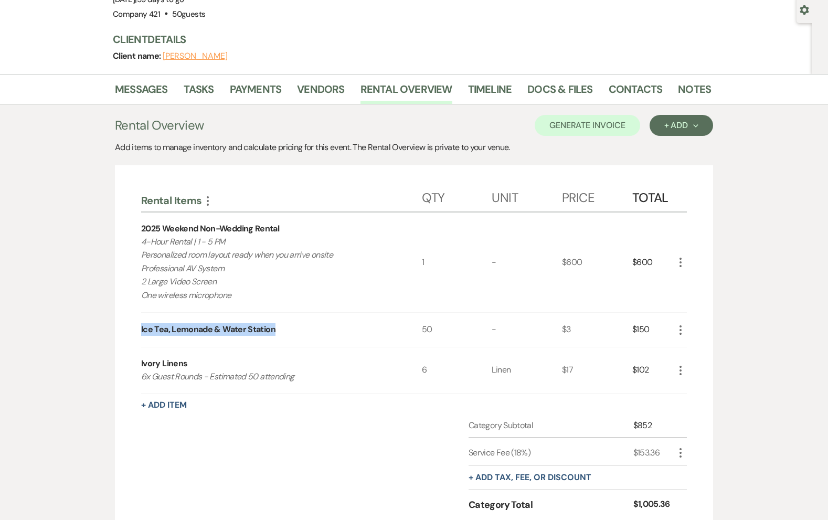
click at [211, 332] on div "Ice Tea, Lemonade & Water Station" at bounding box center [208, 329] width 134 height 13
copy div "Ice Tea, Lemonade & Water Station"
click at [203, 376] on p "6x Guest Rounds - Estimated 50 attending" at bounding box center [267, 377] width 253 height 14
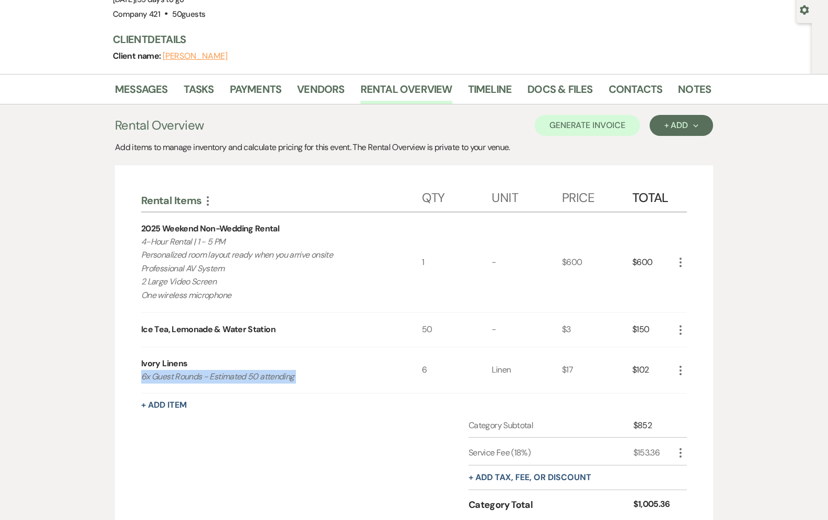
click at [203, 376] on p "6x Guest Rounds - Estimated 50 attending" at bounding box center [267, 377] width 253 height 14
copy p "6x Guest Rounds - Estimated 50 attending"
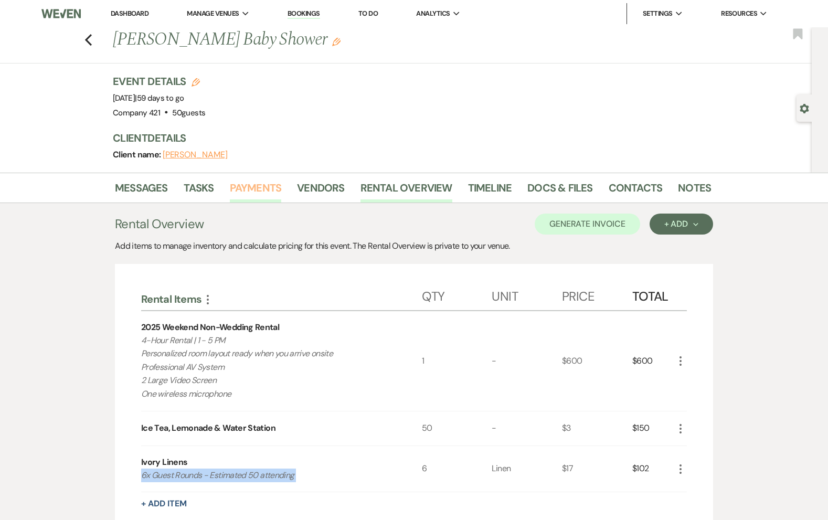
click at [257, 181] on link "Payments" at bounding box center [256, 191] width 52 height 23
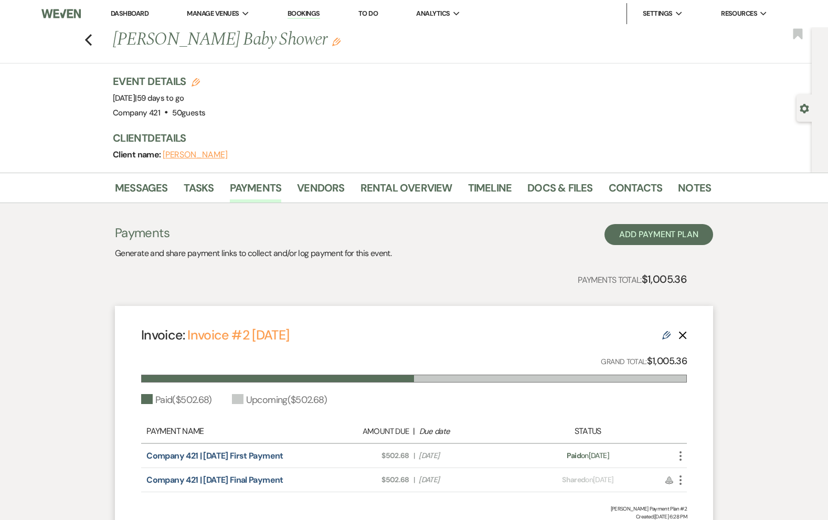
click at [682, 455] on icon "More" at bounding box center [681, 456] width 13 height 13
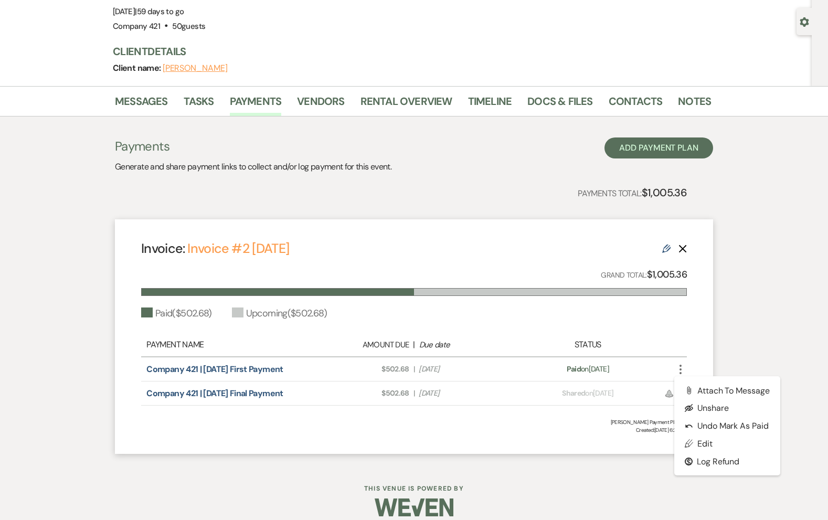
scroll to position [88, 0]
click at [736, 335] on div "Messages Tasks Payments Vendors Rental Overview Timeline Docs & Files Contacts …" at bounding box center [414, 274] width 828 height 379
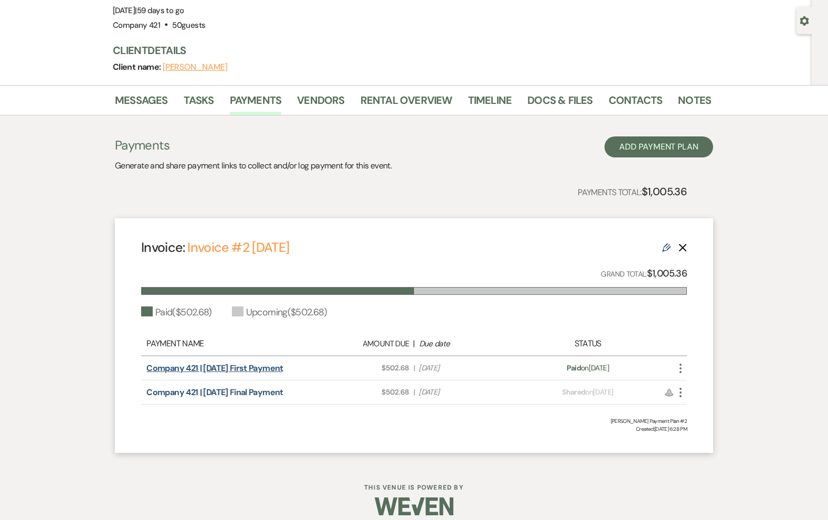
click at [273, 367] on link "Company 421 | [DATE] First Payment" at bounding box center [214, 368] width 136 height 11
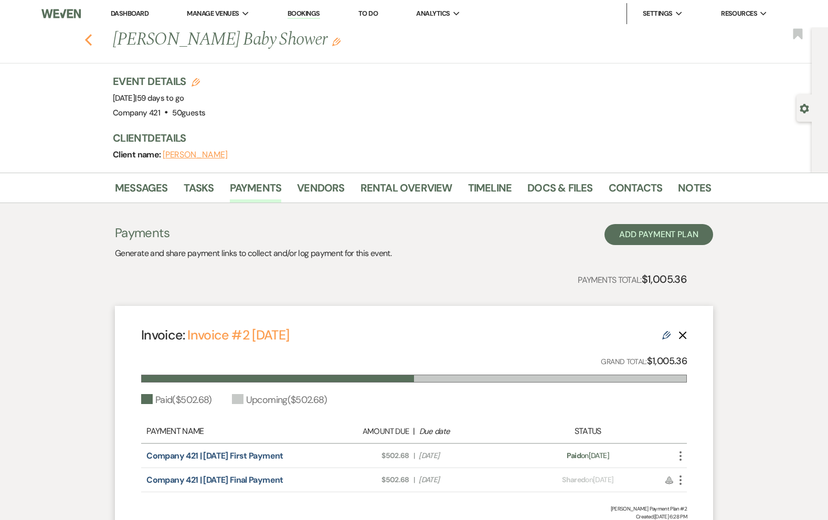
click at [86, 38] on use "button" at bounding box center [88, 40] width 7 height 12
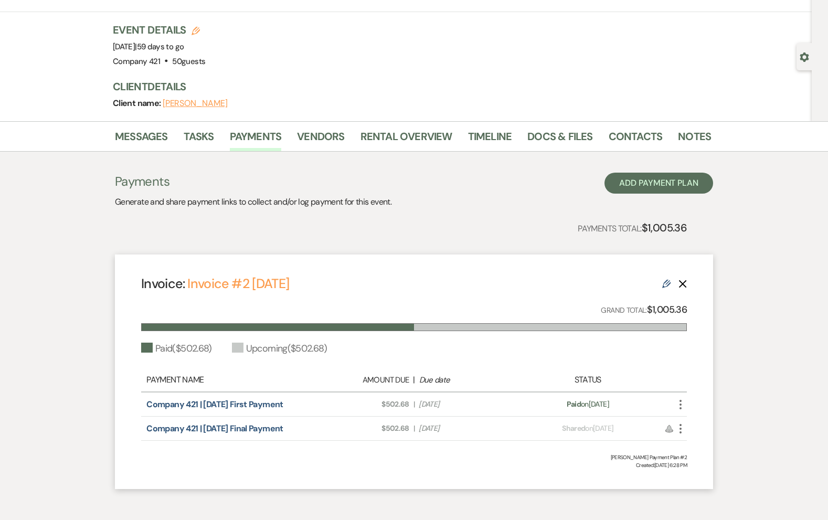
scroll to position [52, 0]
click at [143, 135] on link "Messages" at bounding box center [141, 139] width 53 height 23
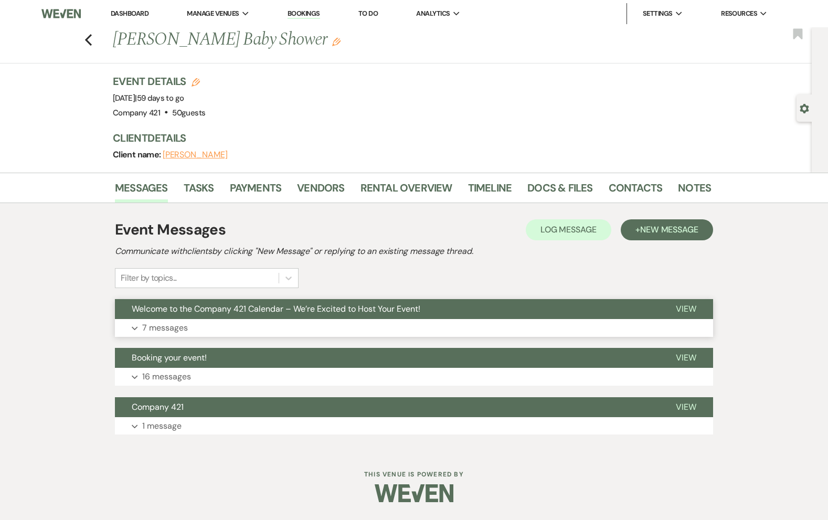
click at [187, 321] on button "Expand 7 messages" at bounding box center [414, 328] width 598 height 18
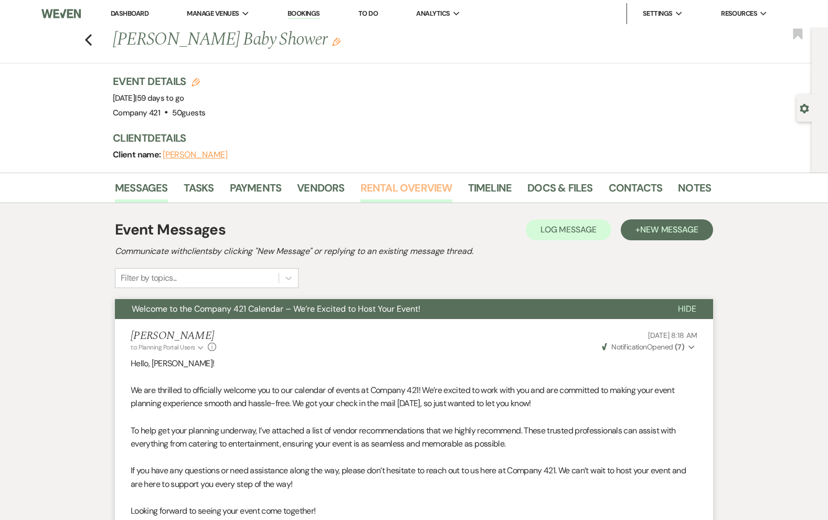
click at [389, 188] on link "Rental Overview" at bounding box center [407, 191] width 92 height 23
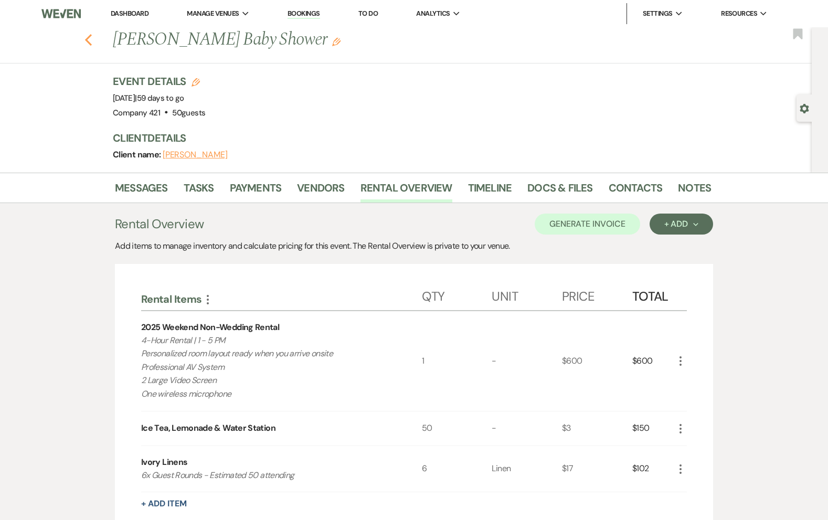
click at [88, 38] on use "button" at bounding box center [88, 40] width 7 height 12
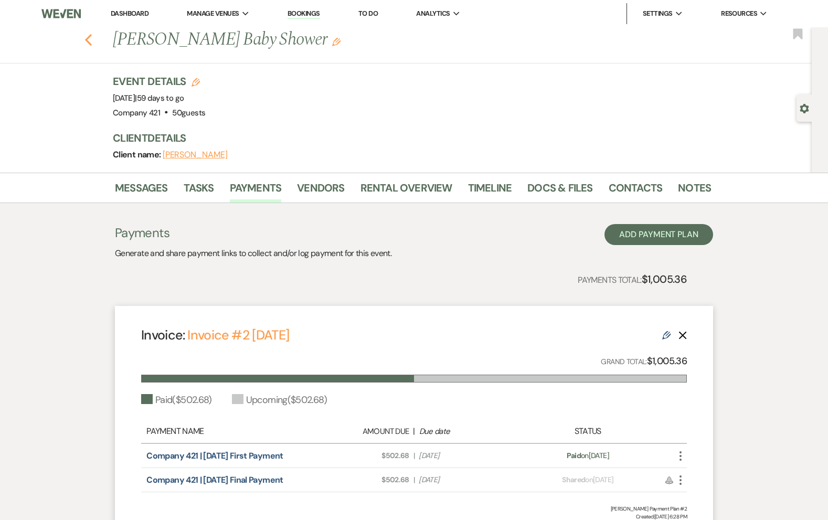
click at [87, 38] on use "button" at bounding box center [88, 40] width 7 height 12
click at [24, 31] on div "Previous [PERSON_NAME] Baby Shower Edit Bookmark" at bounding box center [403, 45] width 817 height 36
click at [87, 38] on use "button" at bounding box center [88, 40] width 7 height 12
click at [26, 28] on div "Previous [PERSON_NAME] Baby Shower Edit Bookmark" at bounding box center [403, 45] width 817 height 36
click at [138, 13] on link "Dashboard" at bounding box center [130, 13] width 38 height 9
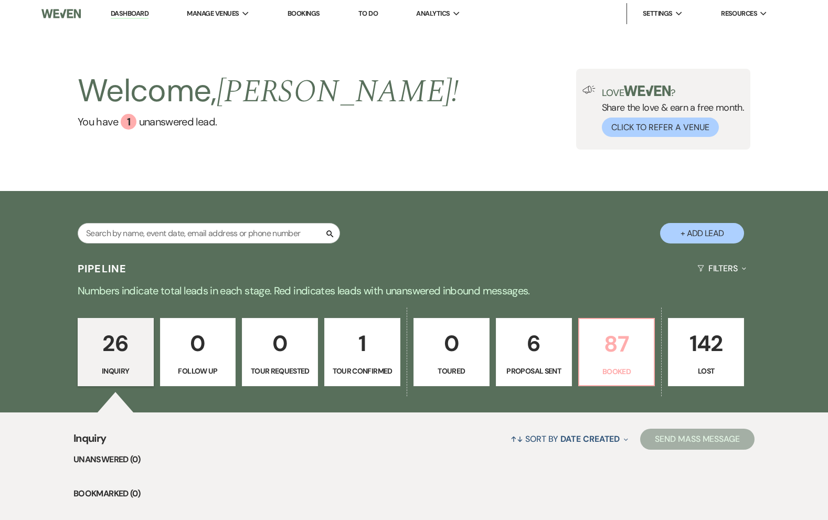
click at [621, 360] on p "87" at bounding box center [617, 344] width 62 height 35
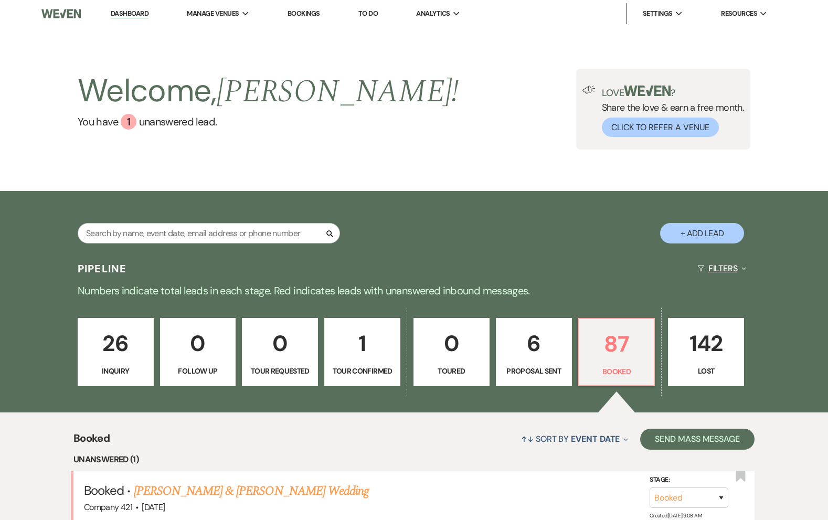
click at [723, 269] on button "Filters Expand" at bounding box center [722, 269] width 57 height 28
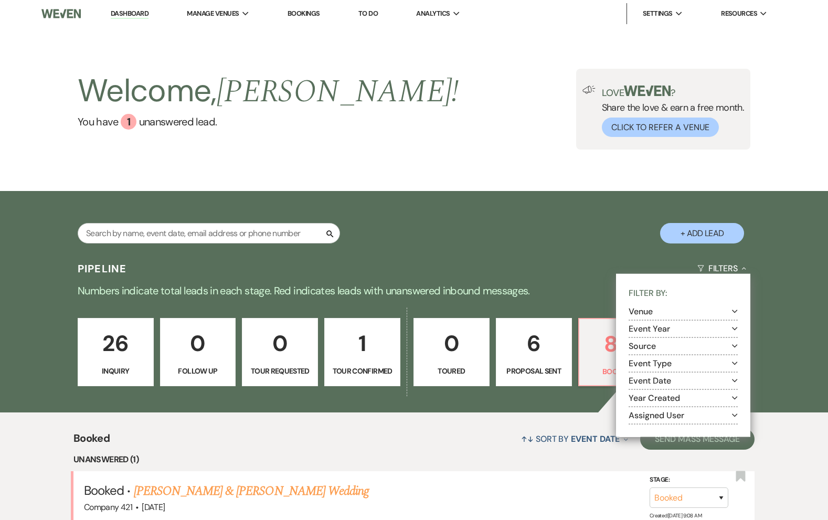
click at [682, 312] on button "Venue Expand" at bounding box center [683, 312] width 109 height 8
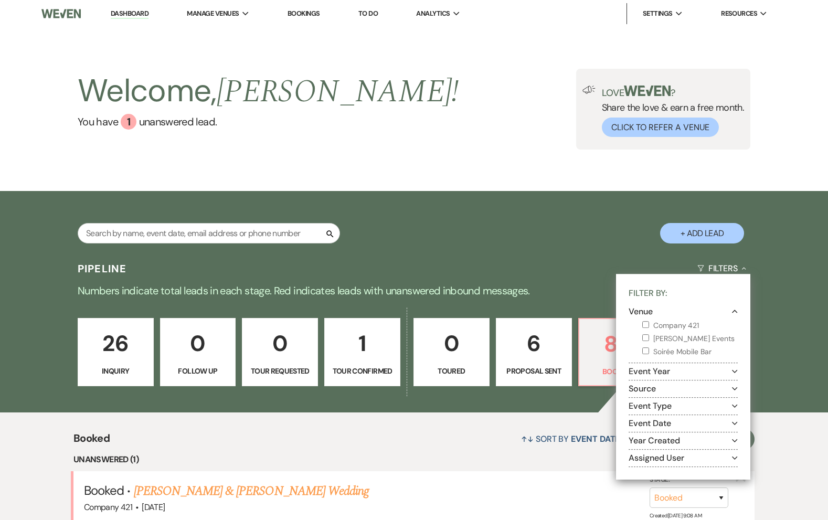
click at [675, 324] on label "Company 421" at bounding box center [691, 325] width 96 height 13
click at [649, 324] on input "Company 421" at bounding box center [646, 324] width 7 height 7
checkbox input "true"
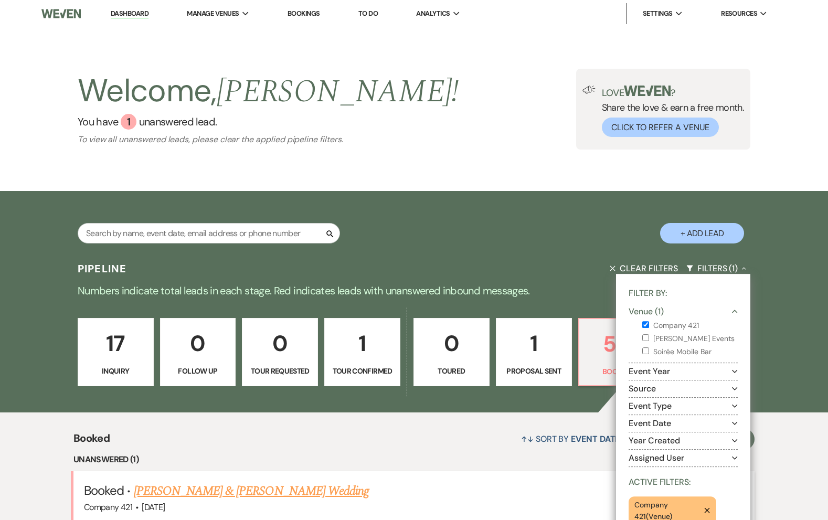
click at [537, 493] on h5 "Booked · [PERSON_NAME] & [PERSON_NAME] Wedding" at bounding box center [414, 491] width 660 height 19
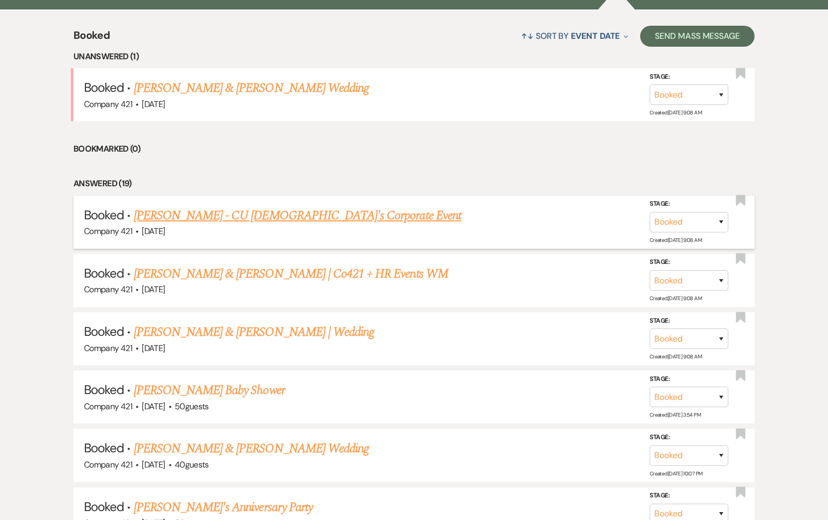
scroll to position [408, 0]
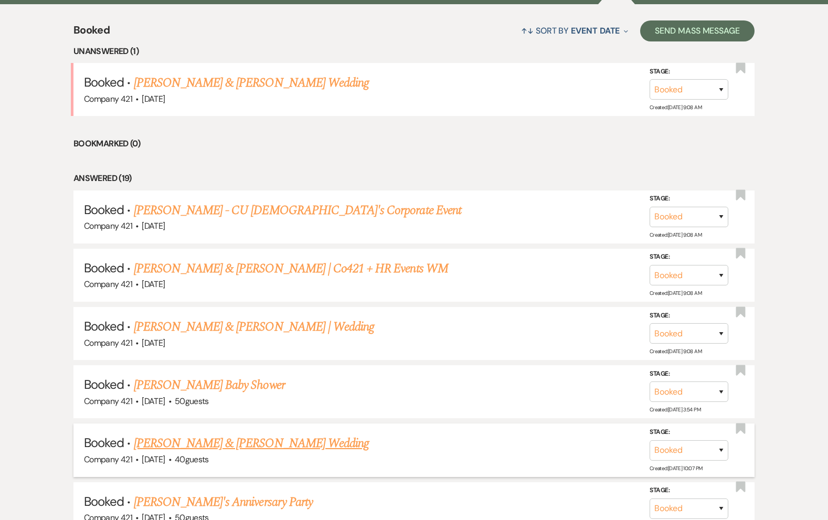
click at [292, 441] on link "[PERSON_NAME] & [PERSON_NAME] Wedding" at bounding box center [251, 443] width 235 height 19
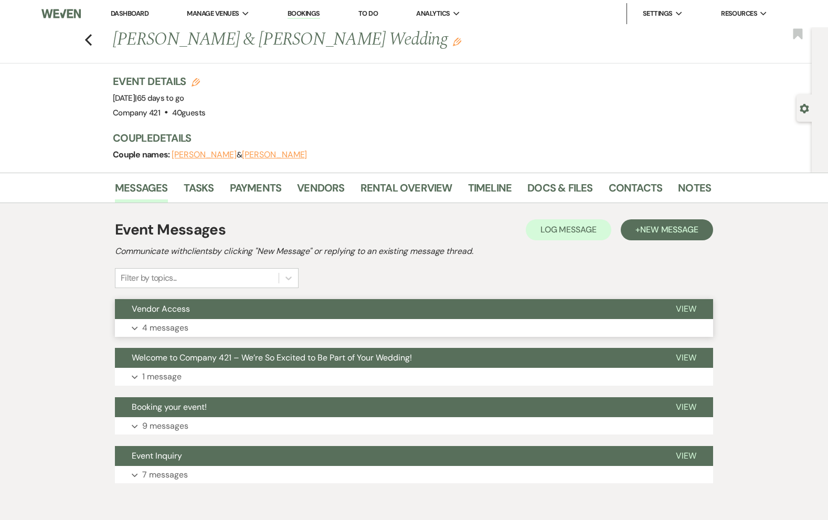
click at [267, 322] on button "Expand 4 messages" at bounding box center [414, 328] width 598 height 18
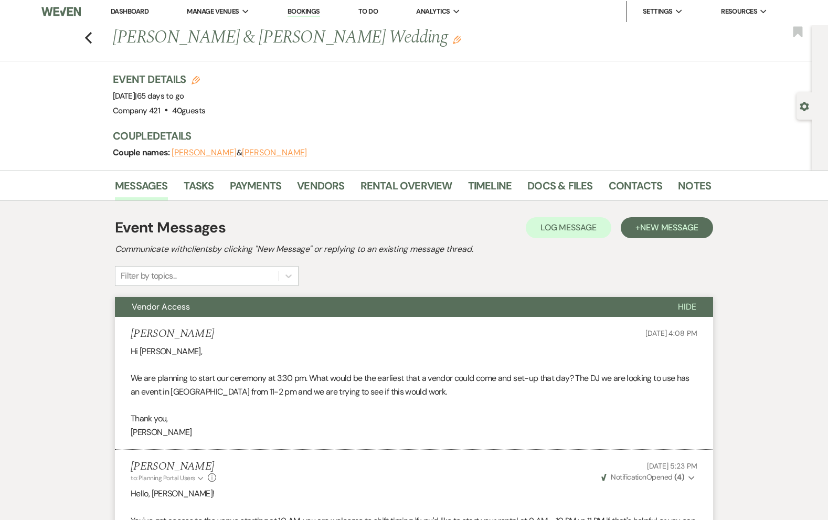
scroll to position [2, 0]
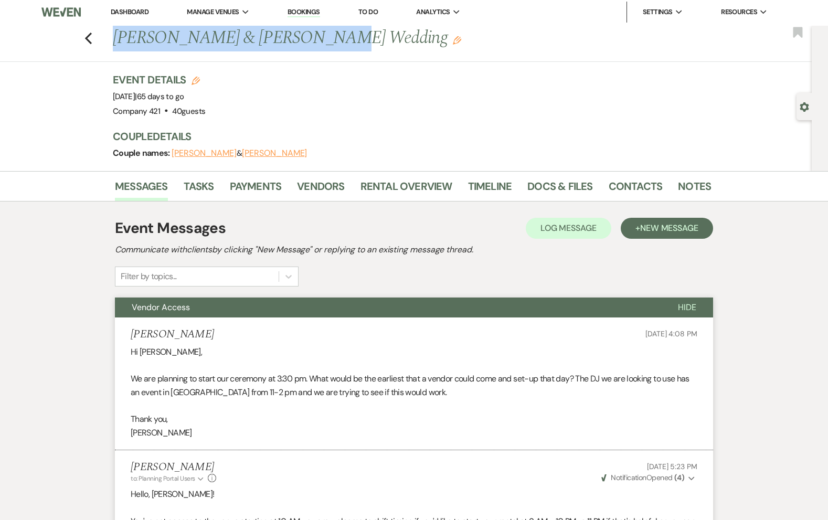
drag, startPoint x: 292, startPoint y: 41, endPoint x: 111, endPoint y: 43, distance: 181.7
click at [111, 43] on div "Previous [PERSON_NAME] & [PERSON_NAME] Wedding Edit" at bounding box center [407, 38] width 598 height 25
copy h1 "[PERSON_NAME] & [PERSON_NAME]'"
click at [618, 186] on link "Contacts" at bounding box center [636, 189] width 54 height 23
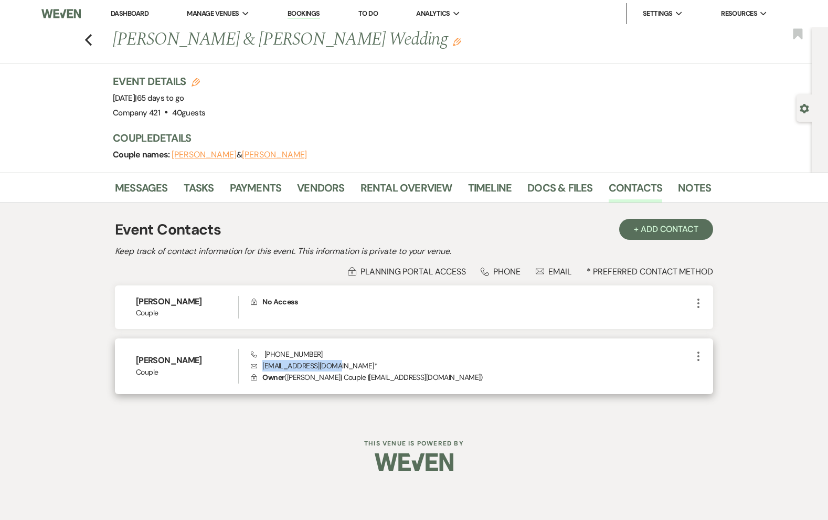
drag, startPoint x: 260, startPoint y: 365, endPoint x: 330, endPoint y: 368, distance: 70.4
click at [330, 368] on p "Envelope [EMAIL_ADDRESS][DOMAIN_NAME] *" at bounding box center [472, 366] width 442 height 12
copy p "[EMAIL_ADDRESS][DOMAIN_NAME]"
drag, startPoint x: 316, startPoint y: 352, endPoint x: 262, endPoint y: 352, distance: 54.1
click at [262, 352] on div "Phone [PHONE_NUMBER] Envelope [EMAIL_ADDRESS][DOMAIN_NAME] * Lock Owner ( [PERS…" at bounding box center [472, 366] width 442 height 35
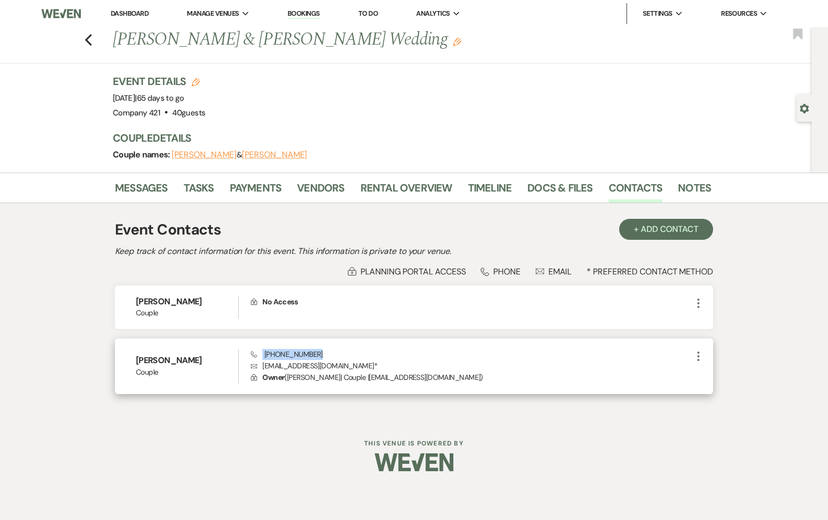
copy span "[PHONE_NUMBER]"
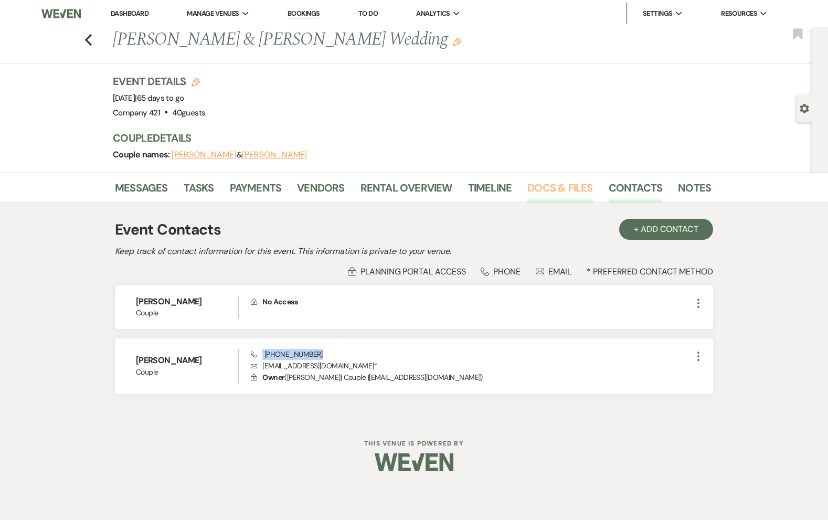
click at [547, 194] on link "Docs & Files" at bounding box center [560, 191] width 65 height 23
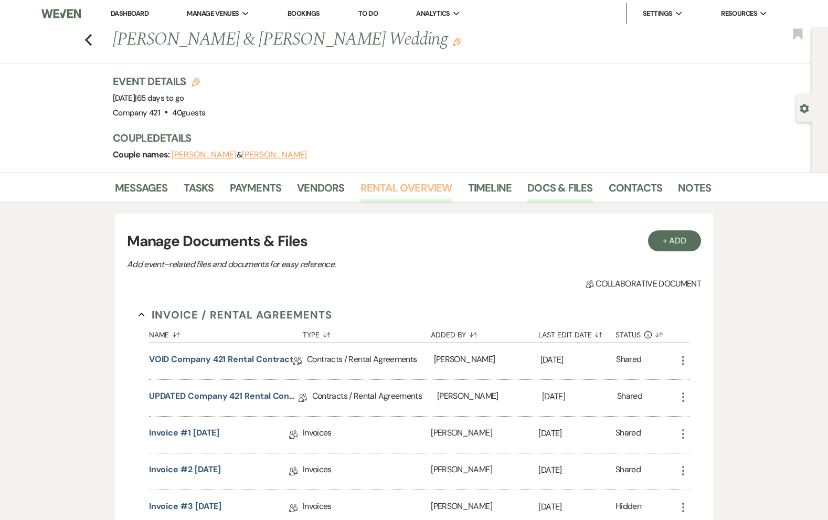
click at [391, 189] on link "Rental Overview" at bounding box center [407, 191] width 92 height 23
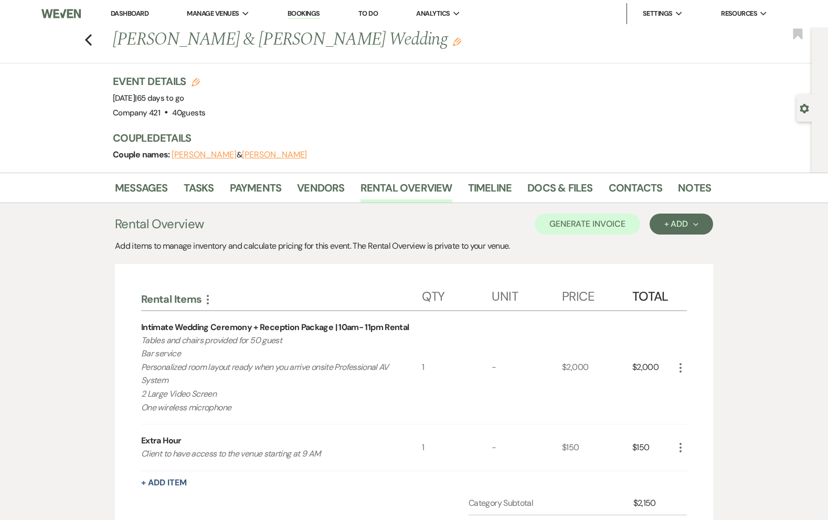
click at [800, 113] on icon "Gear" at bounding box center [804, 108] width 9 height 9
select select "5"
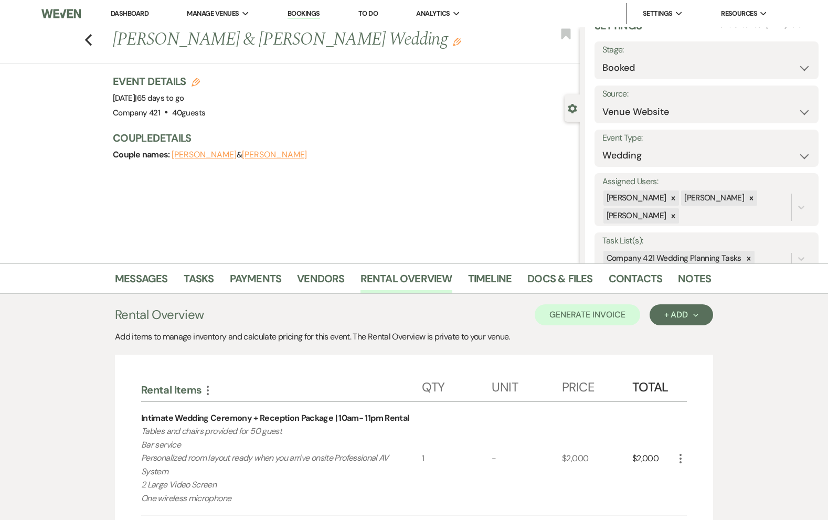
scroll to position [43, 0]
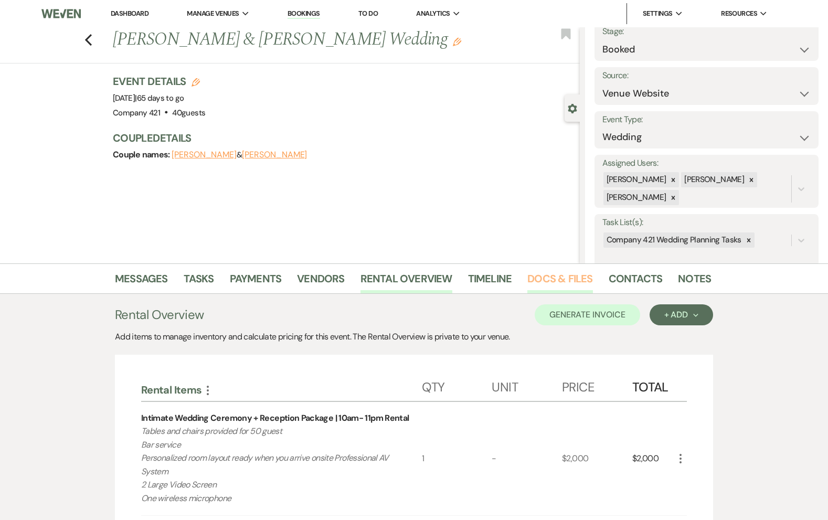
click at [548, 279] on link "Docs & Files" at bounding box center [560, 281] width 65 height 23
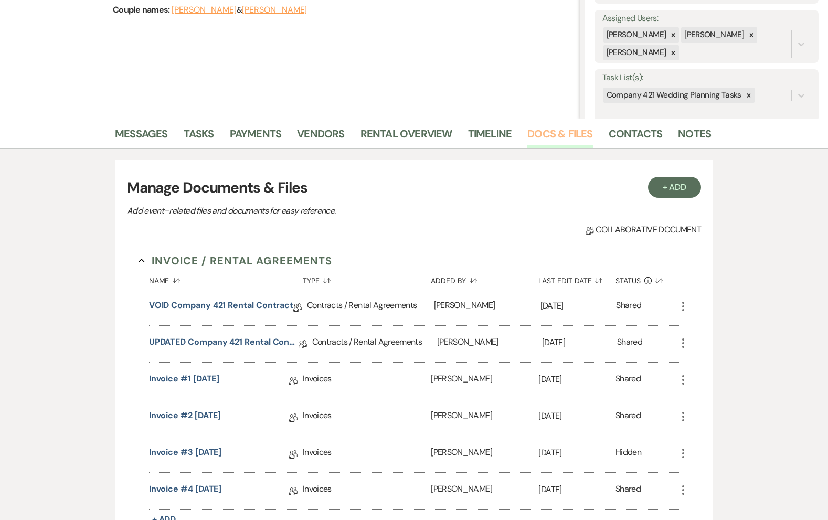
scroll to position [150, 0]
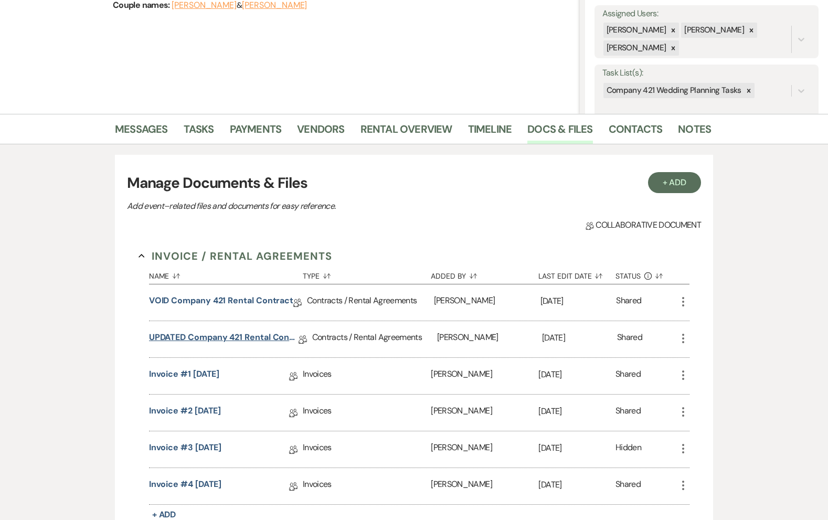
click at [252, 335] on link "UPDATED Company 421 Rental Contract" at bounding box center [224, 339] width 150 height 16
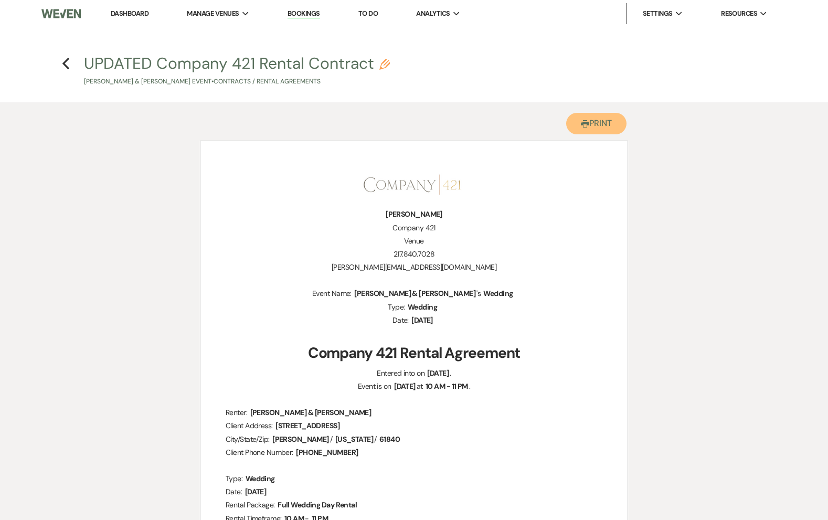
click at [582, 130] on button "Printer Print" at bounding box center [596, 124] width 60 height 22
click at [67, 60] on use "button" at bounding box center [65, 64] width 7 height 12
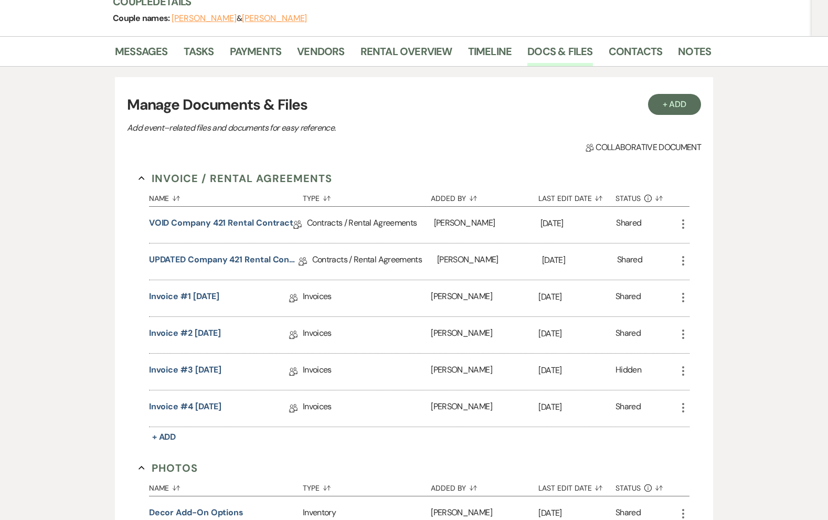
scroll to position [136, 0]
click at [390, 59] on link "Rental Overview" at bounding box center [407, 55] width 92 height 23
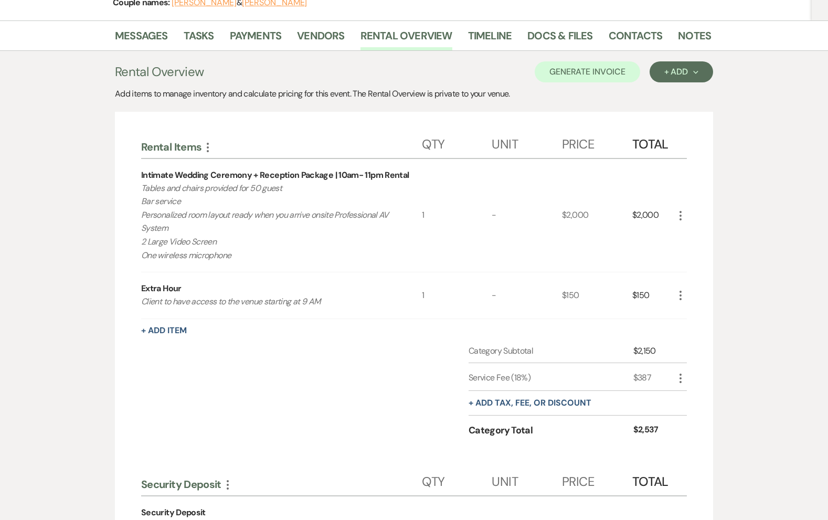
scroll to position [151, 0]
click at [351, 174] on div "Intimate Wedding Ceremony + Reception Package | 10am- 11pm Rental" at bounding box center [275, 176] width 268 height 13
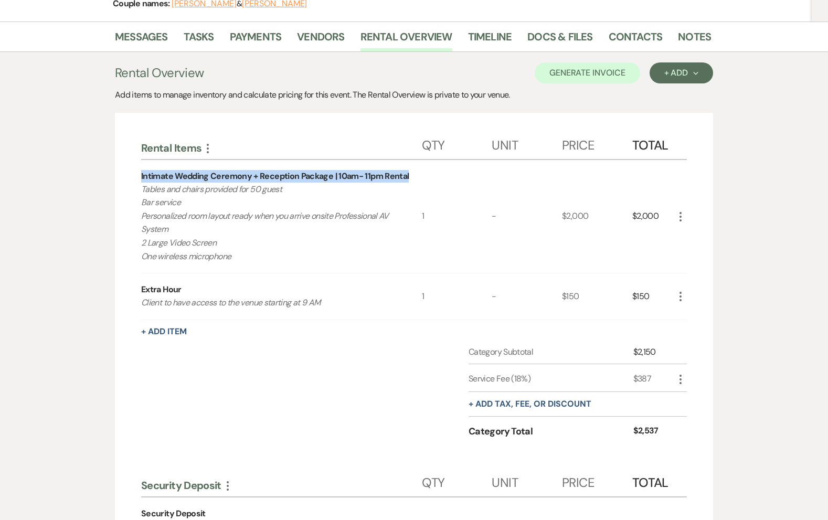
click at [351, 174] on div "Intimate Wedding Ceremony + Reception Package | 10am- 11pm Rental" at bounding box center [275, 176] width 268 height 13
drag, startPoint x: 241, startPoint y: 261, endPoint x: 140, endPoint y: 191, distance: 123.3
click at [140, 191] on div "Rental Items More Qty Unit Price Total Intimate Wedding Ceremony + Reception Pa…" at bounding box center [414, 427] width 598 height 628
copy p "Tables and chairs provided for 50 guest Bar service Personalized room layout re…"
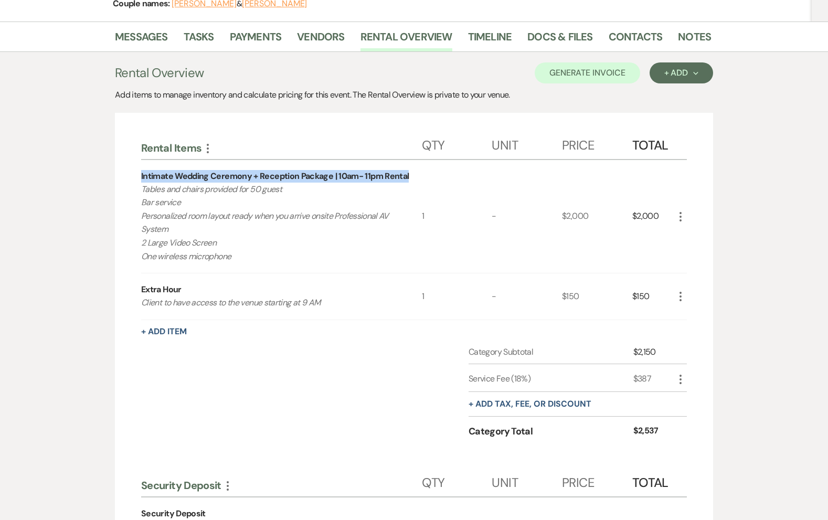
click at [161, 290] on div "Extra Hour" at bounding box center [161, 289] width 40 height 13
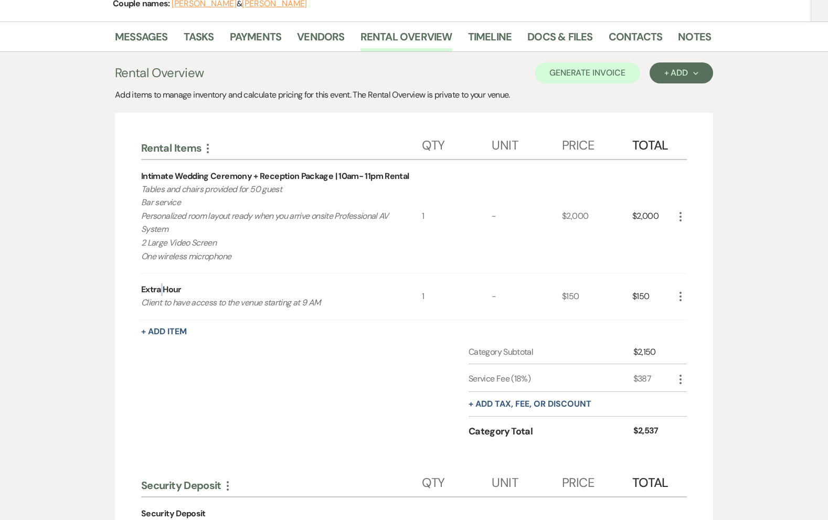
click at [161, 290] on div "Extra Hour" at bounding box center [161, 289] width 40 height 13
copy div "Extra Hour"
click at [264, 307] on p "Client to have access to the venue starting at 9 AM" at bounding box center [267, 303] width 253 height 14
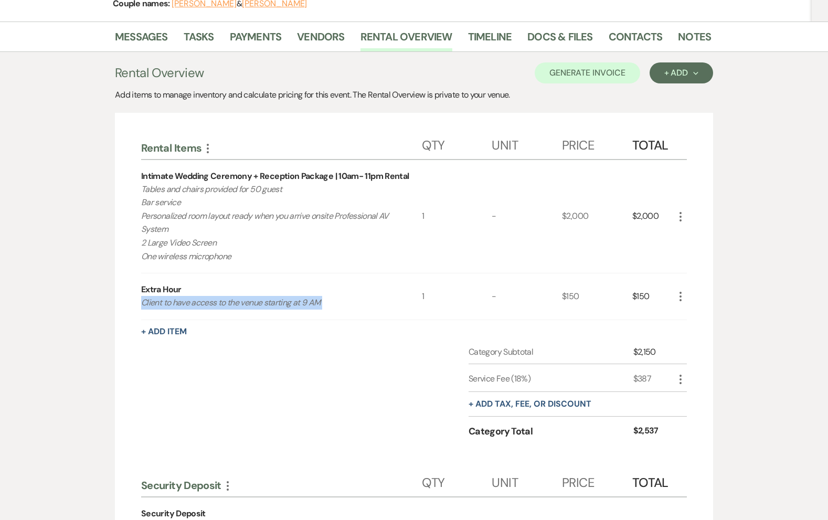
click at [264, 307] on p "Client to have access to the venue starting at 9 AM" at bounding box center [267, 303] width 253 height 14
copy p "Client to have access to the venue starting at 9 AM"
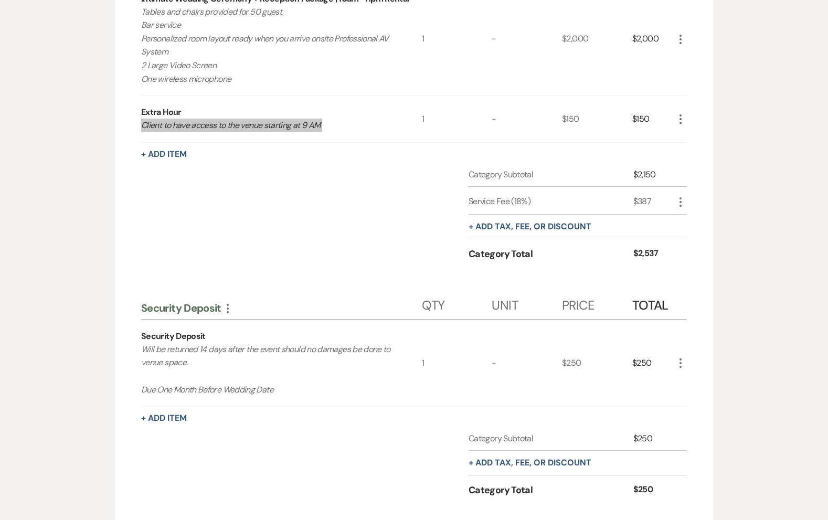
scroll to position [338, 0]
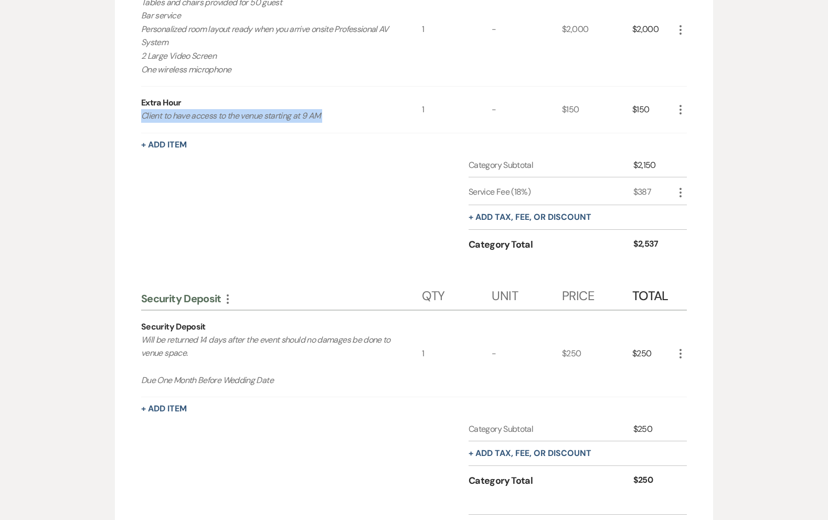
click at [195, 326] on div "Security Deposit" at bounding box center [173, 327] width 65 height 13
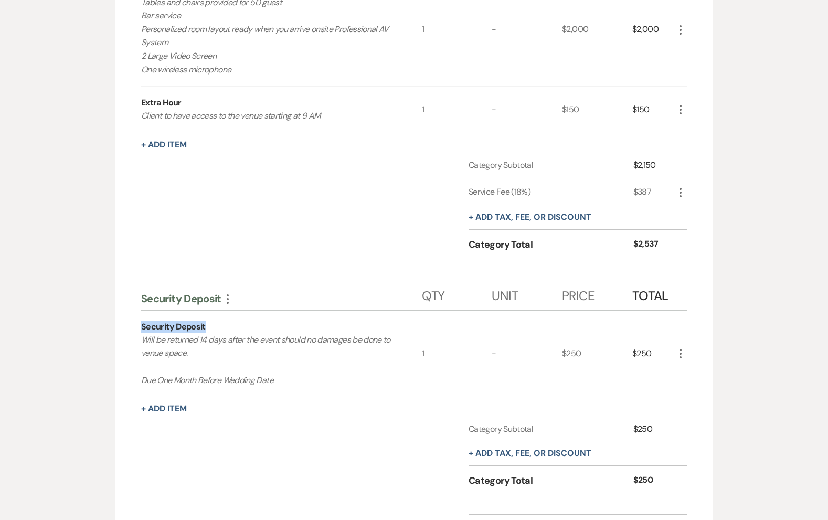
click at [195, 326] on div "Security Deposit" at bounding box center [173, 327] width 65 height 13
copy div "Security Deposit"
drag, startPoint x: 282, startPoint y: 382, endPoint x: 142, endPoint y: 341, distance: 146.0
click at [142, 341] on p "Will be returned 14 days after the event should no damages be done to venue spa…" at bounding box center [267, 360] width 253 height 54
copy p "Will be returned 14 days after the event should no damages be done to venue spa…"
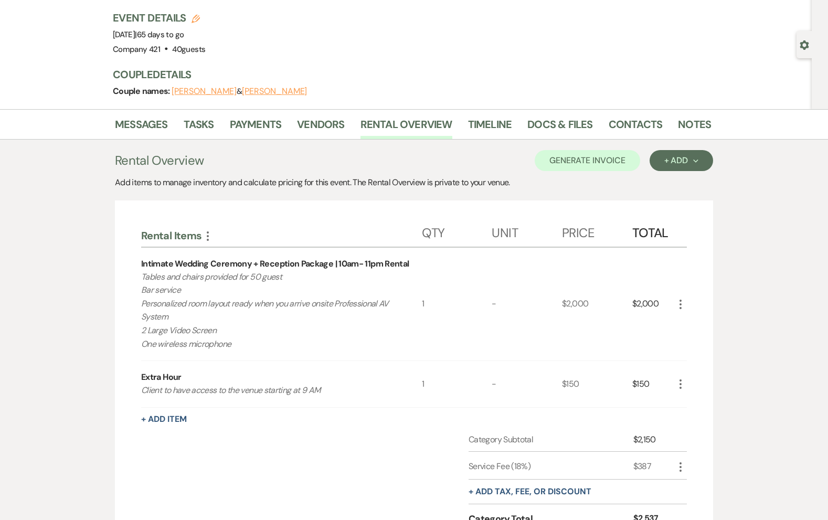
scroll to position [0, 0]
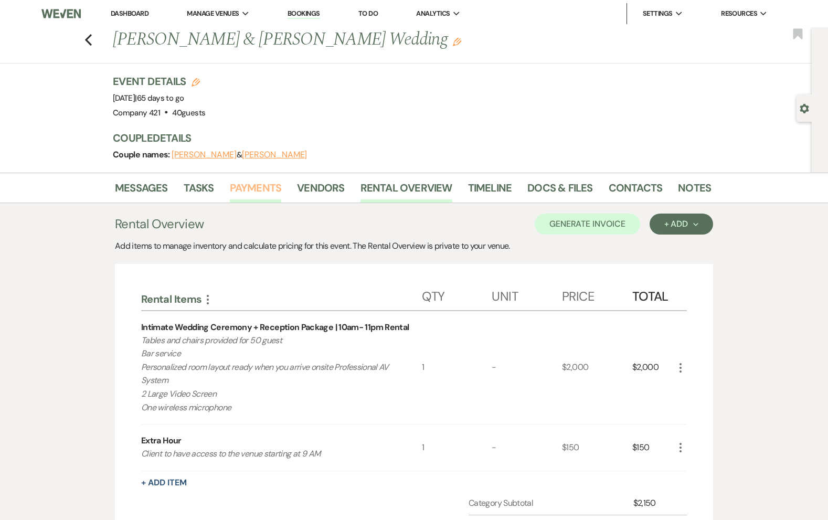
click at [246, 190] on link "Payments" at bounding box center [256, 191] width 52 height 23
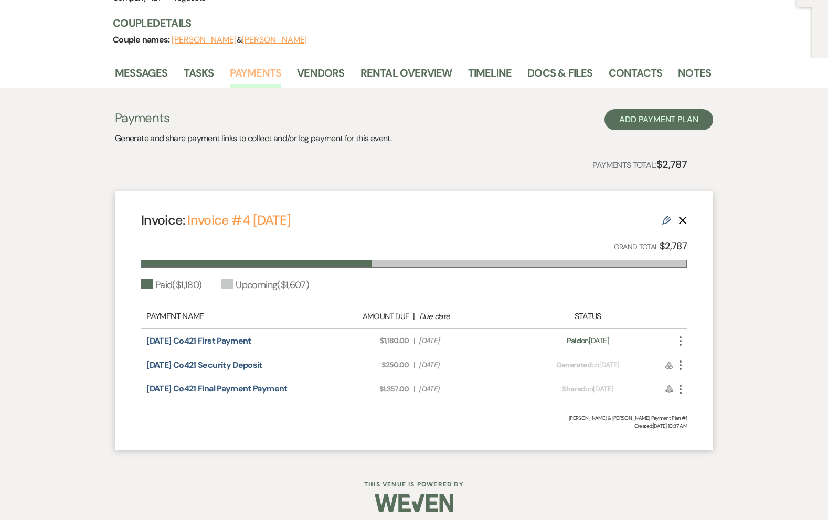
scroll to position [117, 0]
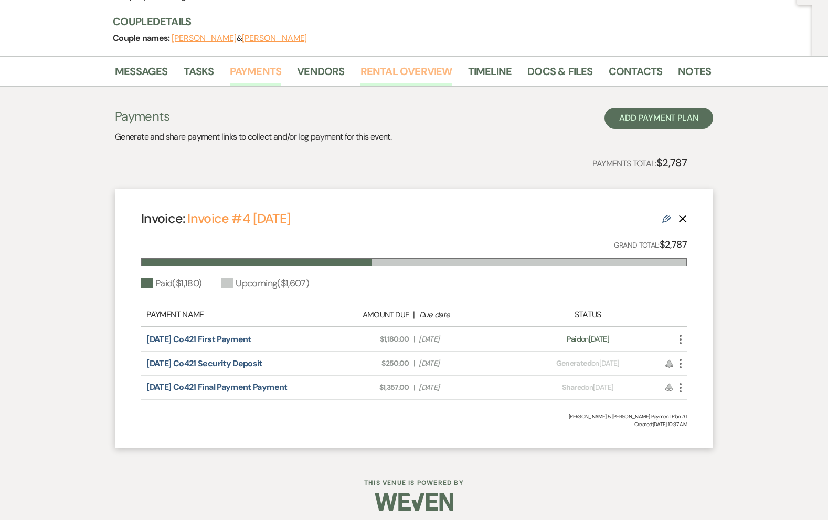
click at [403, 74] on link "Rental Overview" at bounding box center [407, 74] width 92 height 23
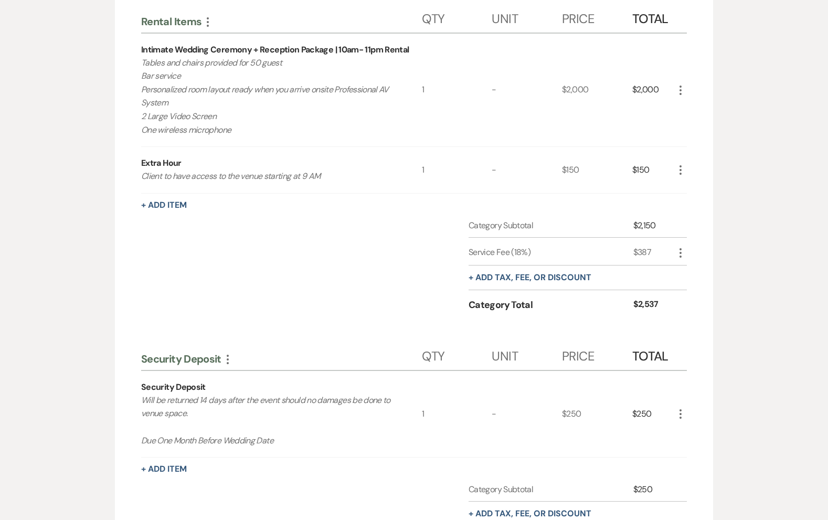
scroll to position [6, 0]
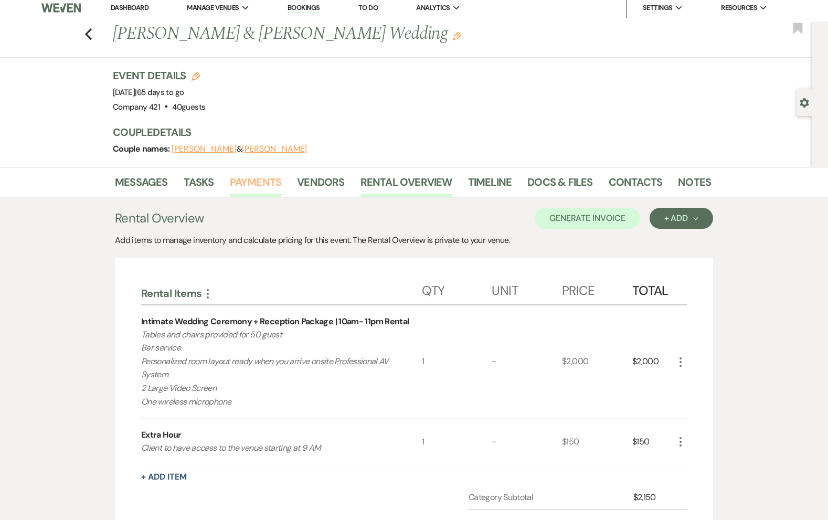
click at [243, 183] on link "Payments" at bounding box center [256, 185] width 52 height 23
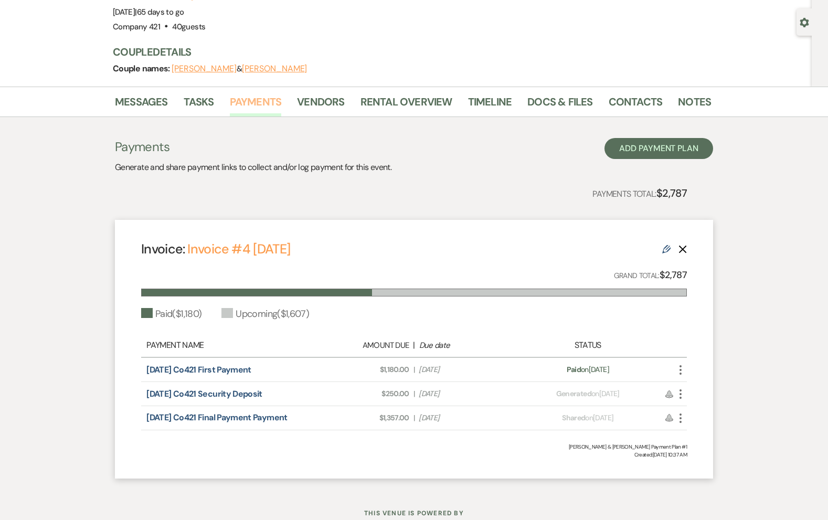
scroll to position [89, 0]
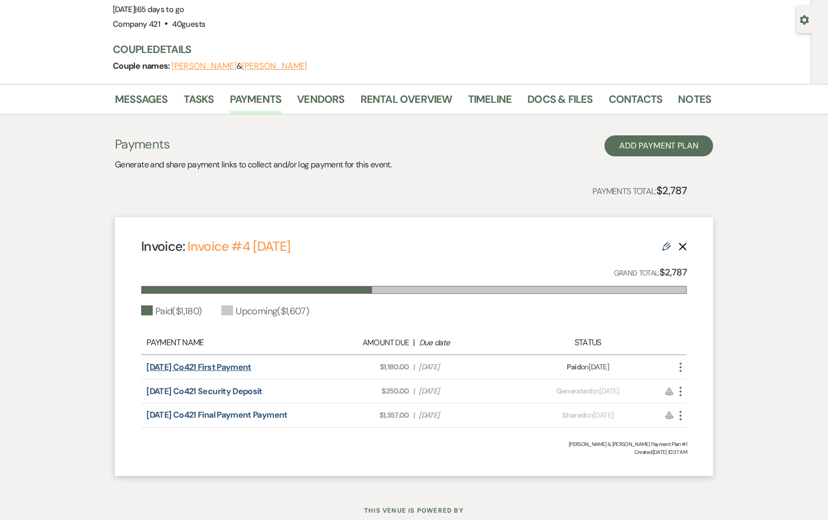
click at [229, 368] on link "[DATE] Co421 First Payment" at bounding box center [198, 367] width 104 height 11
drag, startPoint x: 409, startPoint y: 370, endPoint x: 362, endPoint y: 364, distance: 47.6
click at [362, 364] on span "Amount Due: $1,180.00" at bounding box center [361, 367] width 97 height 11
copy span "$1,180.00"
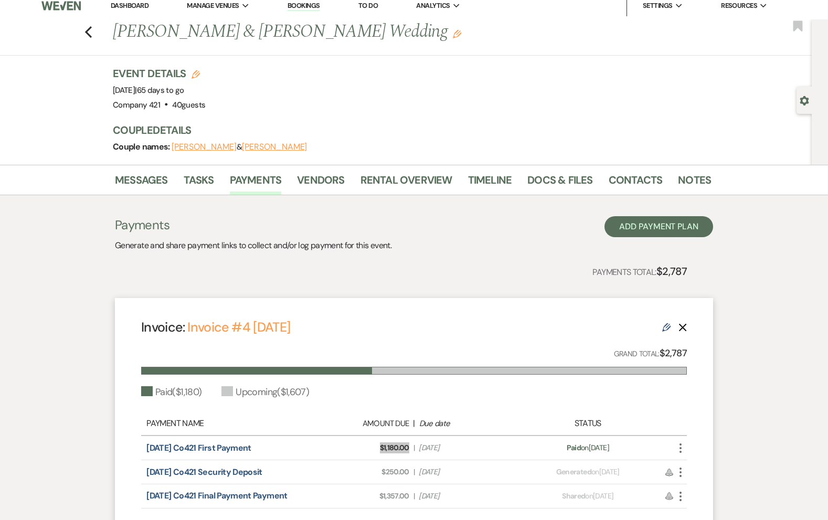
scroll to position [0, 0]
